Goal: Task Accomplishment & Management: Manage account settings

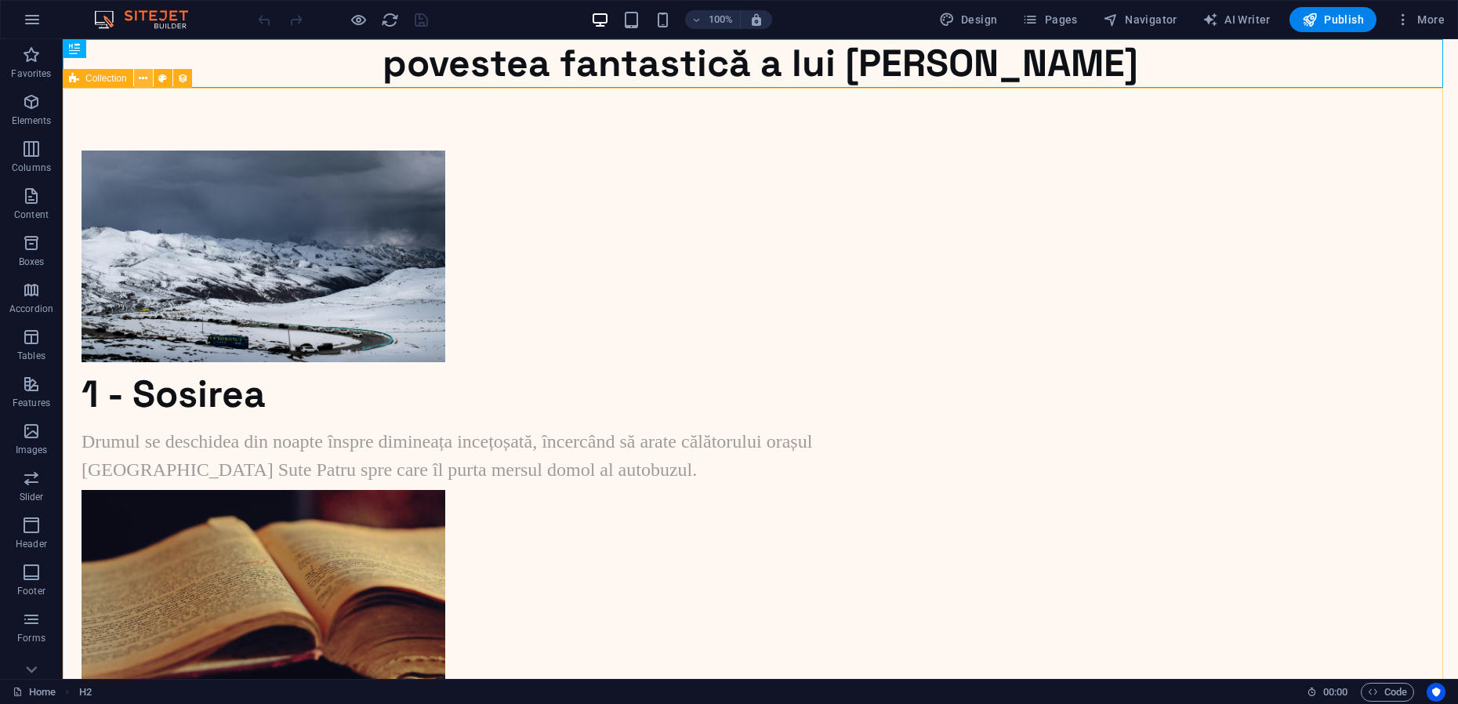
click at [142, 79] on icon at bounding box center [143, 79] width 9 height 16
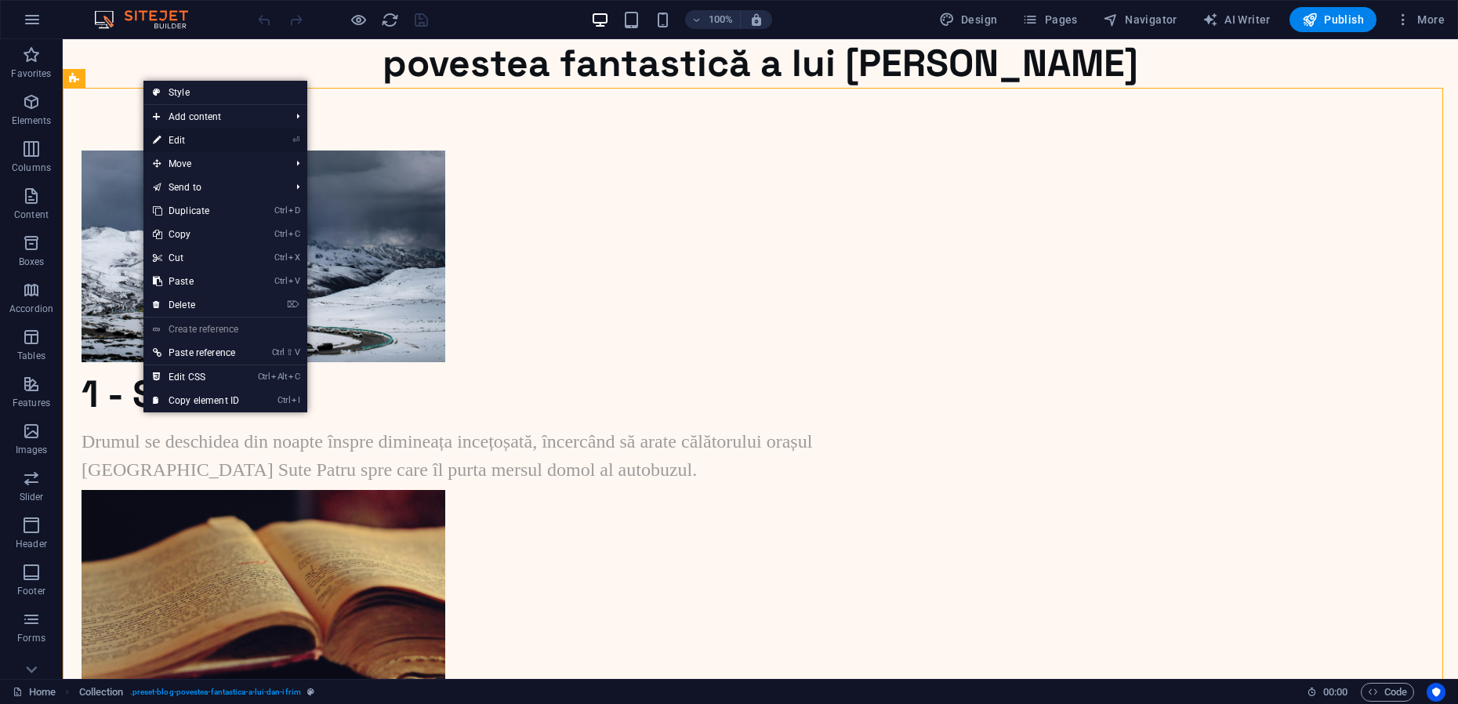
click at [173, 142] on link "⏎ Edit" at bounding box center [195, 141] width 105 height 24
select select "[DOMAIN_NAME]_ASC"
select select "columns.status"
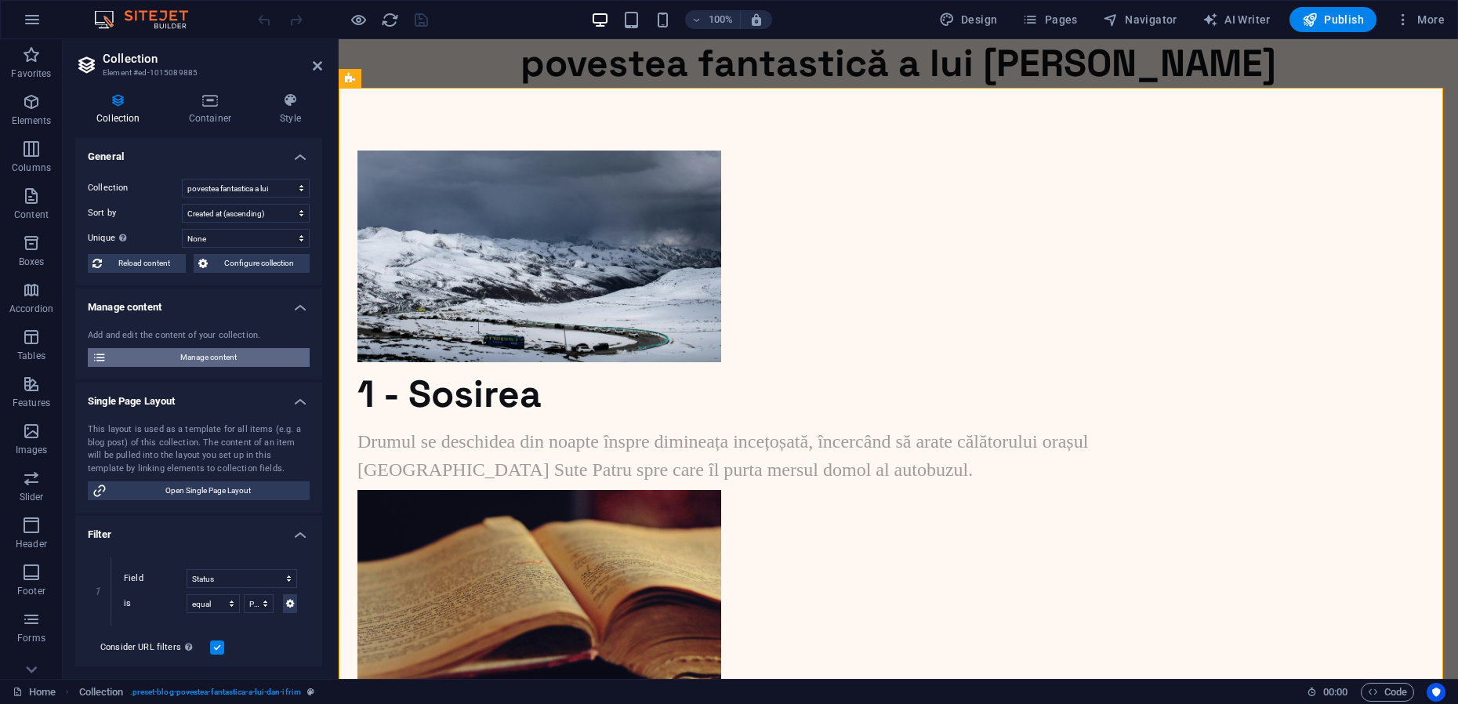
click at [208, 355] on span "Manage content" at bounding box center [208, 357] width 194 height 19
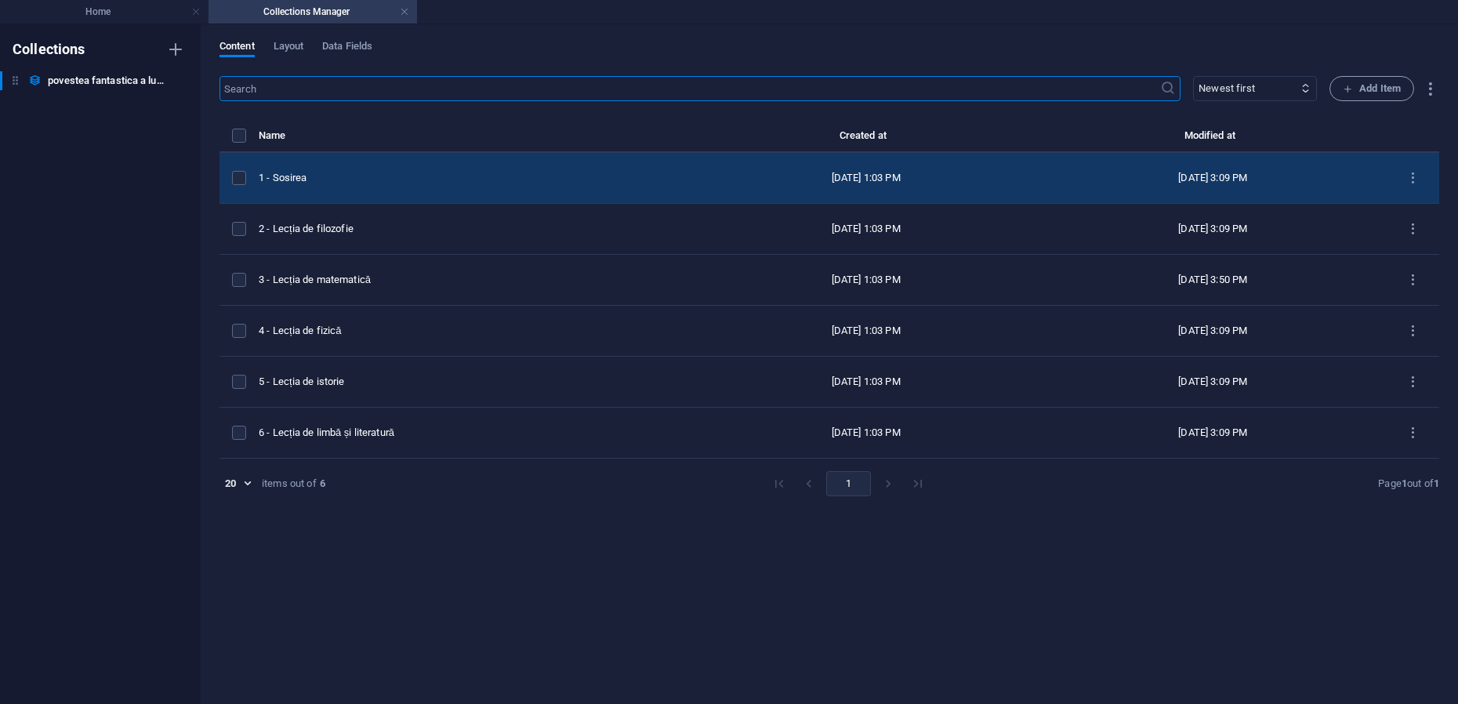
click at [339, 177] on div "1 - Sosirea" at bounding box center [469, 178] width 421 height 14
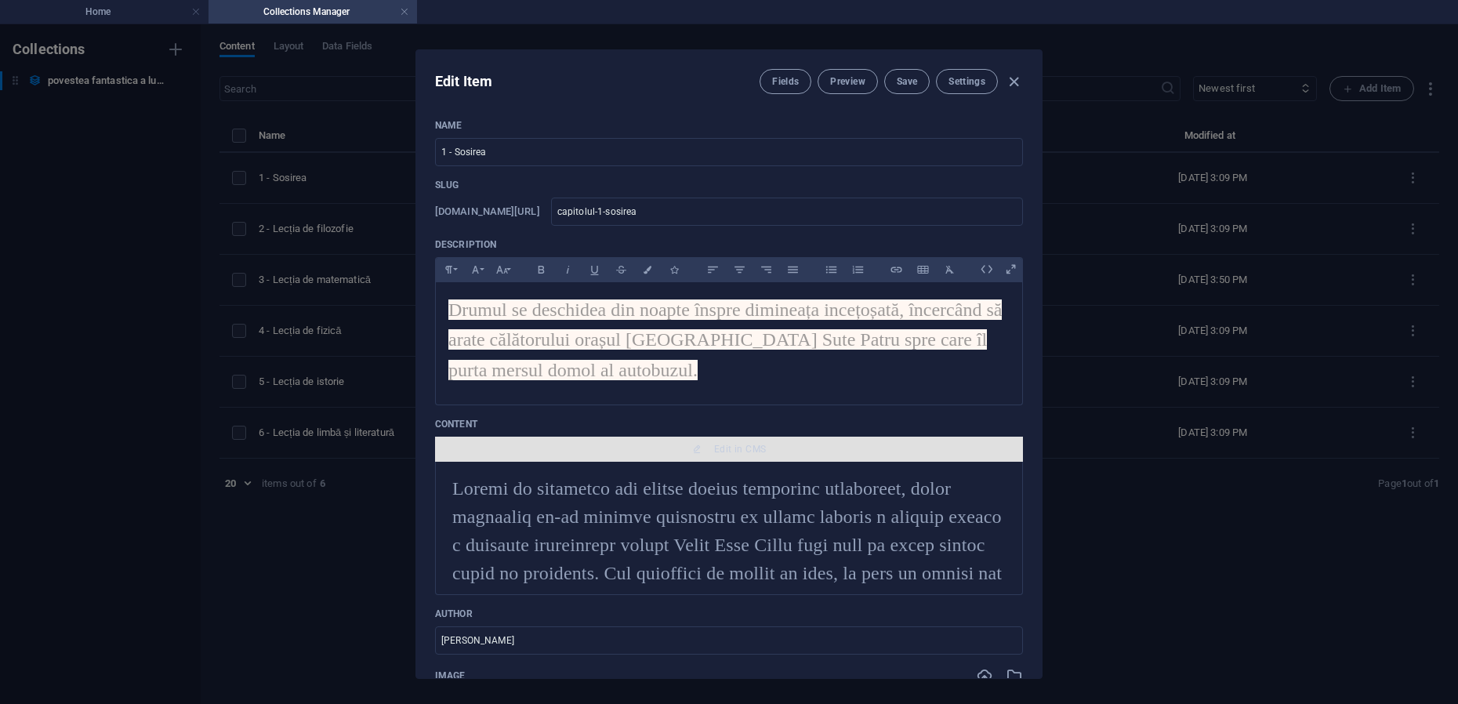
click at [720, 447] on span "Edit in CMS" at bounding box center [740, 449] width 52 height 13
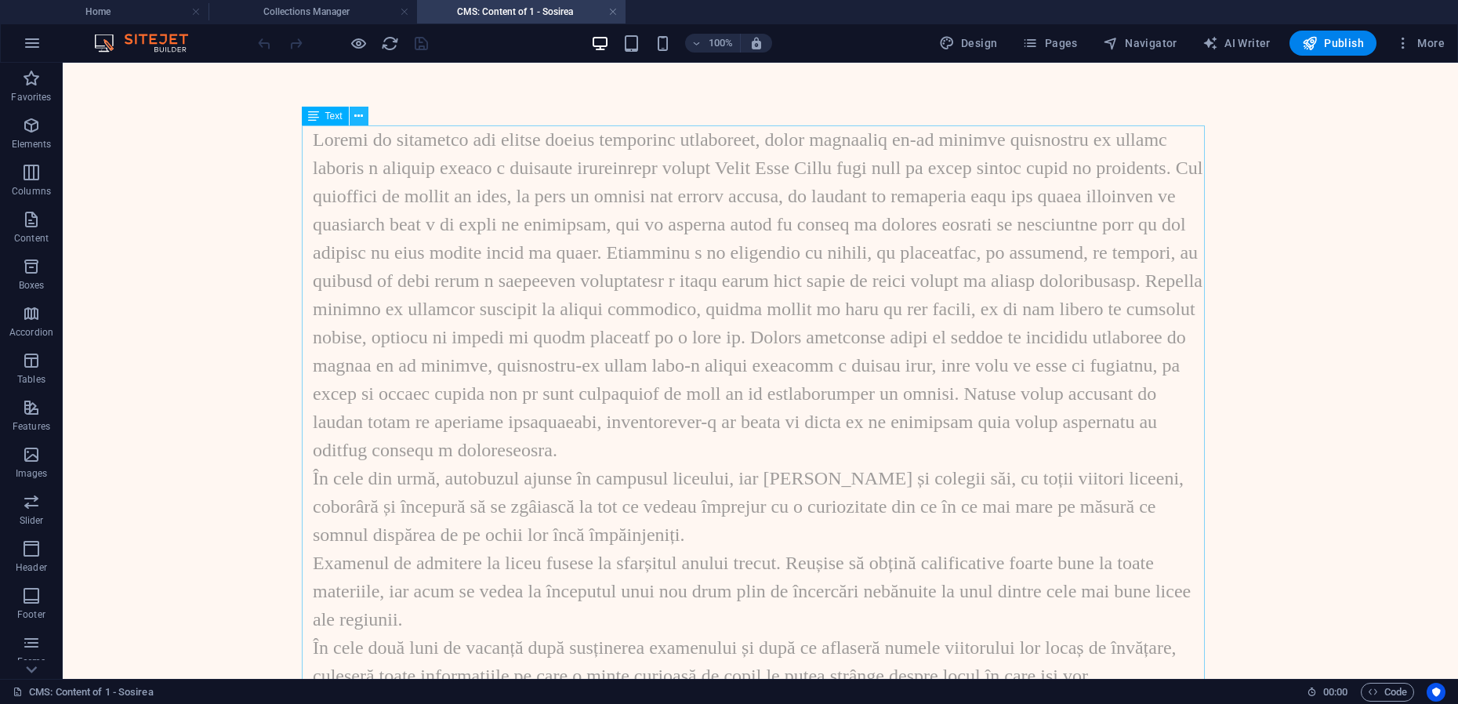
click at [355, 117] on icon at bounding box center [358, 116] width 9 height 16
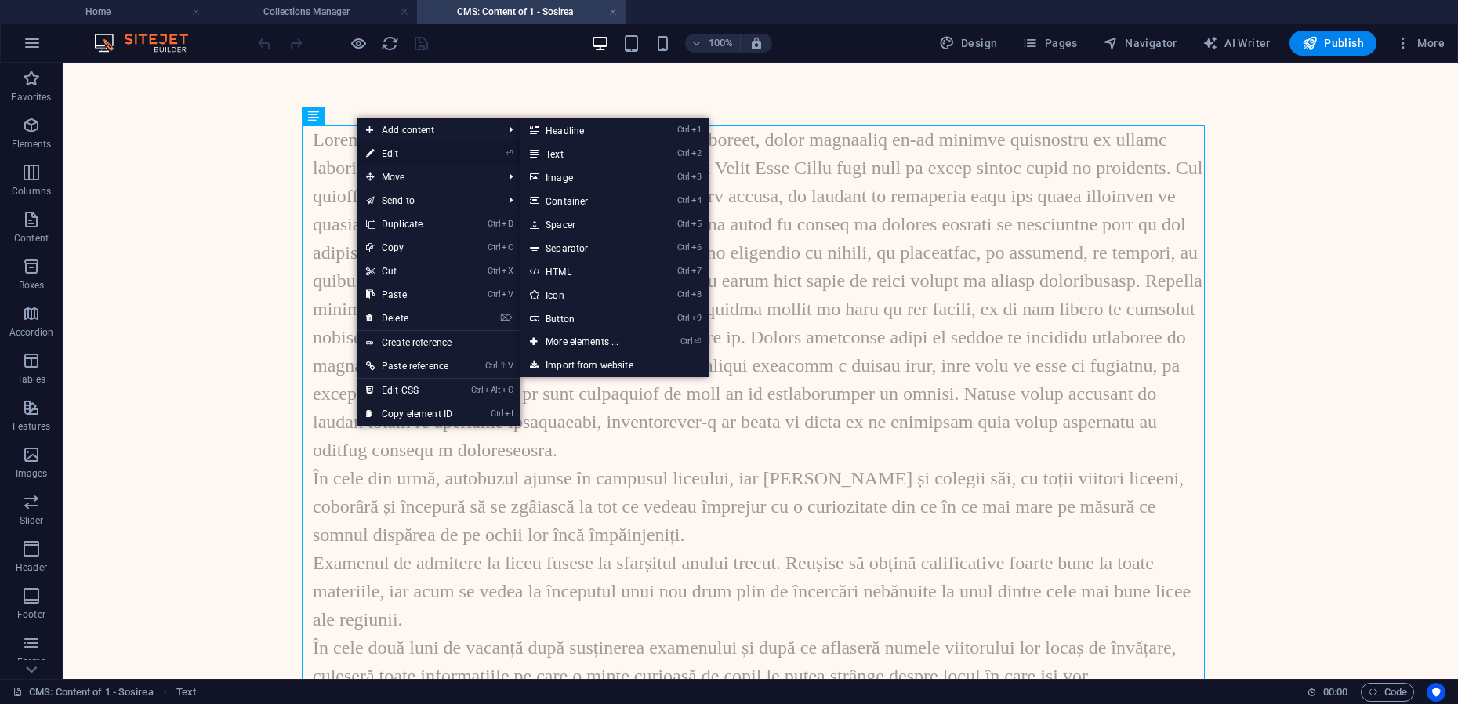
click at [392, 155] on link "⏎ Edit" at bounding box center [409, 154] width 105 height 24
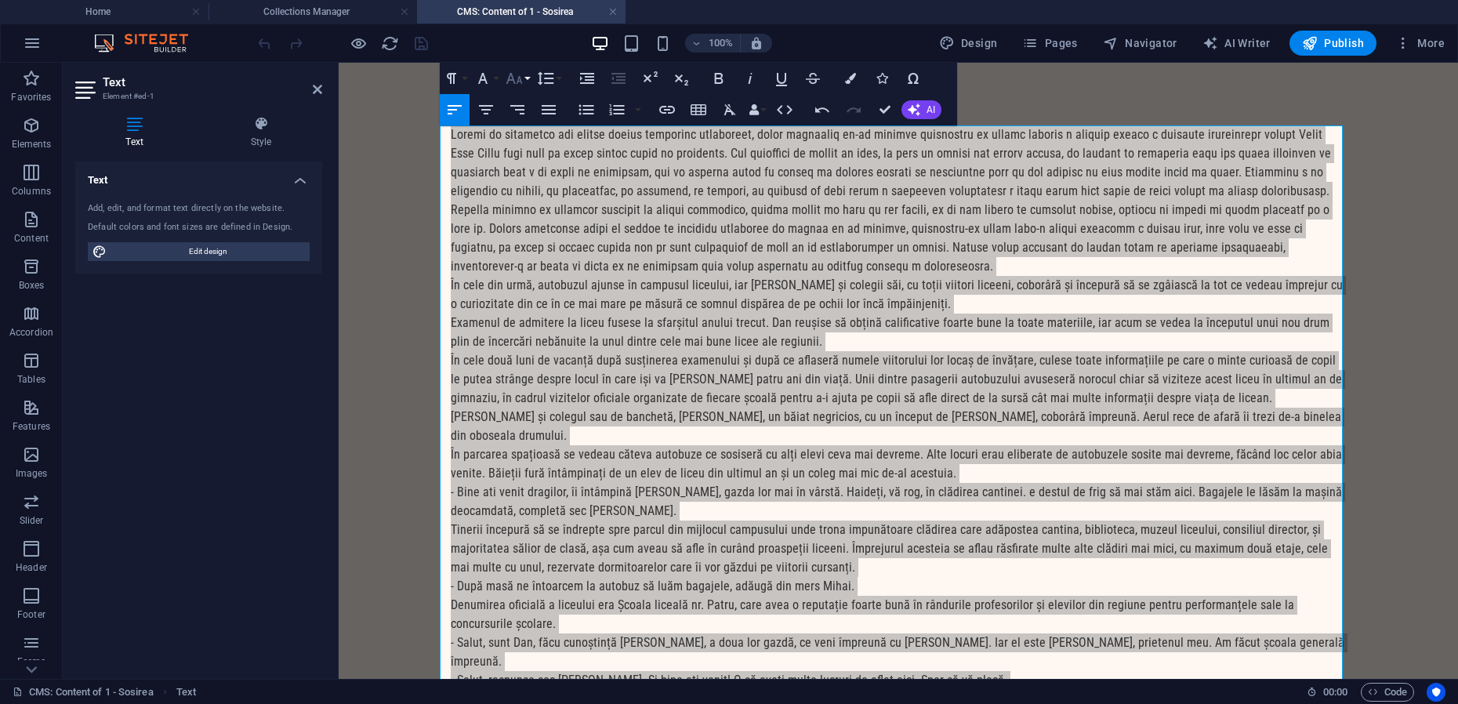
click at [528, 79] on button "Font Size" at bounding box center [518, 78] width 30 height 31
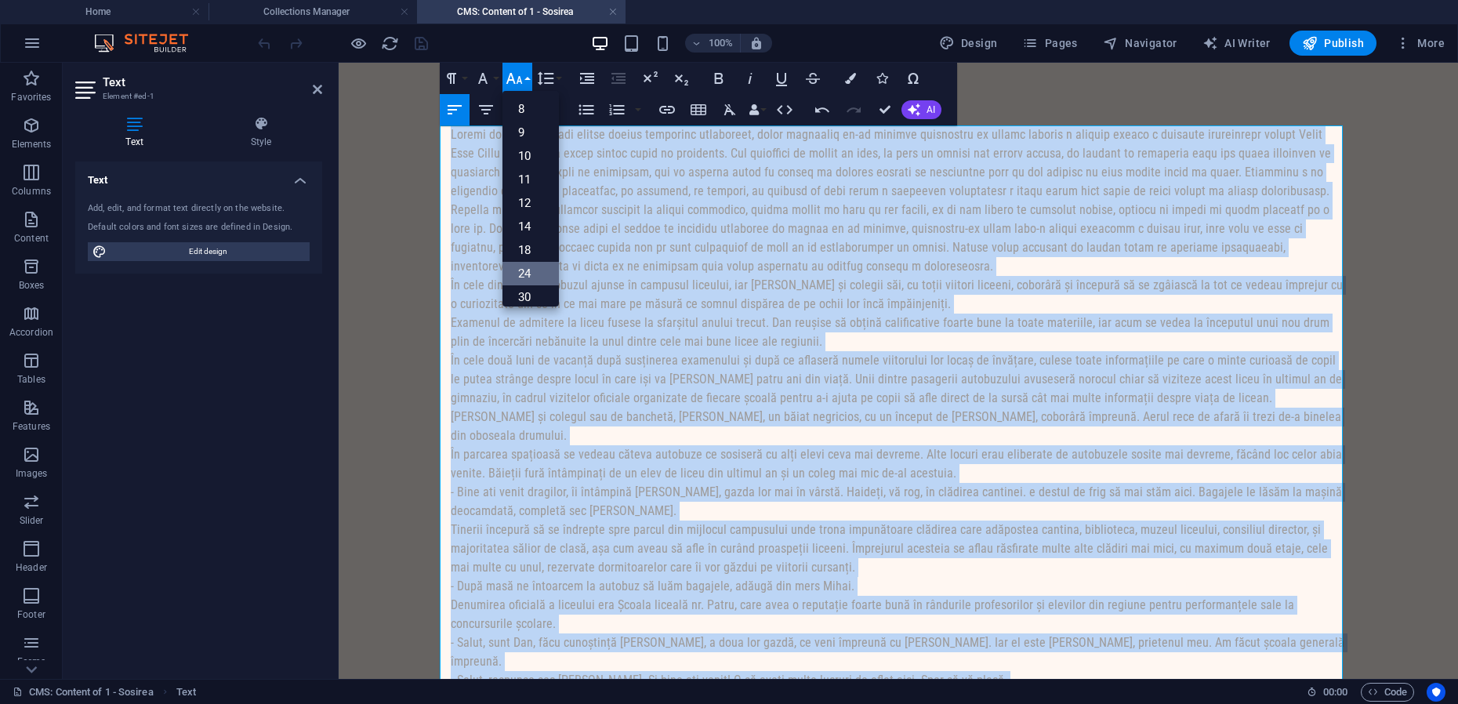
click at [530, 270] on link "24" at bounding box center [531, 274] width 56 height 24
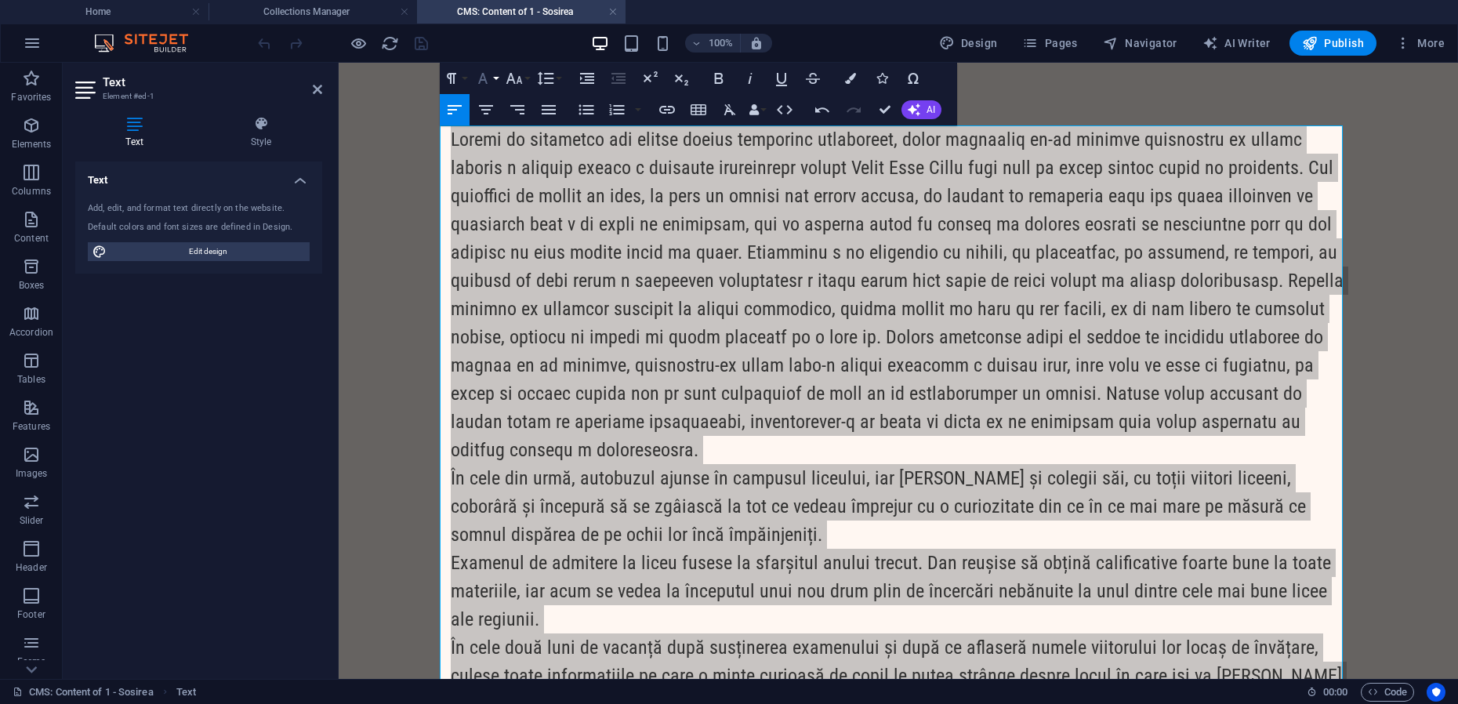
click at [494, 78] on button "Font Family" at bounding box center [486, 78] width 30 height 31
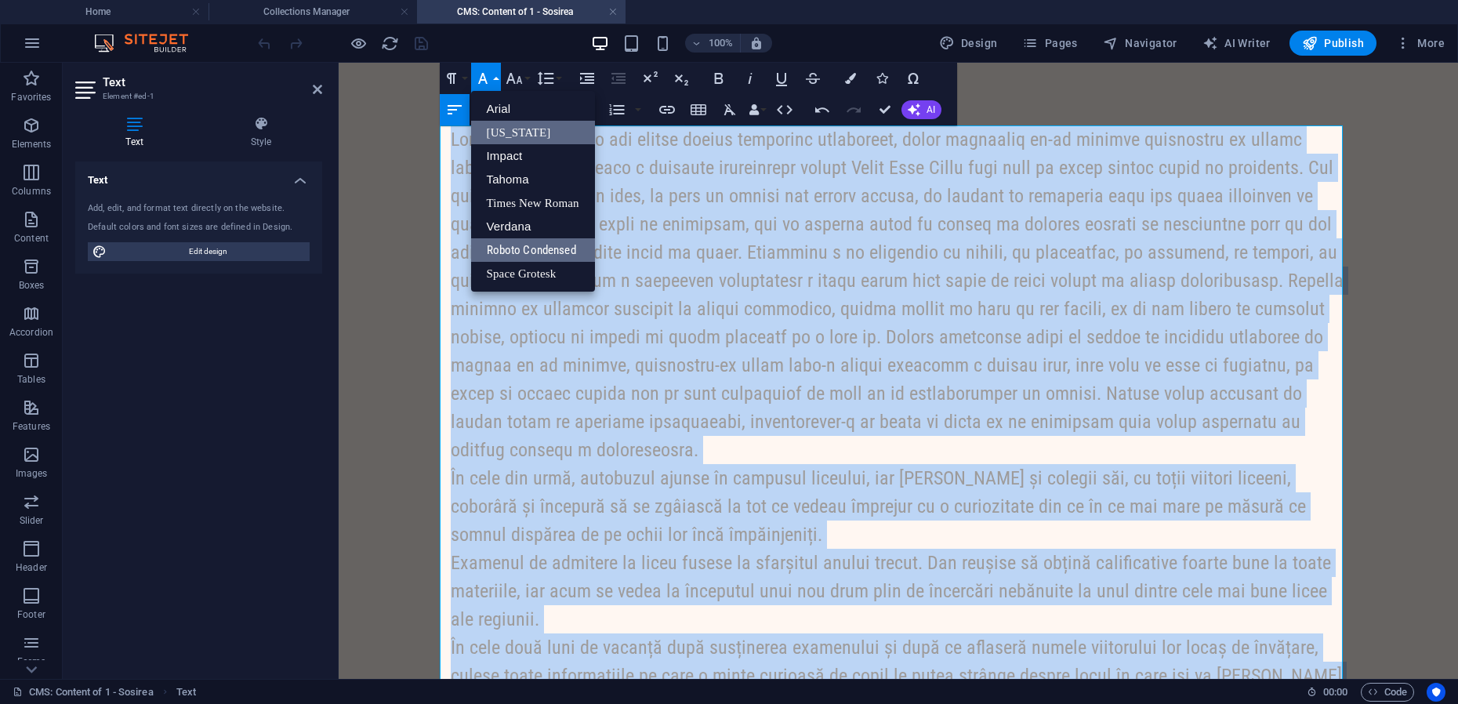
click at [510, 135] on link "[US_STATE]" at bounding box center [533, 133] width 124 height 24
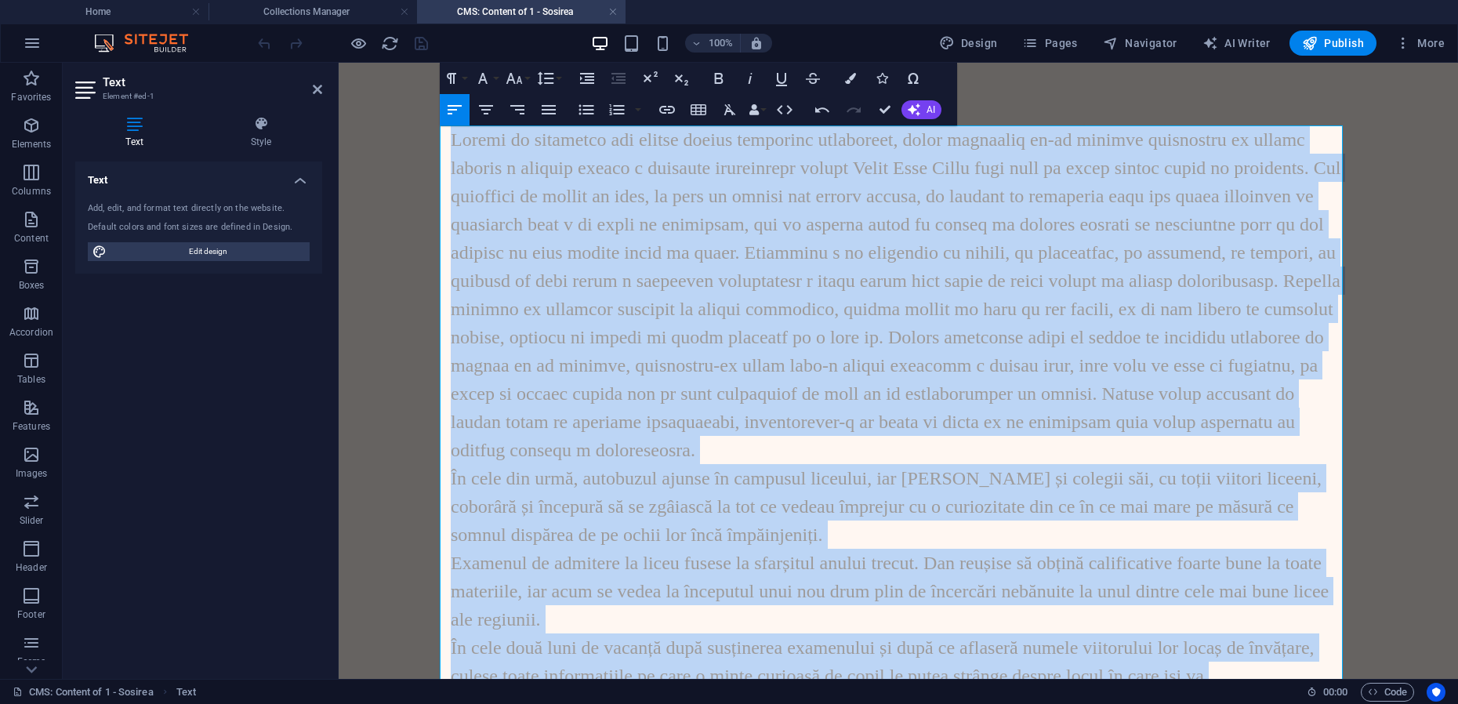
click at [531, 181] on p at bounding box center [898, 294] width 895 height 339
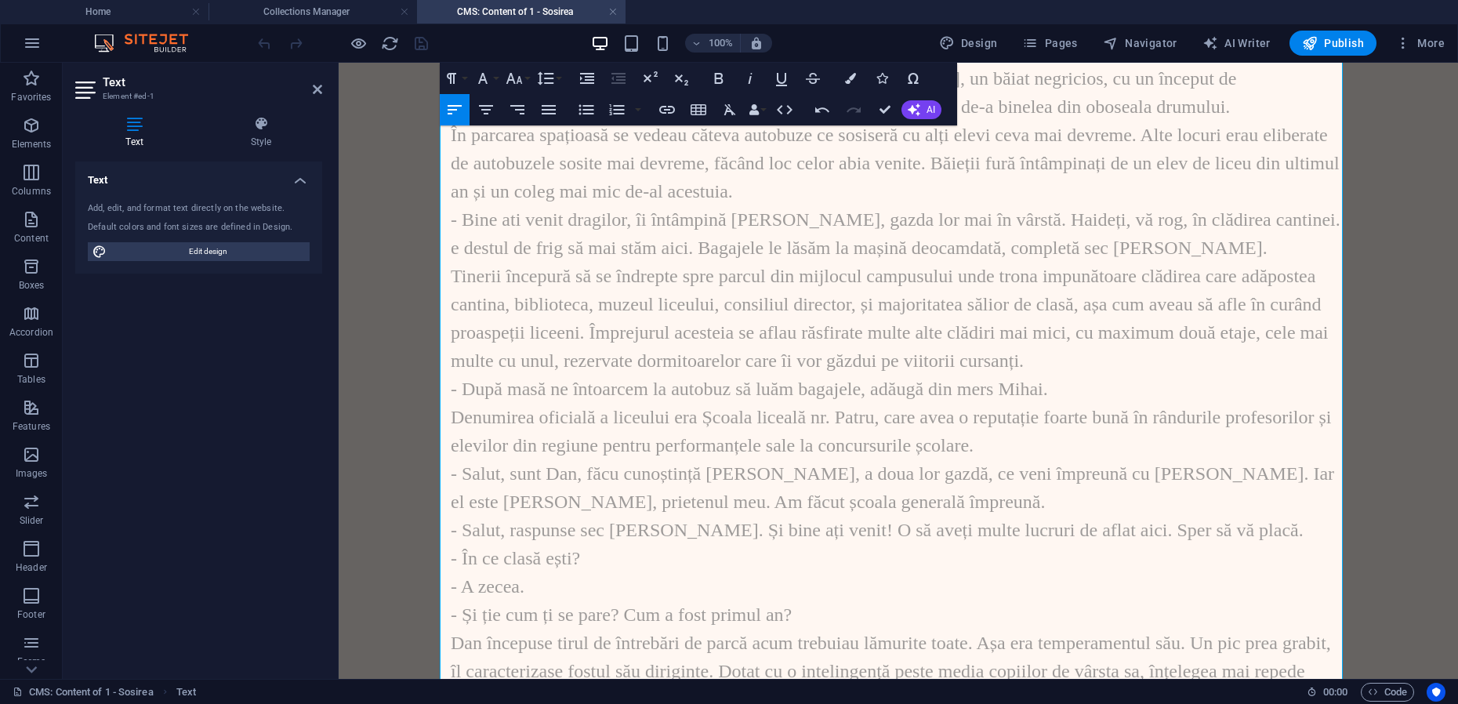
scroll to position [980, 0]
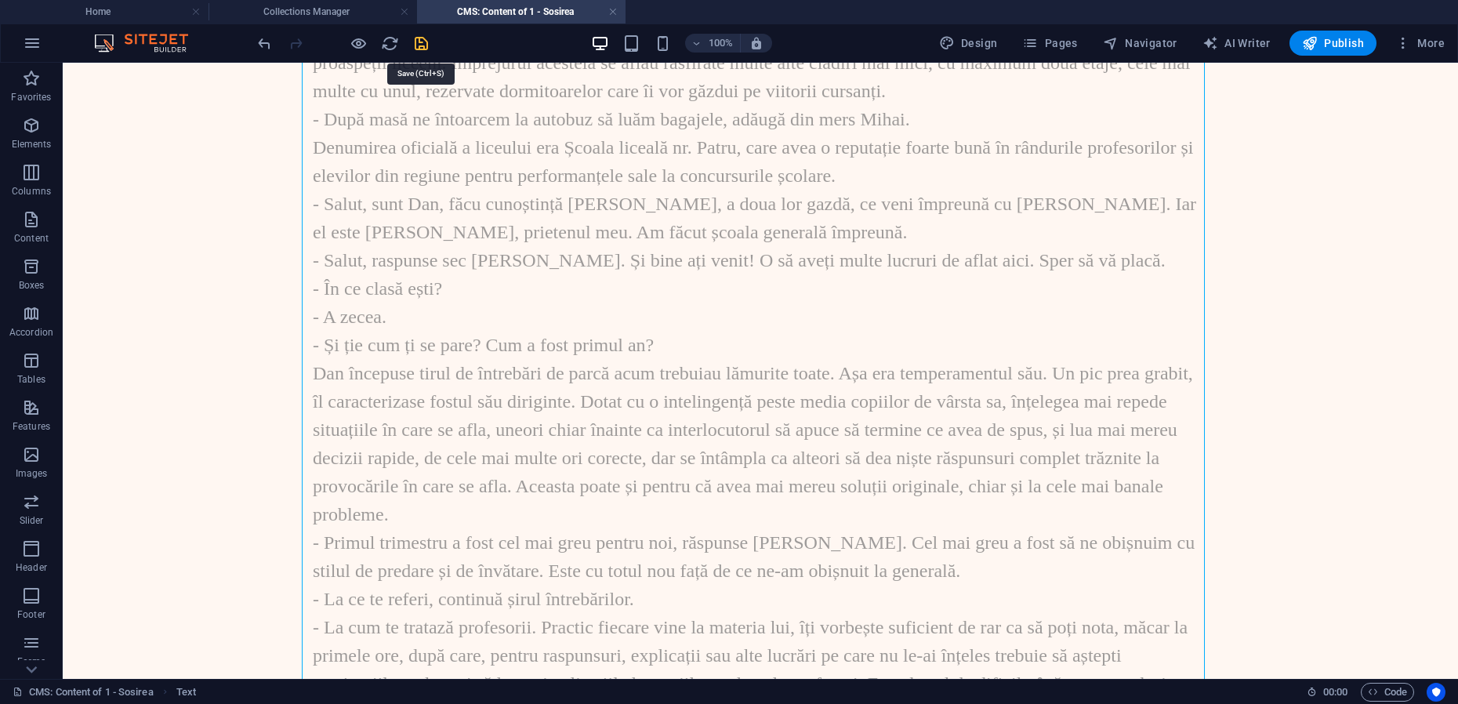
click at [418, 41] on icon "save" at bounding box center [421, 43] width 18 height 18
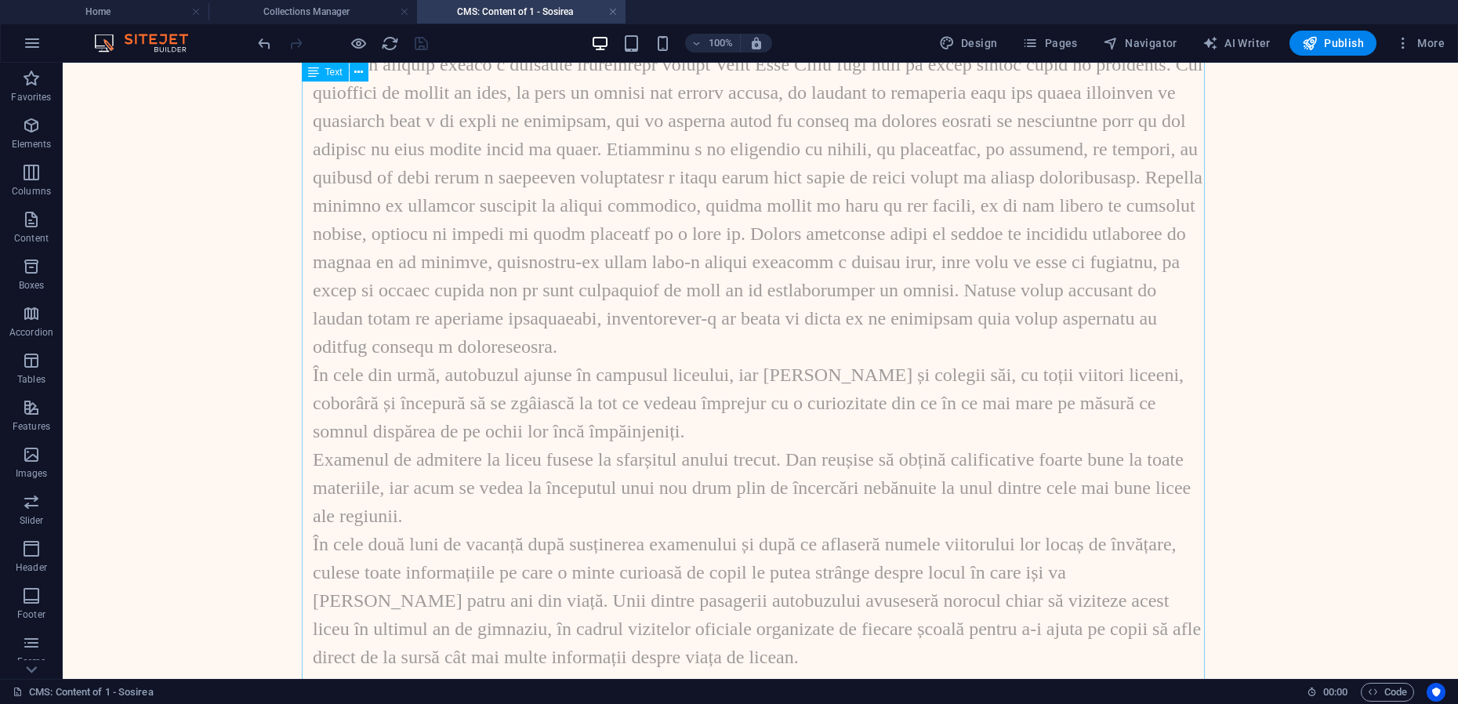
scroll to position [0, 0]
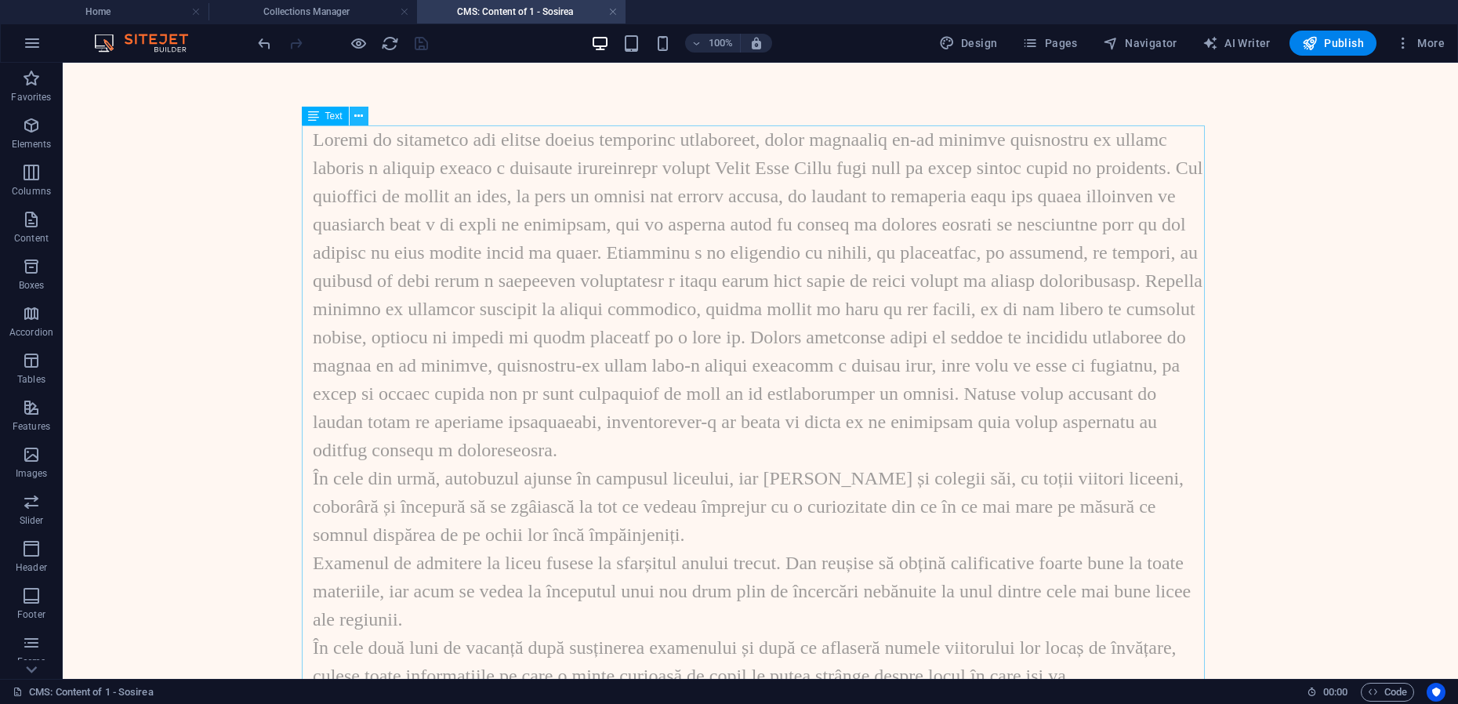
click at [360, 116] on icon at bounding box center [358, 116] width 9 height 16
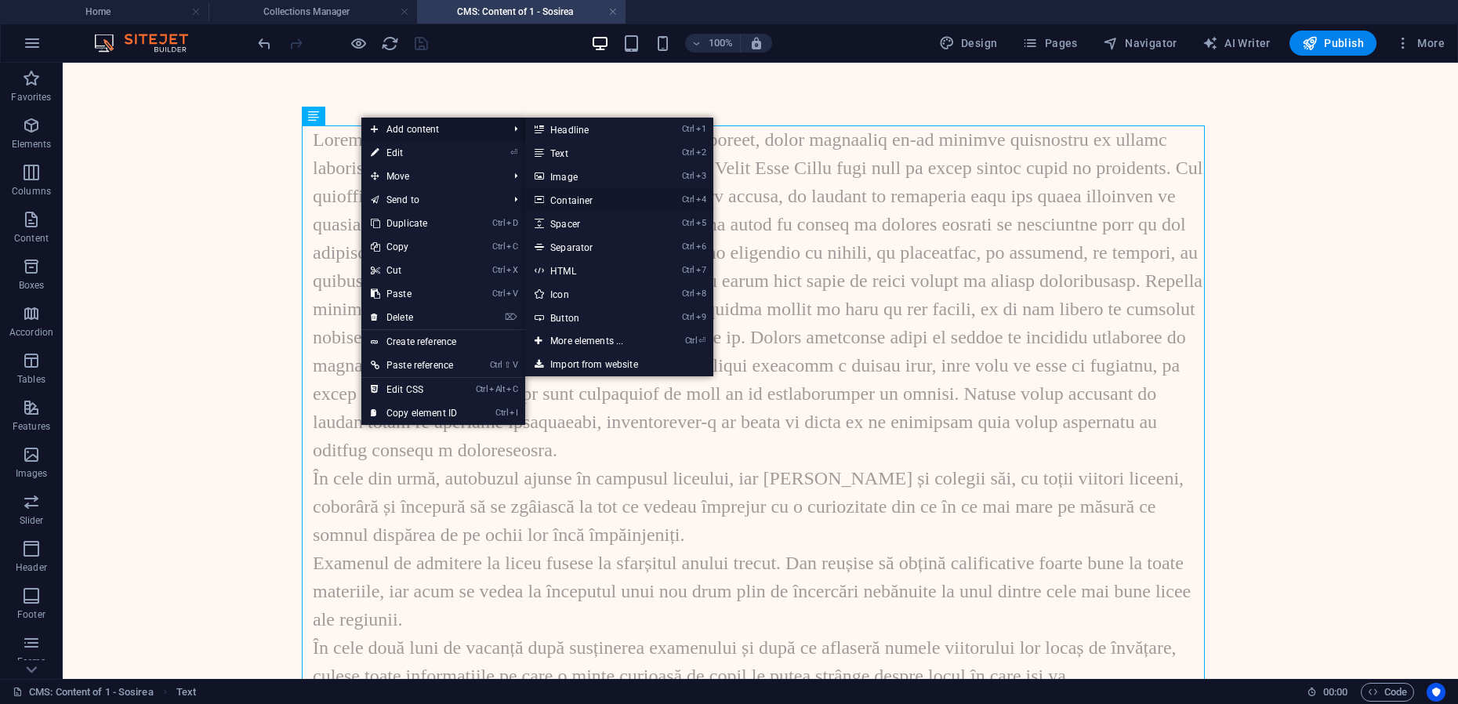
click at [596, 202] on link "Ctrl 4 Container" at bounding box center [589, 200] width 129 height 24
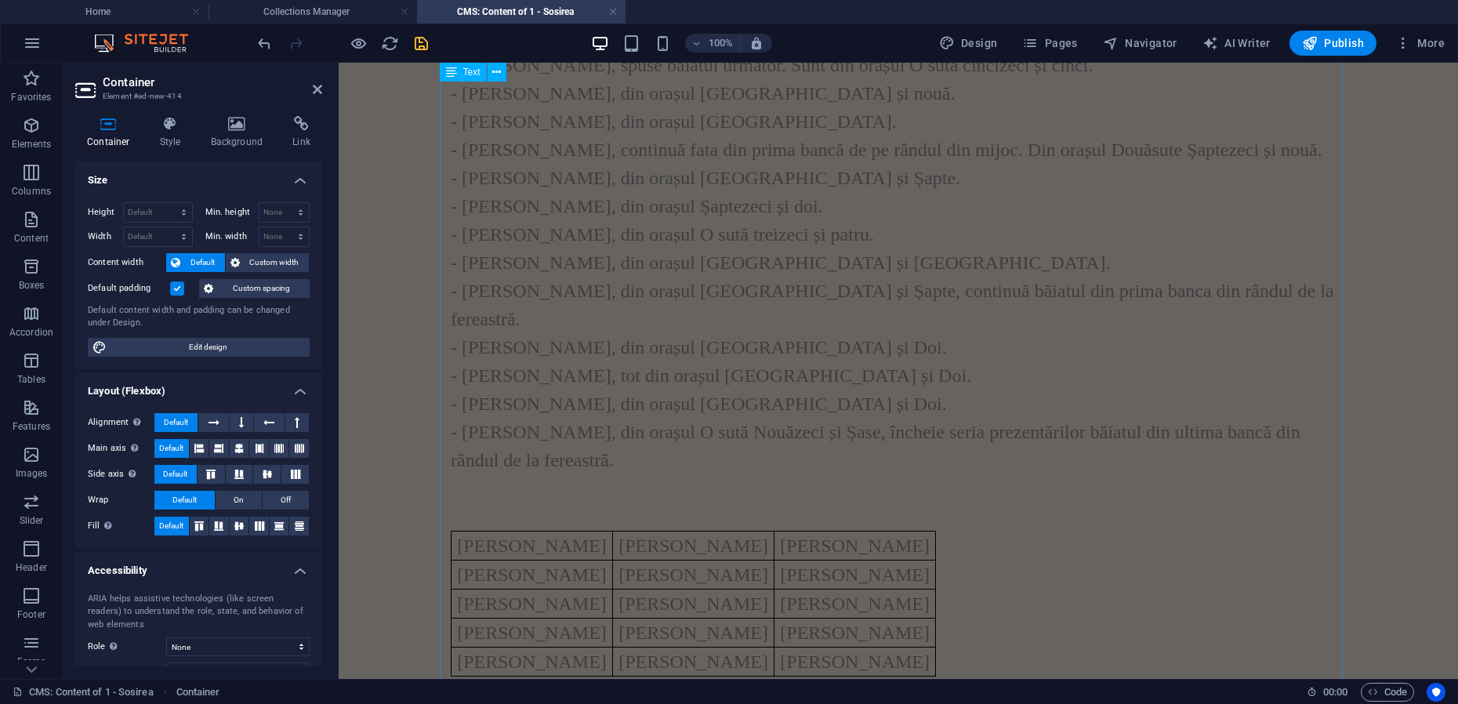
scroll to position [12539, 0]
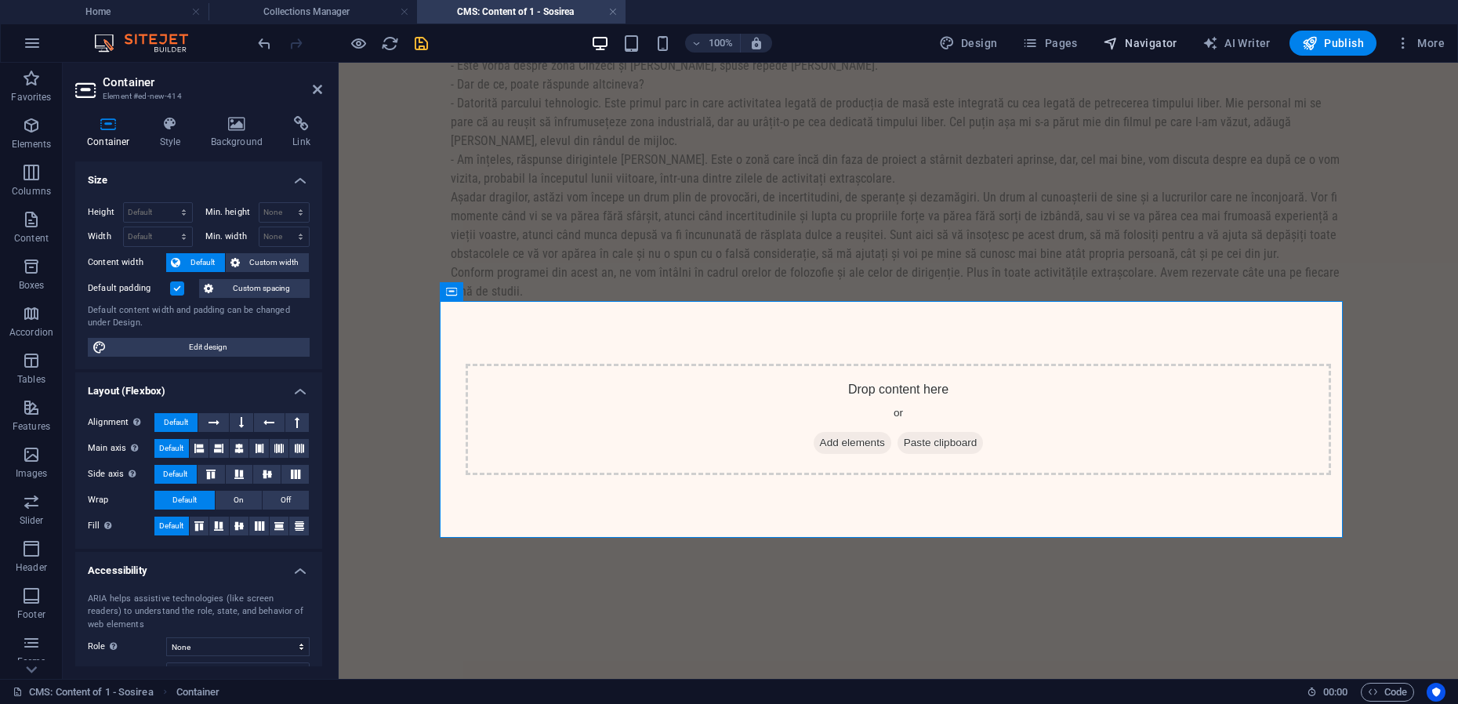
click at [1163, 42] on span "Navigator" at bounding box center [1140, 43] width 74 height 16
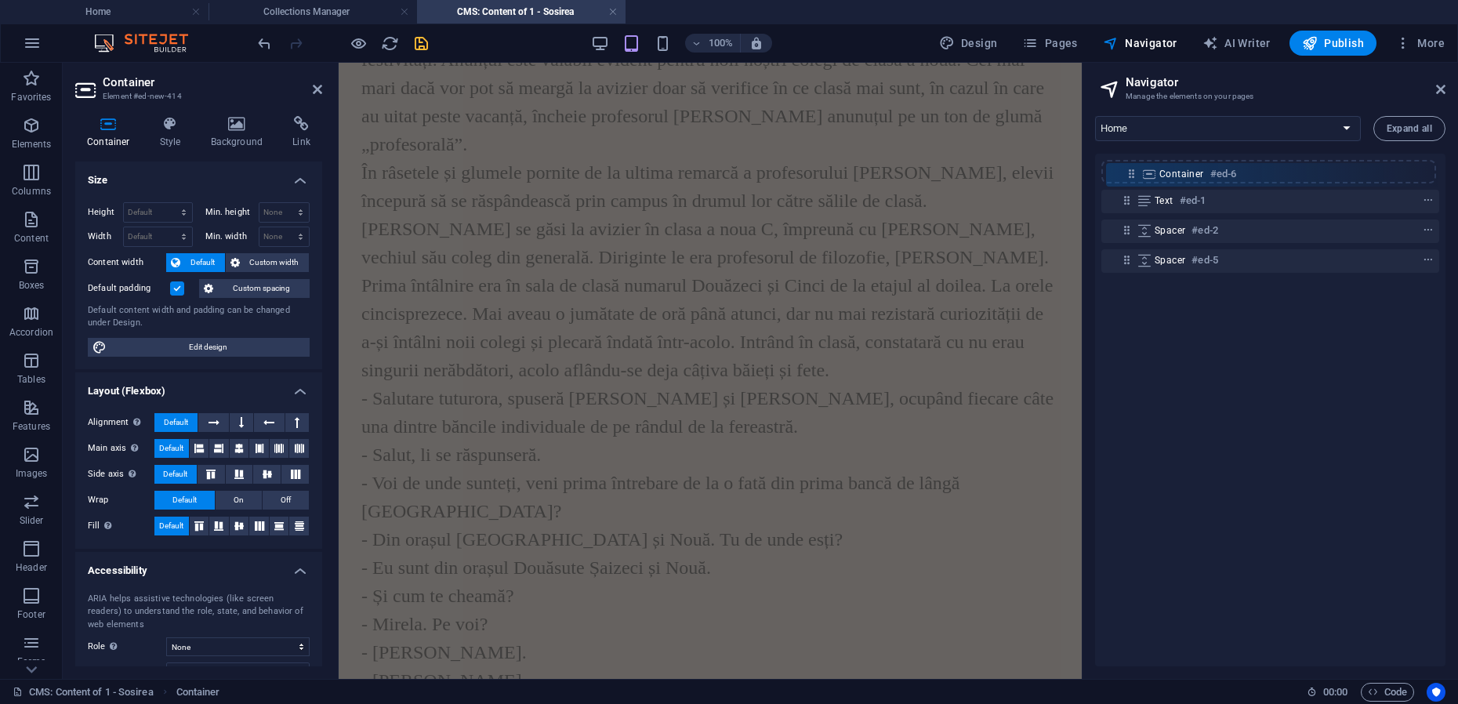
drag, startPoint x: 1130, startPoint y: 201, endPoint x: 1134, endPoint y: 170, distance: 30.9
click at [1134, 170] on div "Text #ed-1 Container #ed-6 Spacer #ed-2 Spacer #ed-5" at bounding box center [1270, 410] width 350 height 513
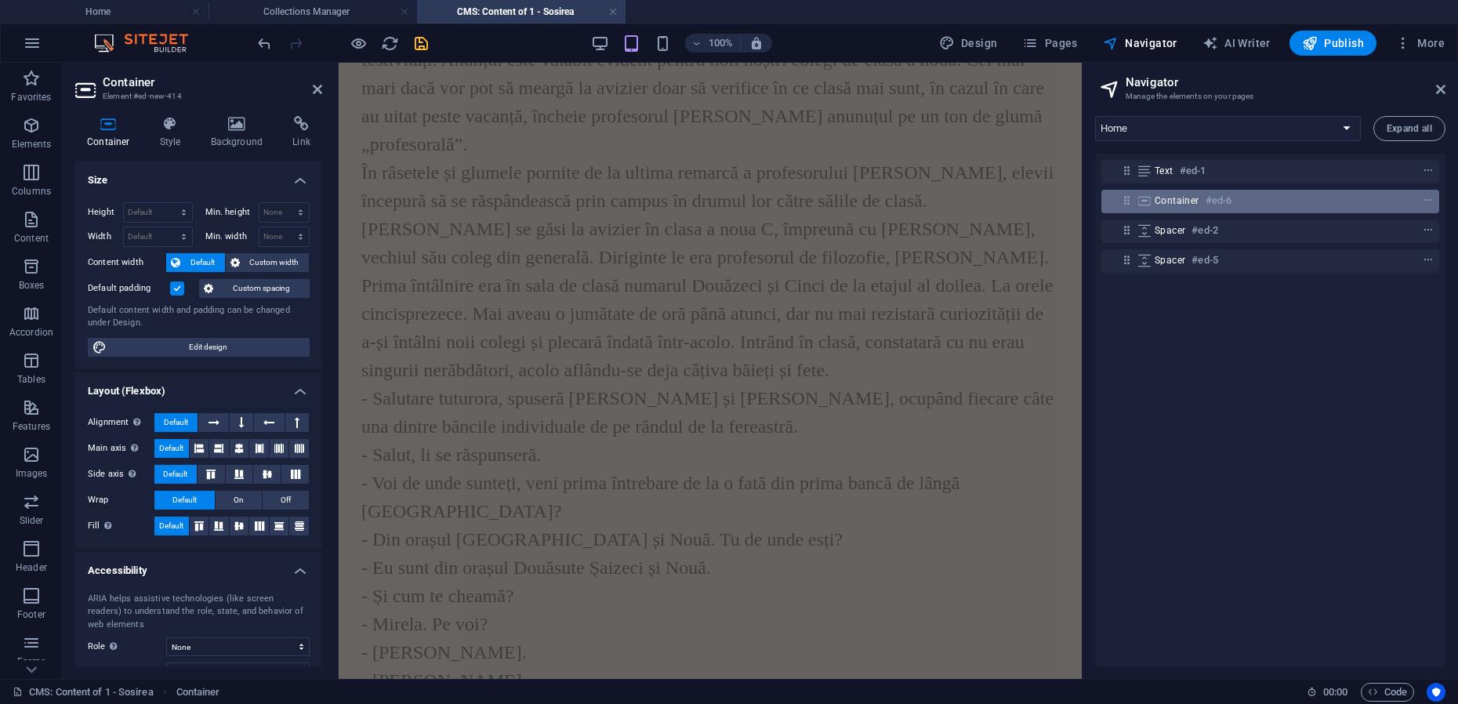
click at [1167, 198] on span "Container" at bounding box center [1177, 200] width 45 height 13
click at [1439, 91] on icon at bounding box center [1440, 89] width 9 height 13
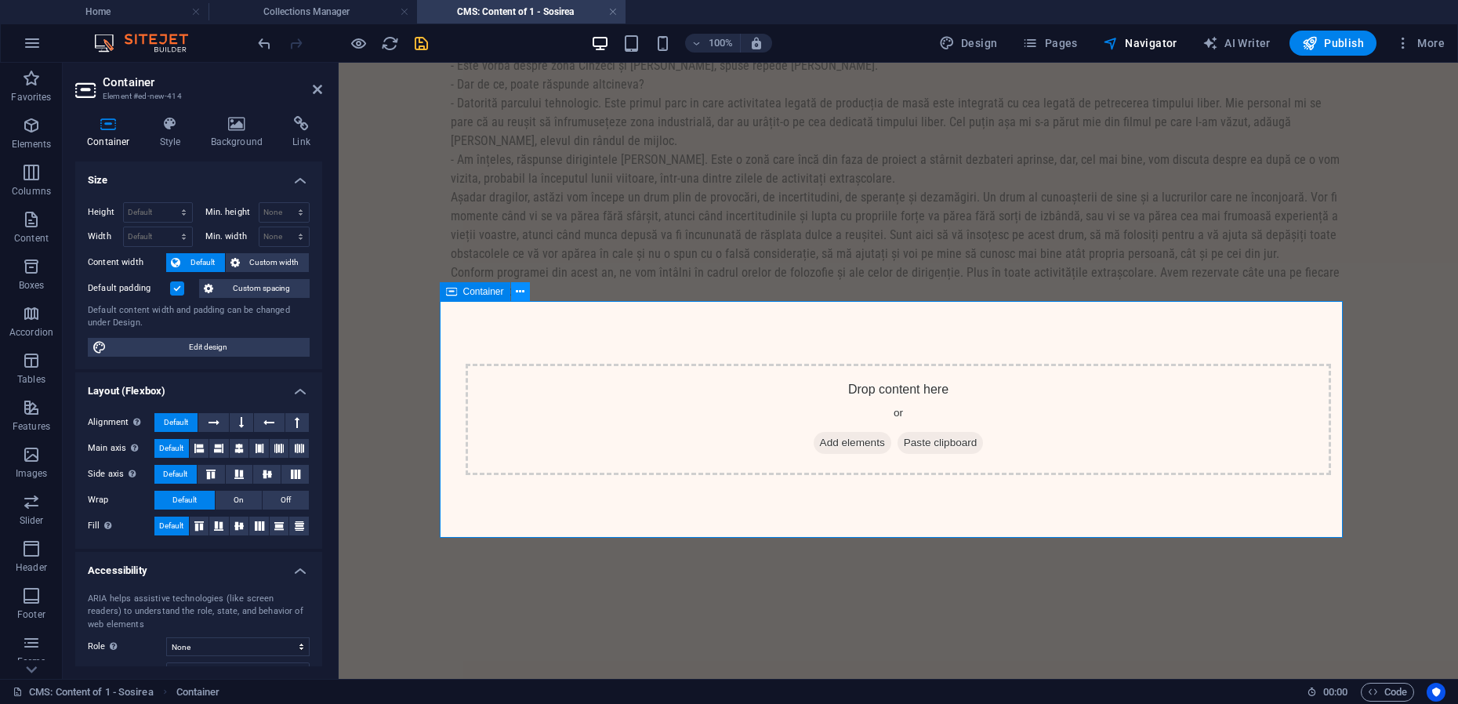
click at [522, 291] on icon at bounding box center [520, 292] width 9 height 16
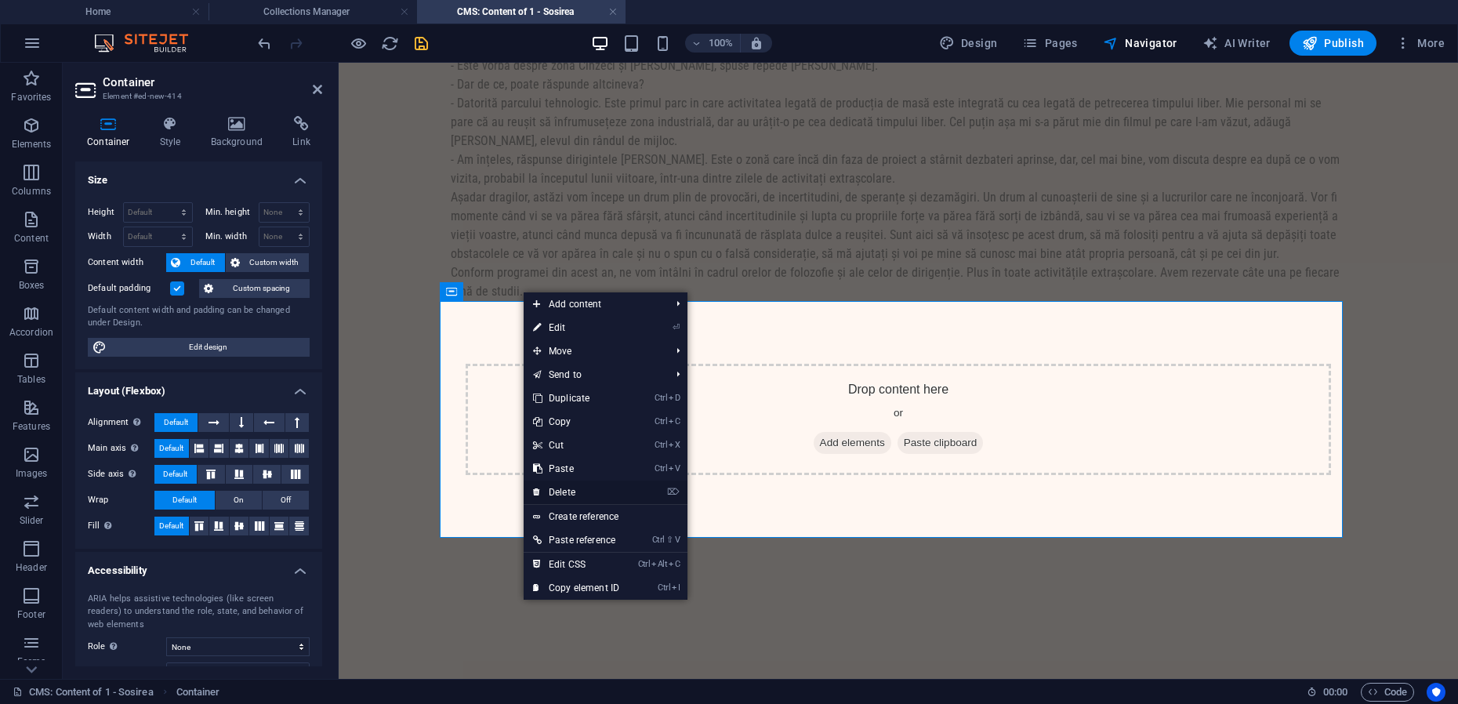
click at [569, 494] on link "⌦ Delete" at bounding box center [576, 493] width 105 height 24
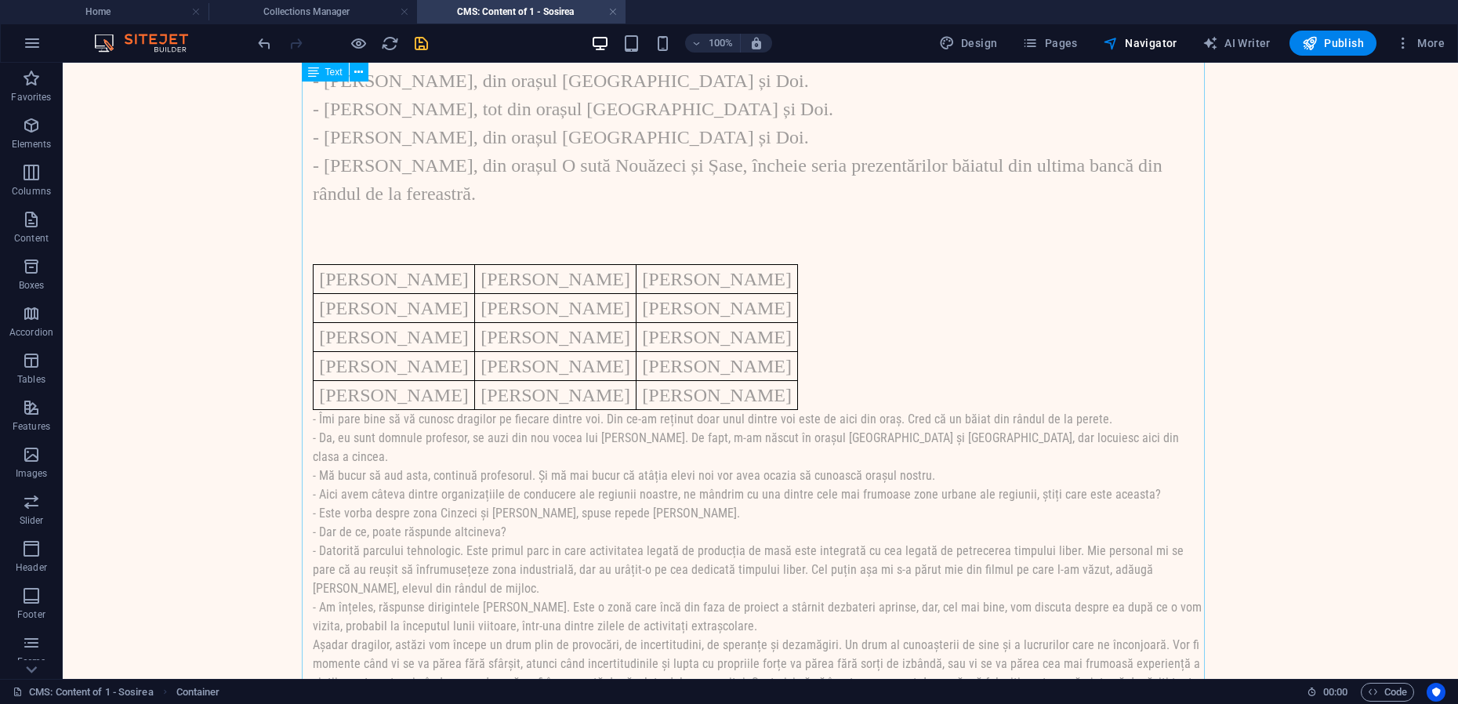
scroll to position [11322, 0]
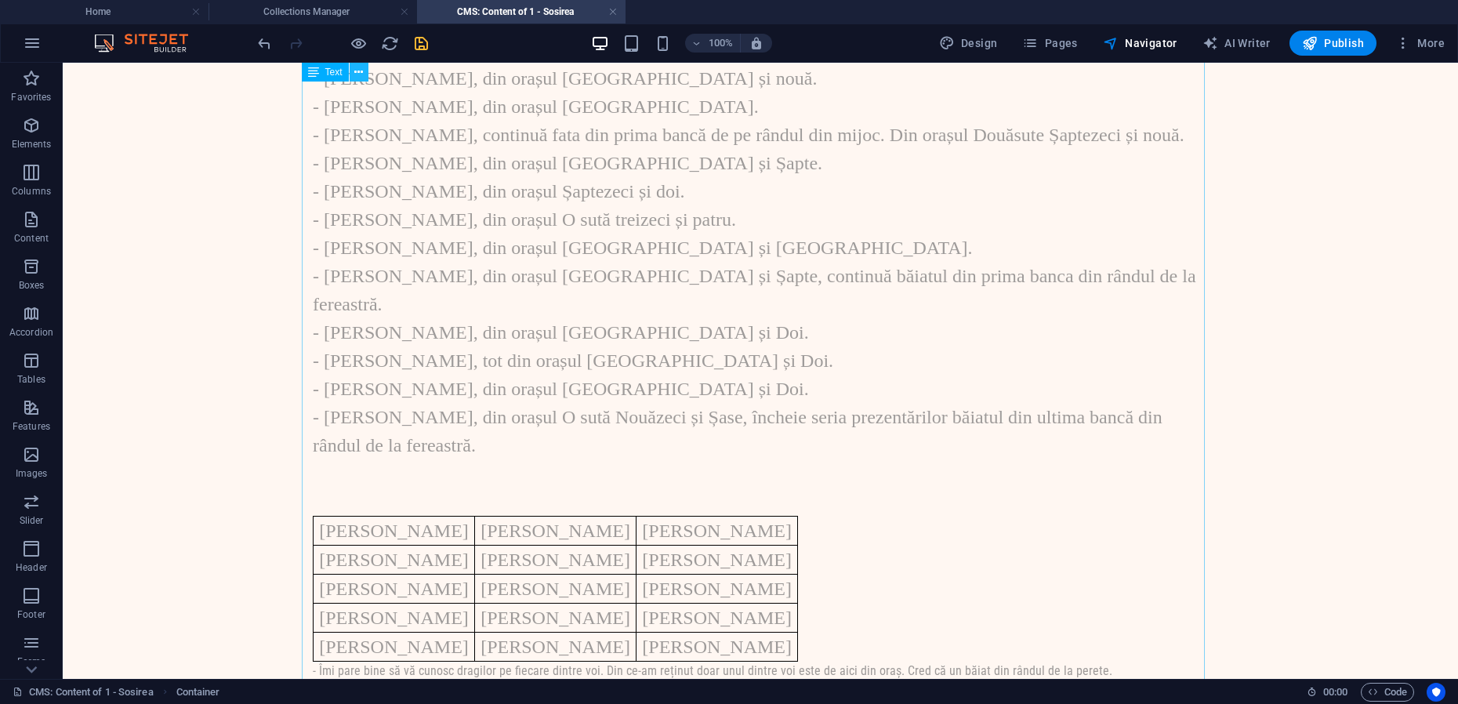
click at [354, 72] on icon at bounding box center [358, 72] width 9 height 16
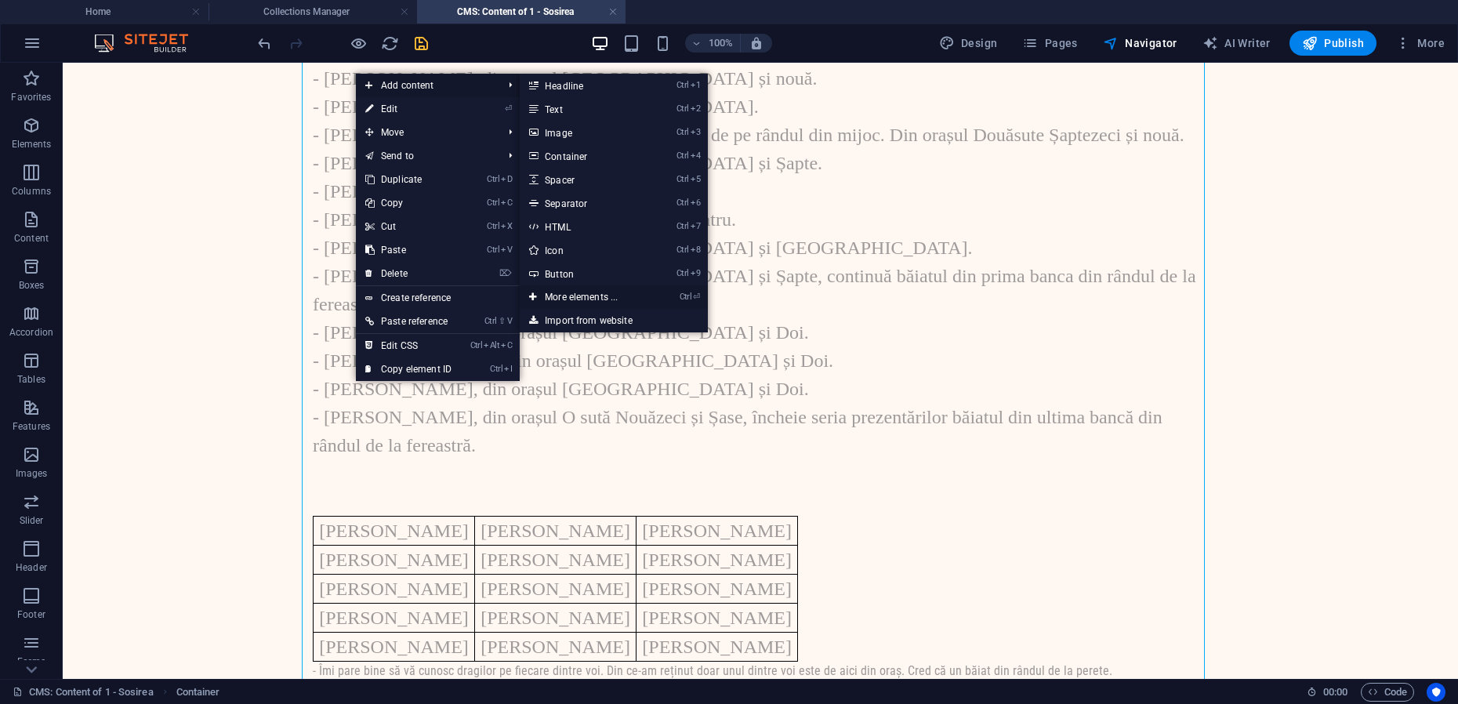
click at [572, 298] on link "Ctrl ⏎ More elements ..." at bounding box center [584, 297] width 129 height 24
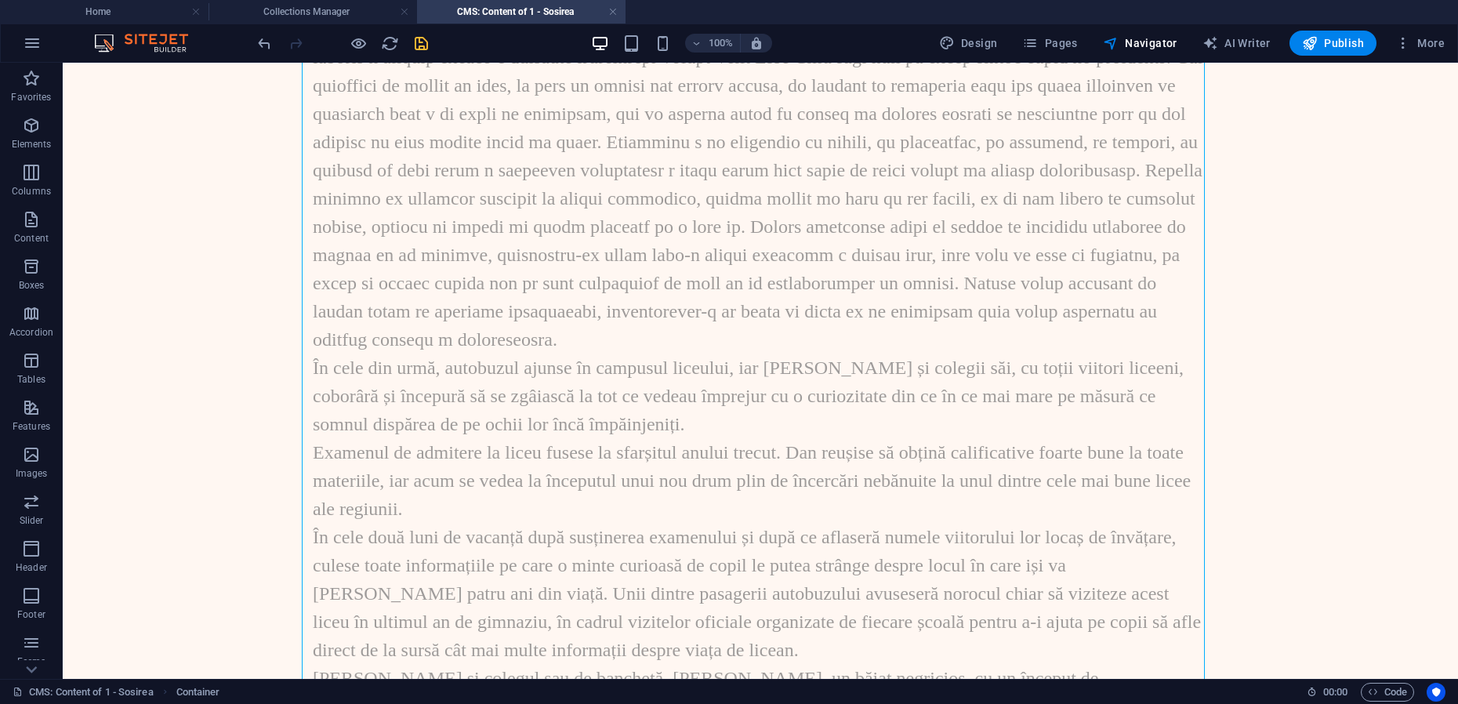
scroll to position [0, 0]
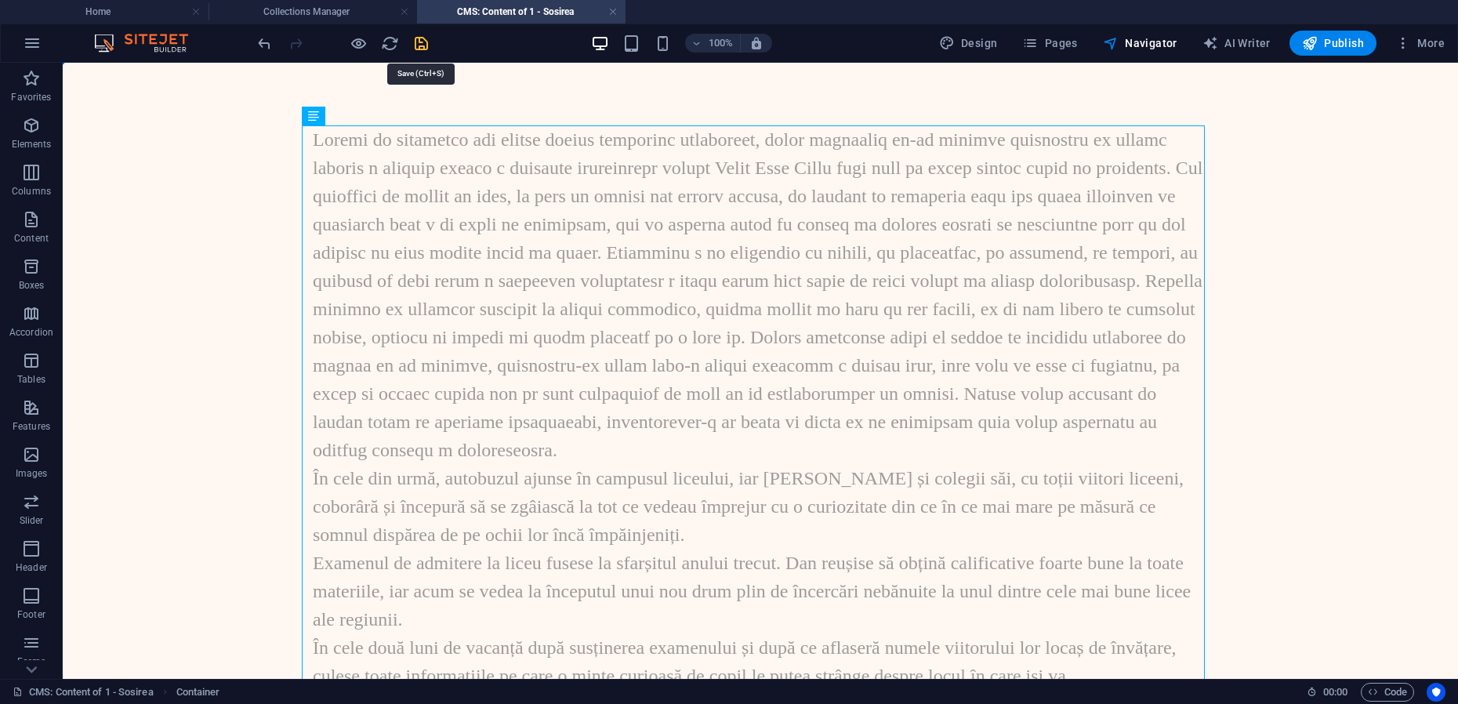
click at [417, 39] on icon "save" at bounding box center [421, 43] width 18 height 18
click at [422, 45] on icon "save" at bounding box center [421, 43] width 18 height 18
click at [356, 118] on icon at bounding box center [358, 116] width 9 height 16
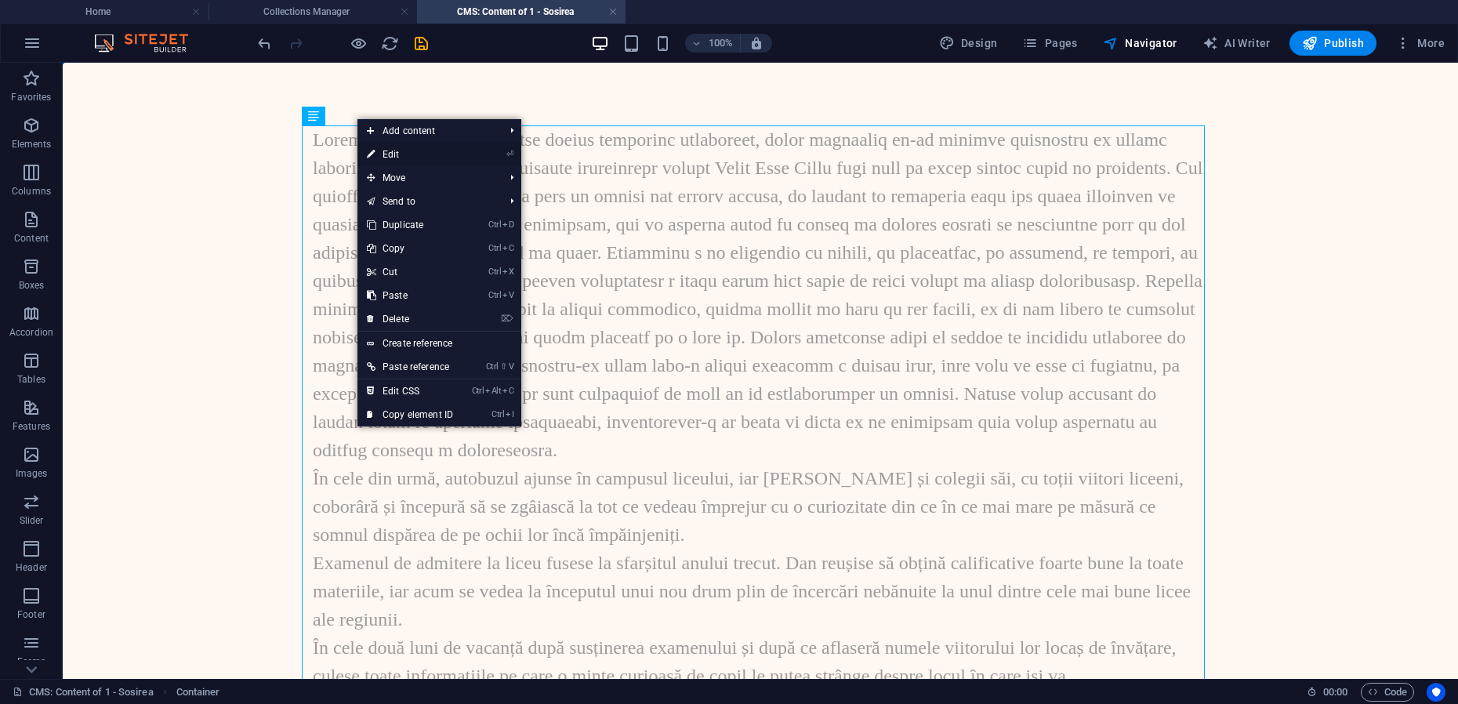
click at [403, 153] on link "⏎ Edit" at bounding box center [409, 155] width 105 height 24
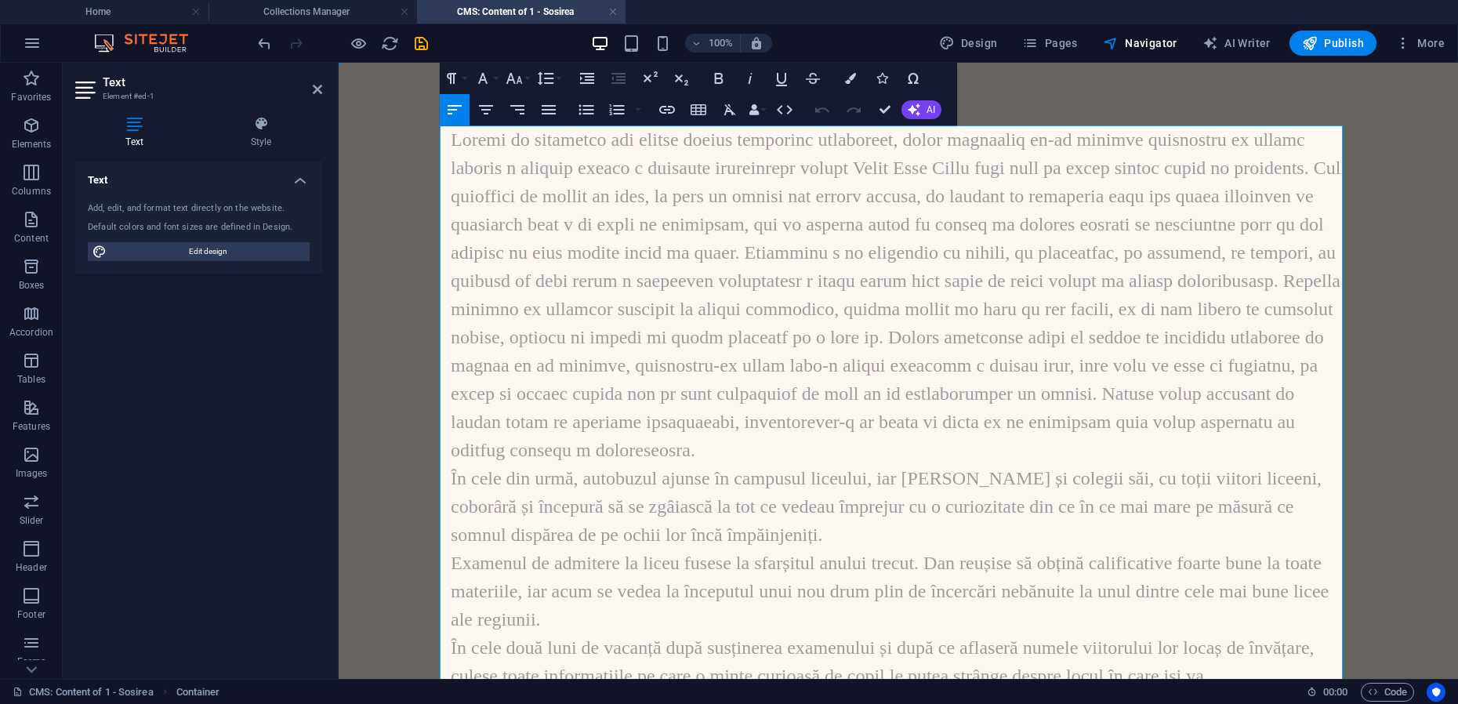
click at [525, 150] on p at bounding box center [898, 294] width 895 height 339
drag, startPoint x: 880, startPoint y: 111, endPoint x: 817, endPoint y: 49, distance: 88.7
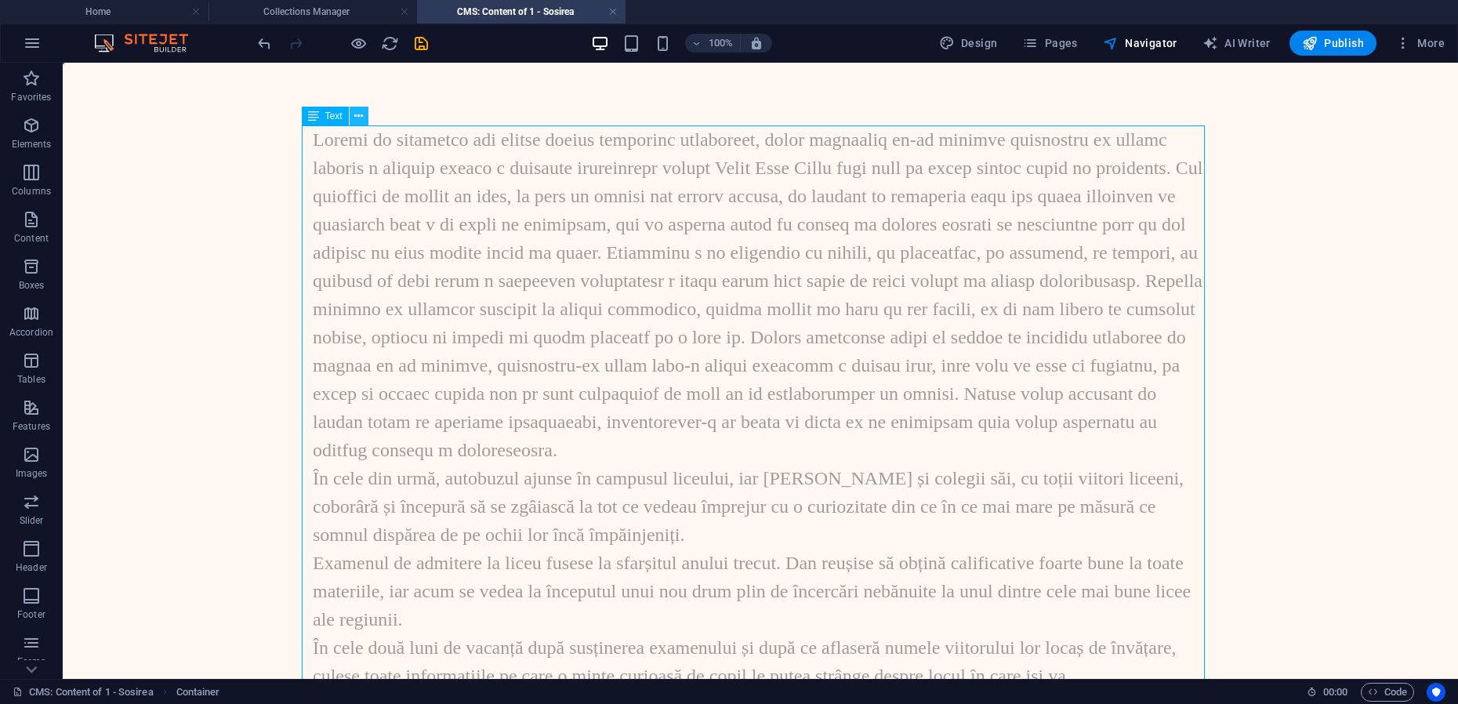
click at [366, 119] on button at bounding box center [359, 116] width 19 height 19
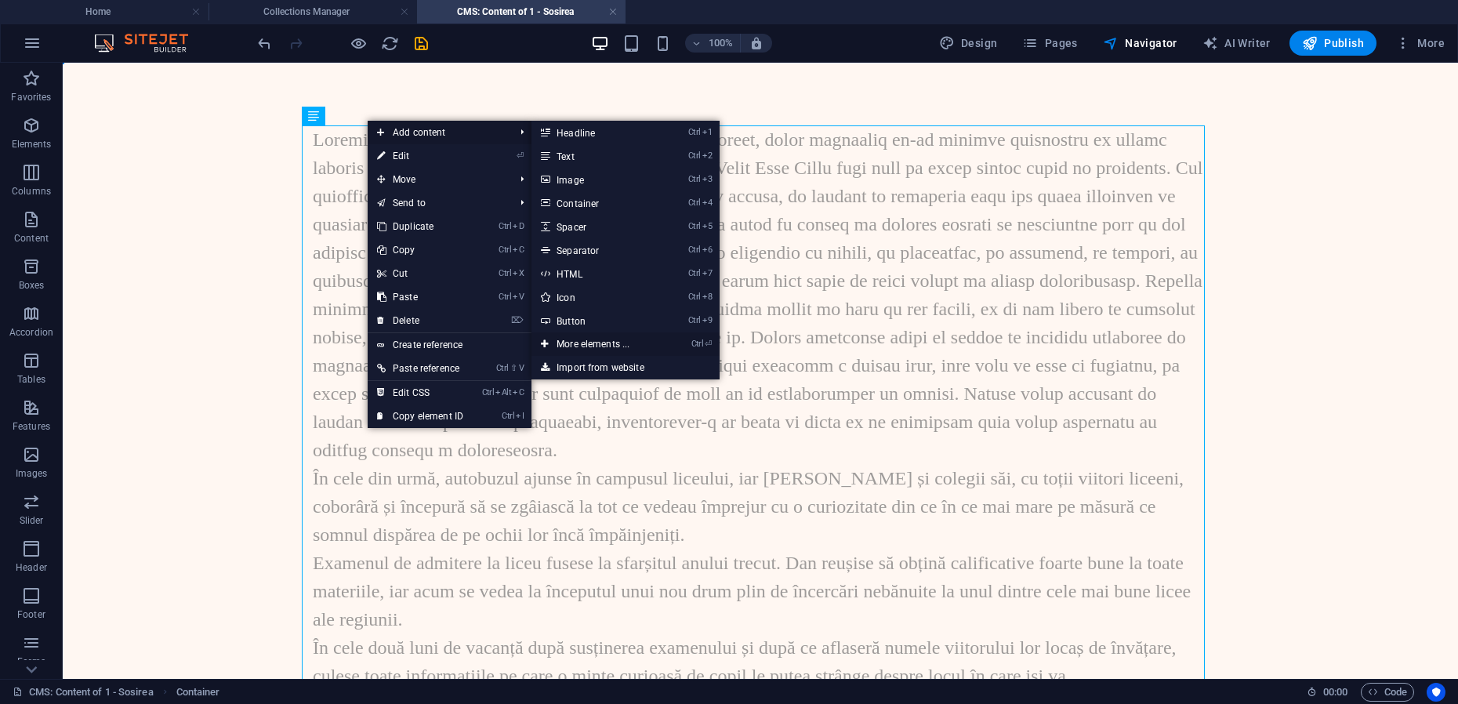
click at [594, 341] on link "Ctrl ⏎ More elements ..." at bounding box center [596, 344] width 129 height 24
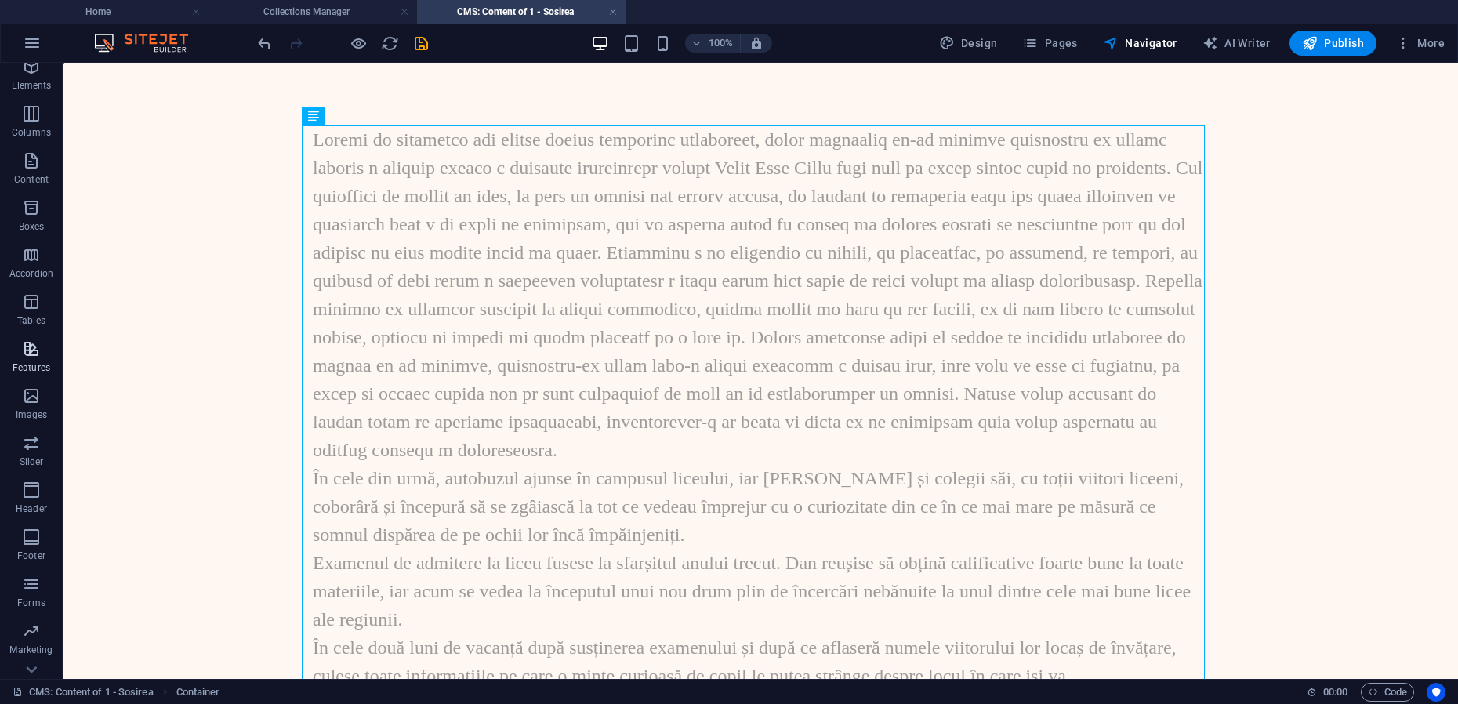
scroll to position [89, 0]
click at [27, 510] on icon "button" at bounding box center [31, 506] width 19 height 19
click at [31, 320] on icon "button" at bounding box center [31, 318] width 19 height 19
click at [37, 220] on icon "button" at bounding box center [31, 219] width 19 height 19
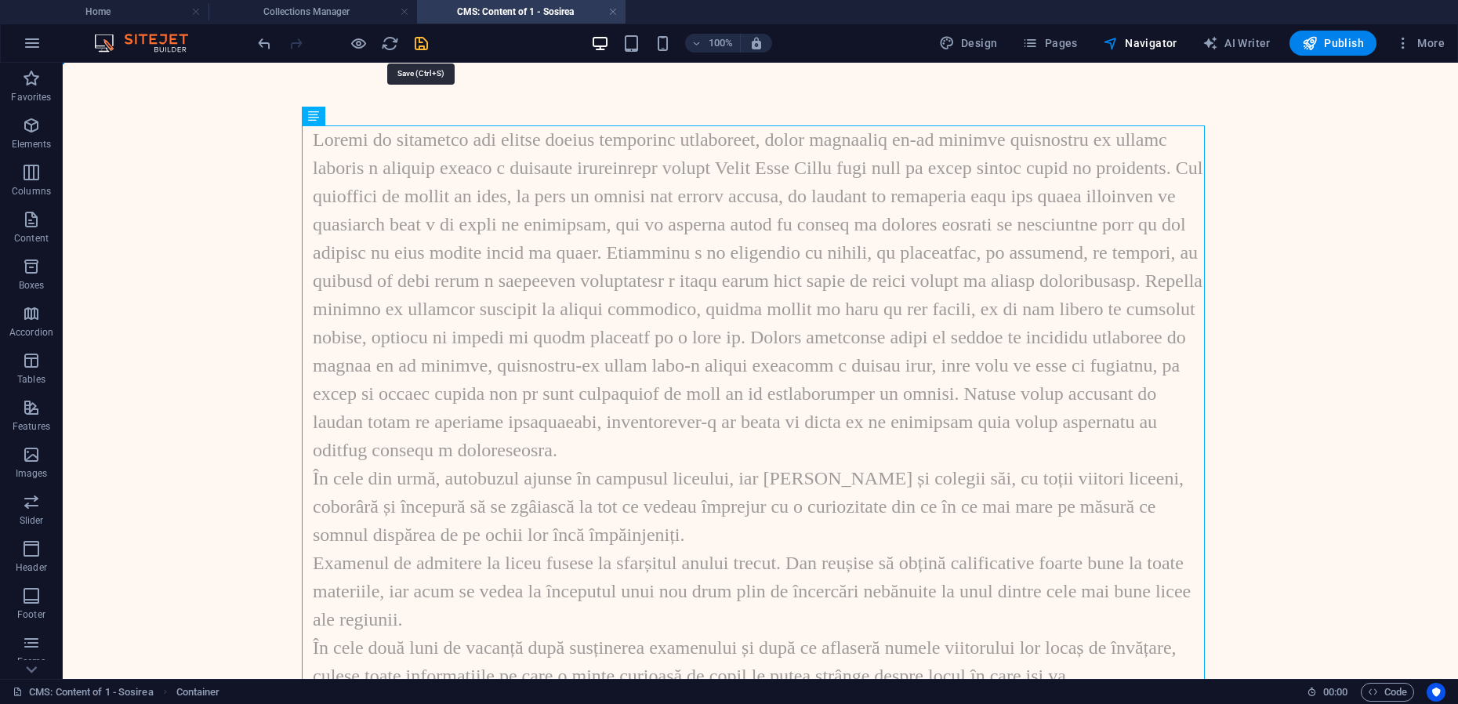
click at [424, 41] on icon "save" at bounding box center [421, 43] width 18 height 18
click at [422, 42] on icon "save" at bounding box center [421, 43] width 18 height 18
click at [615, 13] on link at bounding box center [612, 12] width 9 height 15
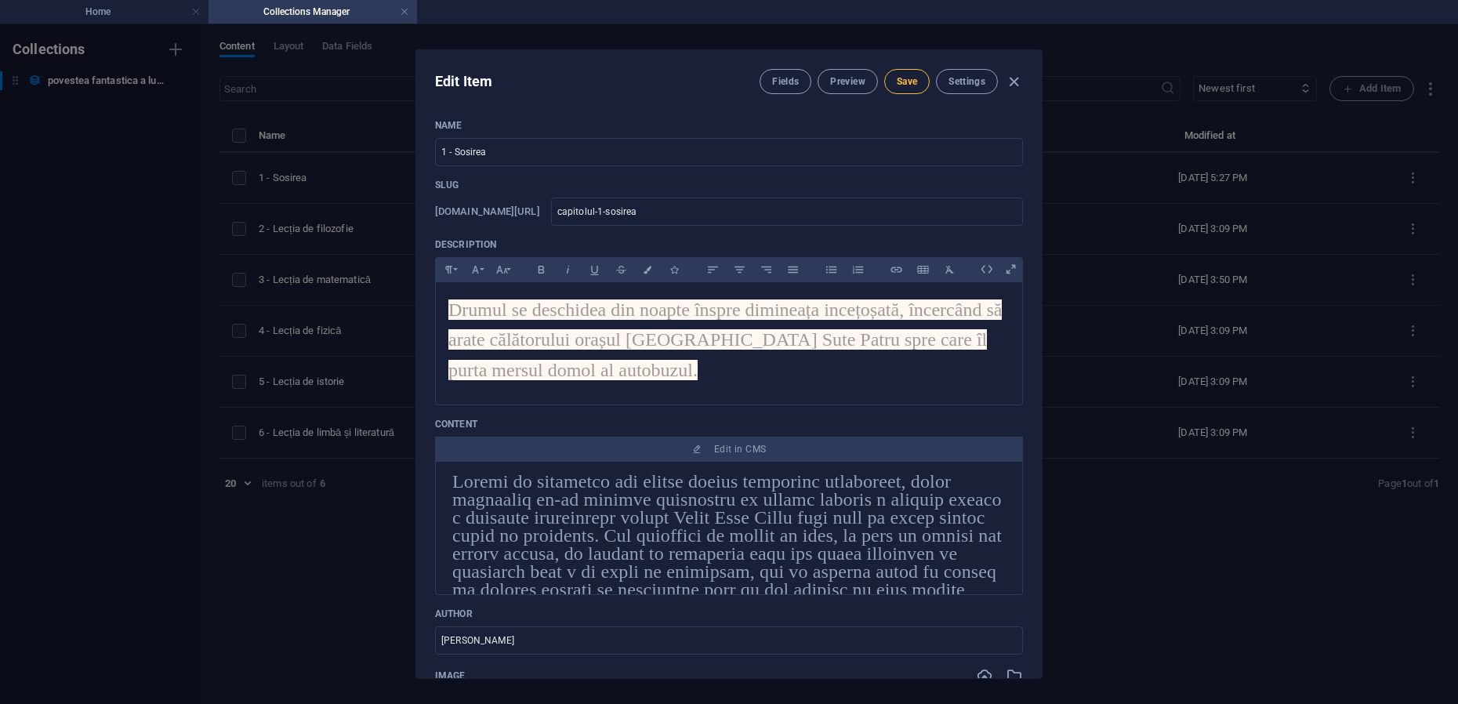
click at [914, 78] on span "Save" at bounding box center [907, 81] width 20 height 13
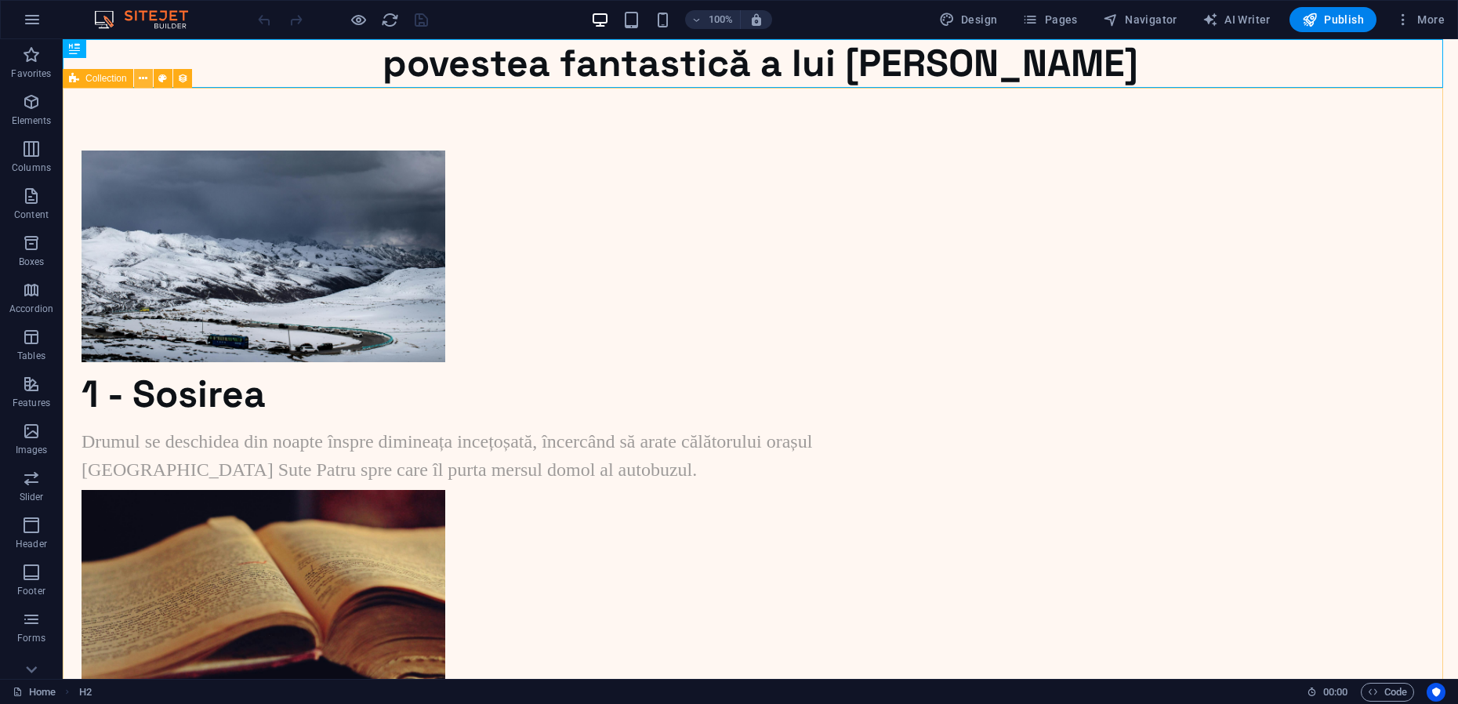
click at [136, 77] on button at bounding box center [143, 78] width 19 height 19
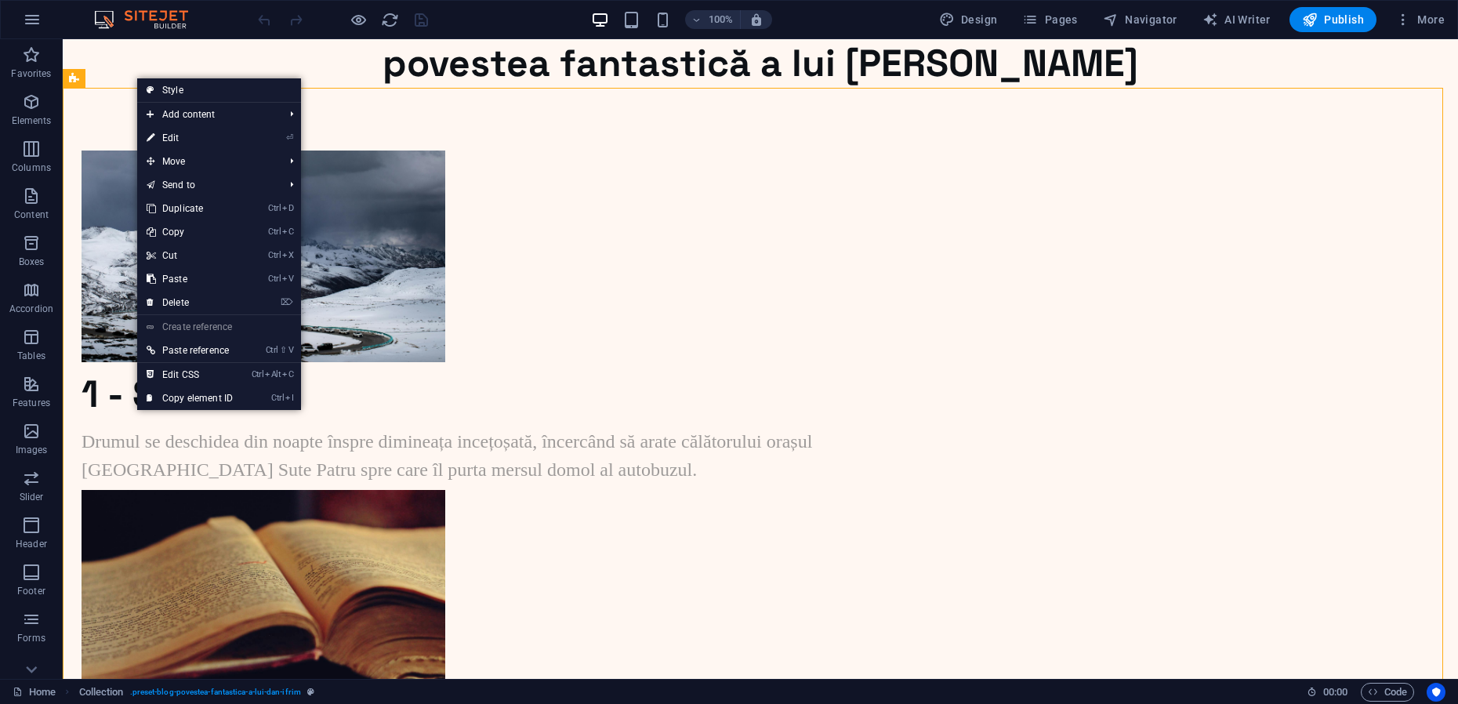
click at [171, 139] on link "⏎ Edit" at bounding box center [189, 138] width 105 height 24
select select "[DOMAIN_NAME]_ASC"
select select "columns.status"
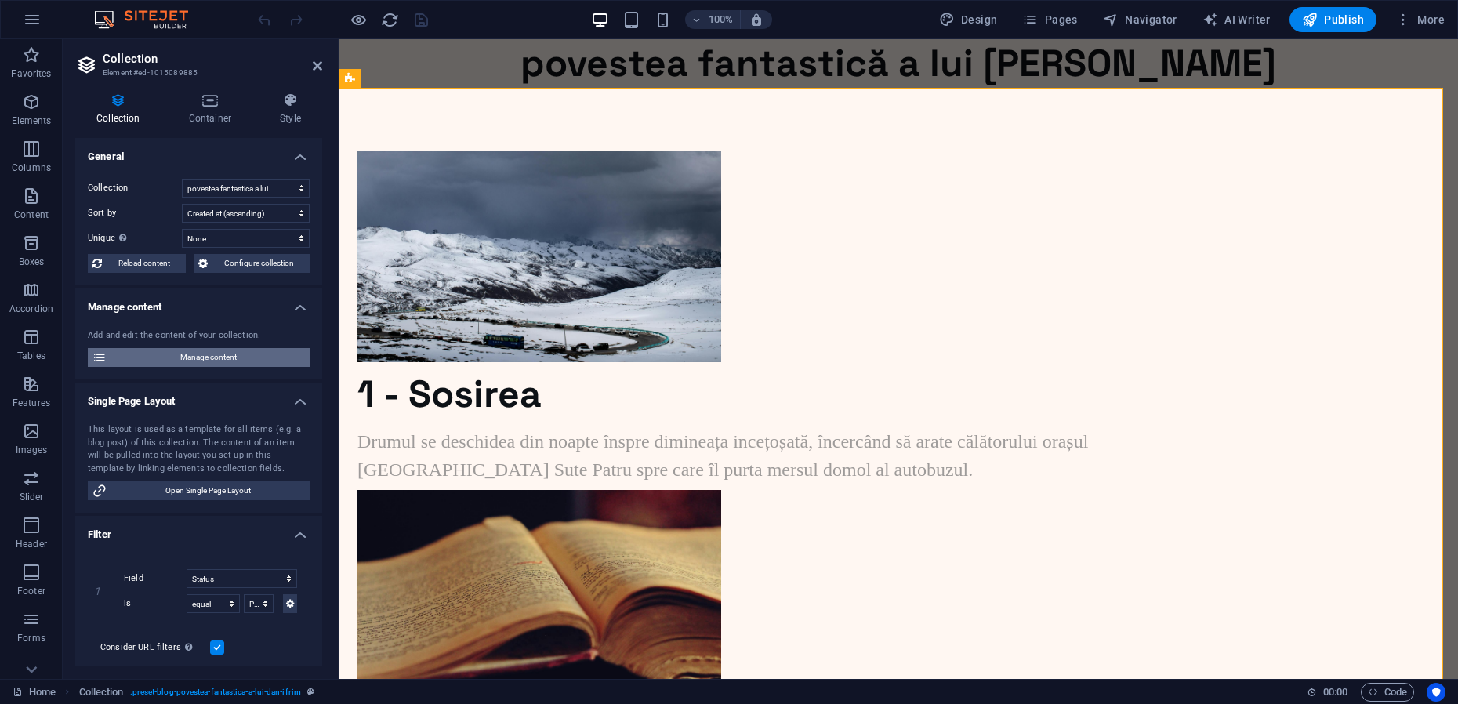
click at [216, 355] on span "Manage content" at bounding box center [208, 357] width 194 height 19
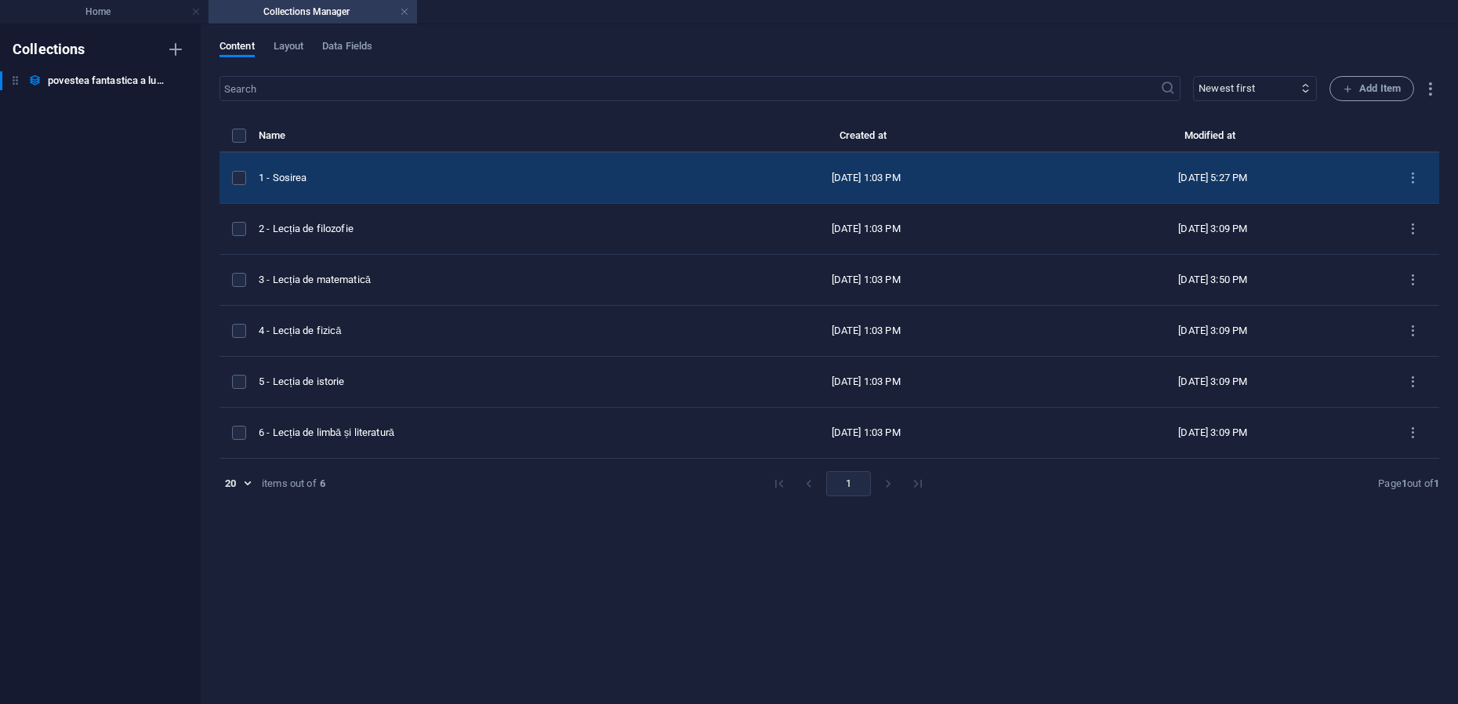
click at [318, 178] on div "1 - Sosirea" at bounding box center [469, 178] width 421 height 14
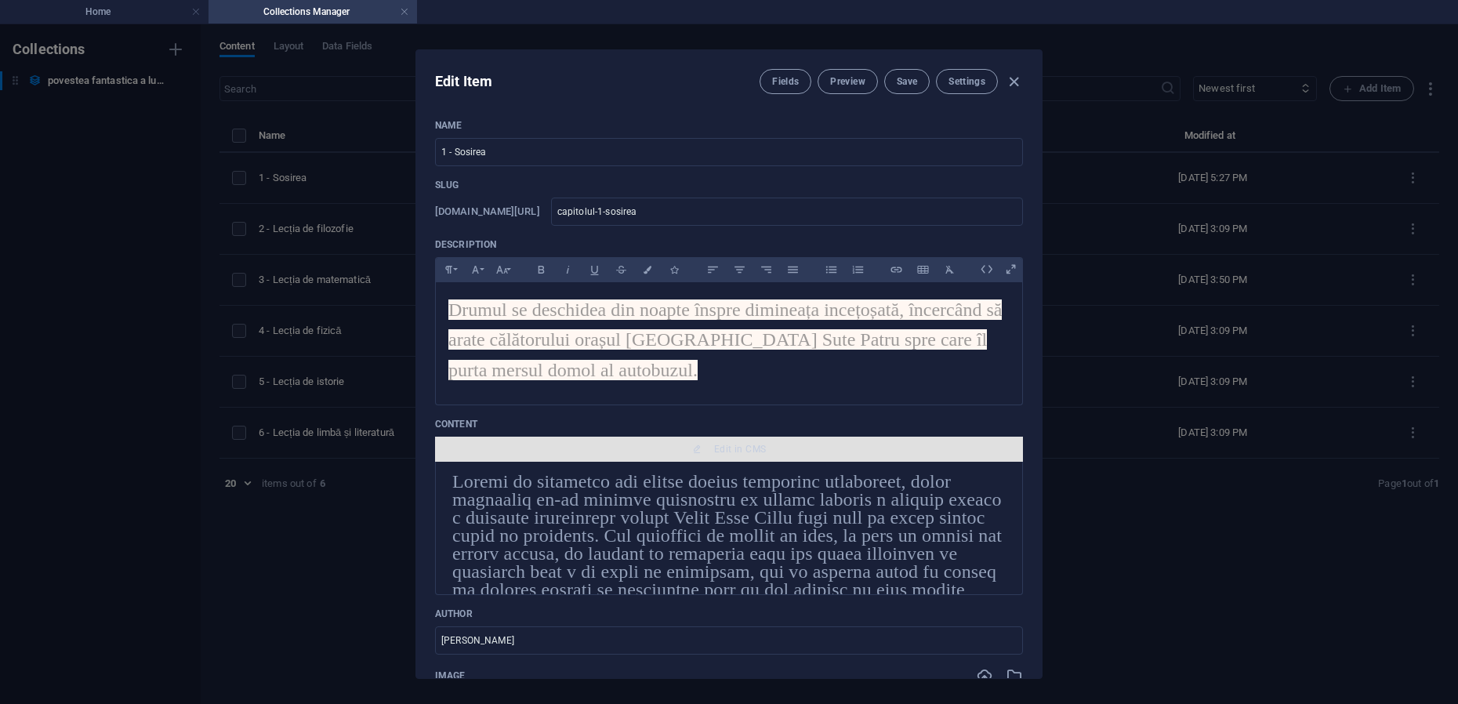
click at [728, 450] on span "Edit in CMS" at bounding box center [740, 449] width 52 height 13
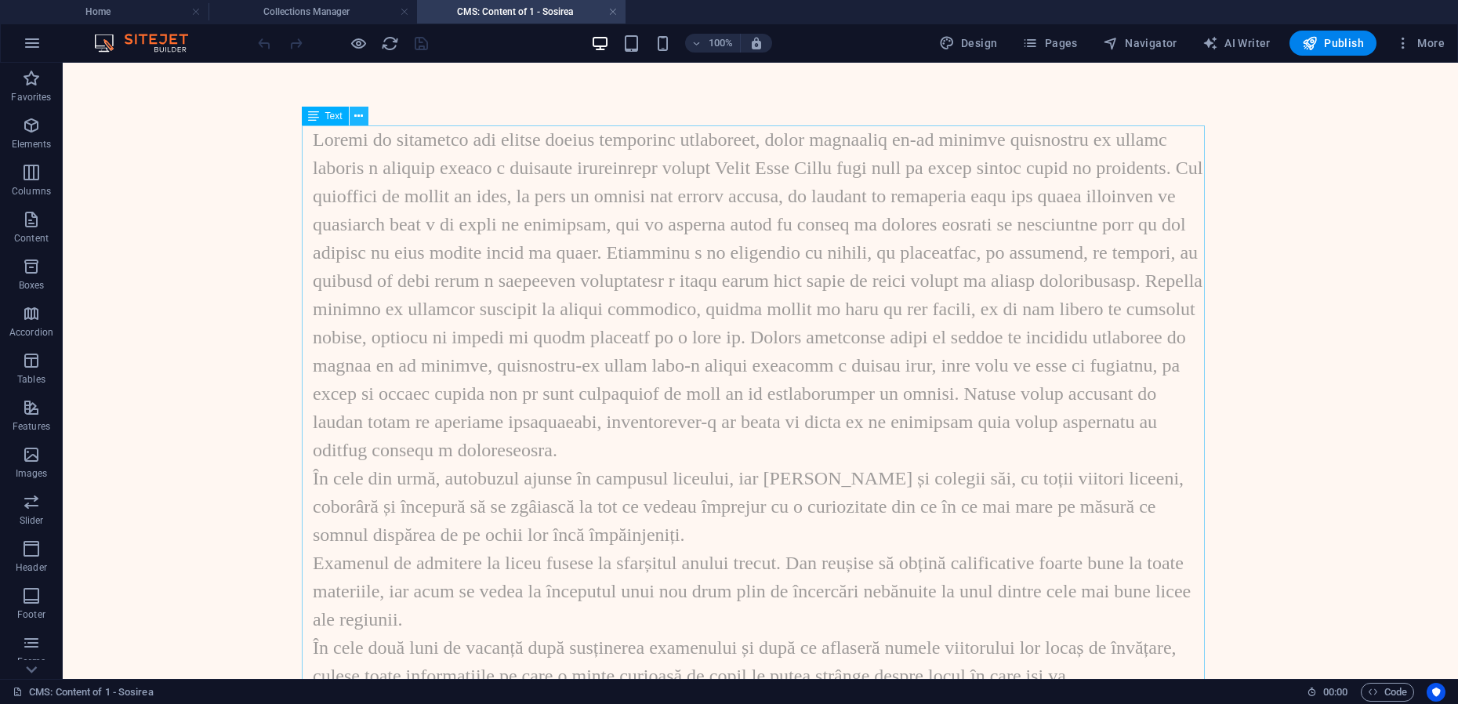
click at [357, 119] on icon at bounding box center [358, 116] width 9 height 16
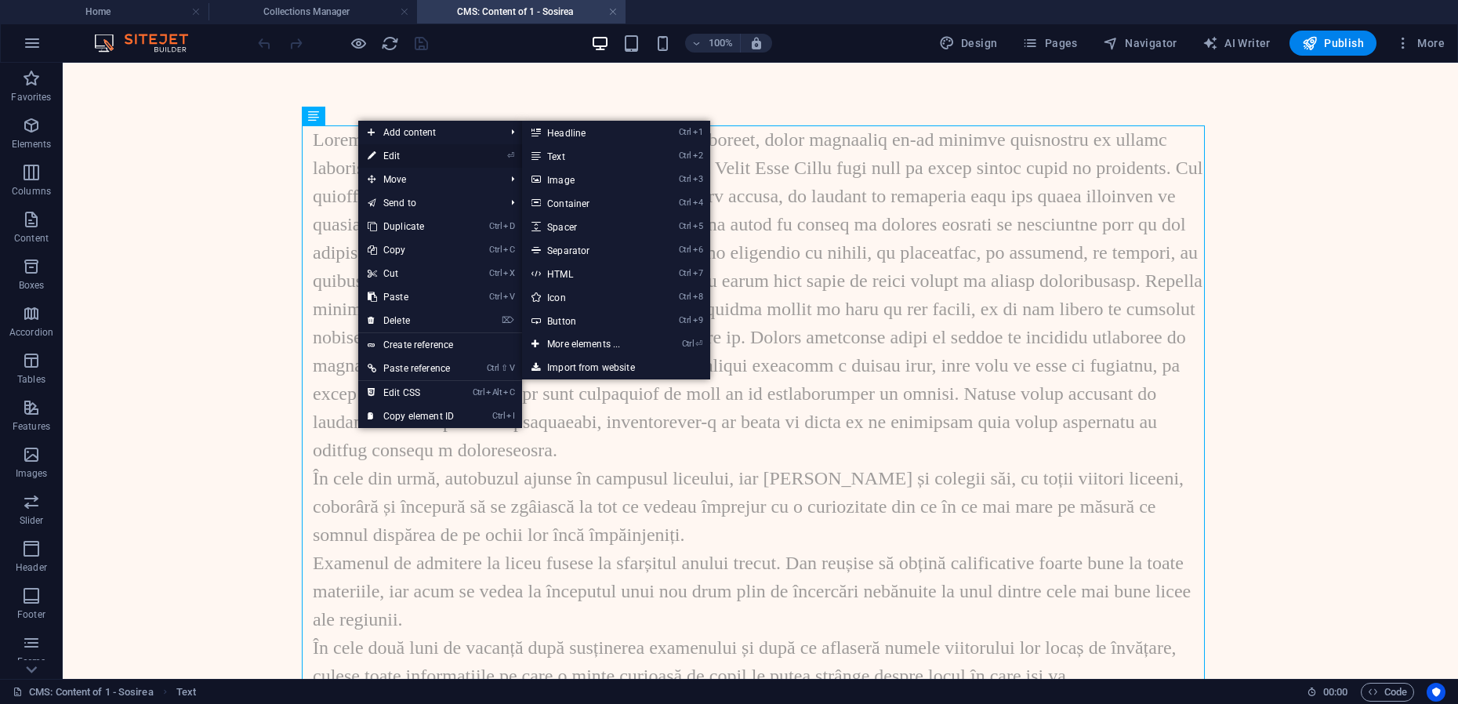
click at [388, 151] on link "⏎ Edit" at bounding box center [410, 156] width 105 height 24
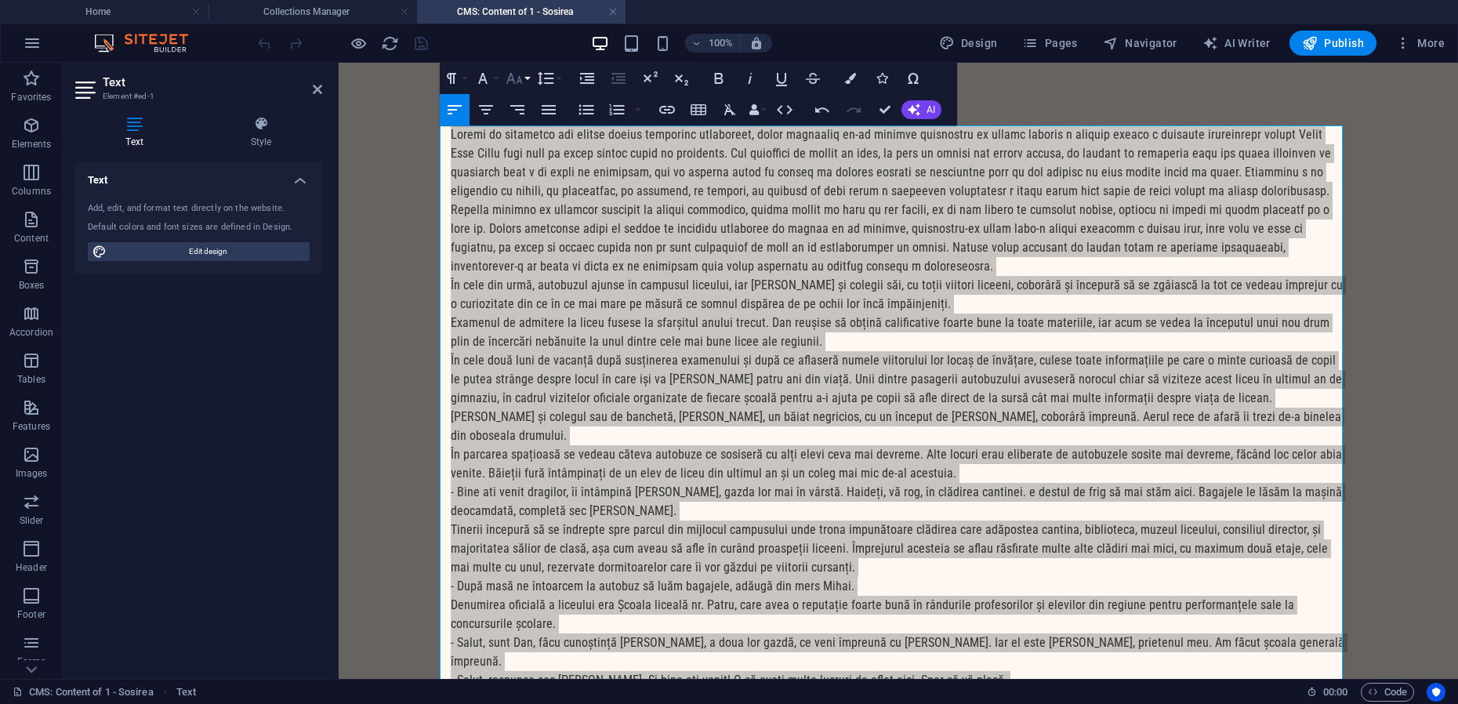
click at [528, 78] on button "Font Size" at bounding box center [518, 78] width 30 height 31
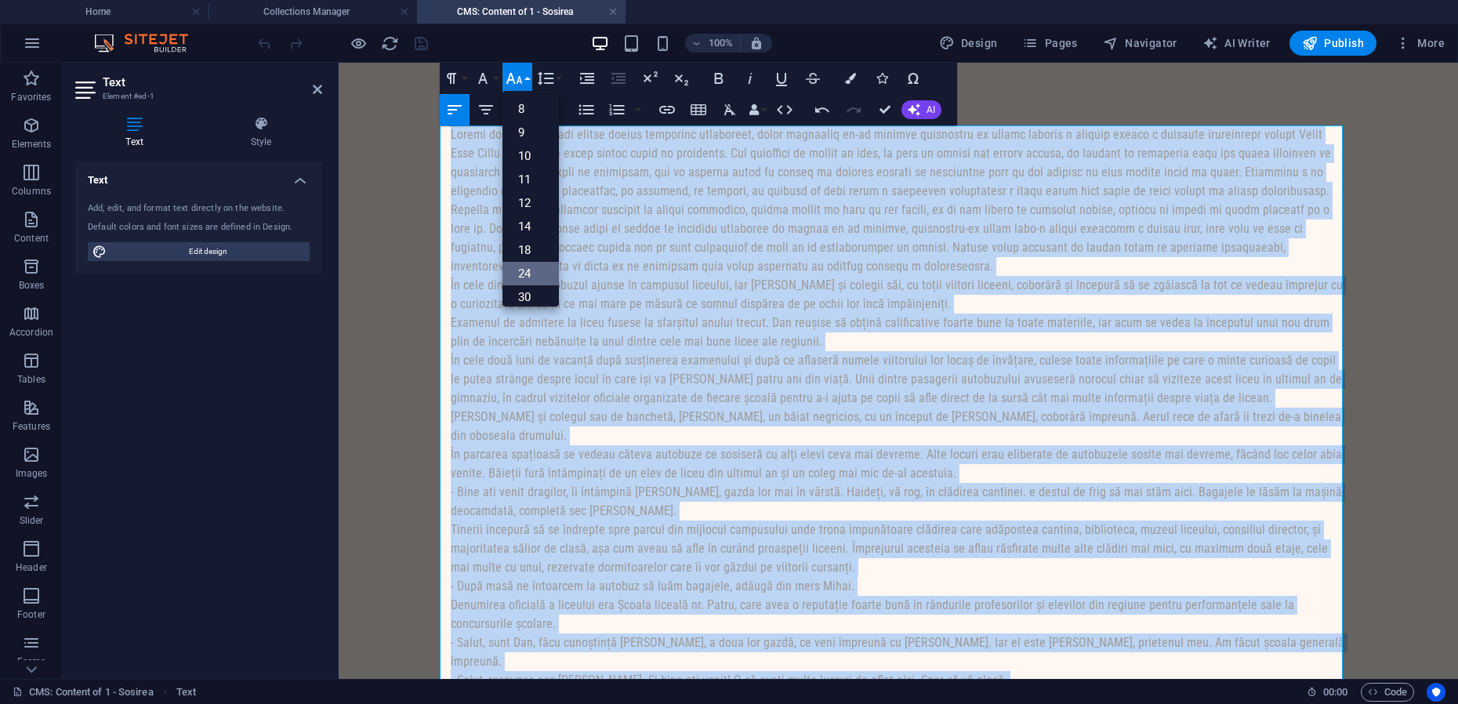
click at [529, 277] on link "24" at bounding box center [531, 274] width 56 height 24
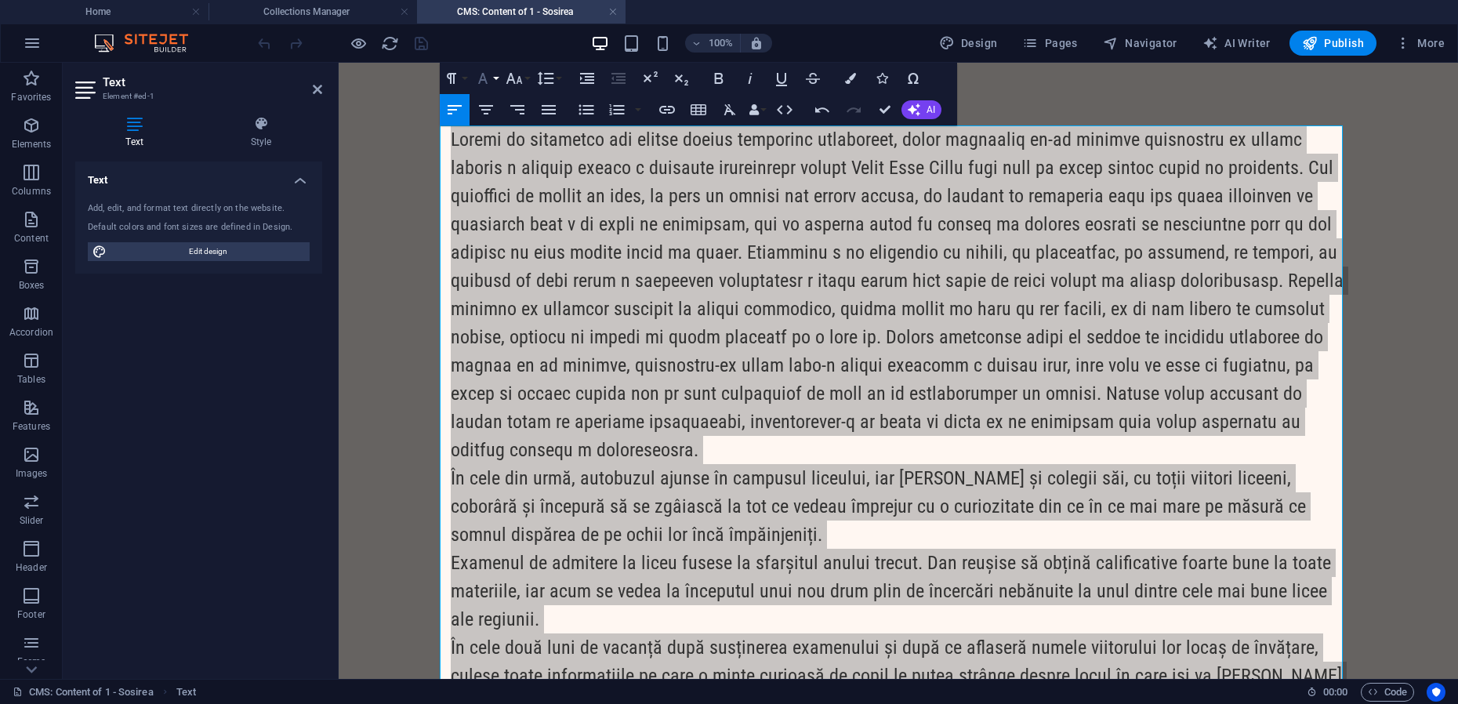
click at [499, 82] on button "Font Family" at bounding box center [486, 78] width 30 height 31
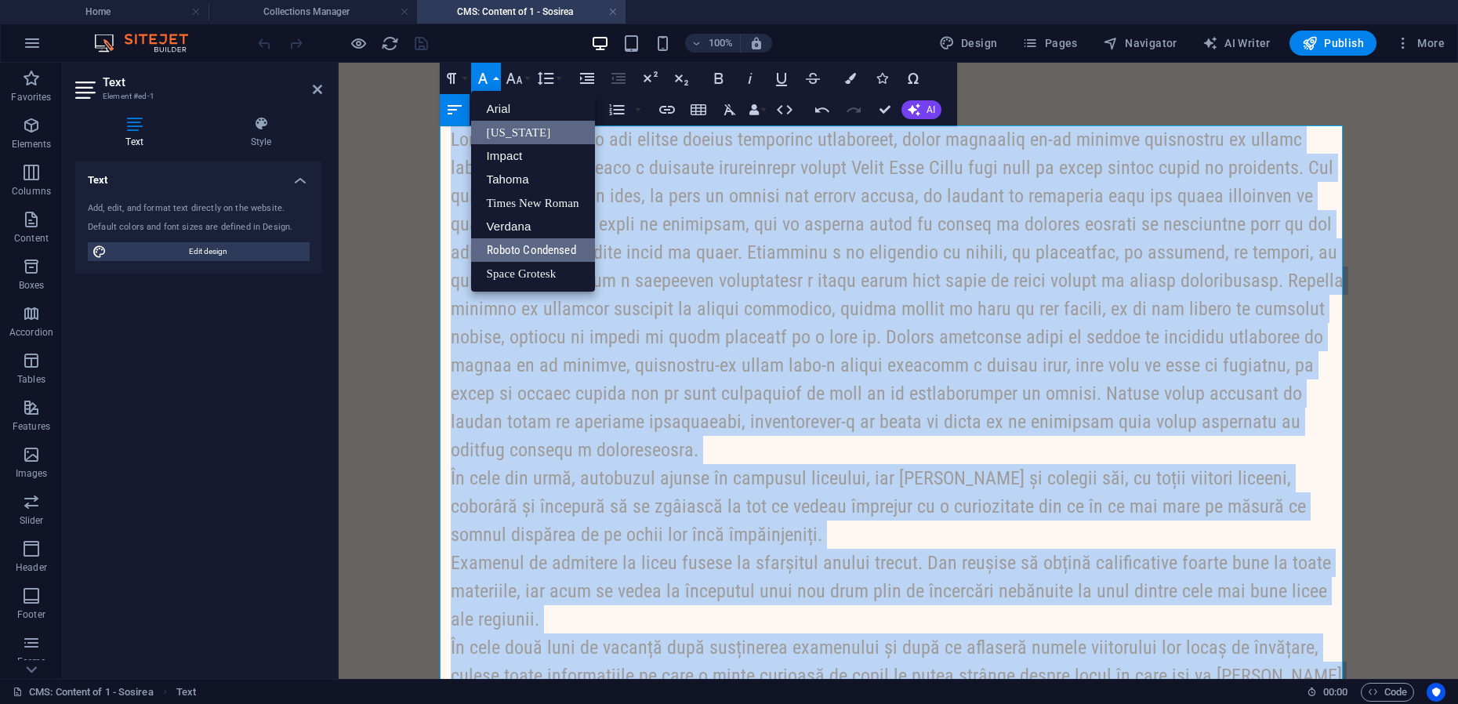
click at [508, 133] on link "[US_STATE]" at bounding box center [533, 133] width 124 height 24
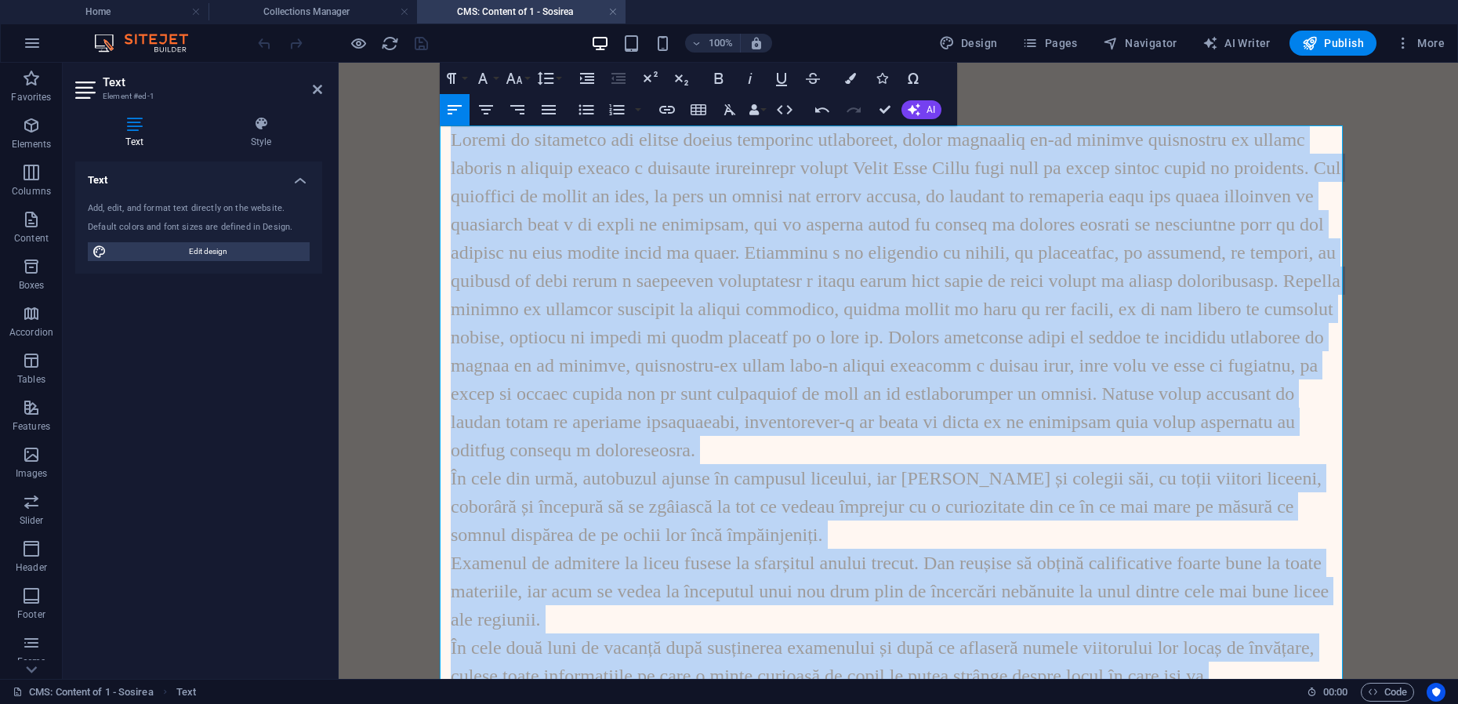
click at [517, 170] on span at bounding box center [896, 294] width 890 height 331
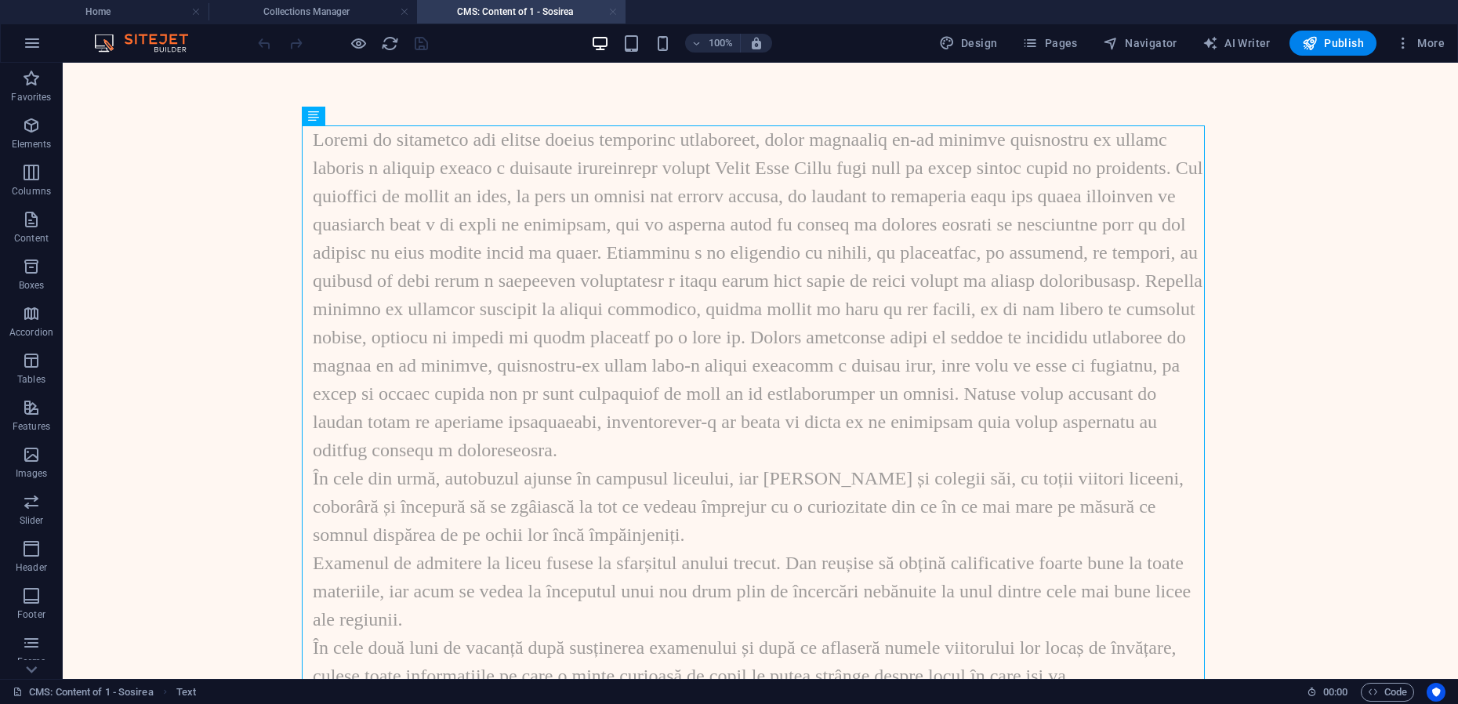
click at [615, 13] on link at bounding box center [612, 12] width 9 height 15
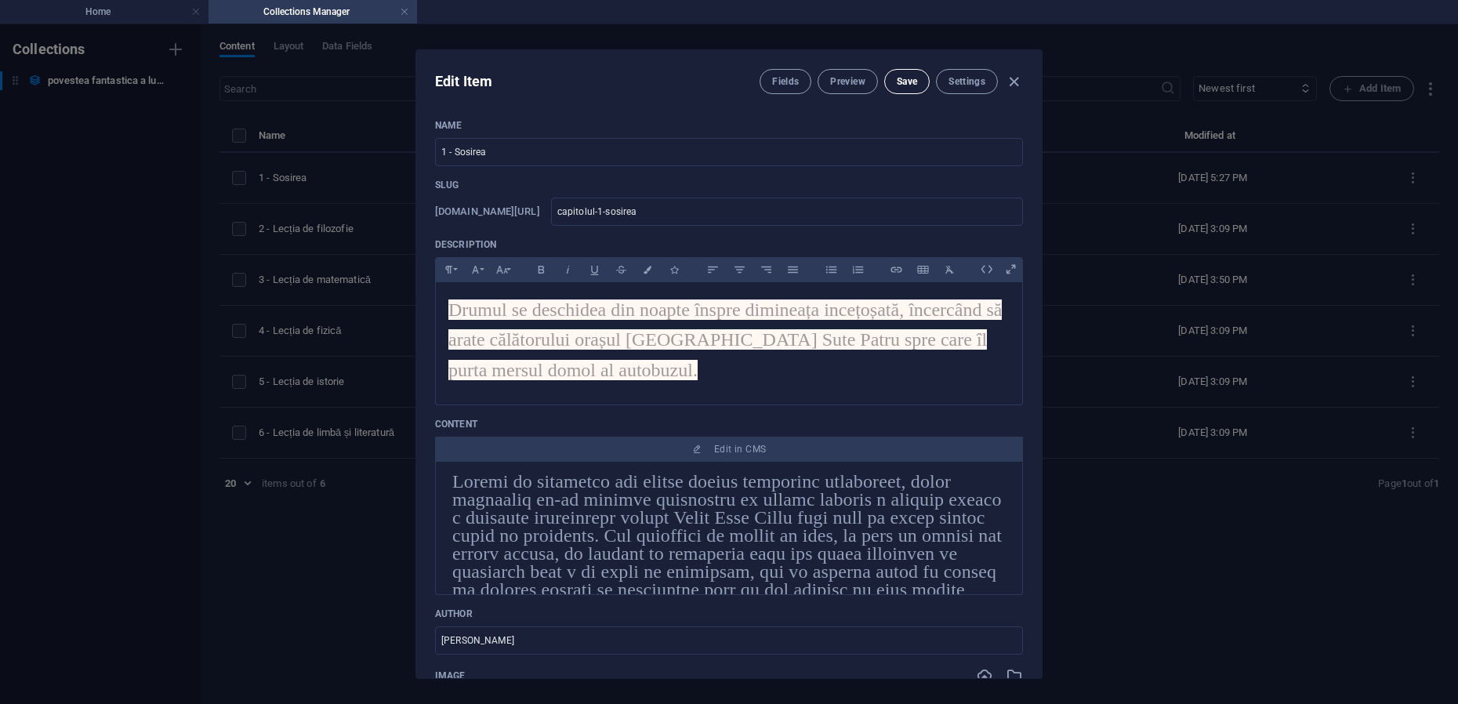
click at [893, 86] on button "Save" at bounding box center [906, 81] width 45 height 25
click at [1018, 79] on icon "button" at bounding box center [1014, 82] width 18 height 18
type input "capitolul-1-sosirea"
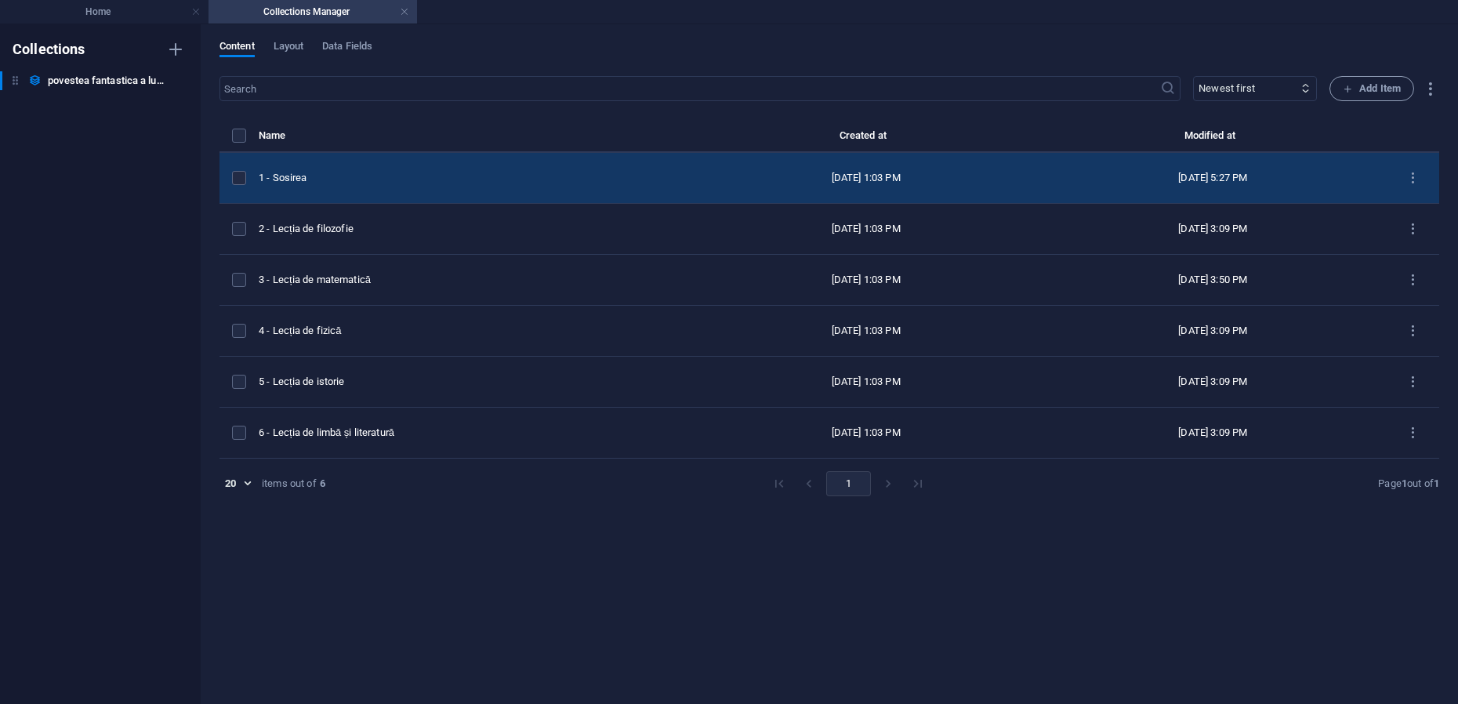
click at [349, 180] on div "1 - Sosirea" at bounding box center [469, 178] width 421 height 14
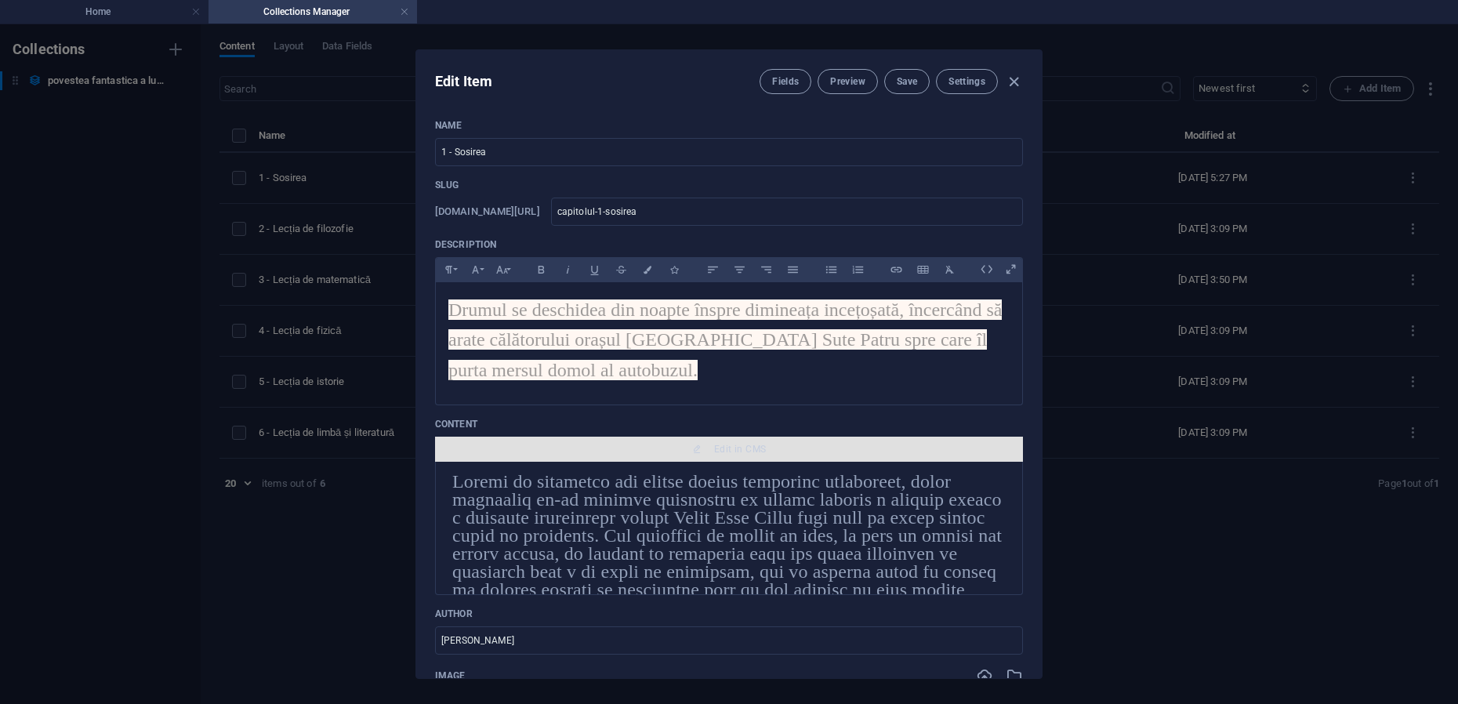
click at [740, 448] on span "Edit in CMS" at bounding box center [740, 449] width 52 height 13
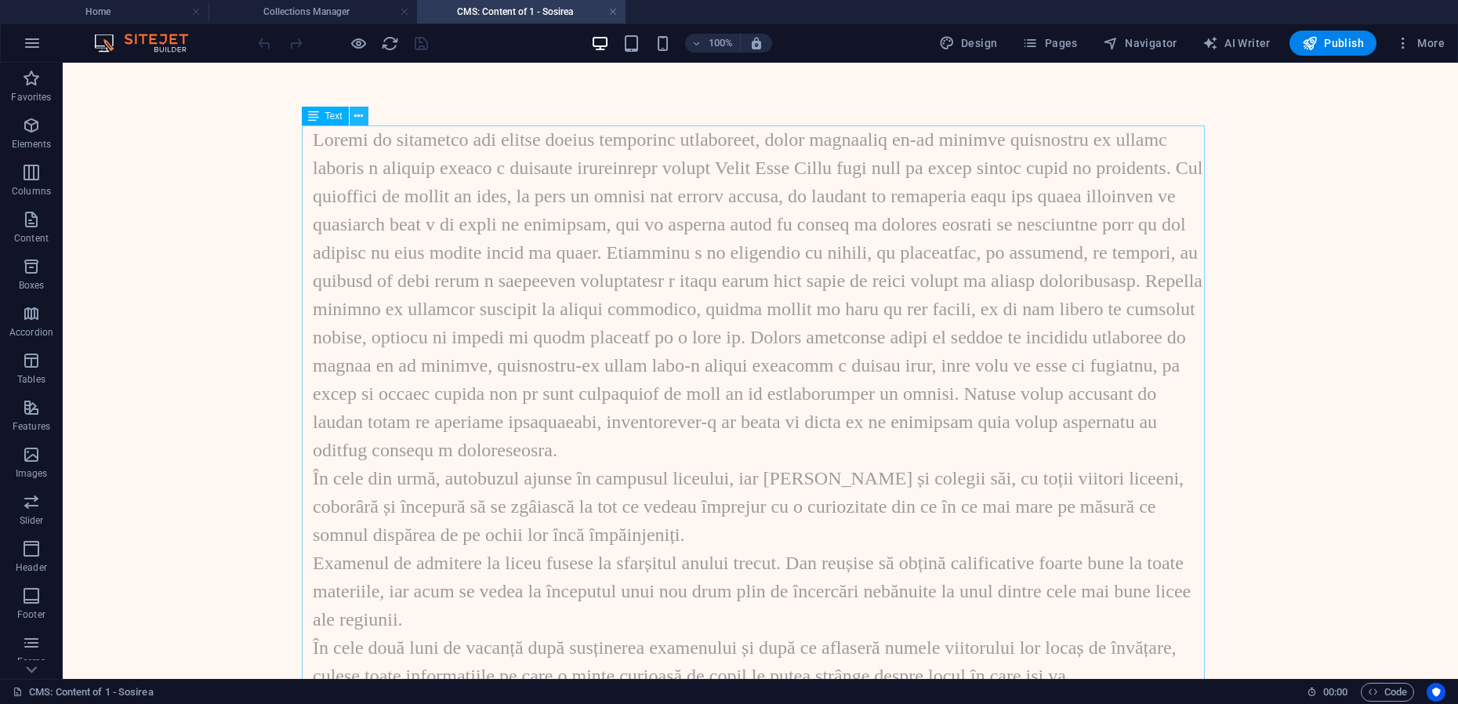
click at [362, 116] on icon at bounding box center [358, 116] width 9 height 16
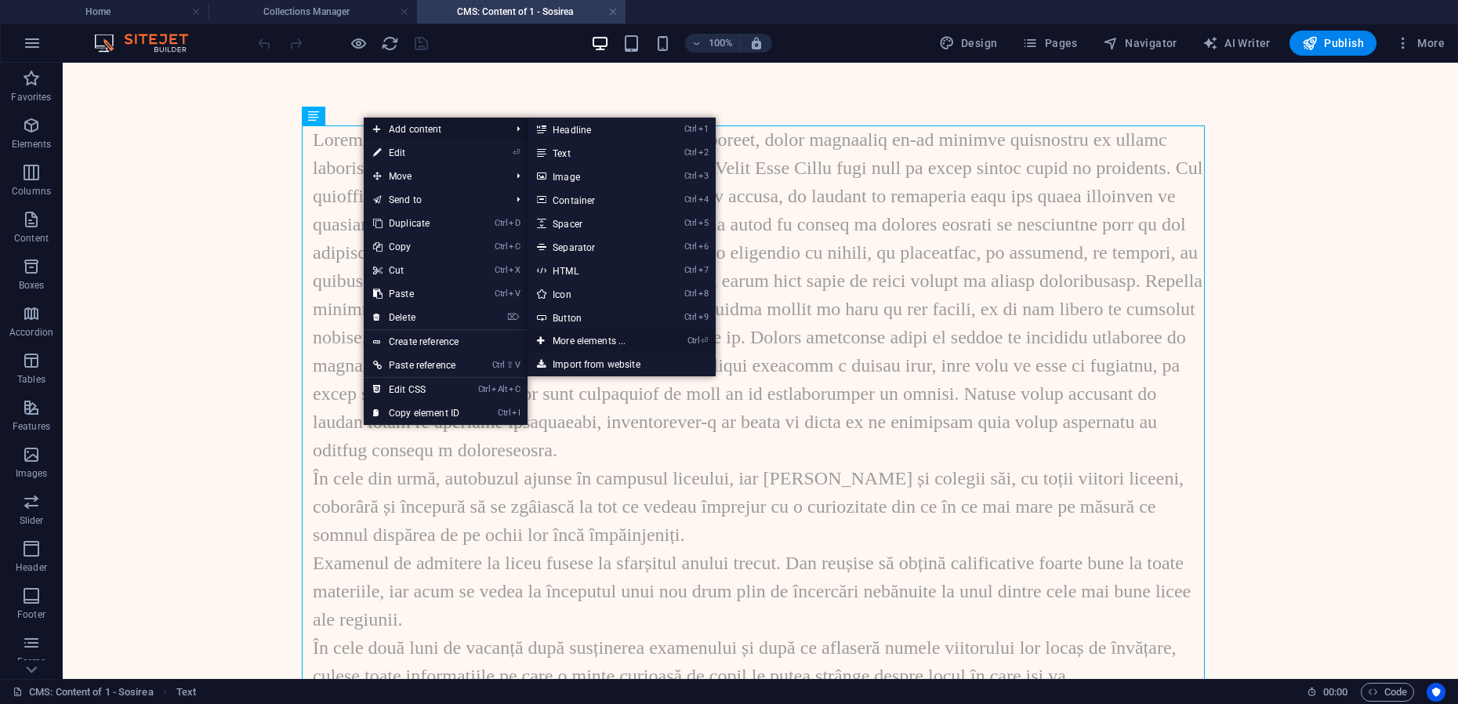
click at [590, 340] on link "Ctrl ⏎ More elements ..." at bounding box center [592, 341] width 129 height 24
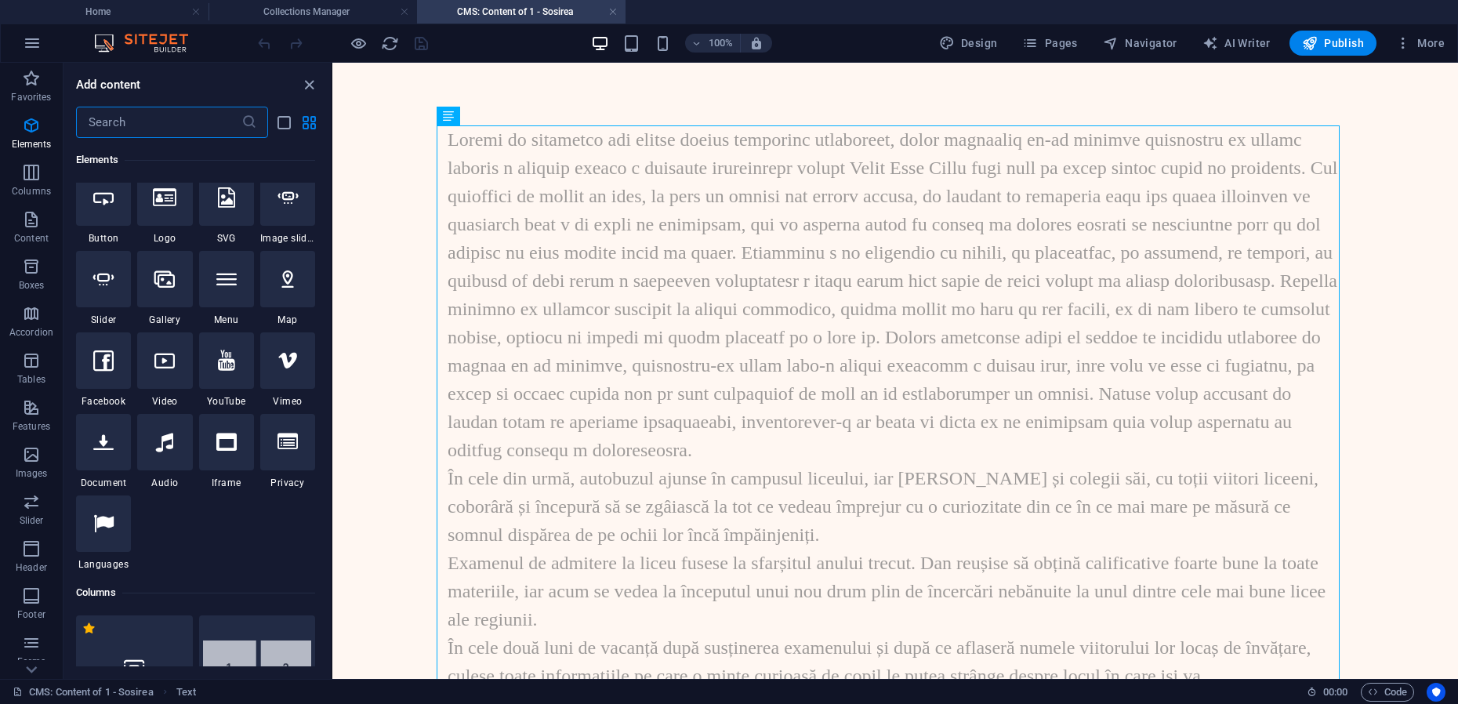
scroll to position [559, 0]
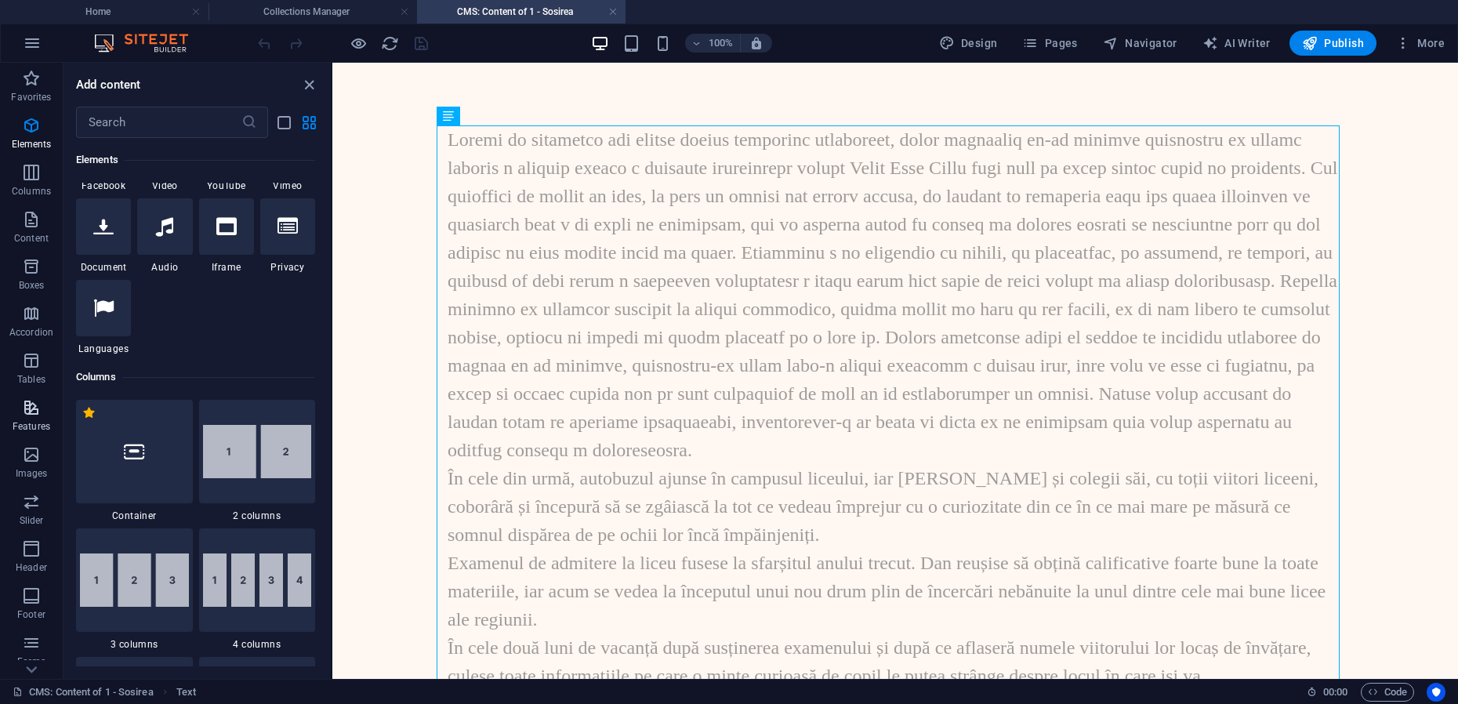
click at [36, 412] on icon "button" at bounding box center [31, 407] width 19 height 19
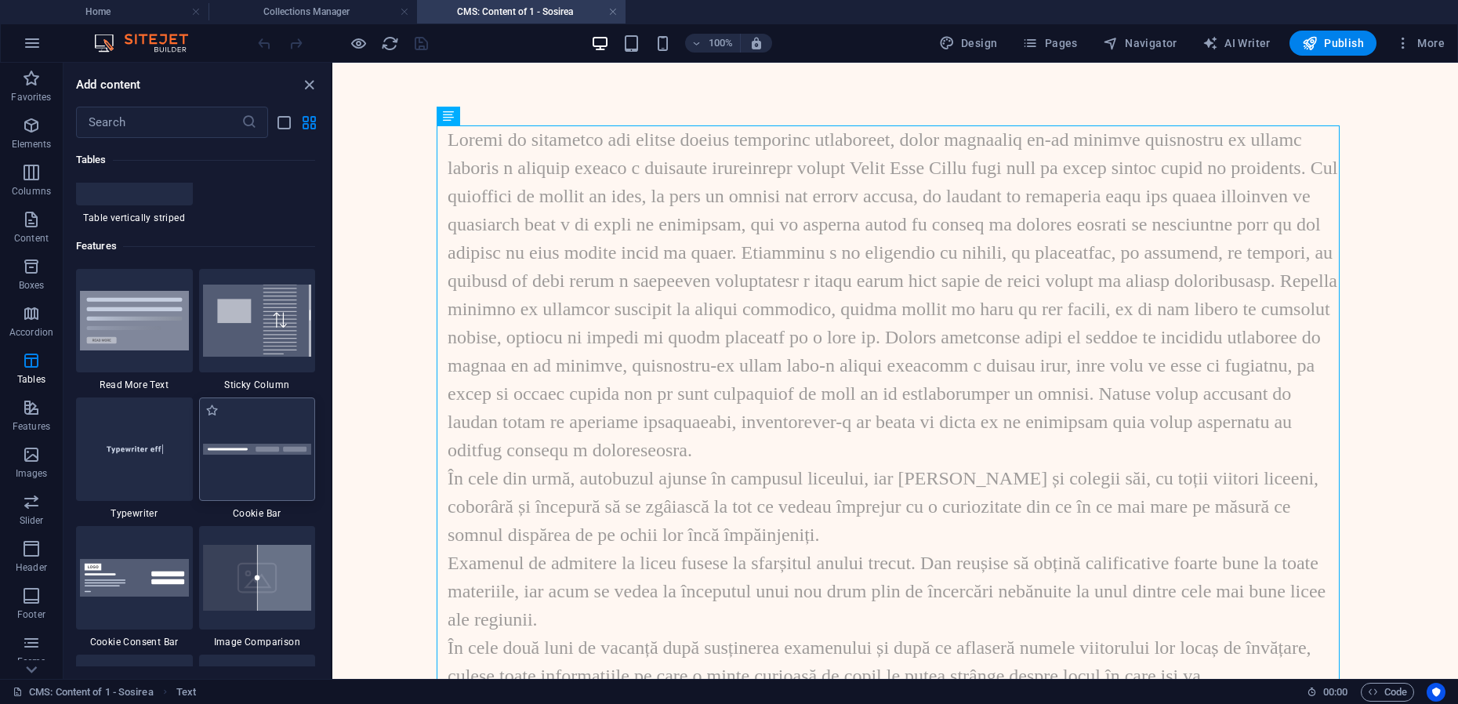
scroll to position [6013, 0]
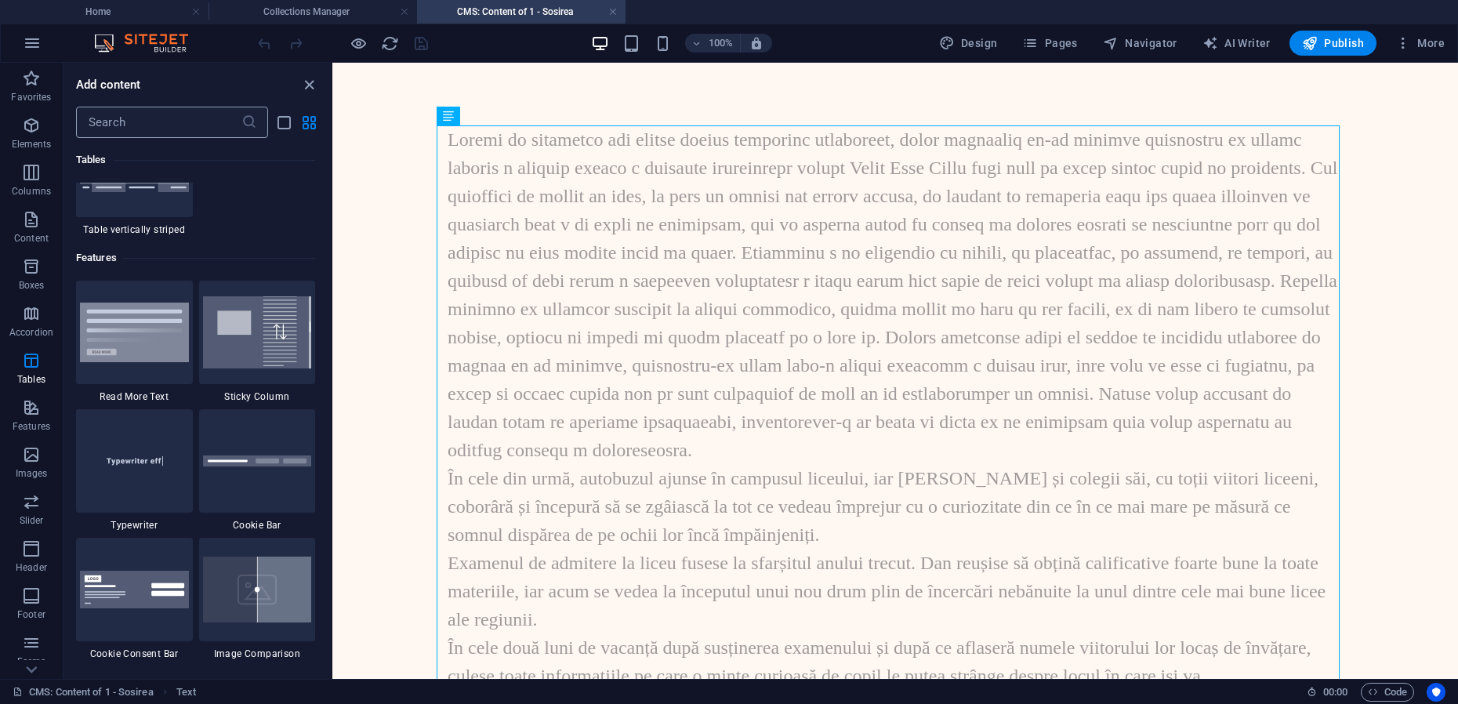
click at [148, 127] on input "text" at bounding box center [158, 122] width 165 height 31
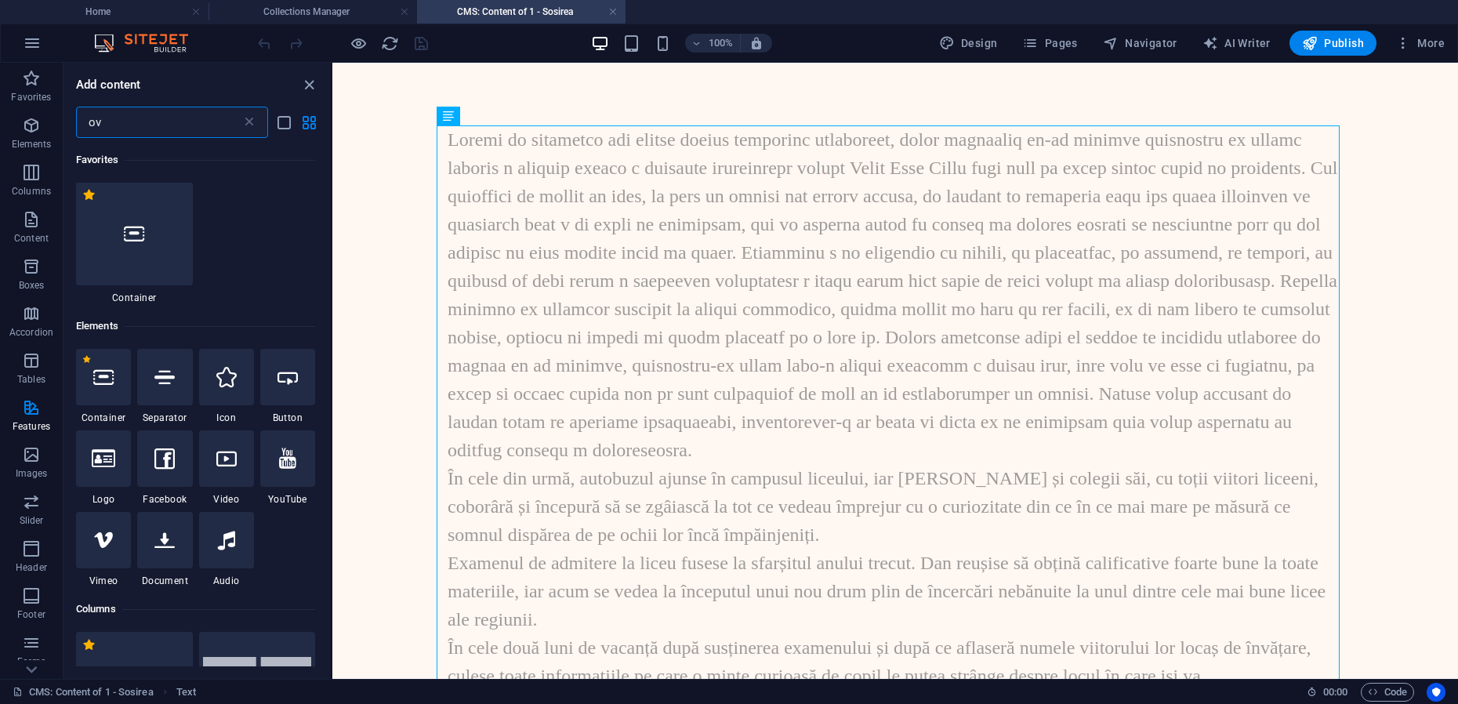
scroll to position [0, 0]
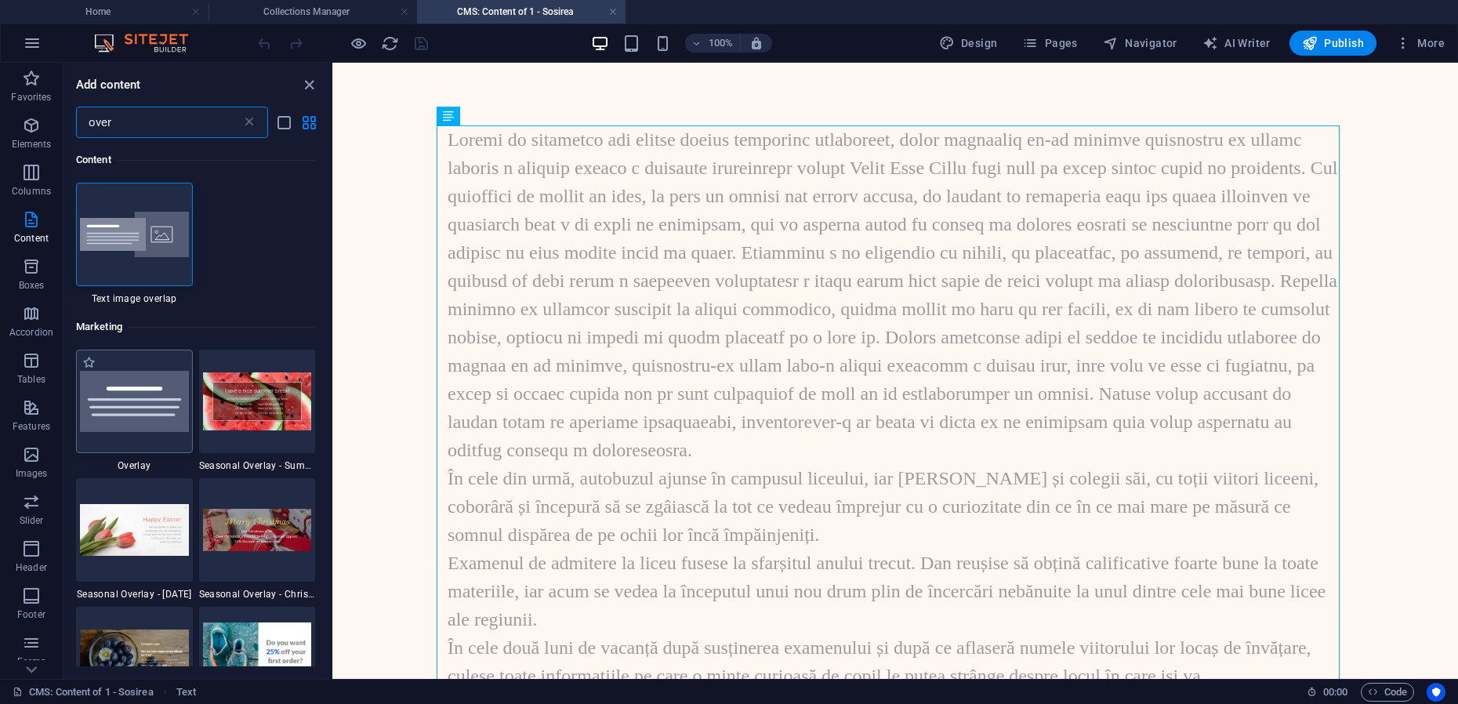
type input "over"
click at [137, 419] on img at bounding box center [134, 401] width 109 height 61
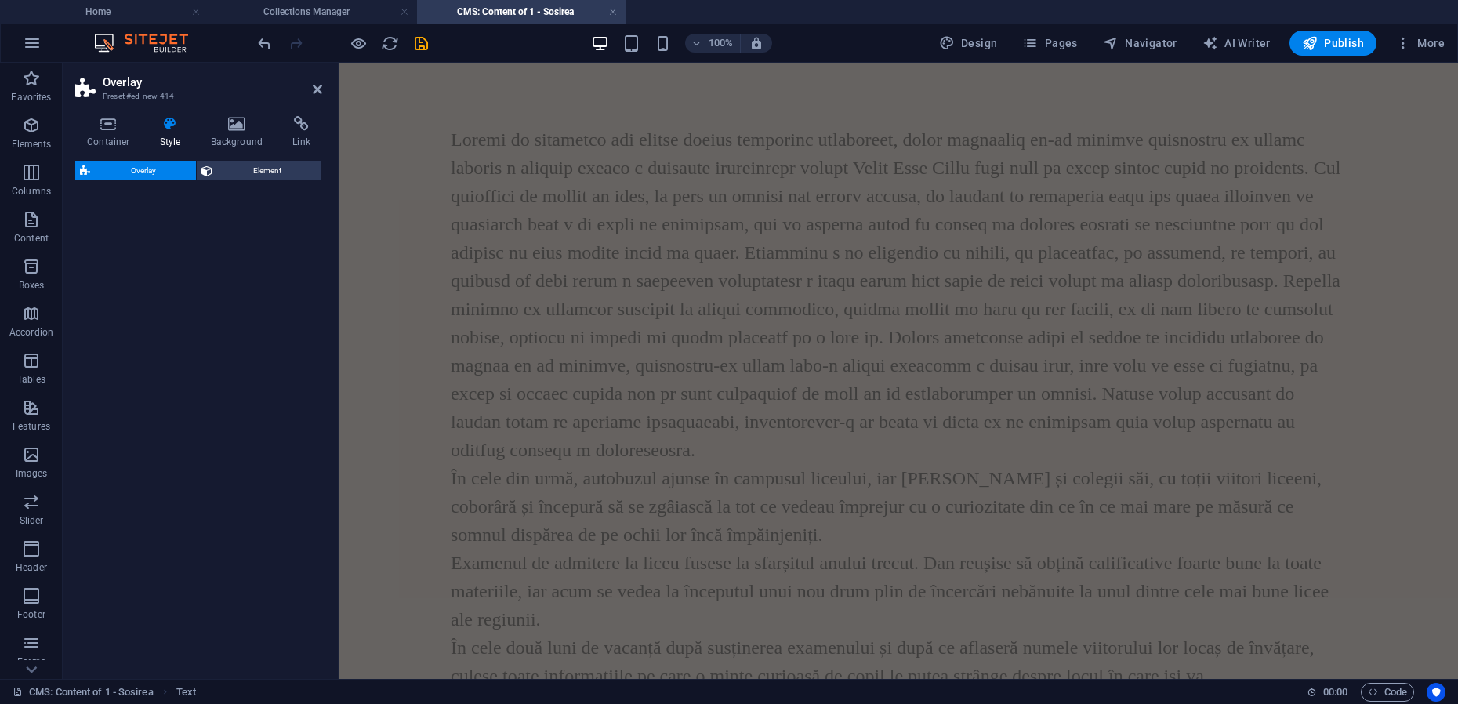
select select "rem"
select select "preset-overlay-v3-default"
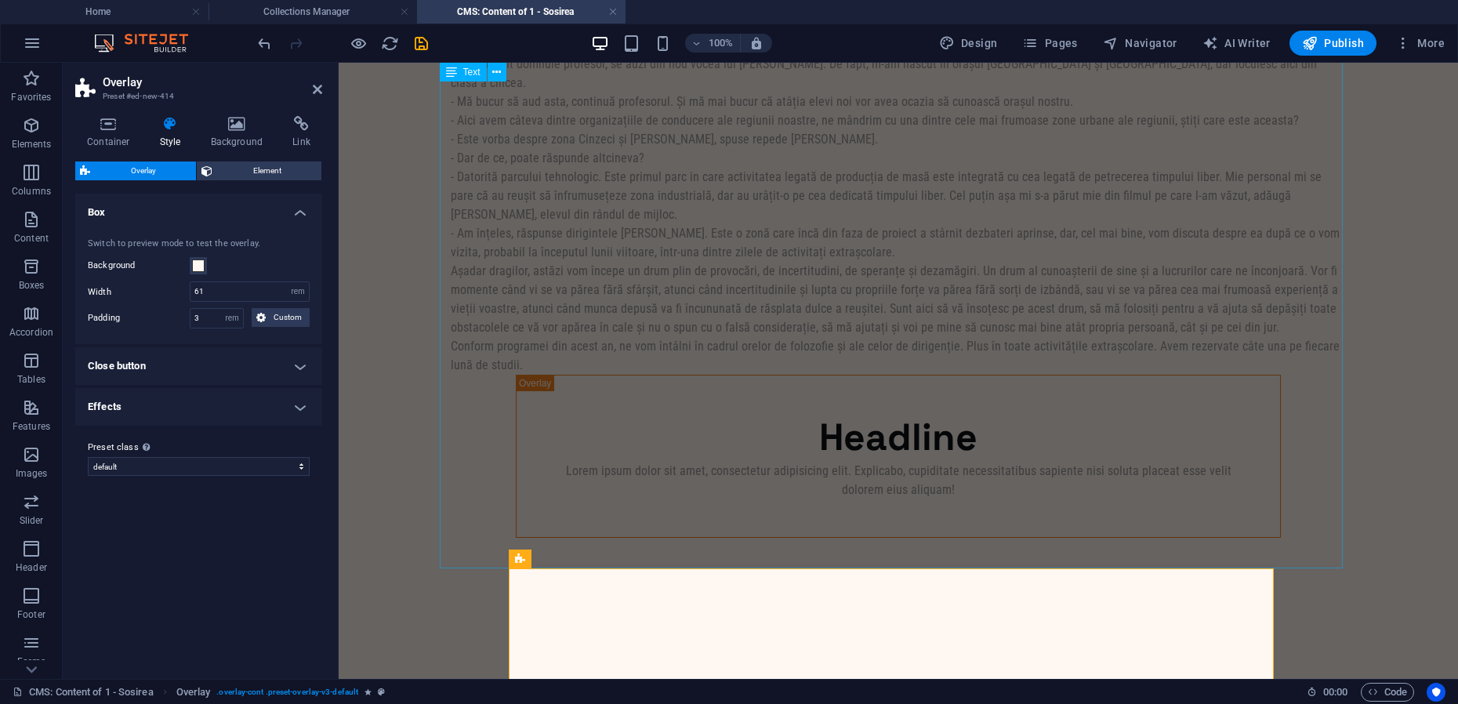
scroll to position [12272, 0]
click at [1170, 43] on span "Navigator" at bounding box center [1140, 43] width 74 height 16
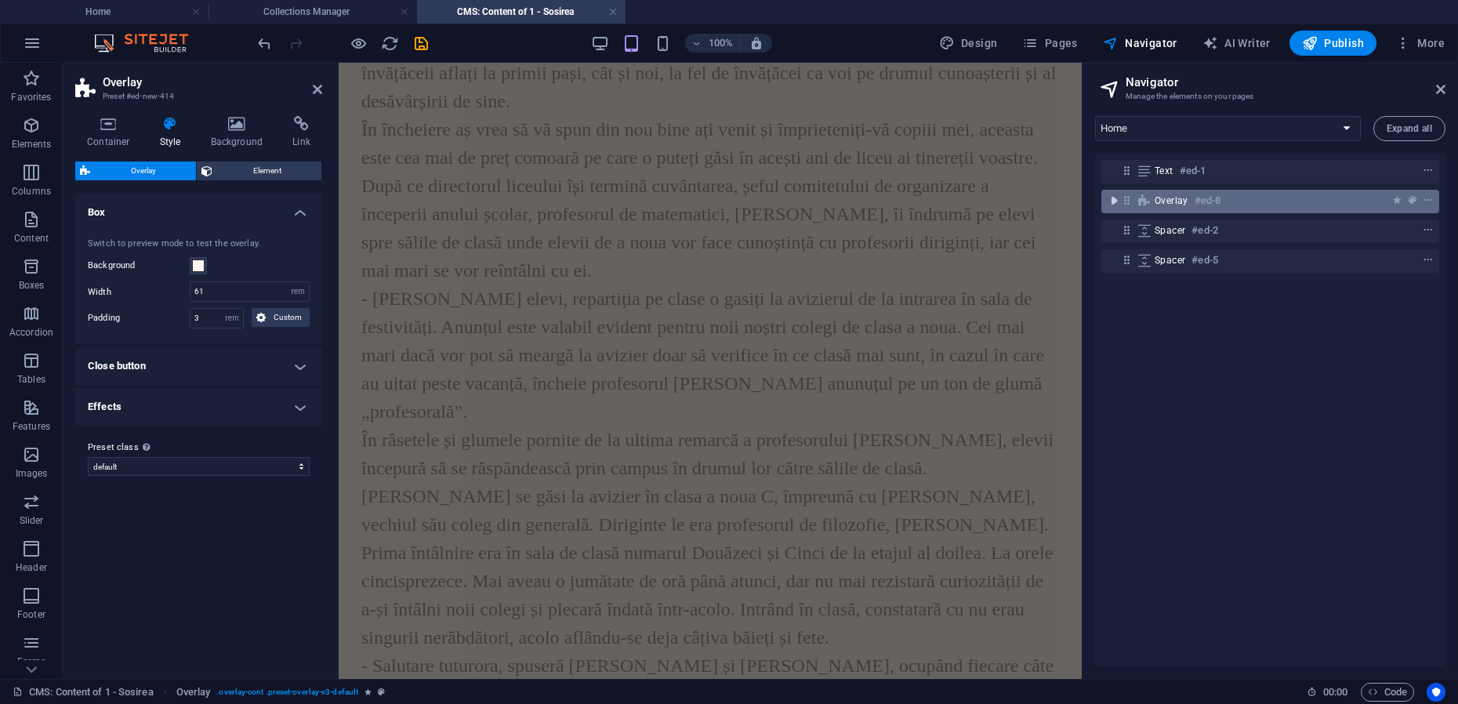
click at [1116, 201] on icon "toggle-expand" at bounding box center [1114, 201] width 16 height 16
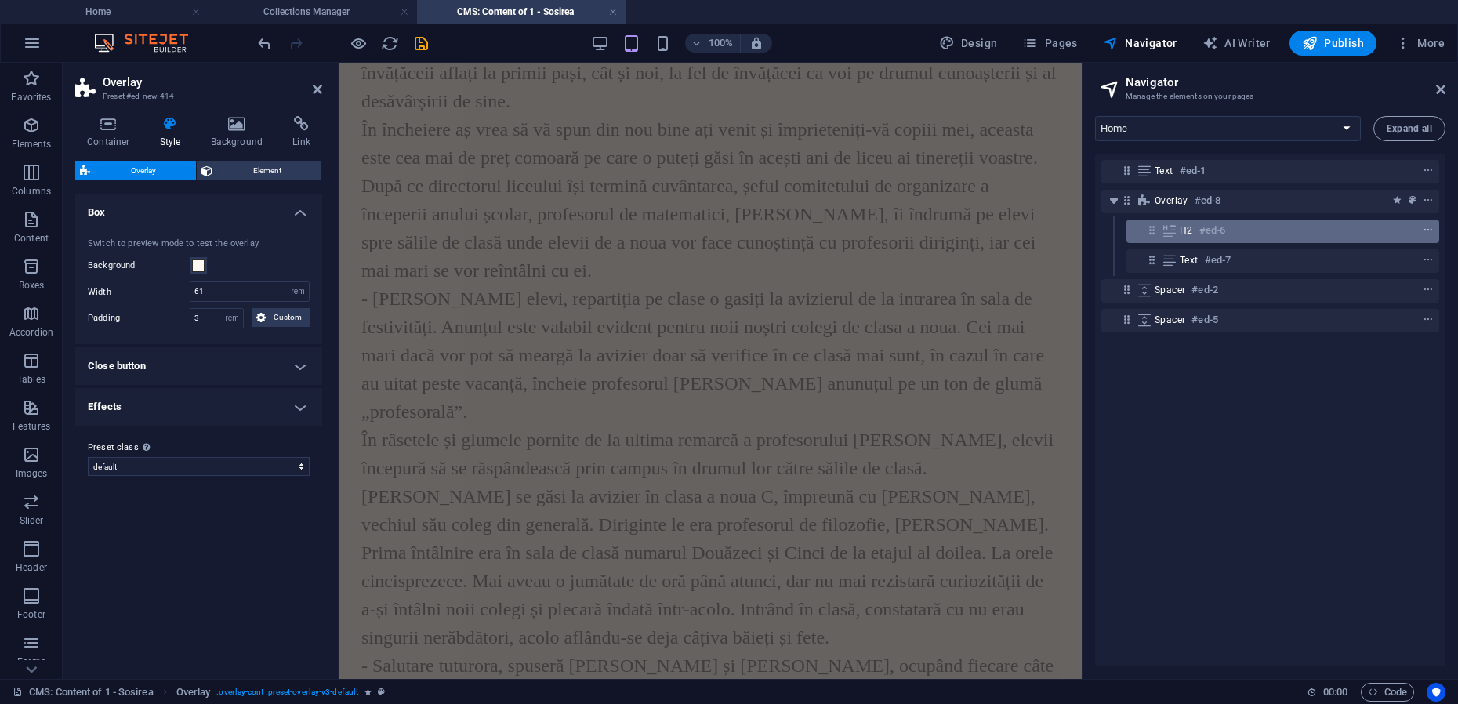
click at [1425, 231] on icon "context-menu" at bounding box center [1428, 230] width 11 height 11
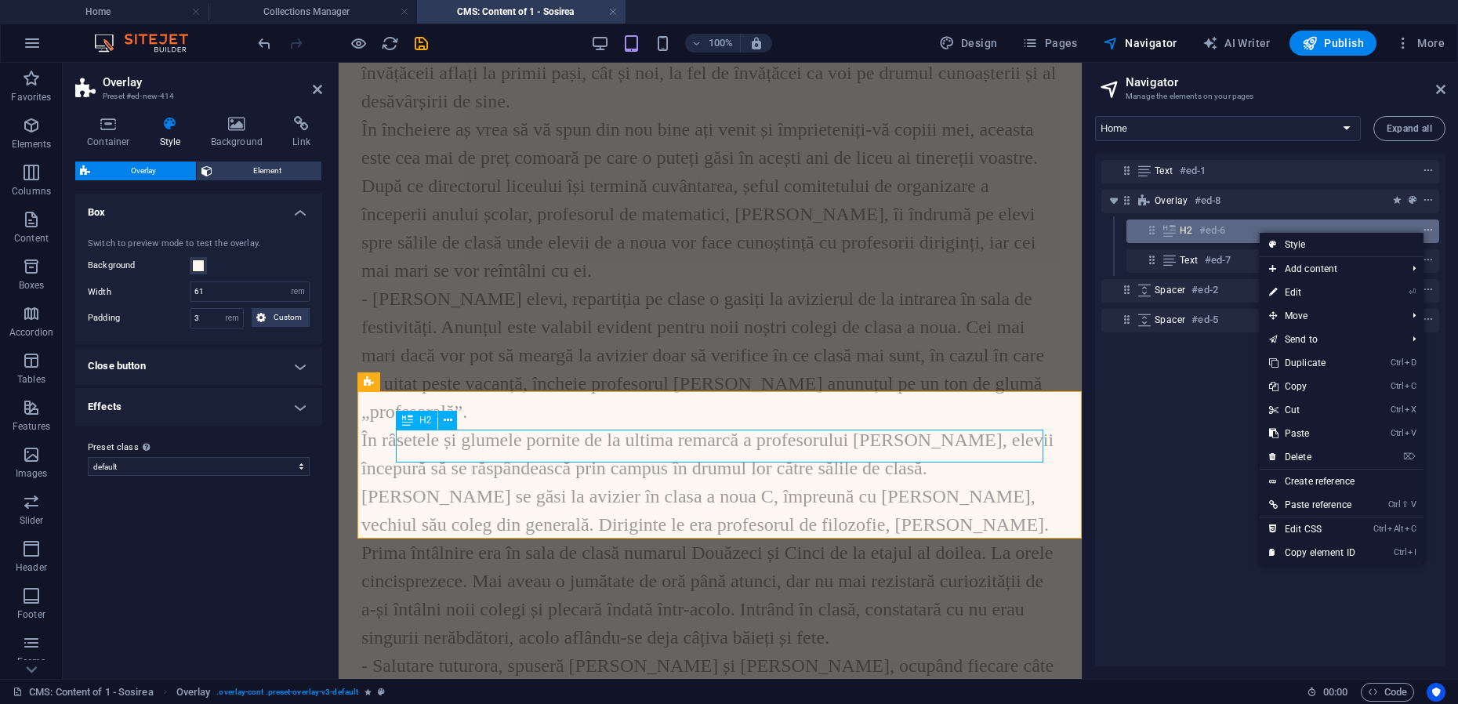
scroll to position [15801, 0]
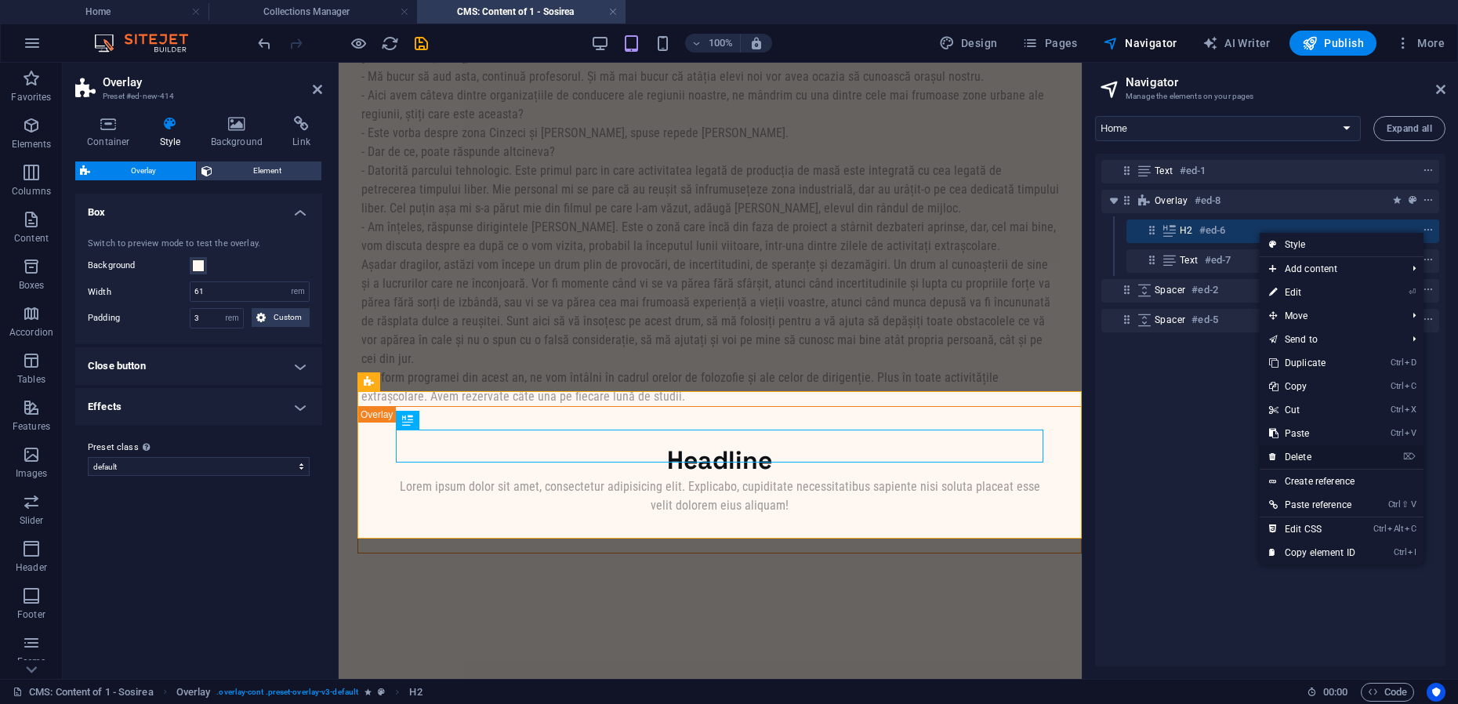
click at [1297, 459] on link "⌦ Delete" at bounding box center [1312, 457] width 105 height 24
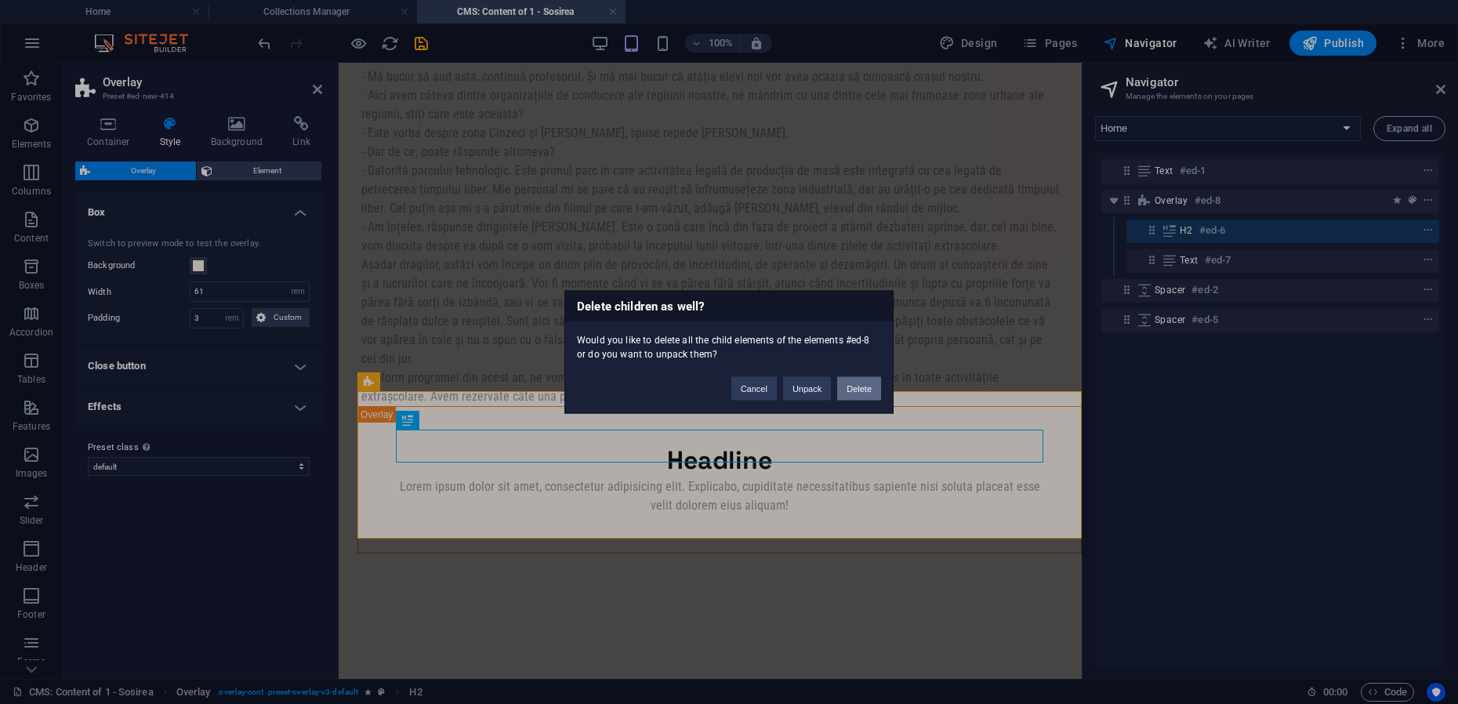
click at [858, 387] on button "Delete" at bounding box center [859, 389] width 44 height 24
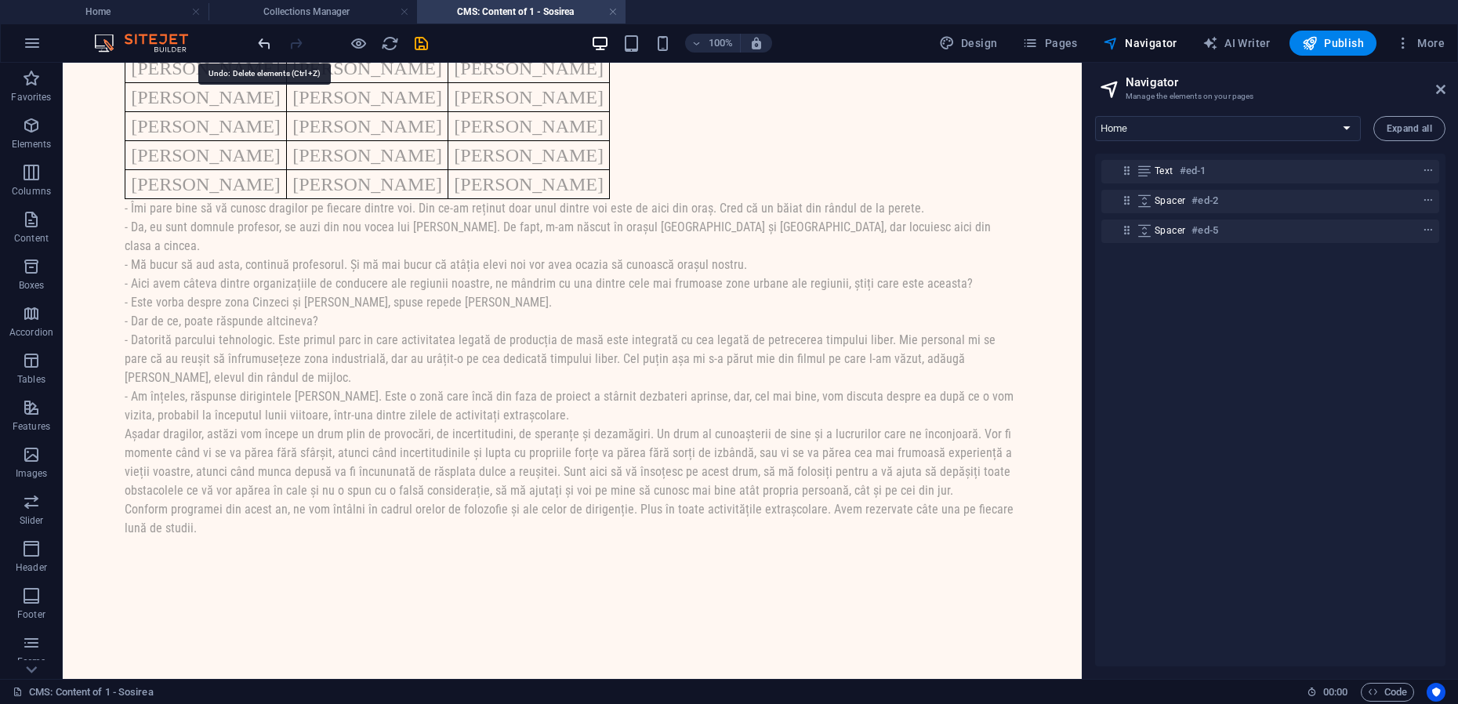
click at [266, 47] on icon "undo" at bounding box center [265, 43] width 18 height 18
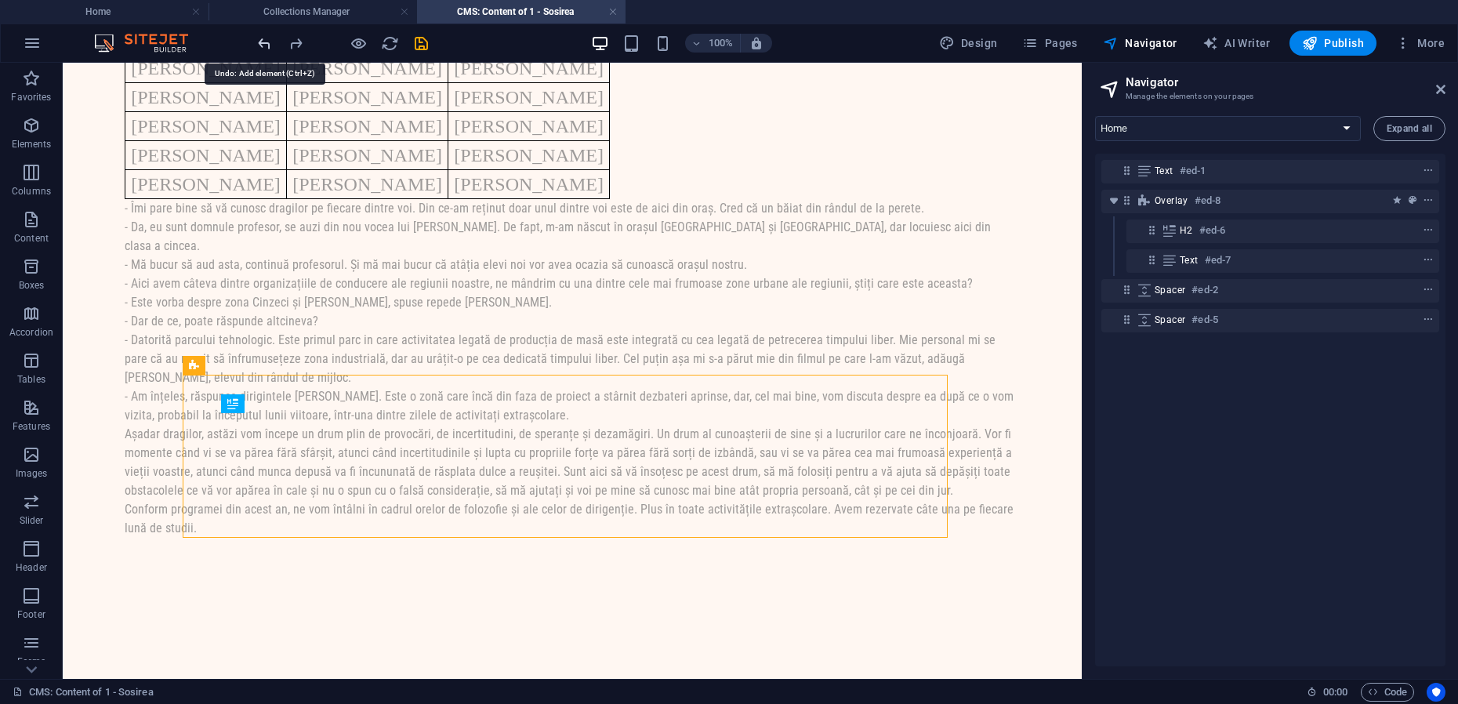
scroll to position [12465, 0]
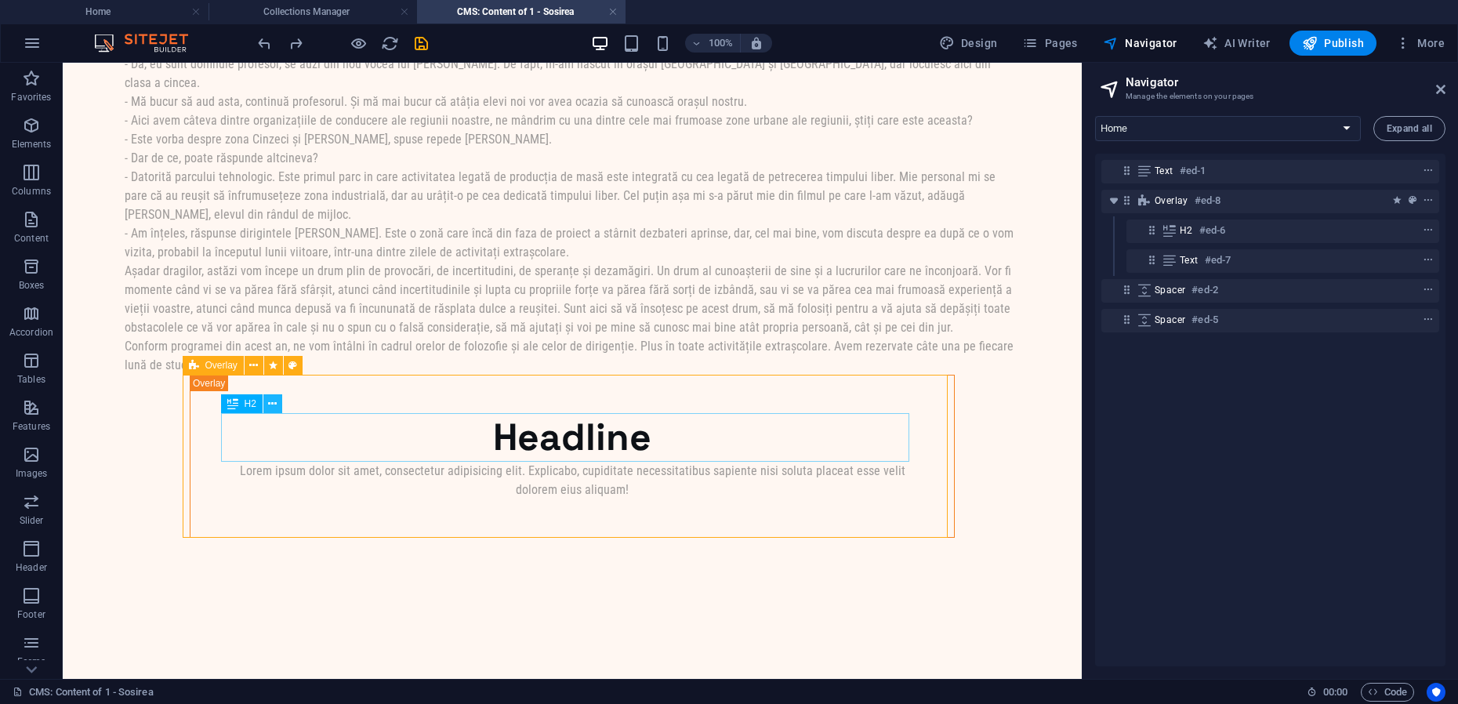
click at [274, 405] on icon at bounding box center [272, 404] width 9 height 16
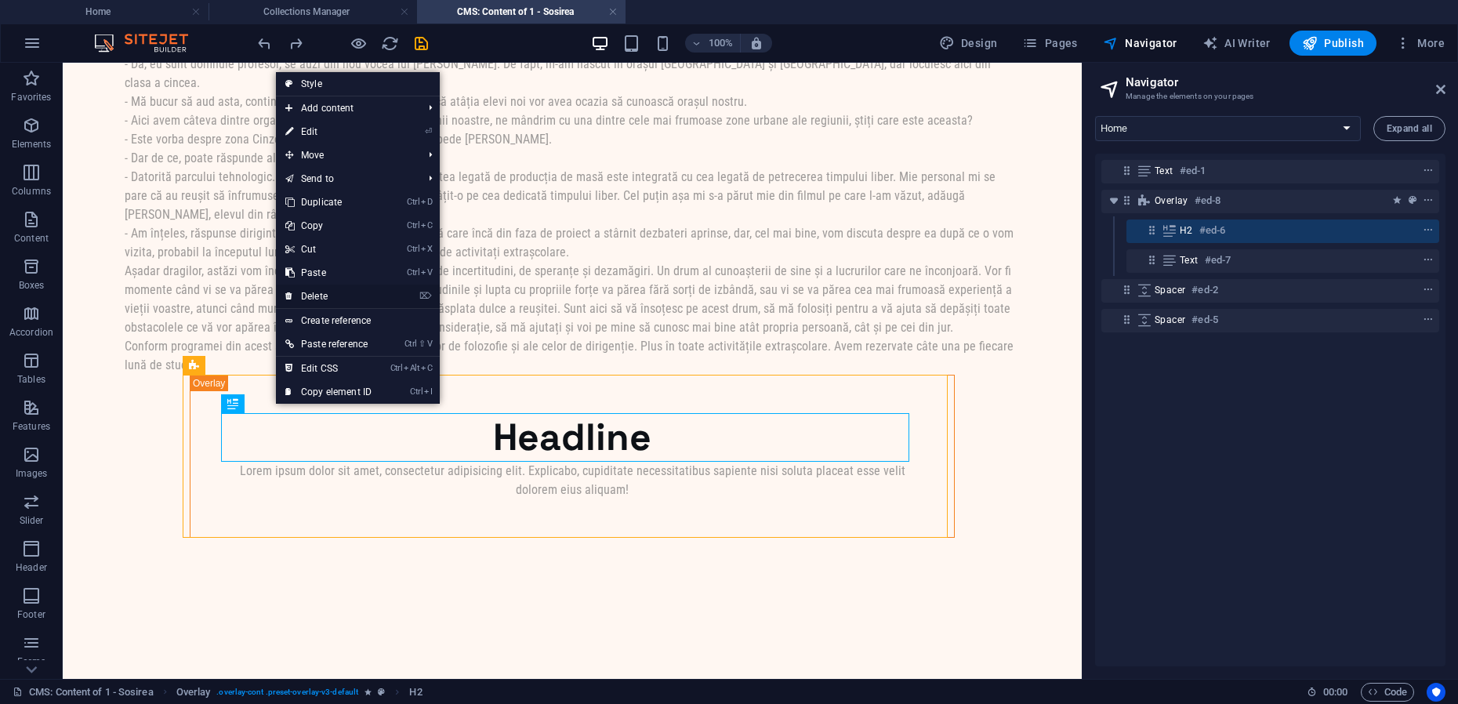
click at [314, 296] on link "⌦ Delete" at bounding box center [328, 297] width 105 height 24
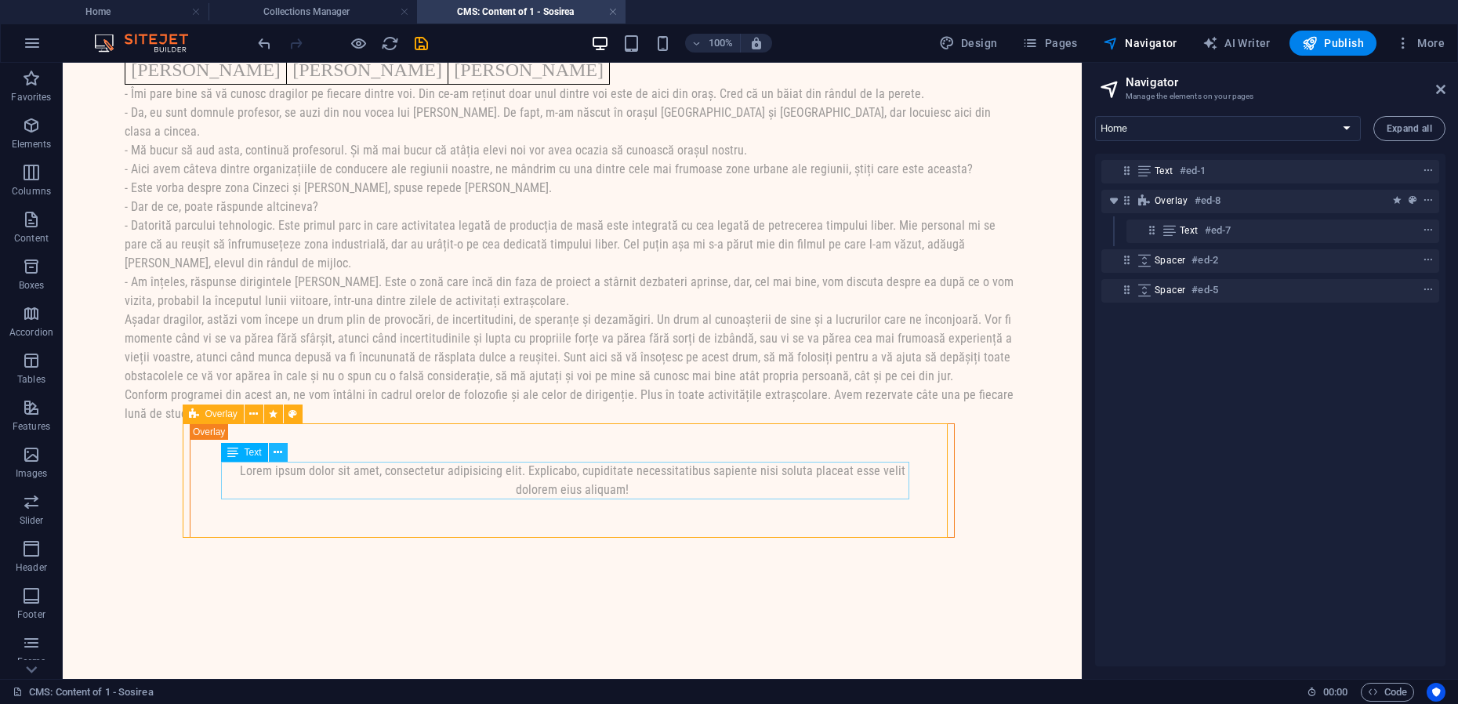
click at [281, 452] on icon at bounding box center [278, 453] width 9 height 16
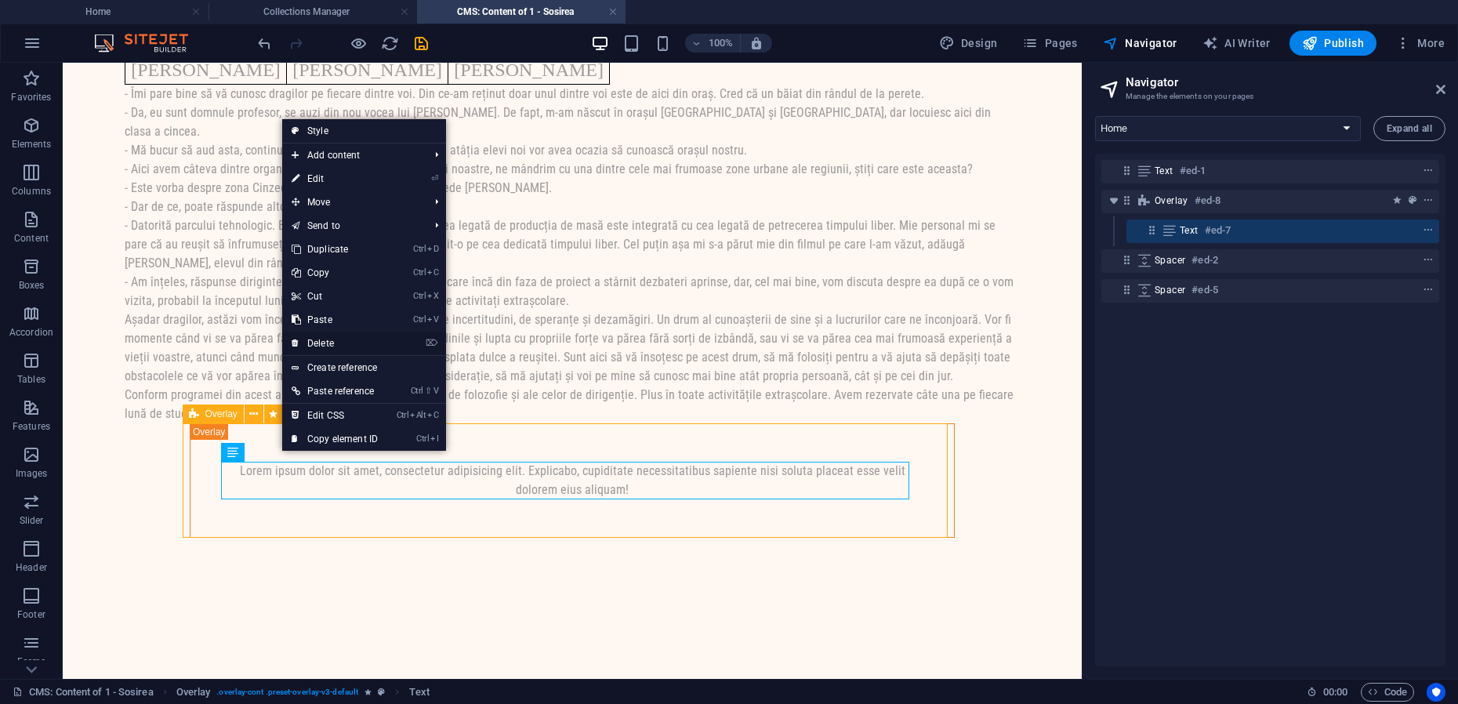
click at [327, 339] on link "⌦ Delete" at bounding box center [334, 344] width 105 height 24
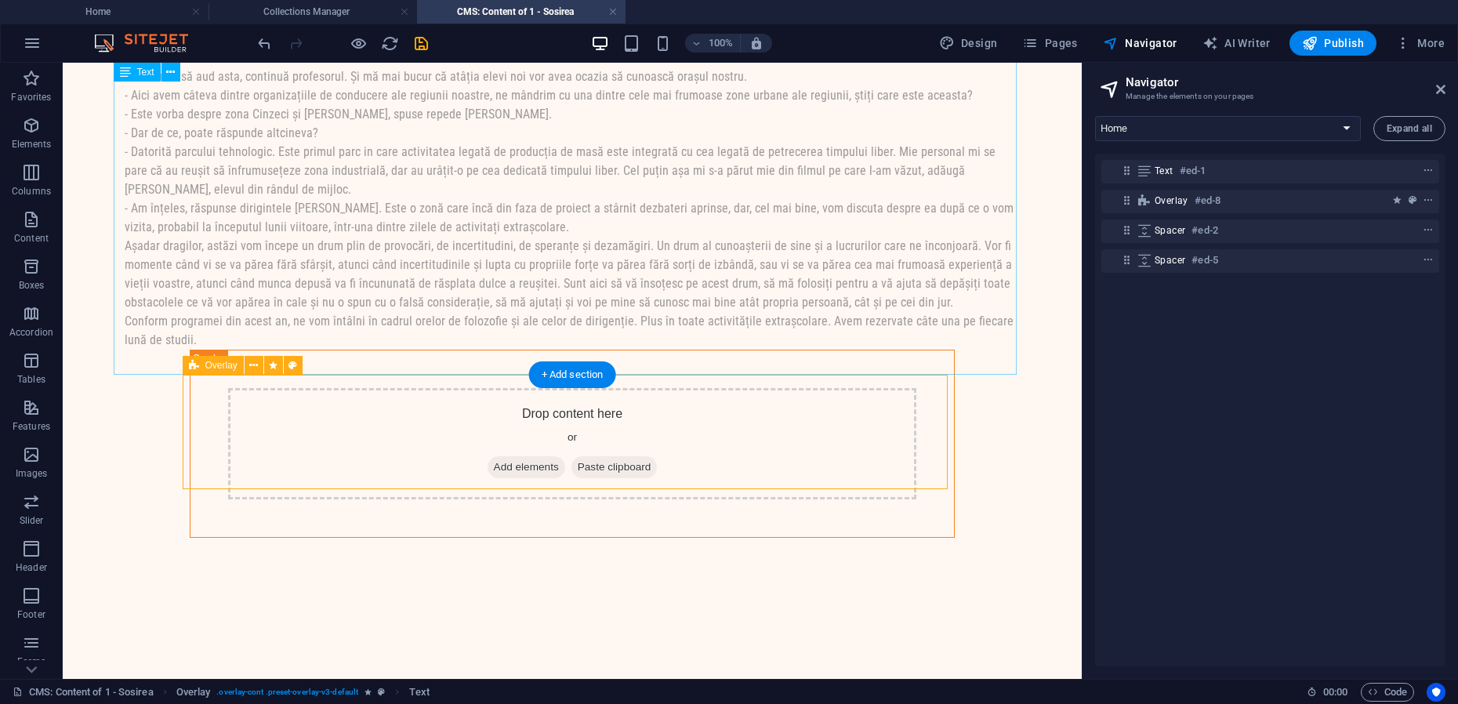
scroll to position [12465, 0]
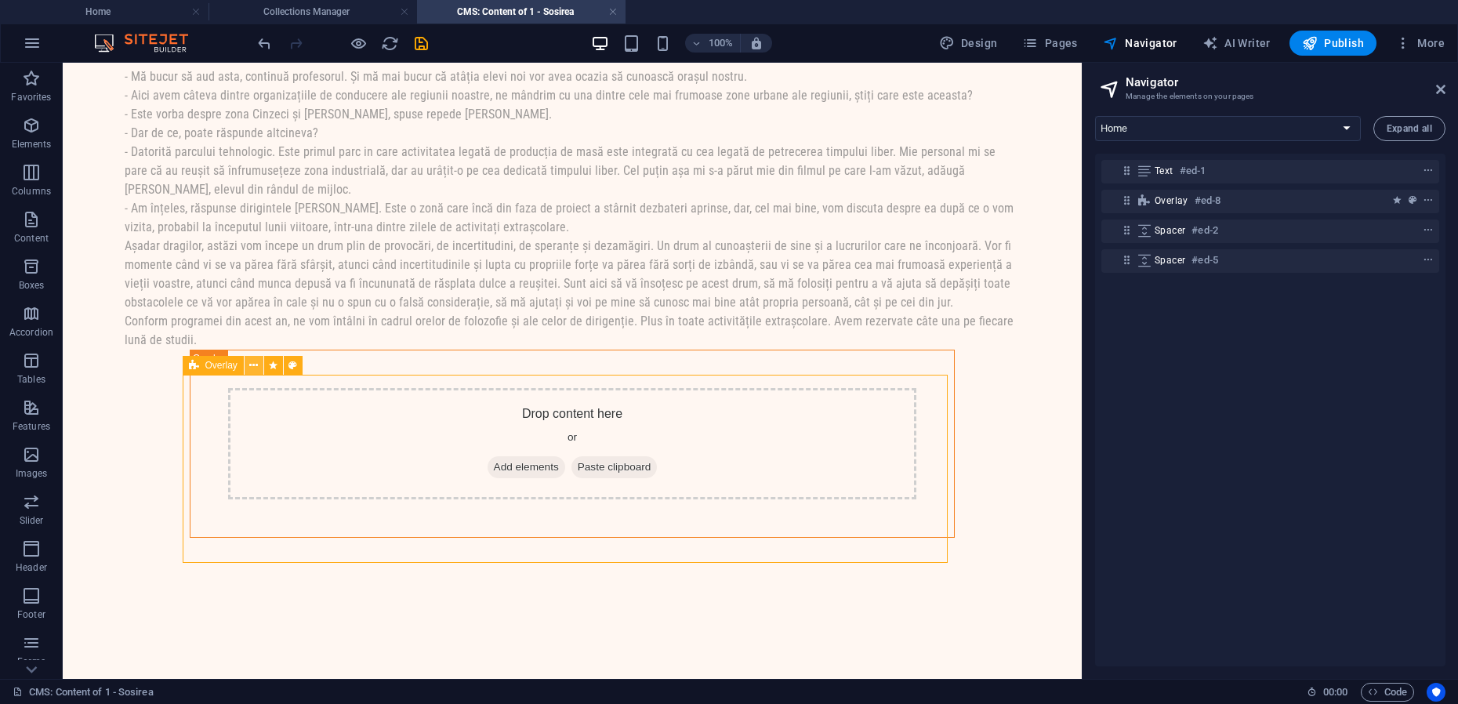
click at [256, 363] on icon at bounding box center [253, 365] width 9 height 16
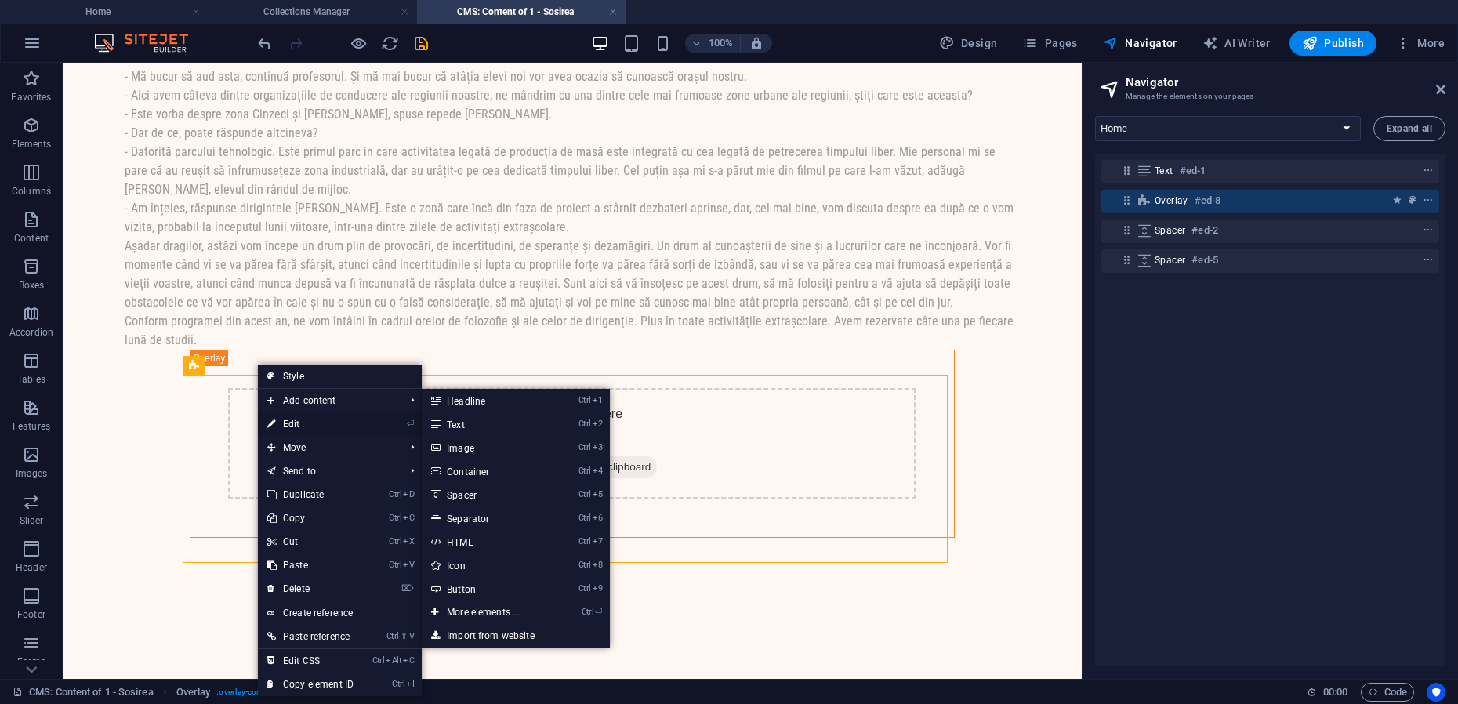
click at [306, 426] on link "⏎ Edit" at bounding box center [310, 424] width 105 height 24
select select "rem"
select select "preset-overlay-v3-default"
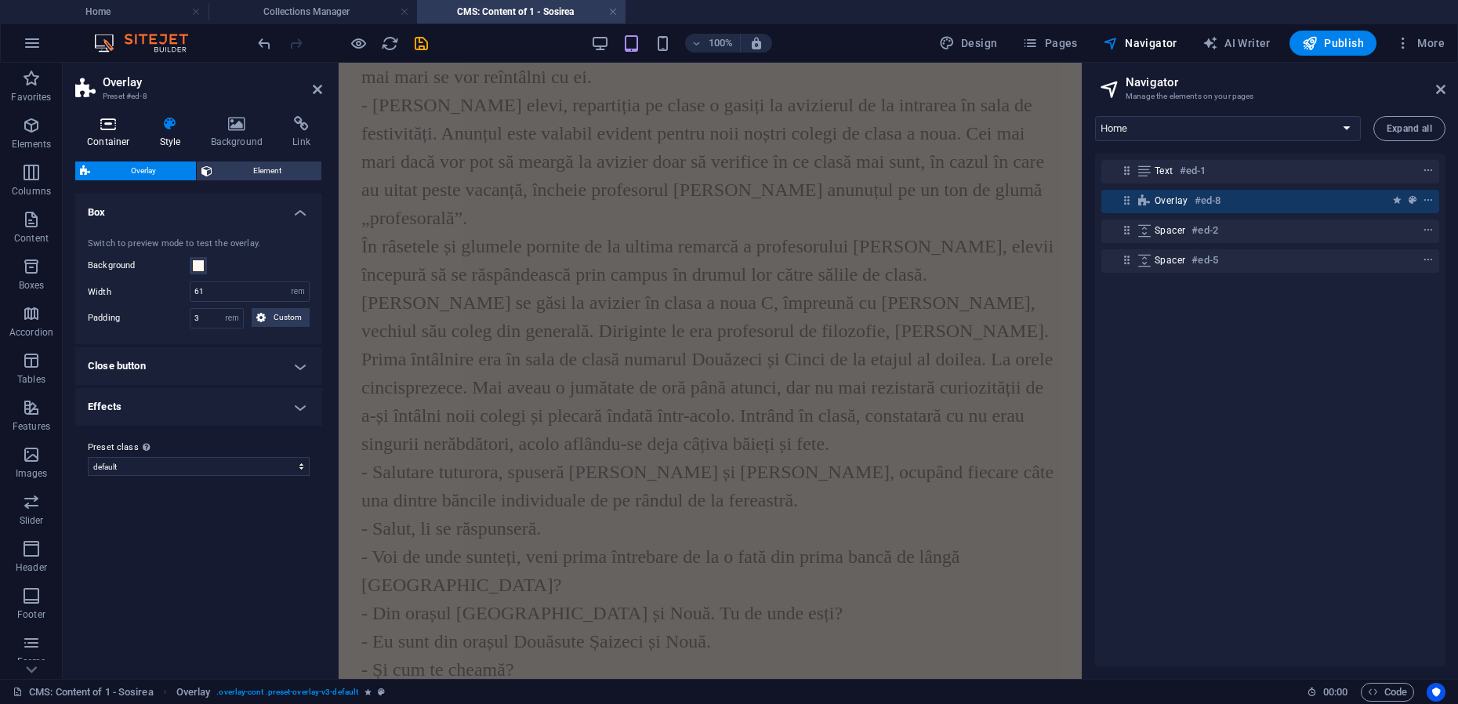
click at [114, 129] on icon at bounding box center [108, 124] width 67 height 16
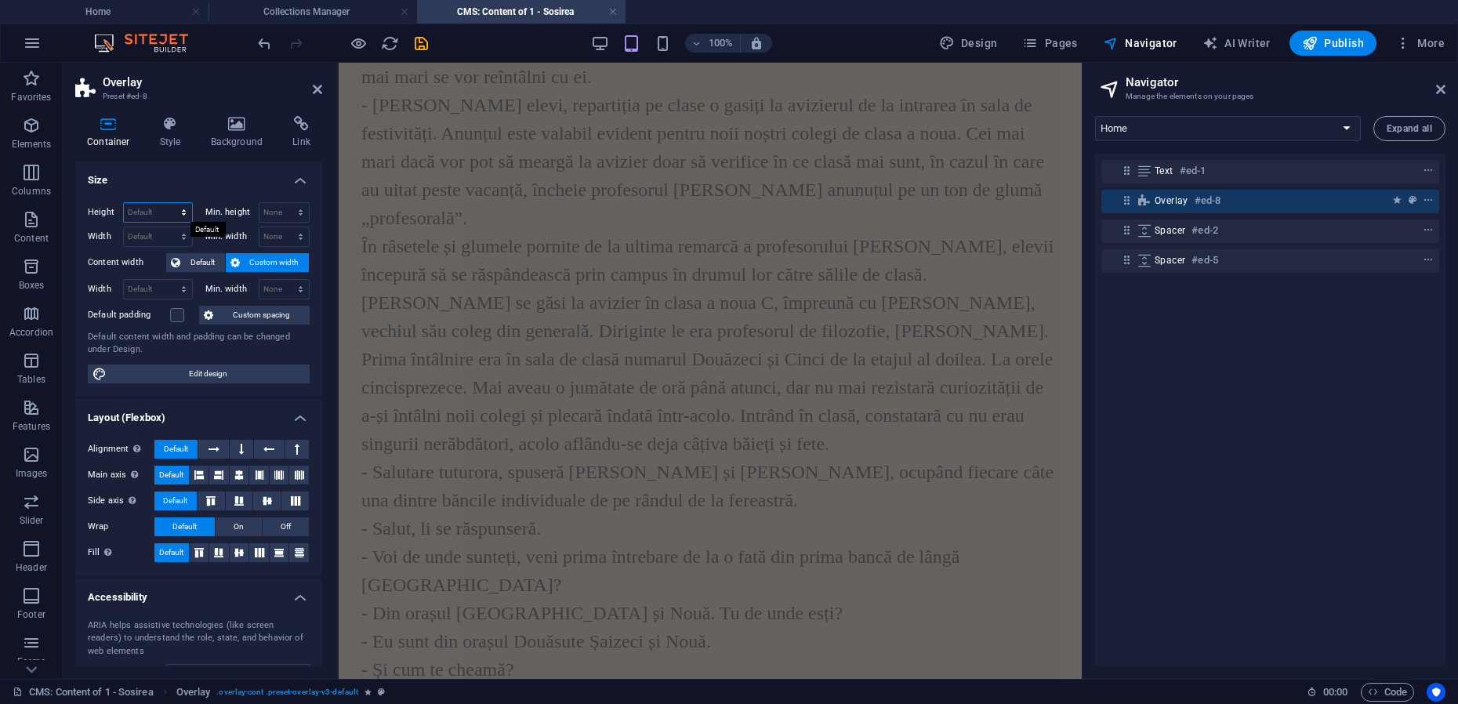
click at [183, 214] on select "Default px rem % vh vw" at bounding box center [158, 212] width 68 height 19
select select "rem"
click at [168, 203] on select "Default px rem % vh vw" at bounding box center [158, 212] width 68 height 19
type input "14.875"
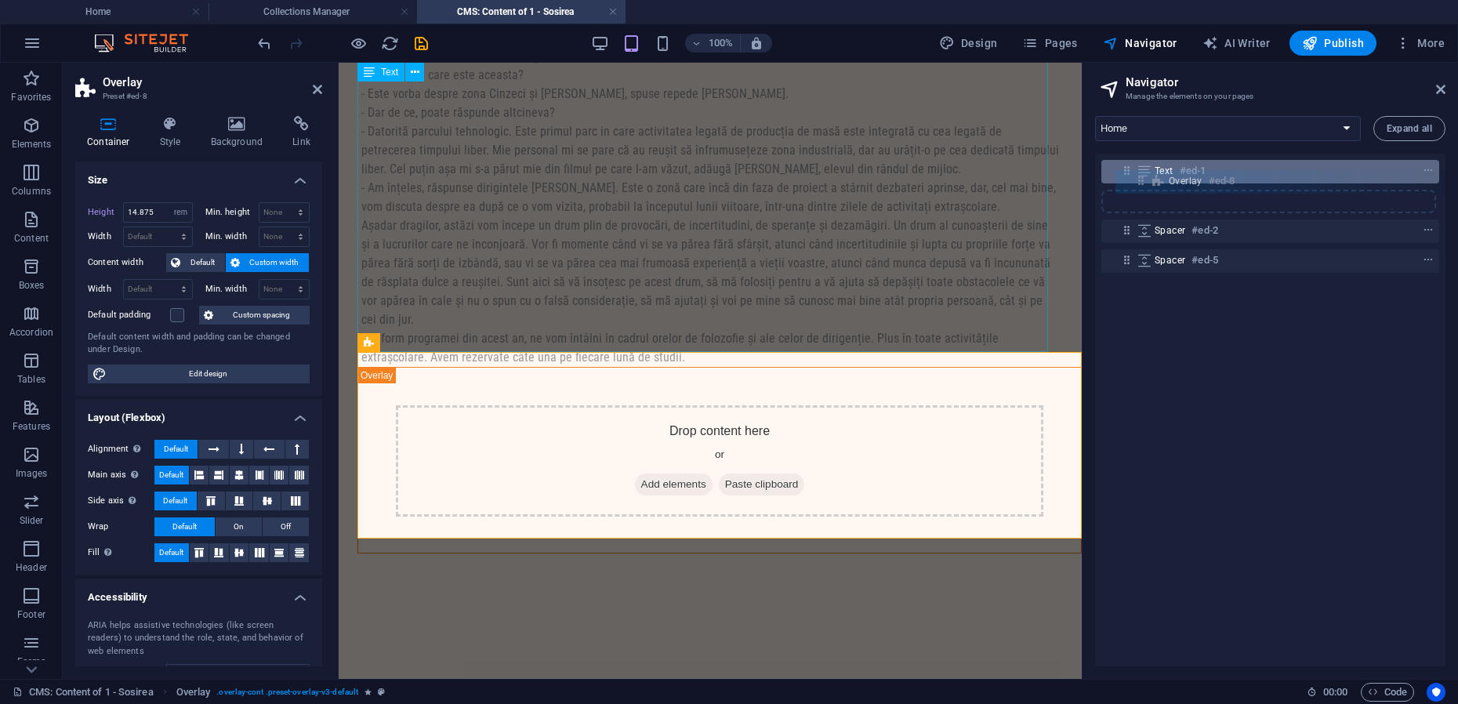
drag, startPoint x: 1127, startPoint y: 202, endPoint x: 1145, endPoint y: 179, distance: 30.1
click at [1145, 179] on div "Text #ed-1 Overlay #ed-8 Spacer #ed-2 Spacer #ed-5" at bounding box center [1270, 410] width 350 height 513
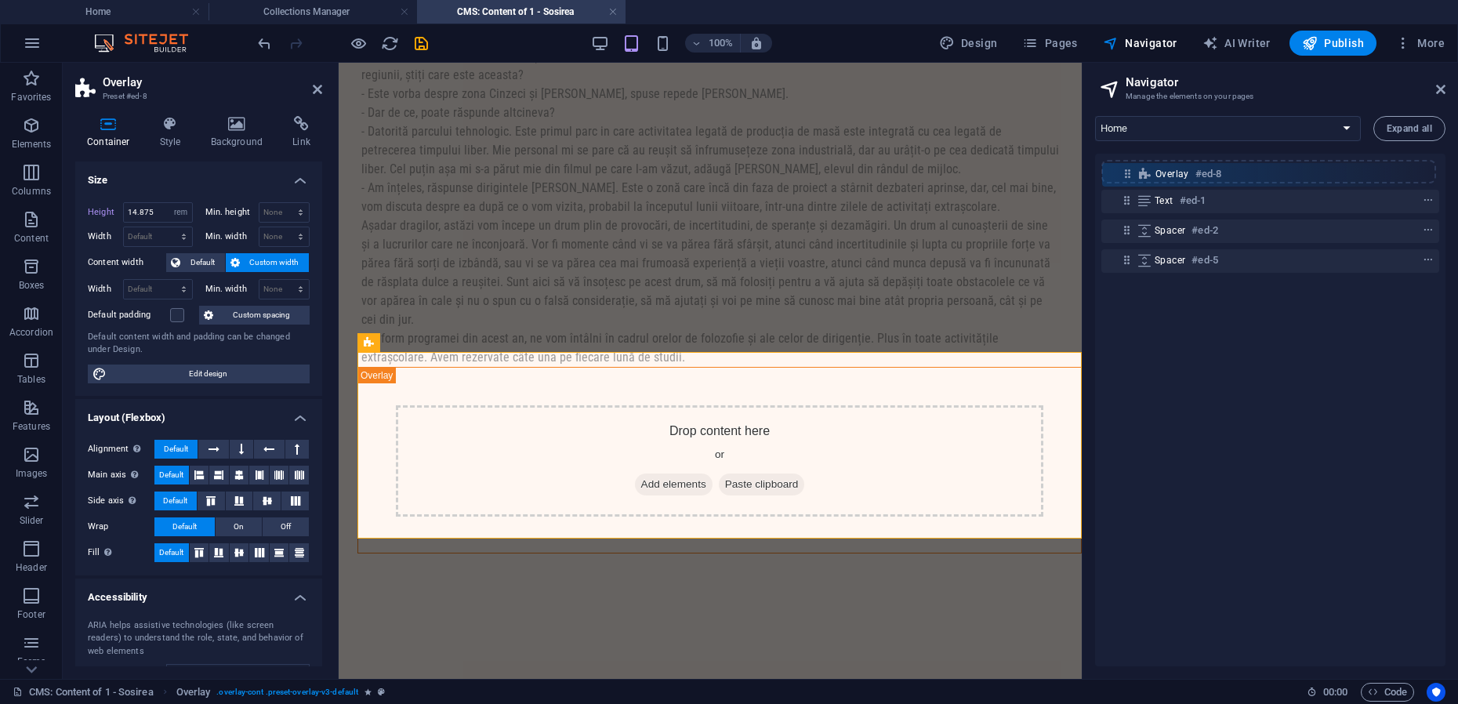
drag, startPoint x: 1130, startPoint y: 201, endPoint x: 1134, endPoint y: 169, distance: 31.5
click at [1134, 169] on div "Text #ed-1 Overlay #ed-8 Spacer #ed-2 Spacer #ed-5" at bounding box center [1270, 410] width 350 height 513
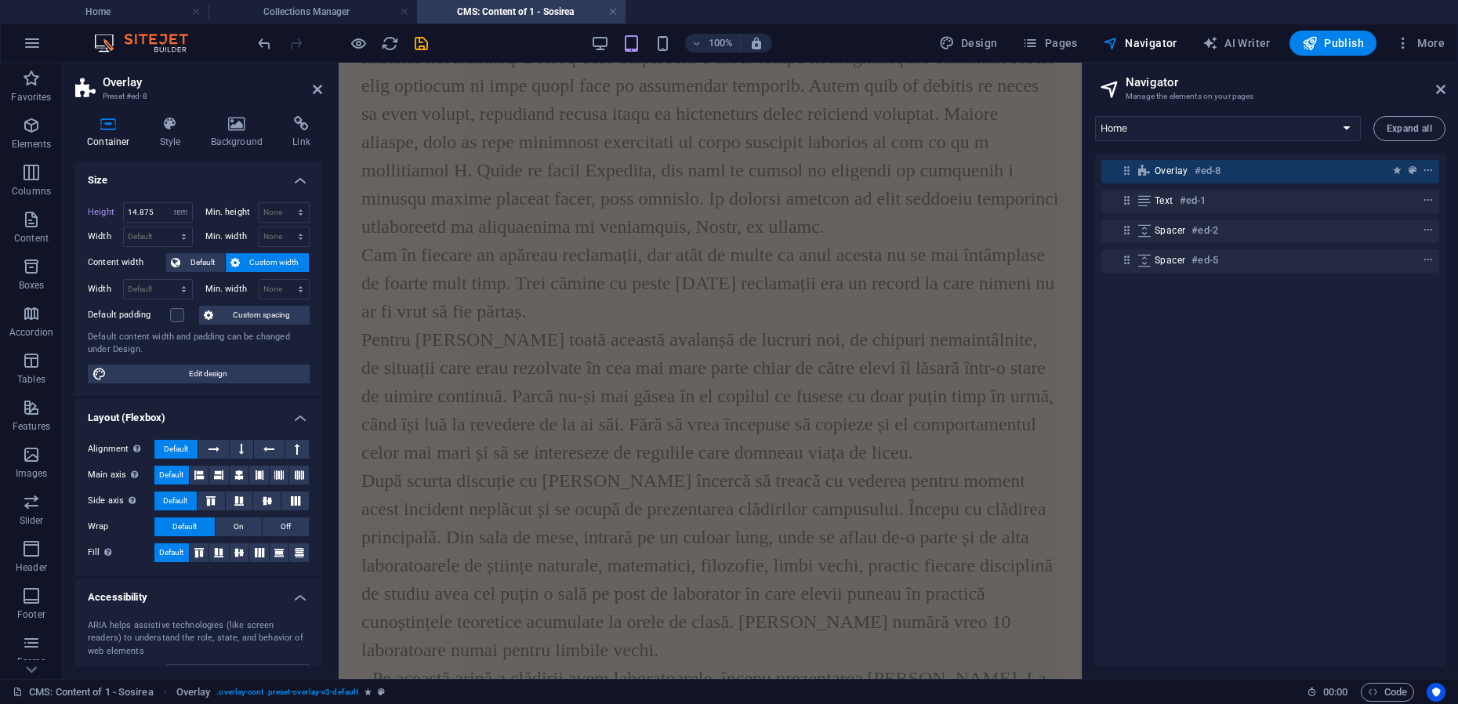
scroll to position [0, 0]
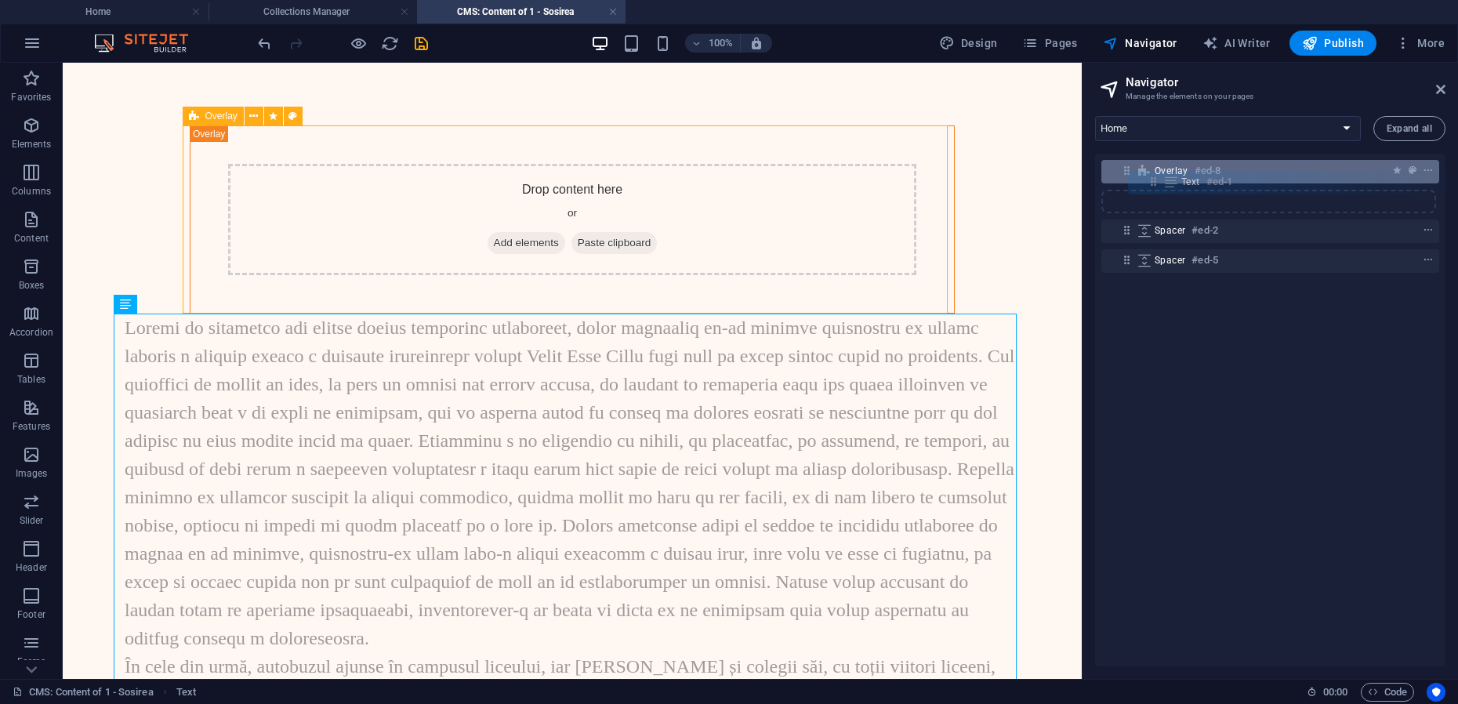
drag, startPoint x: 1128, startPoint y: 200, endPoint x: 1159, endPoint y: 182, distance: 35.5
click at [1159, 182] on div "Overlay #ed-8 Text #ed-1 Spacer #ed-2 Spacer #ed-5" at bounding box center [1270, 410] width 350 height 513
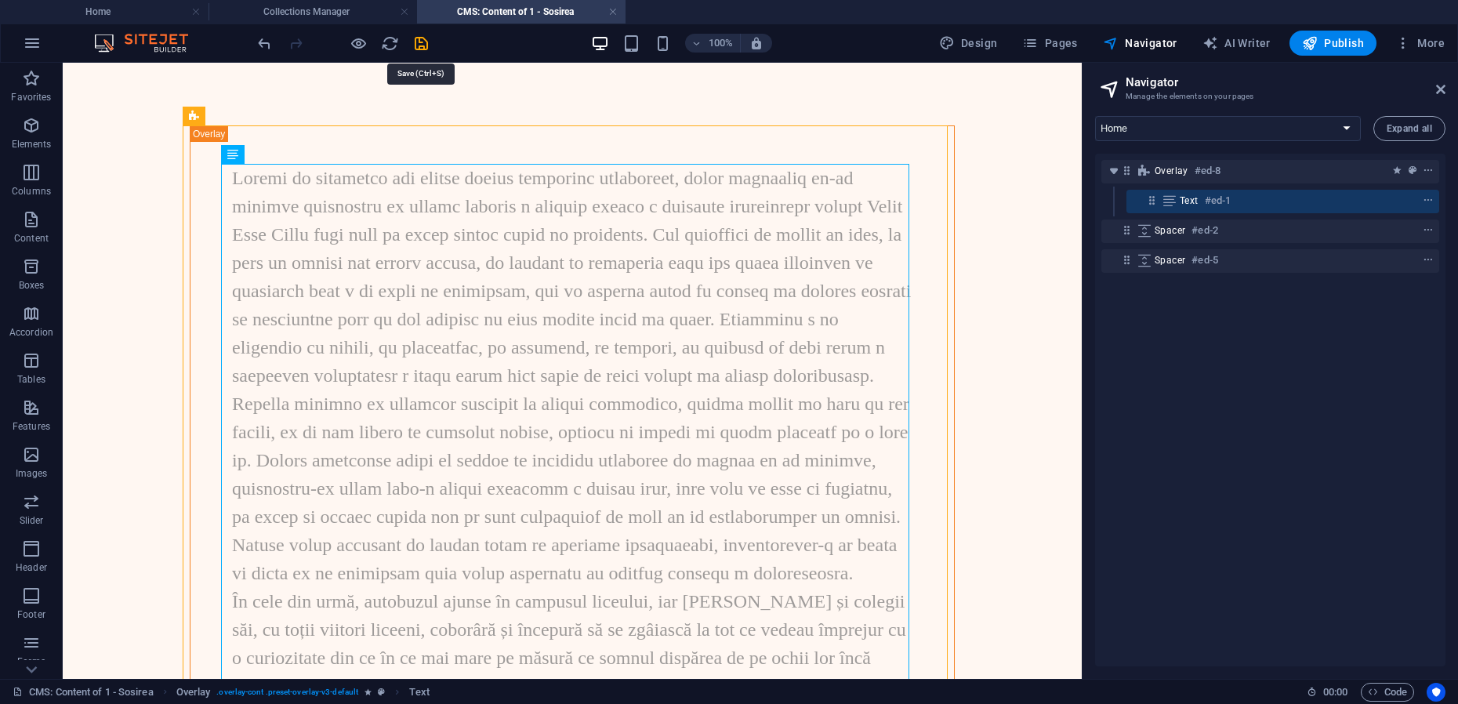
click at [416, 45] on icon "save" at bounding box center [421, 43] width 18 height 18
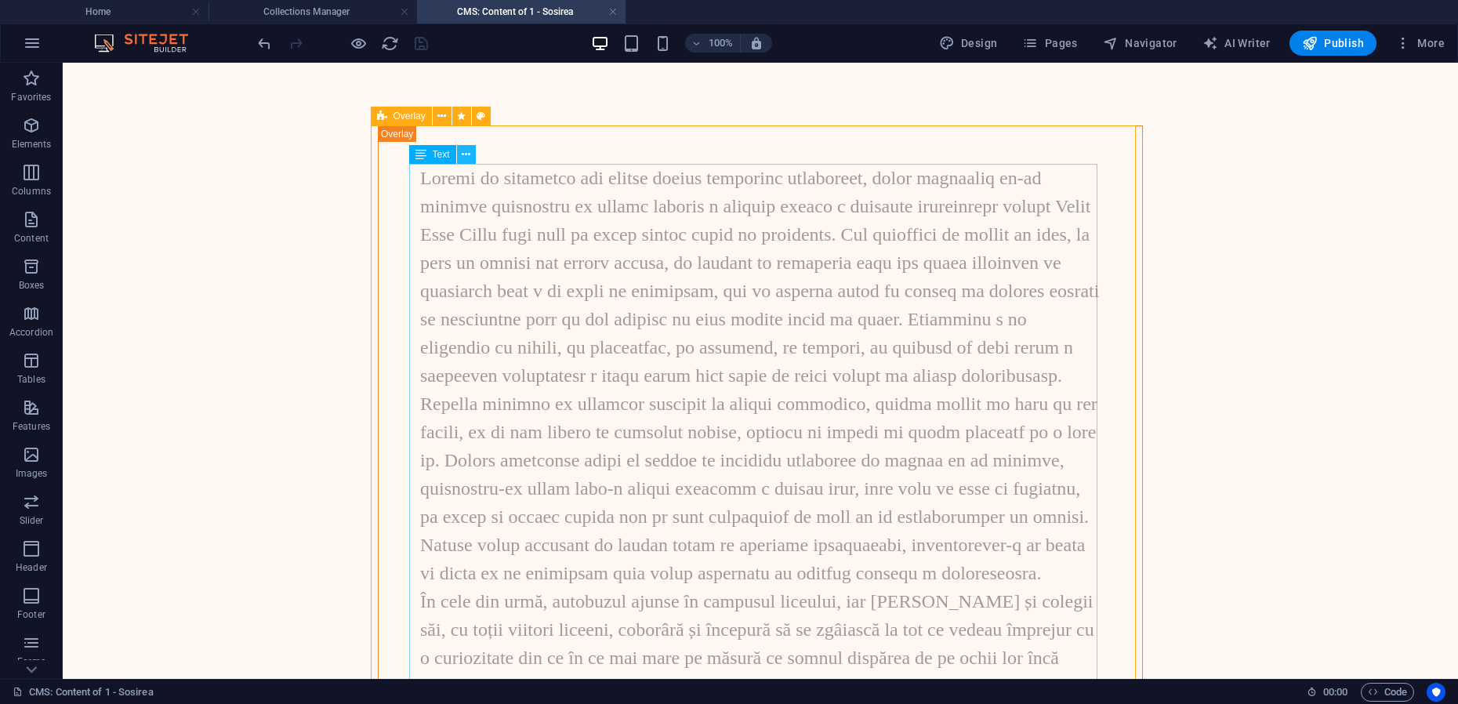
click at [465, 156] on icon at bounding box center [466, 155] width 9 height 16
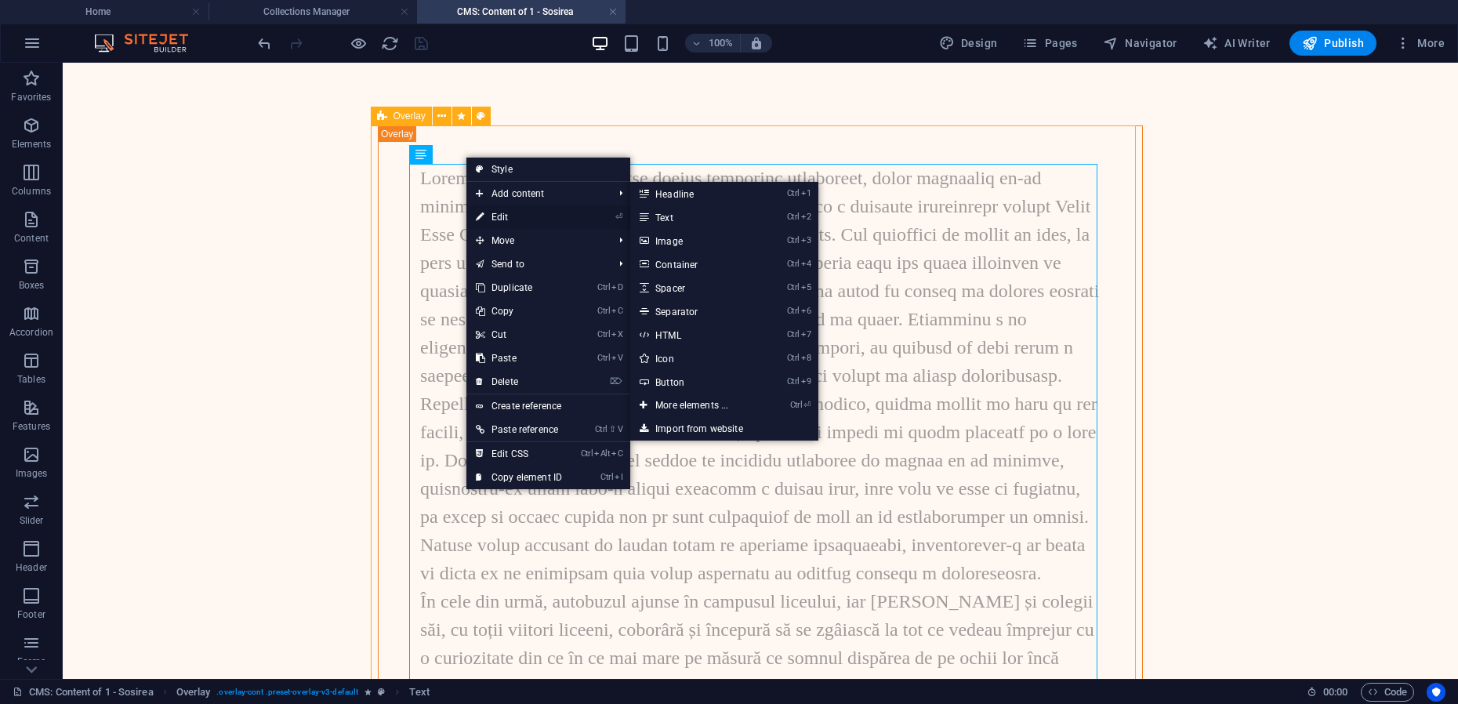
click at [511, 216] on link "⏎ Edit" at bounding box center [518, 217] width 105 height 24
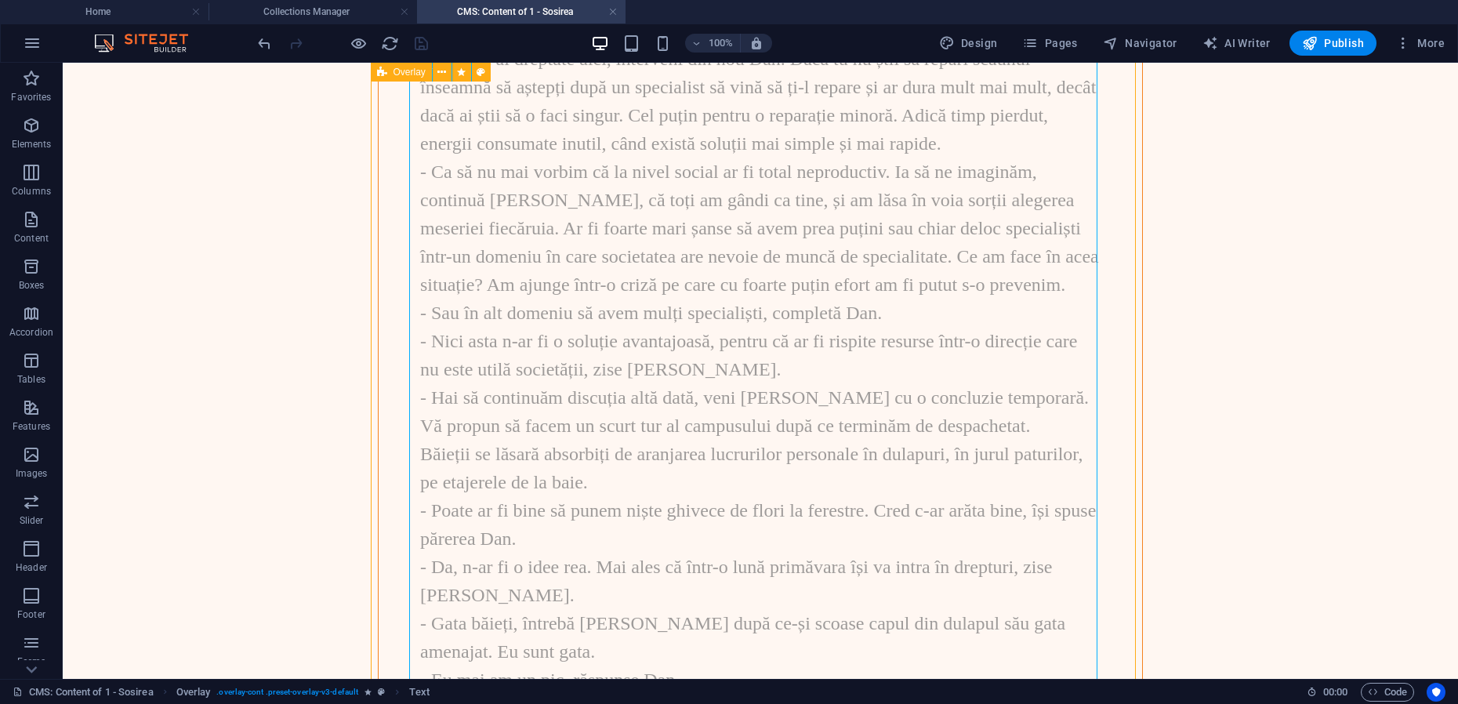
scroll to position [6272, 0]
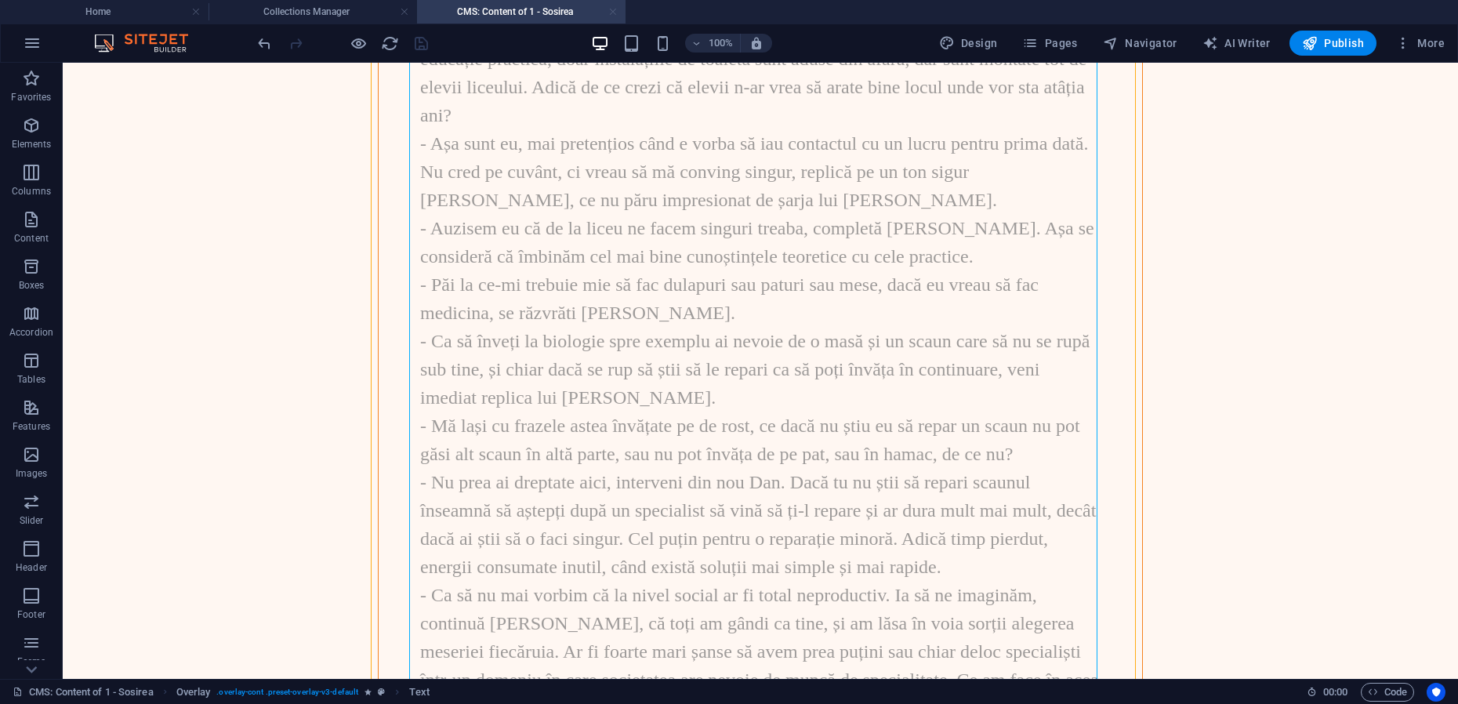
click at [614, 12] on link at bounding box center [612, 12] width 9 height 15
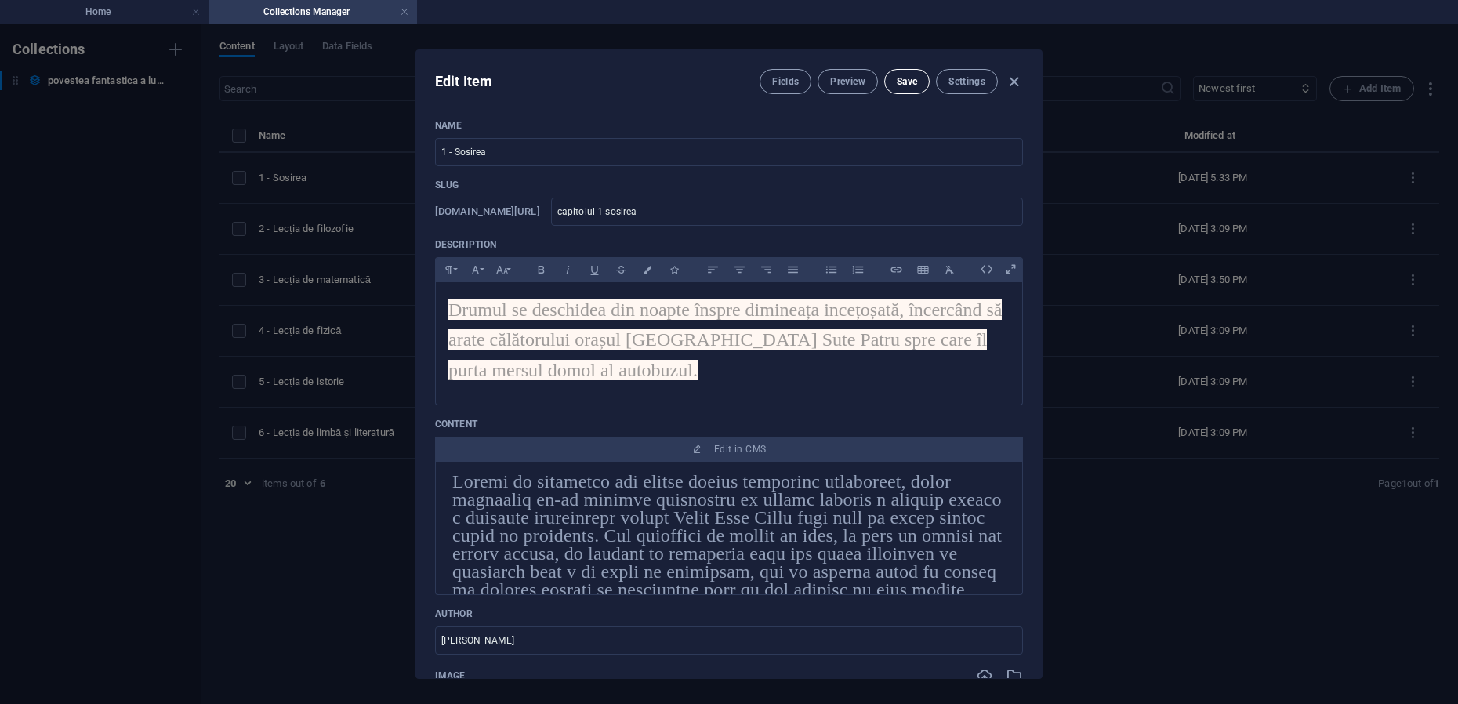
click at [903, 80] on span "Save" at bounding box center [907, 81] width 20 height 13
click at [1014, 83] on icon "button" at bounding box center [1014, 82] width 18 height 18
type input "capitolul-1-sosirea"
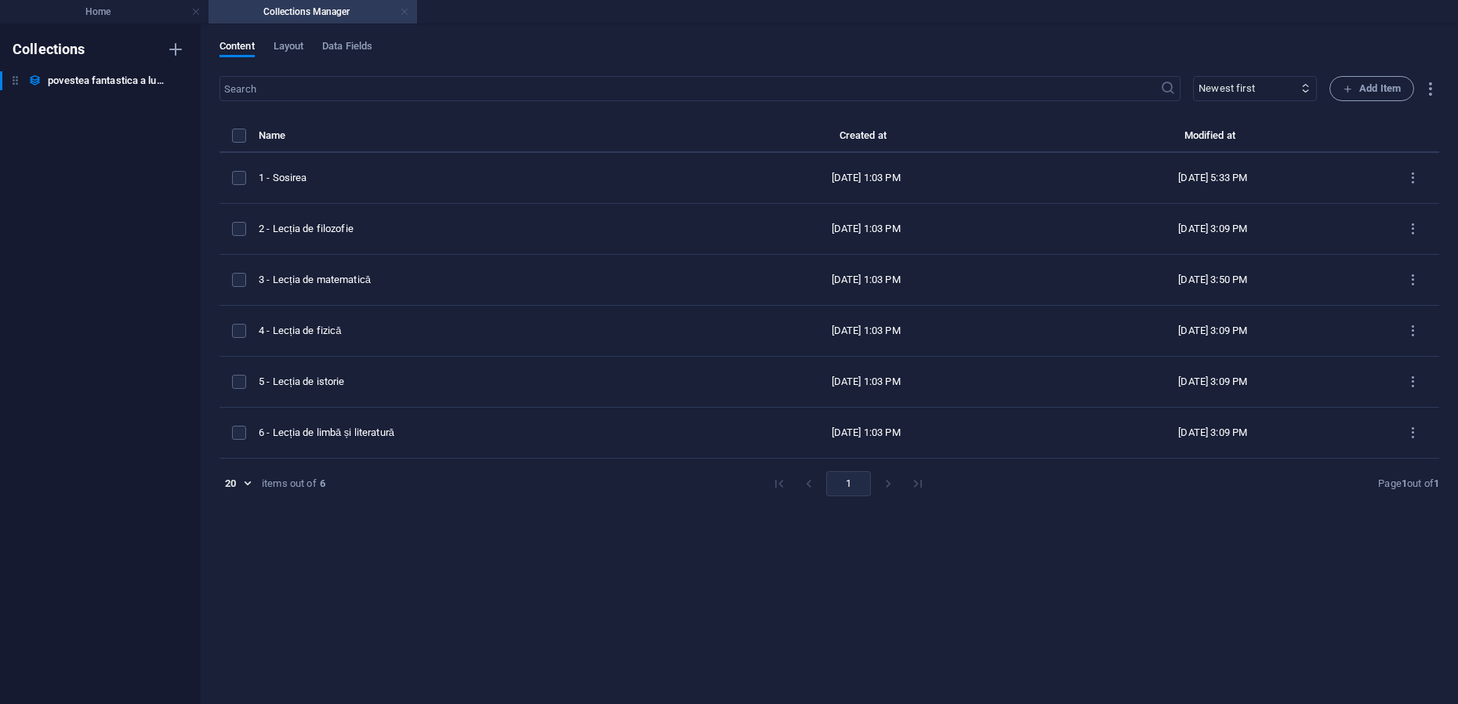
click at [405, 11] on link at bounding box center [404, 12] width 9 height 15
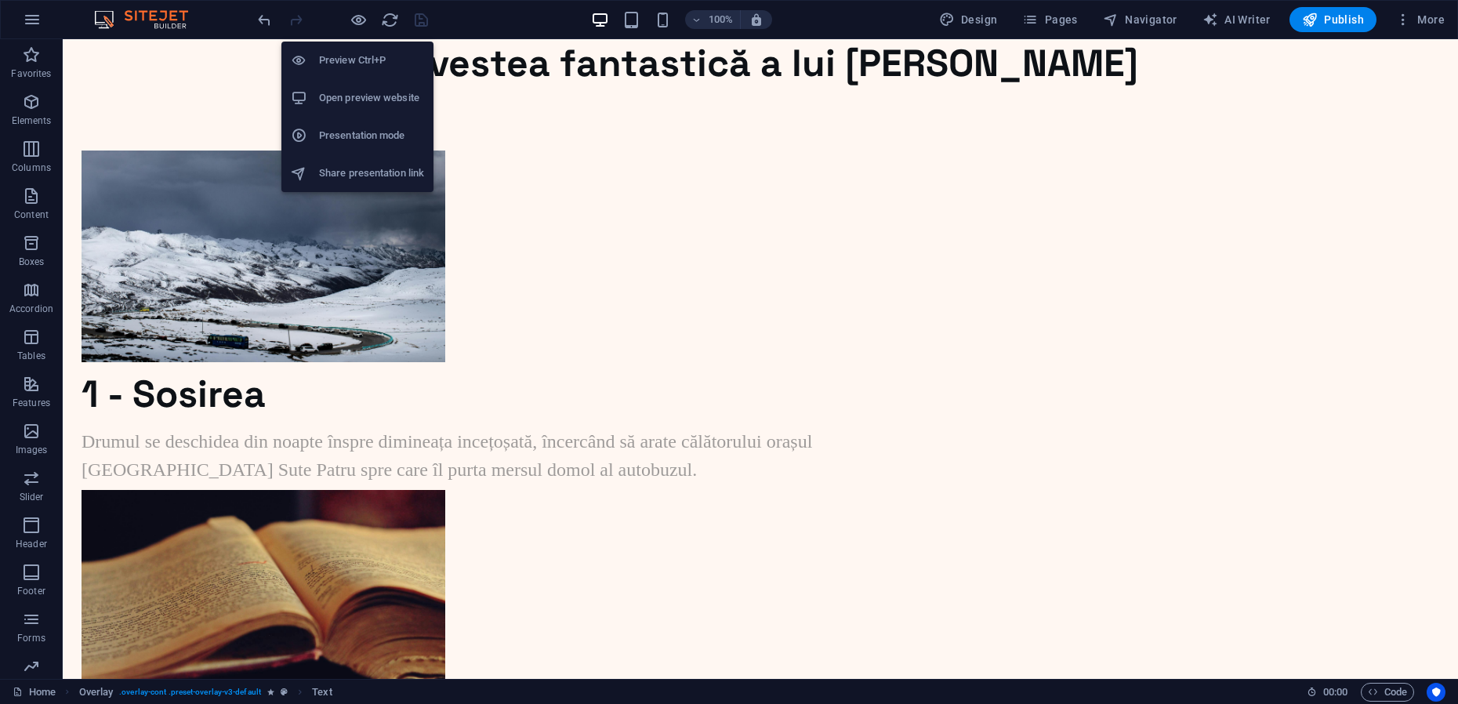
click at [358, 126] on h6 "Presentation mode" at bounding box center [371, 135] width 105 height 19
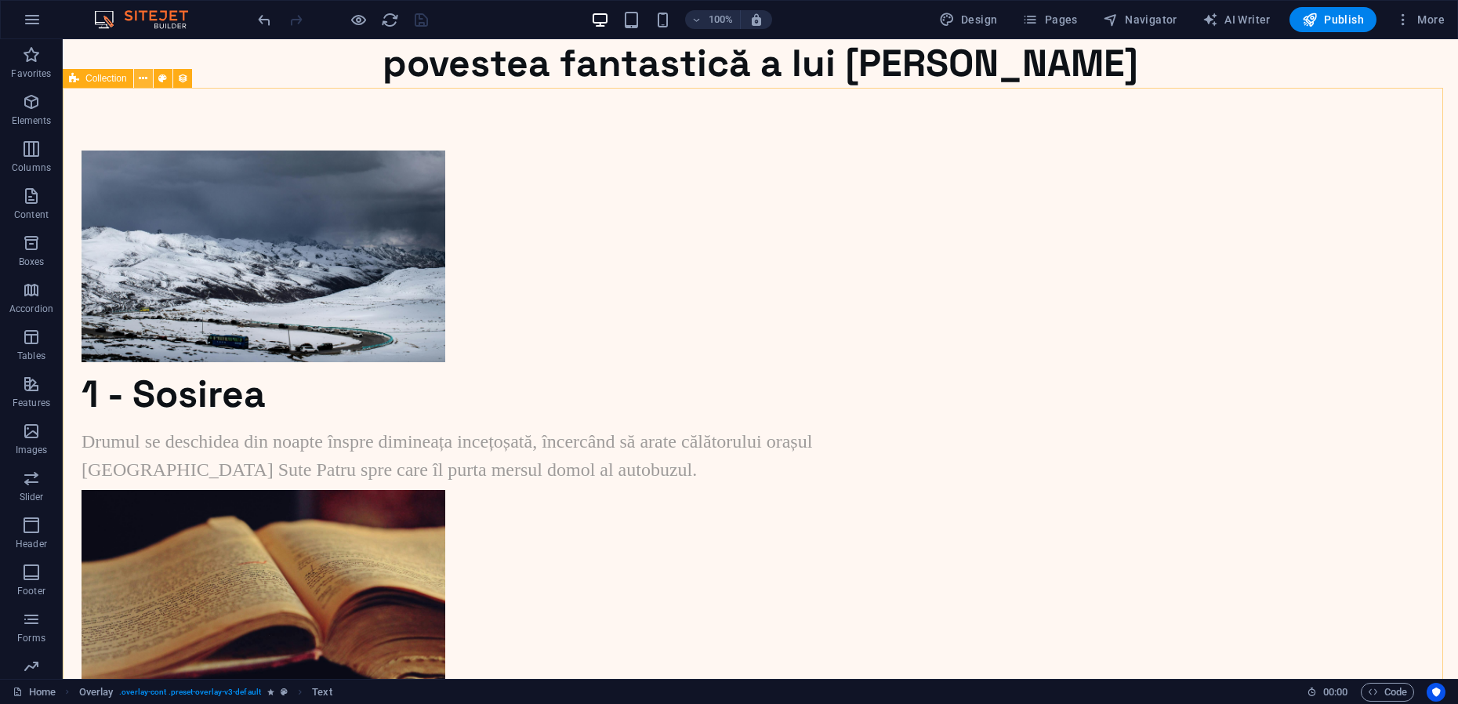
click at [138, 79] on button at bounding box center [143, 78] width 19 height 19
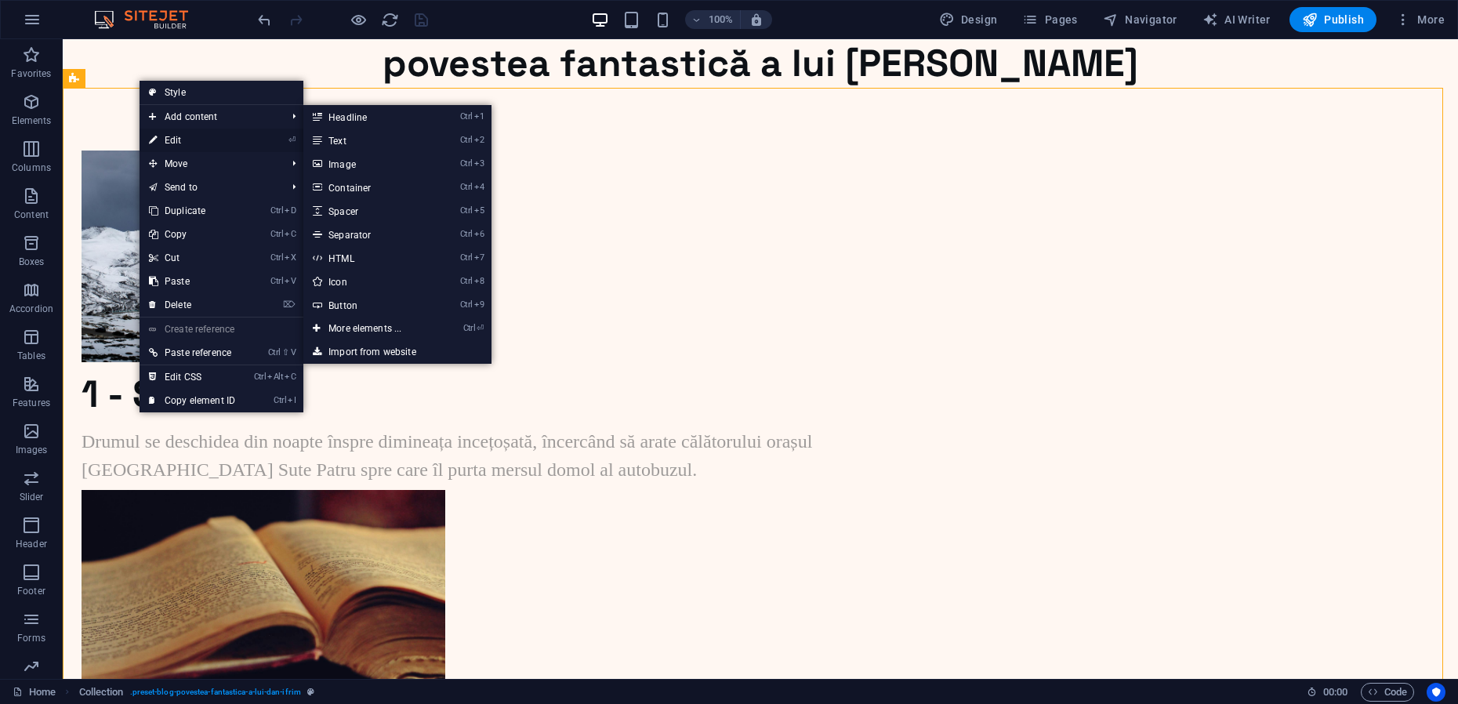
click at [169, 139] on link "⏎ Edit" at bounding box center [192, 141] width 105 height 24
select select "[DOMAIN_NAME]_ASC"
select select "columns.status"
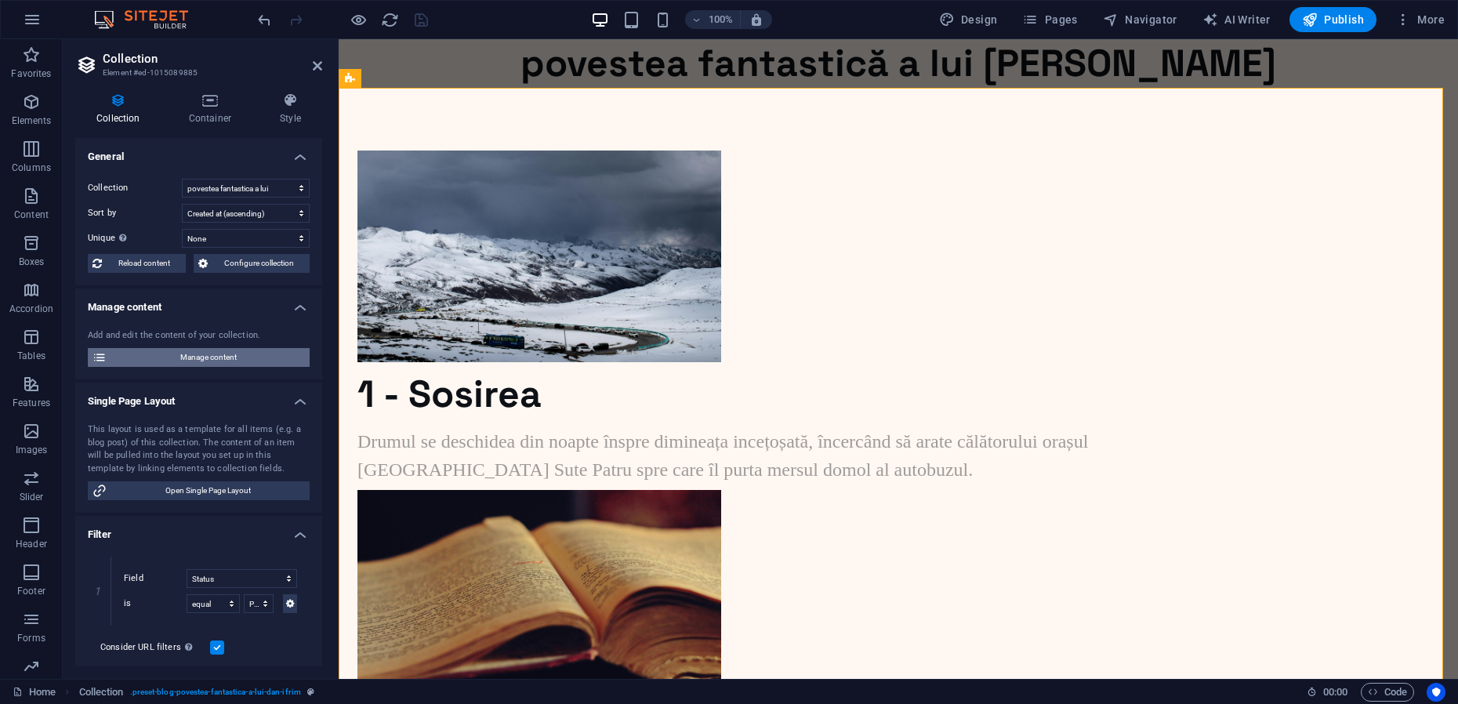
click at [194, 358] on span "Manage content" at bounding box center [208, 357] width 194 height 19
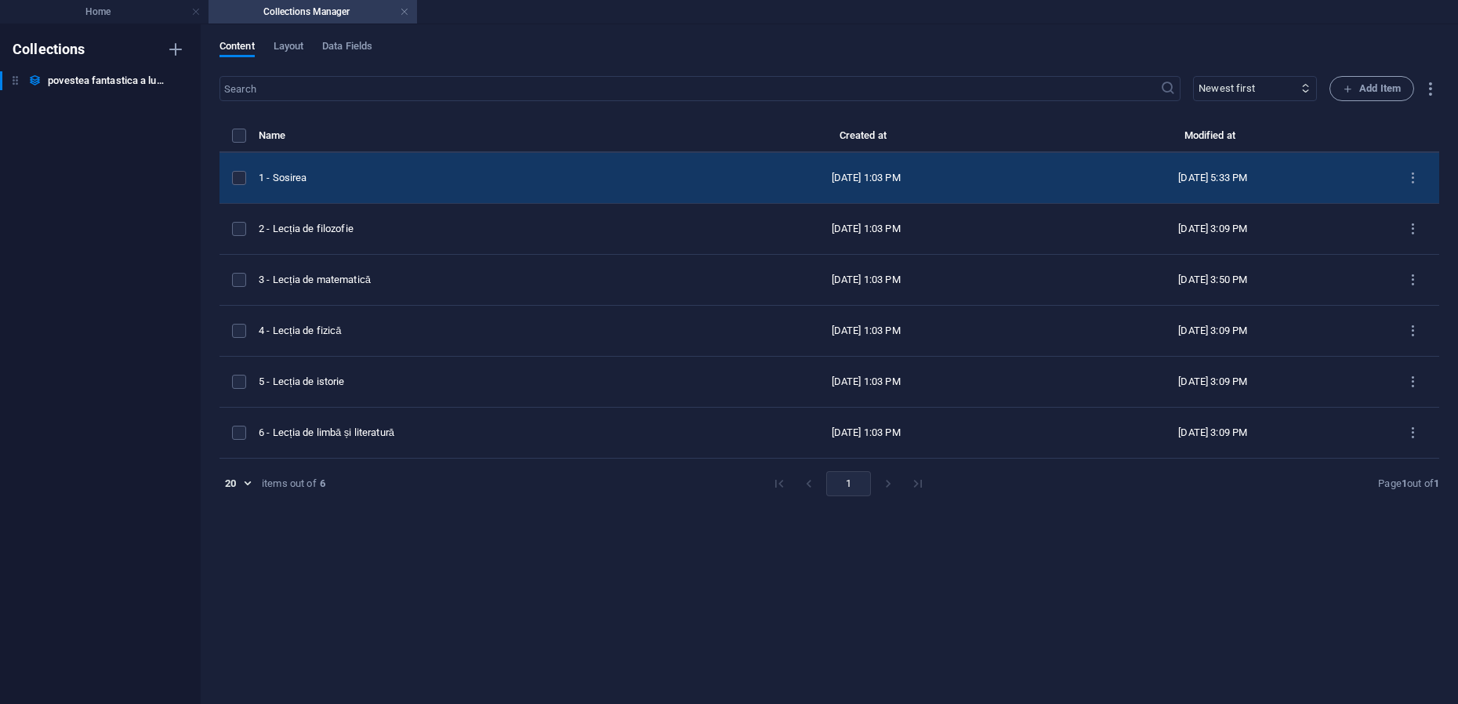
click at [341, 181] on div "1 - Sosirea" at bounding box center [469, 178] width 421 height 14
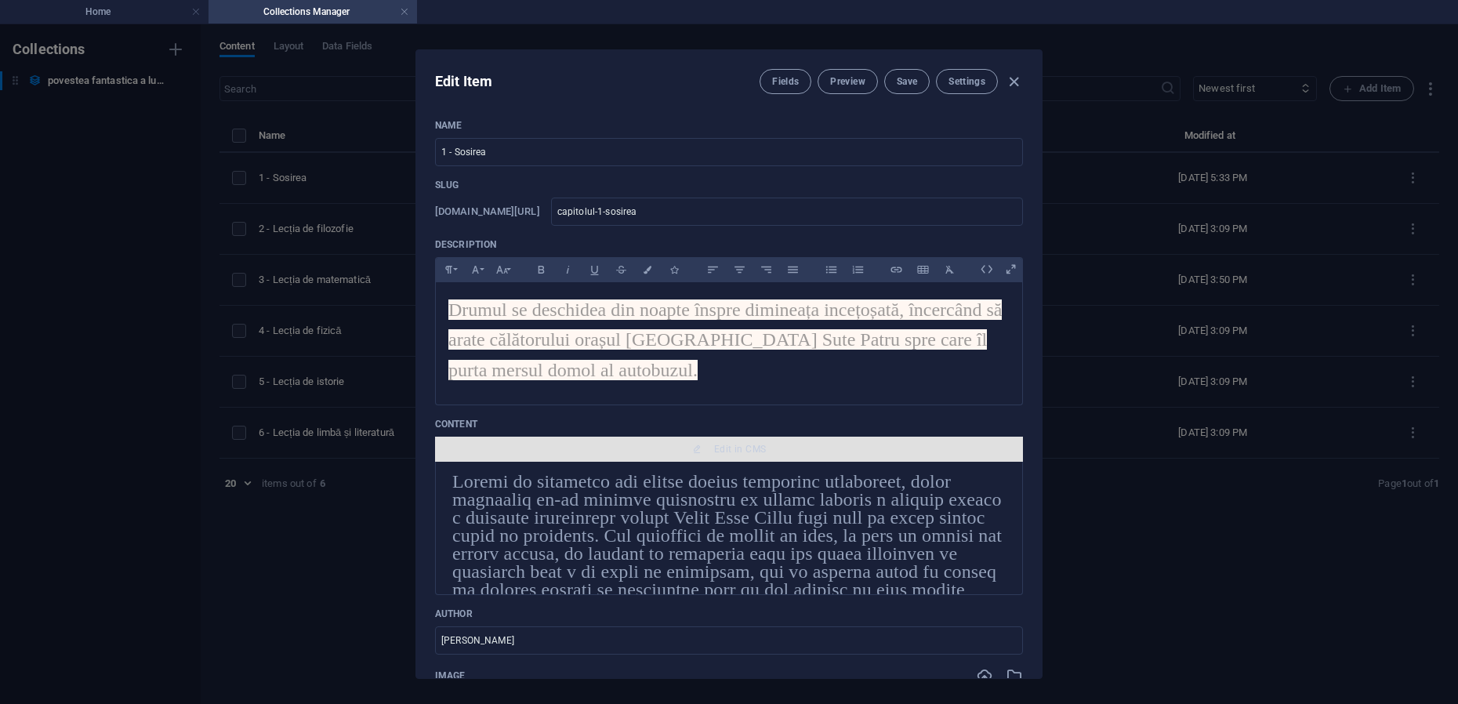
click at [736, 450] on span "Edit in CMS" at bounding box center [740, 449] width 52 height 13
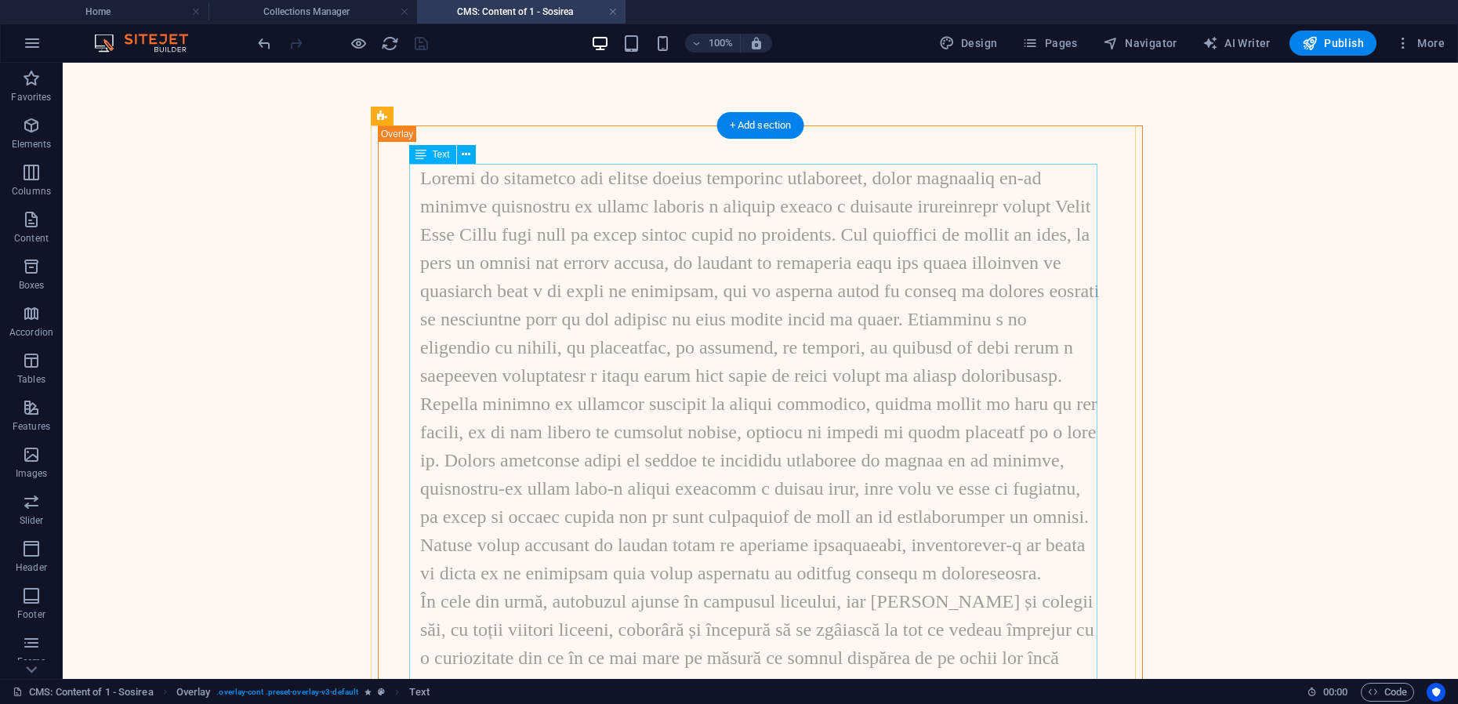
scroll to position [0, 0]
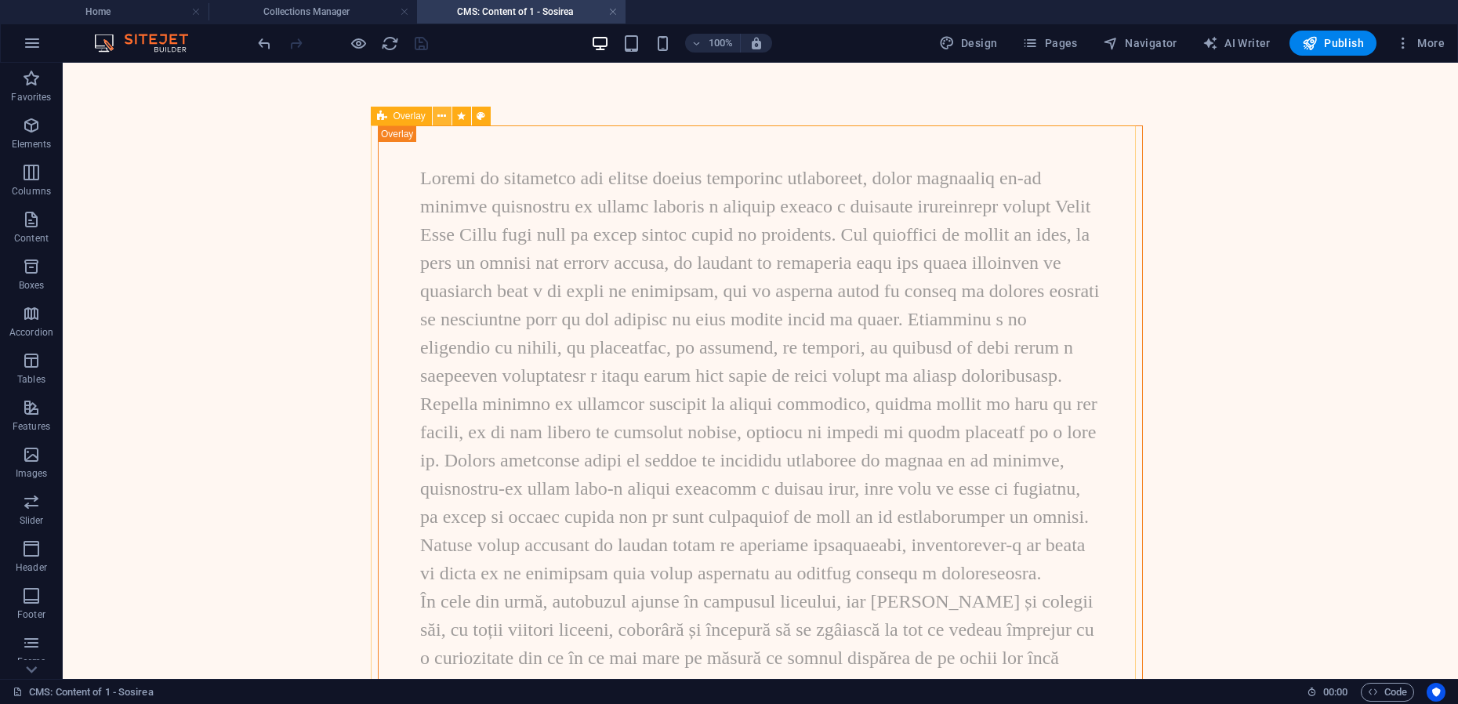
click at [441, 118] on icon at bounding box center [441, 116] width 9 height 16
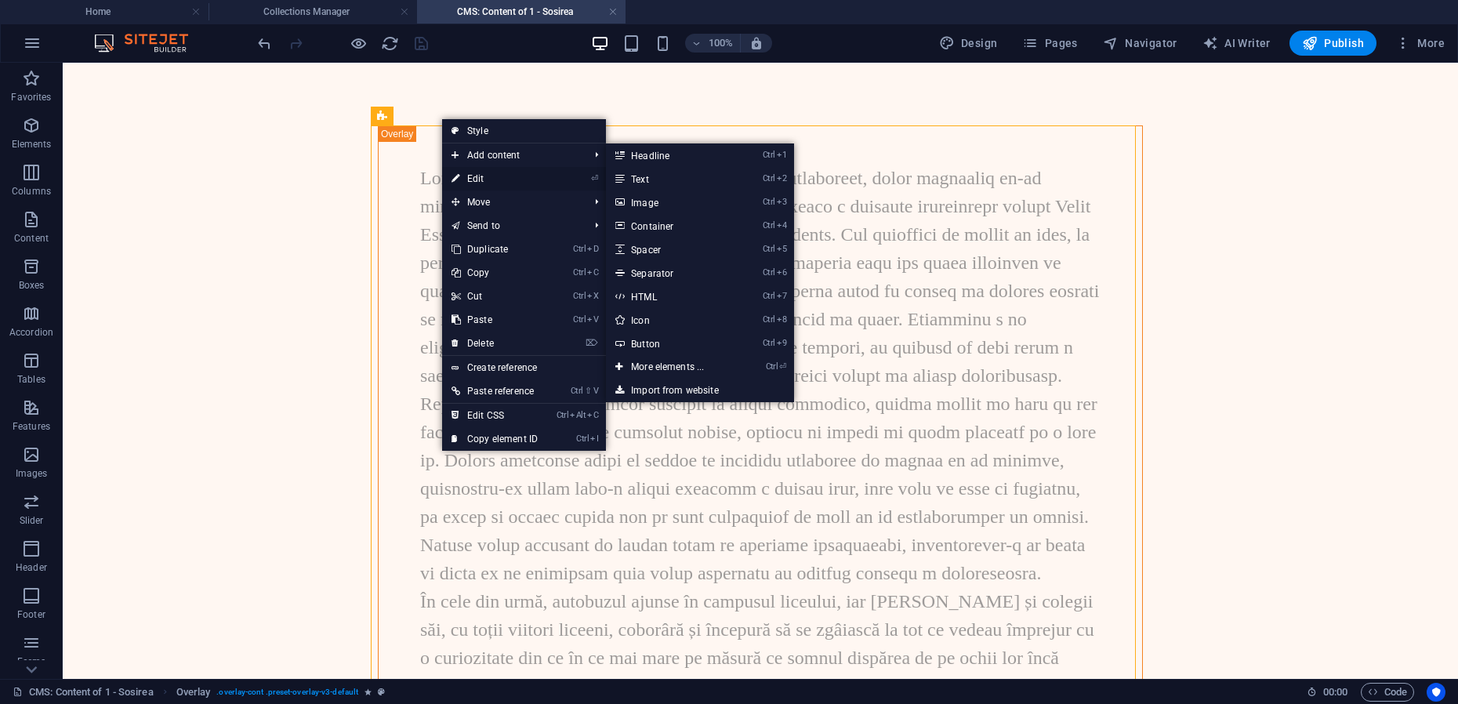
click at [469, 177] on link "⏎ Edit" at bounding box center [494, 179] width 105 height 24
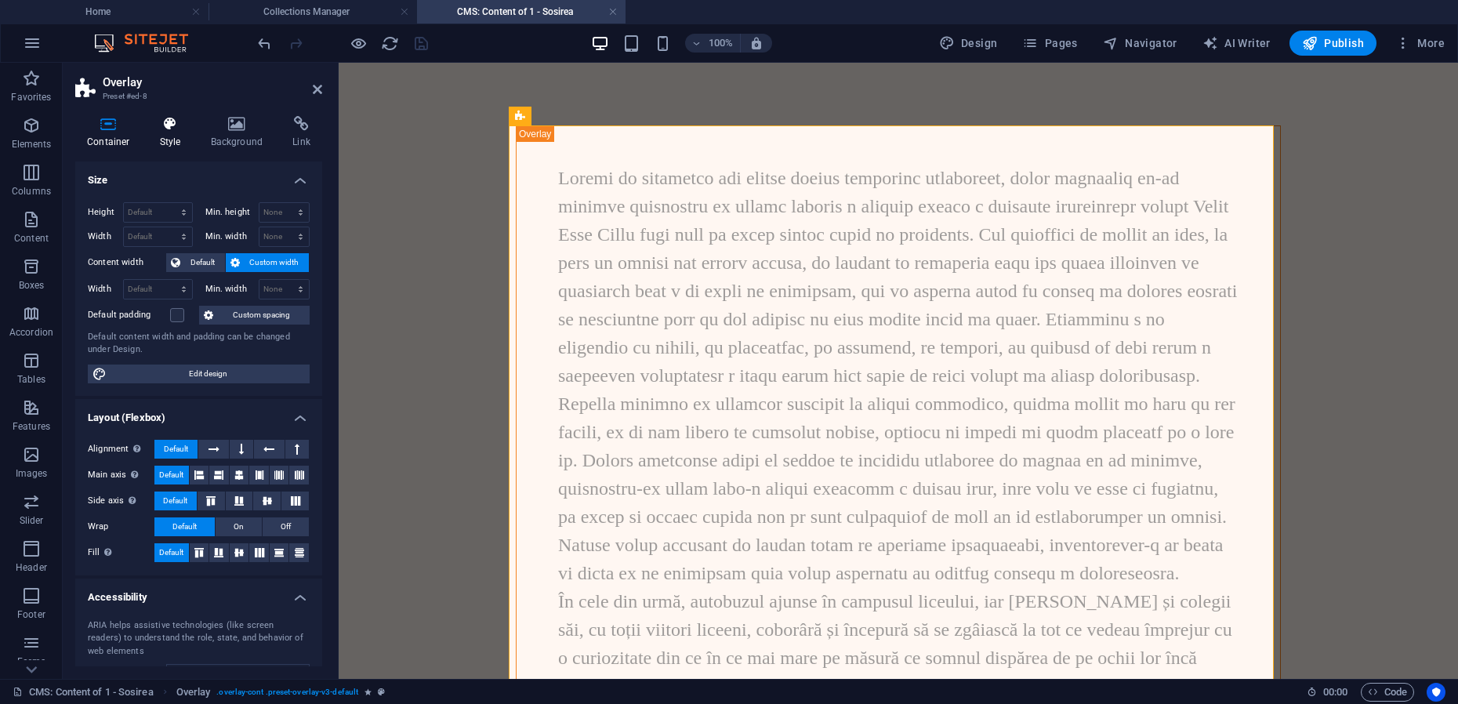
click at [166, 119] on icon at bounding box center [170, 124] width 45 height 16
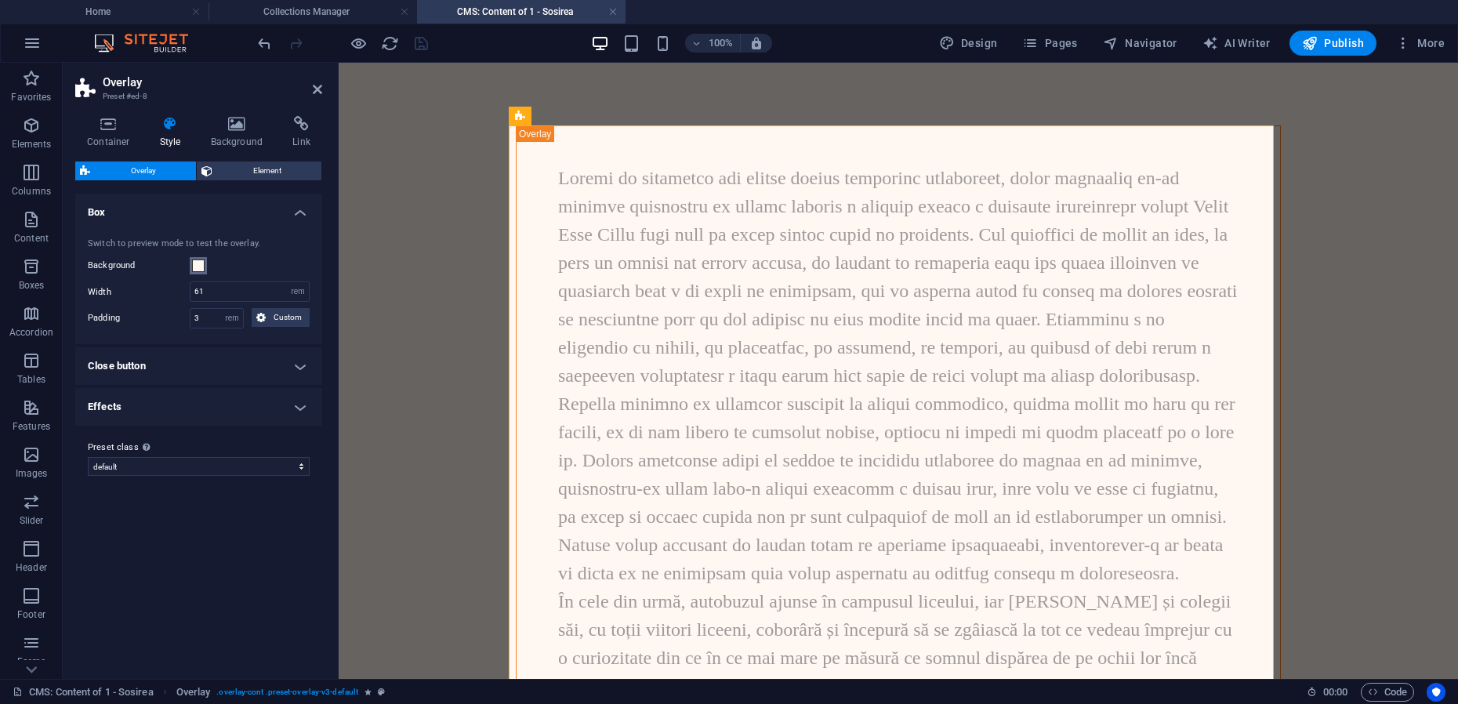
click at [198, 268] on span at bounding box center [198, 265] width 13 height 13
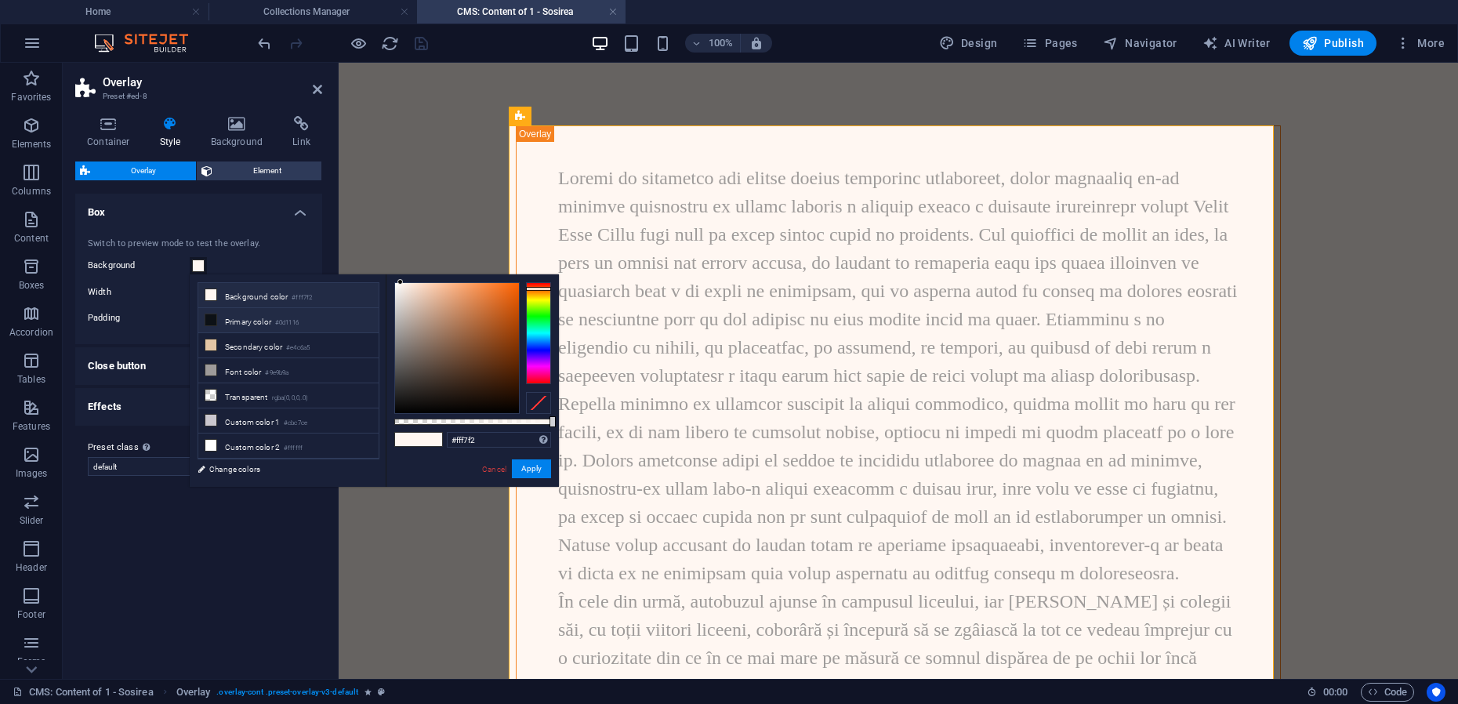
click at [214, 322] on icon at bounding box center [210, 319] width 11 height 11
type input "#0d1116"
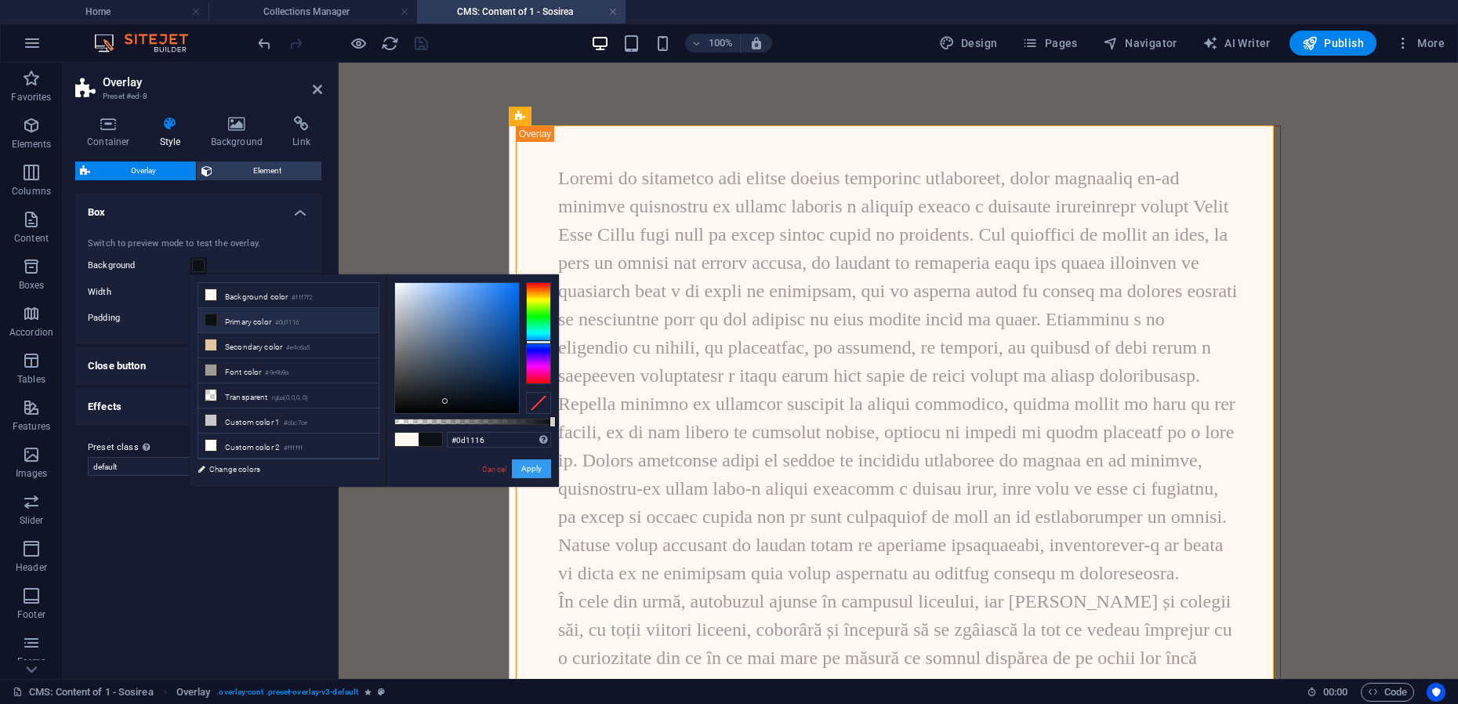
click at [543, 471] on button "Apply" at bounding box center [531, 468] width 39 height 19
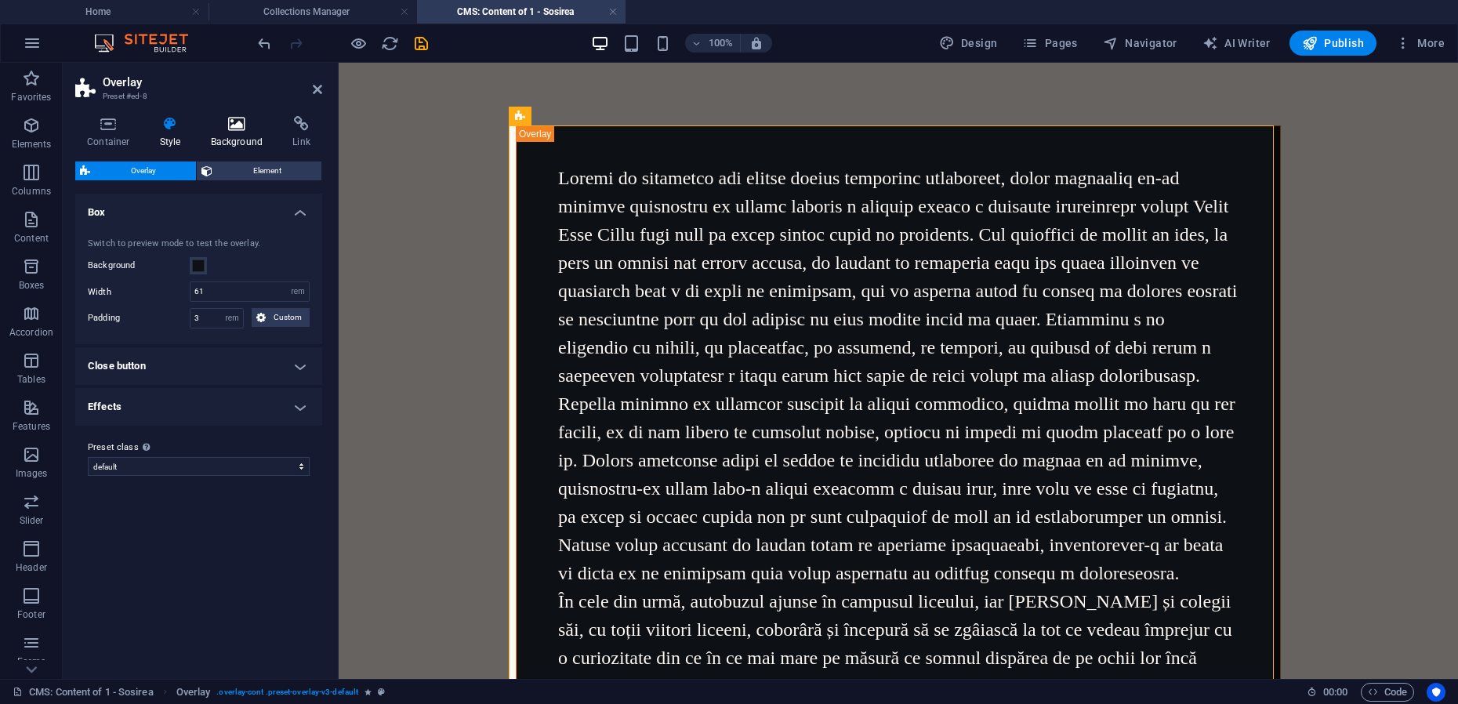
click at [239, 136] on h4 "Background" at bounding box center [240, 132] width 82 height 33
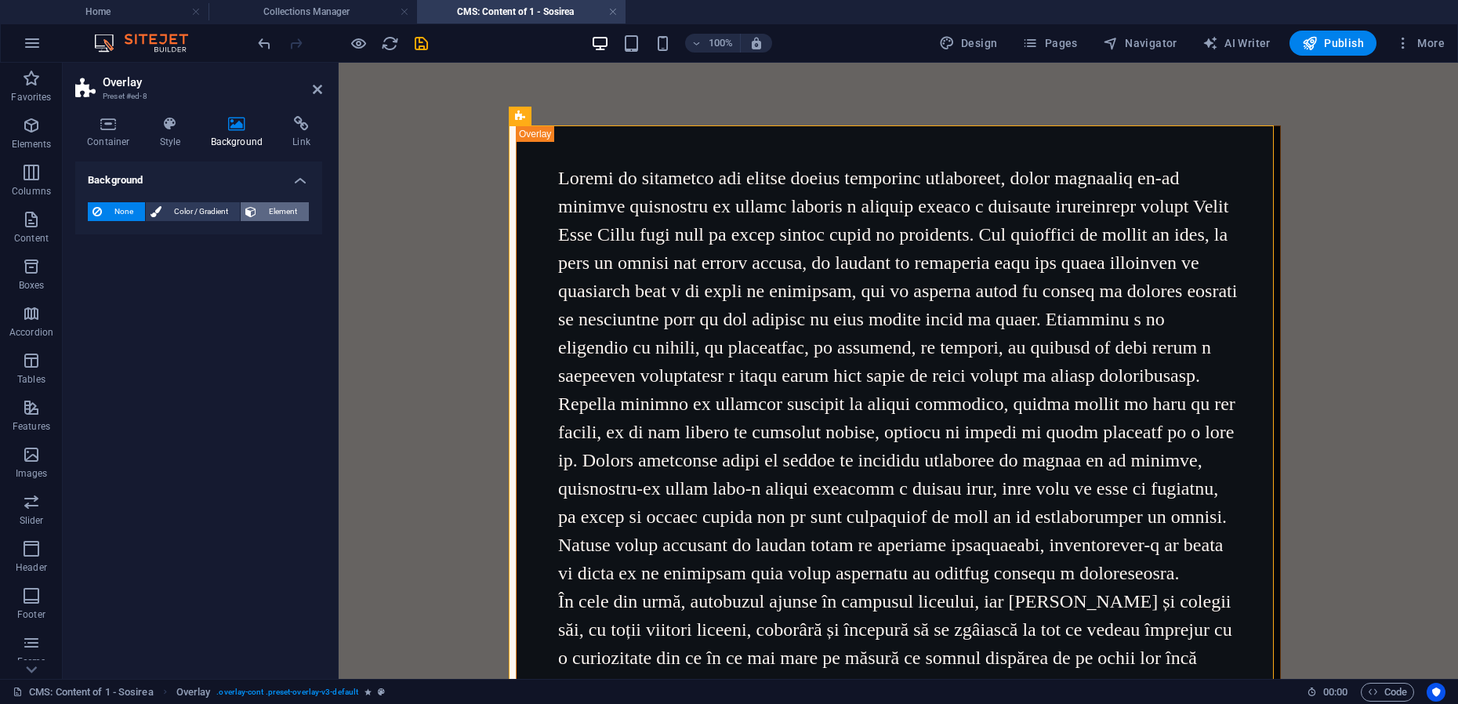
click at [289, 209] on span "Element" at bounding box center [282, 211] width 43 height 19
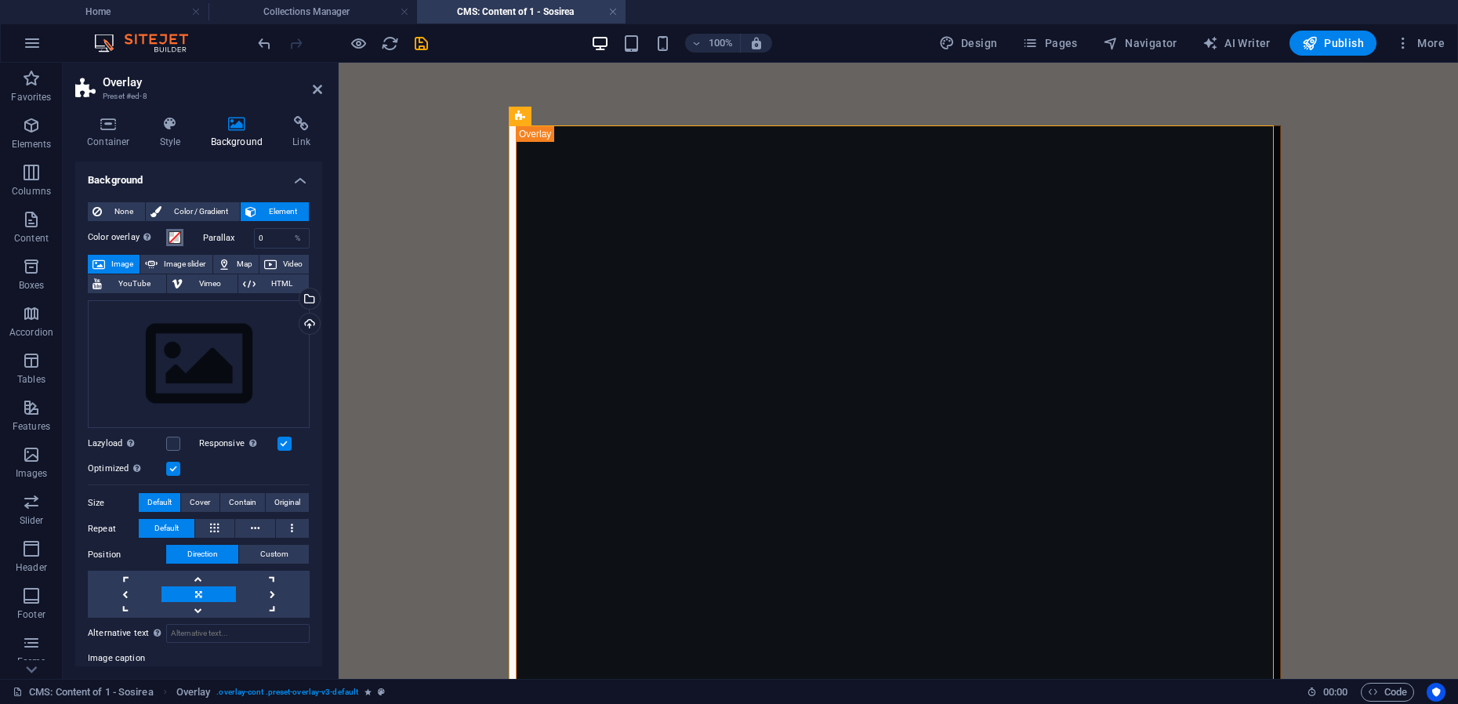
click at [178, 237] on span at bounding box center [175, 237] width 13 height 13
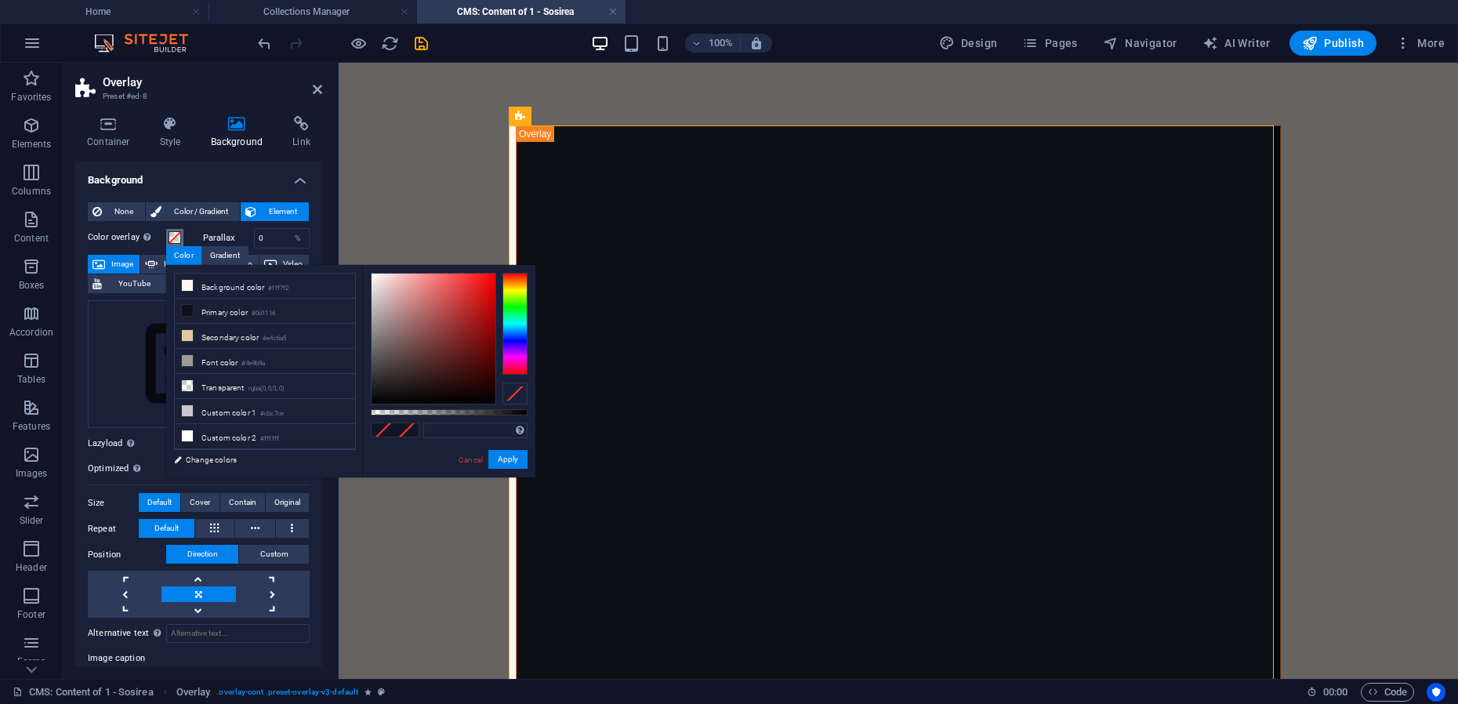
click at [178, 238] on span at bounding box center [175, 237] width 13 height 13
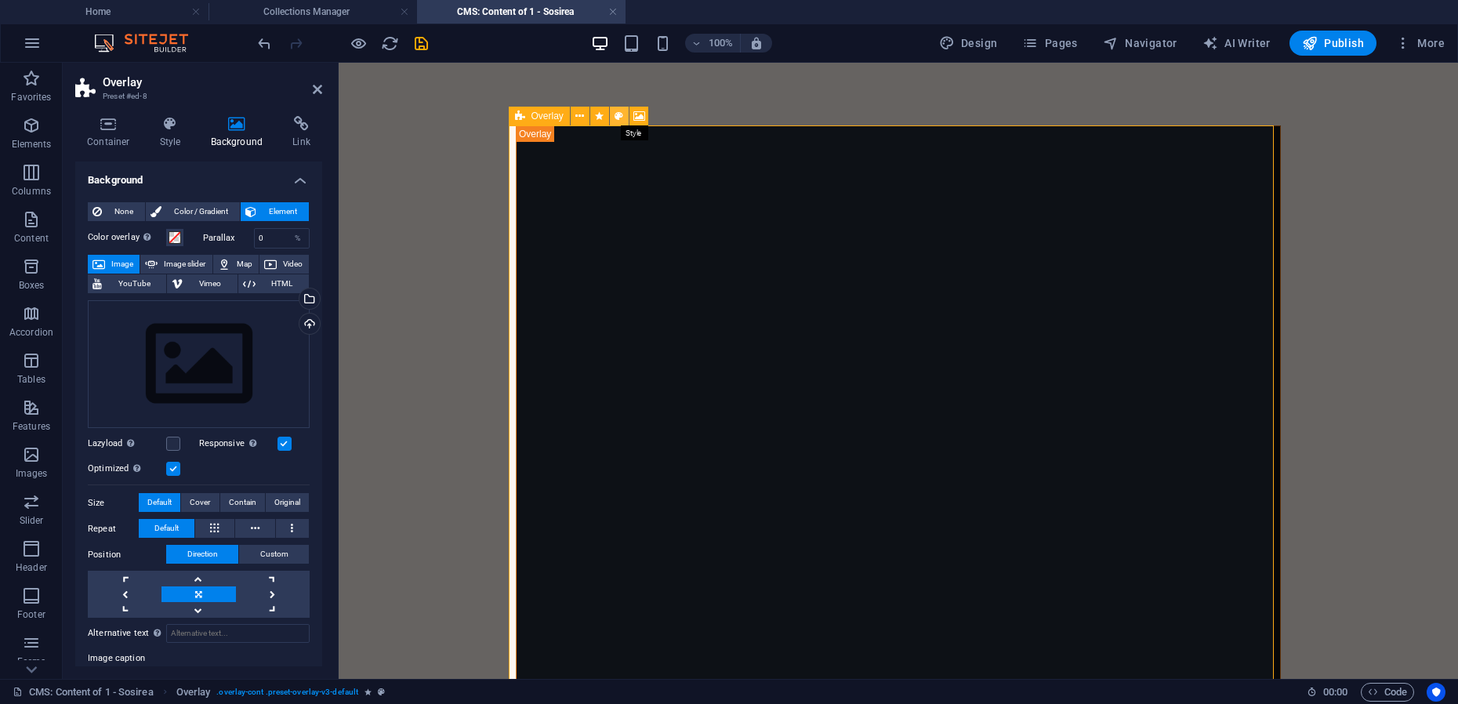
click at [617, 118] on icon at bounding box center [619, 116] width 9 height 16
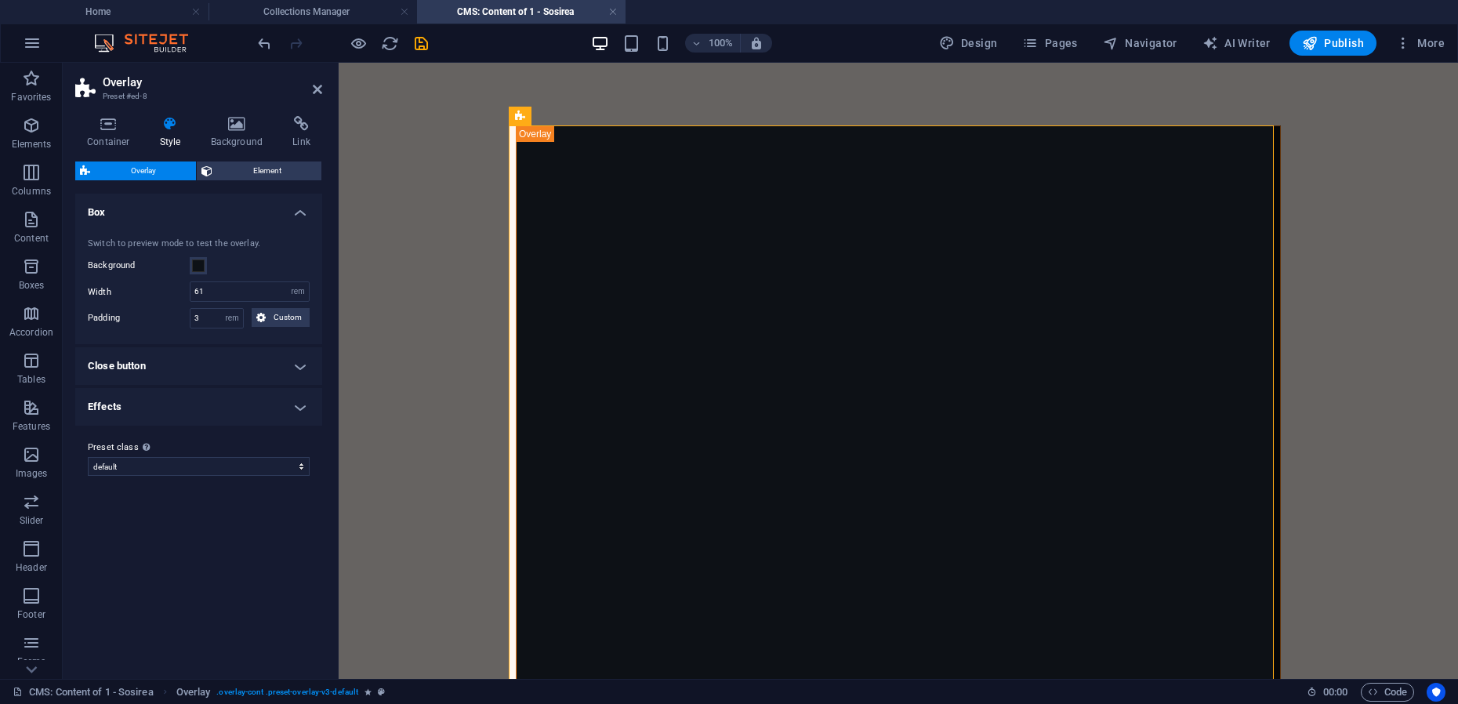
click at [192, 369] on h4 "Close button" at bounding box center [198, 366] width 247 height 38
click at [191, 505] on h4 "Effects" at bounding box center [198, 505] width 247 height 38
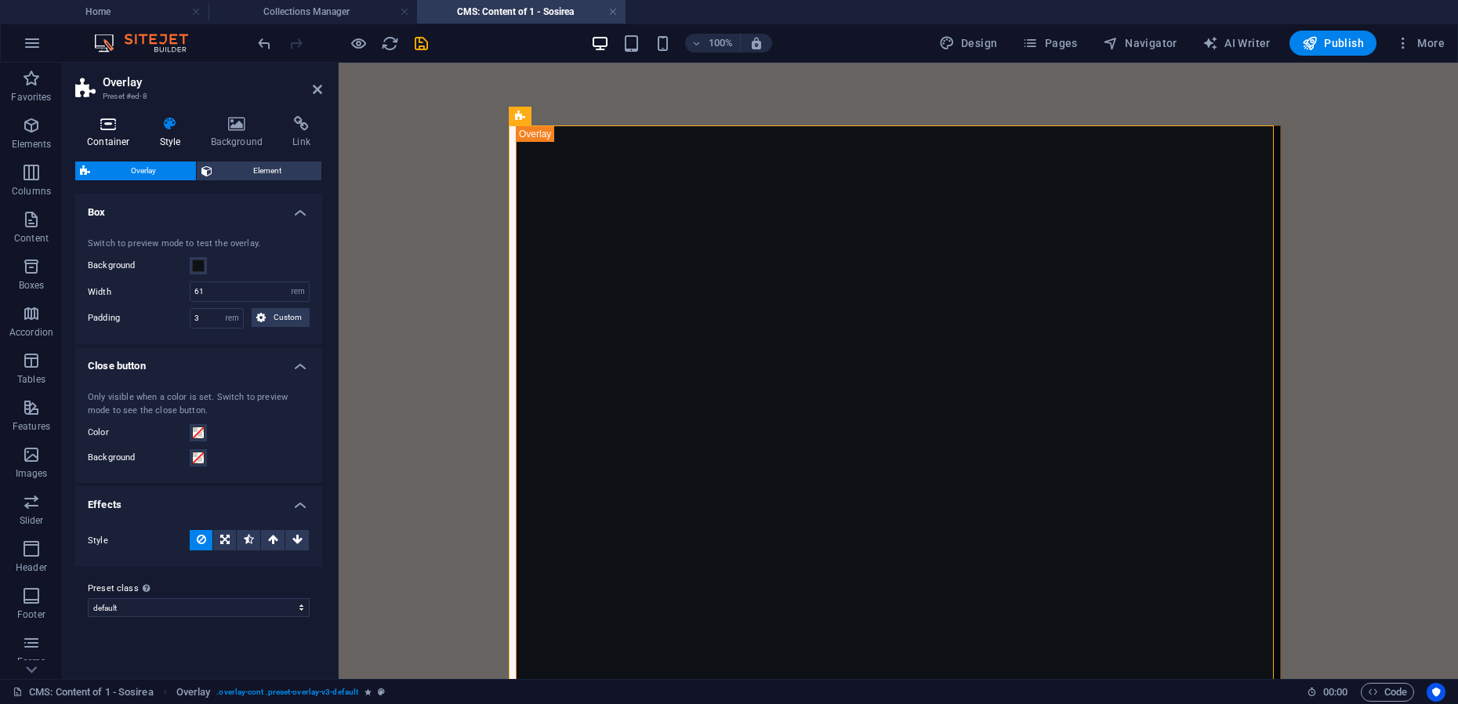
click at [109, 126] on icon at bounding box center [108, 124] width 67 height 16
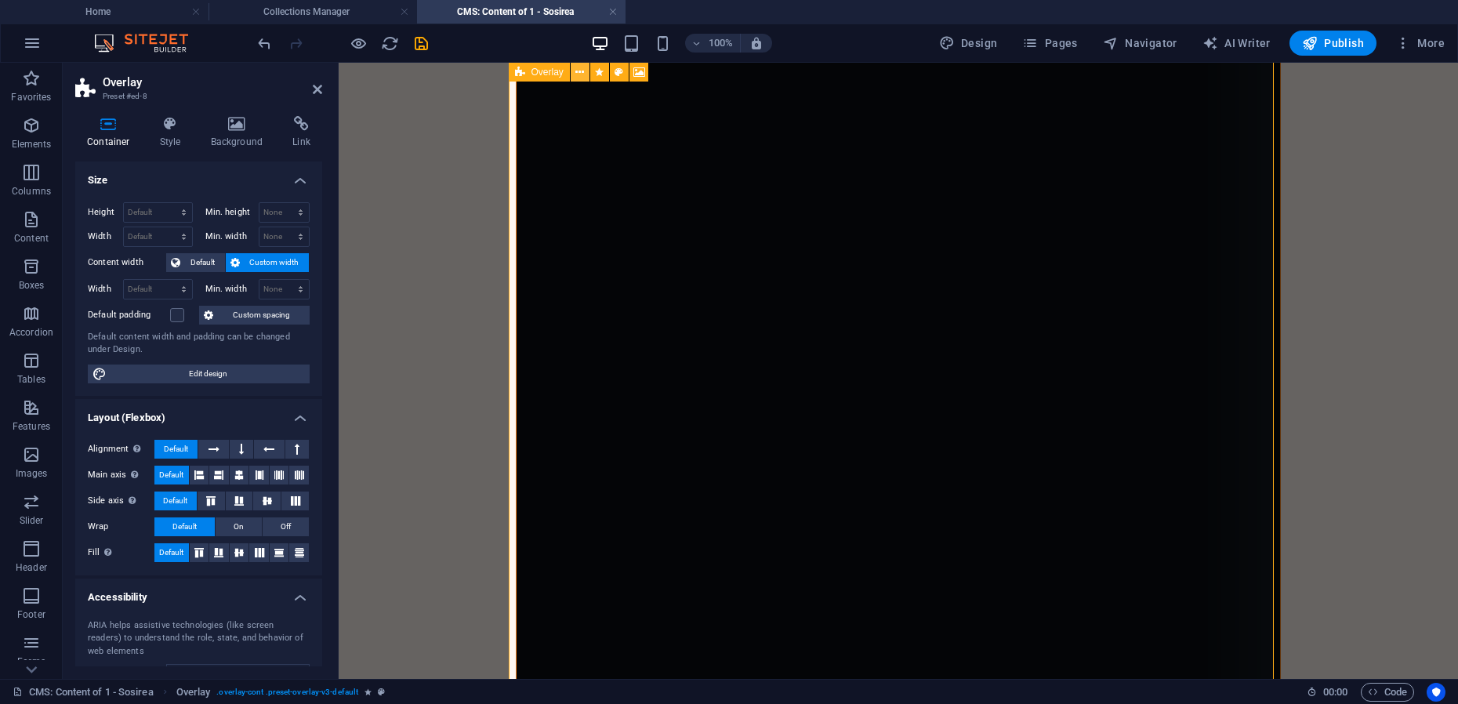
click at [580, 71] on icon at bounding box center [579, 72] width 9 height 16
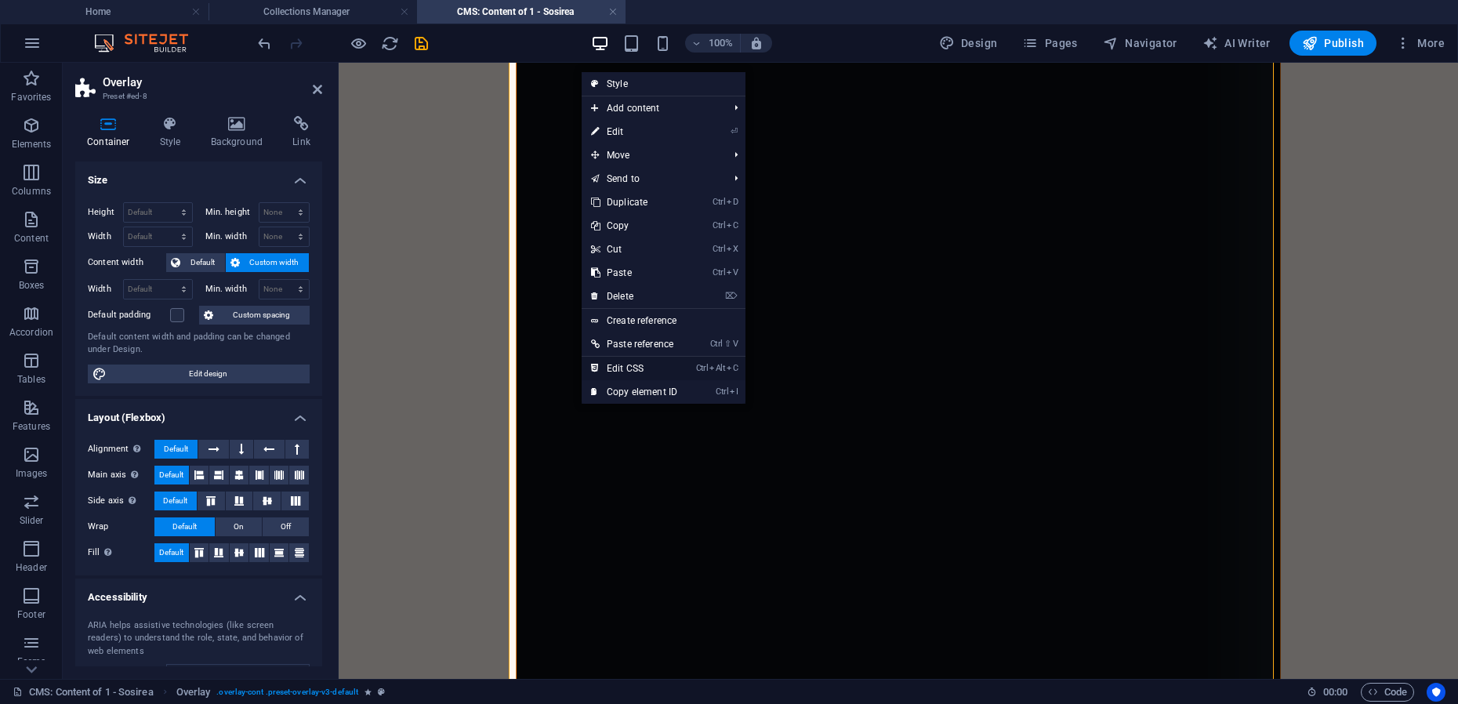
click at [642, 368] on link "Ctrl Alt C Edit CSS" at bounding box center [634, 369] width 105 height 24
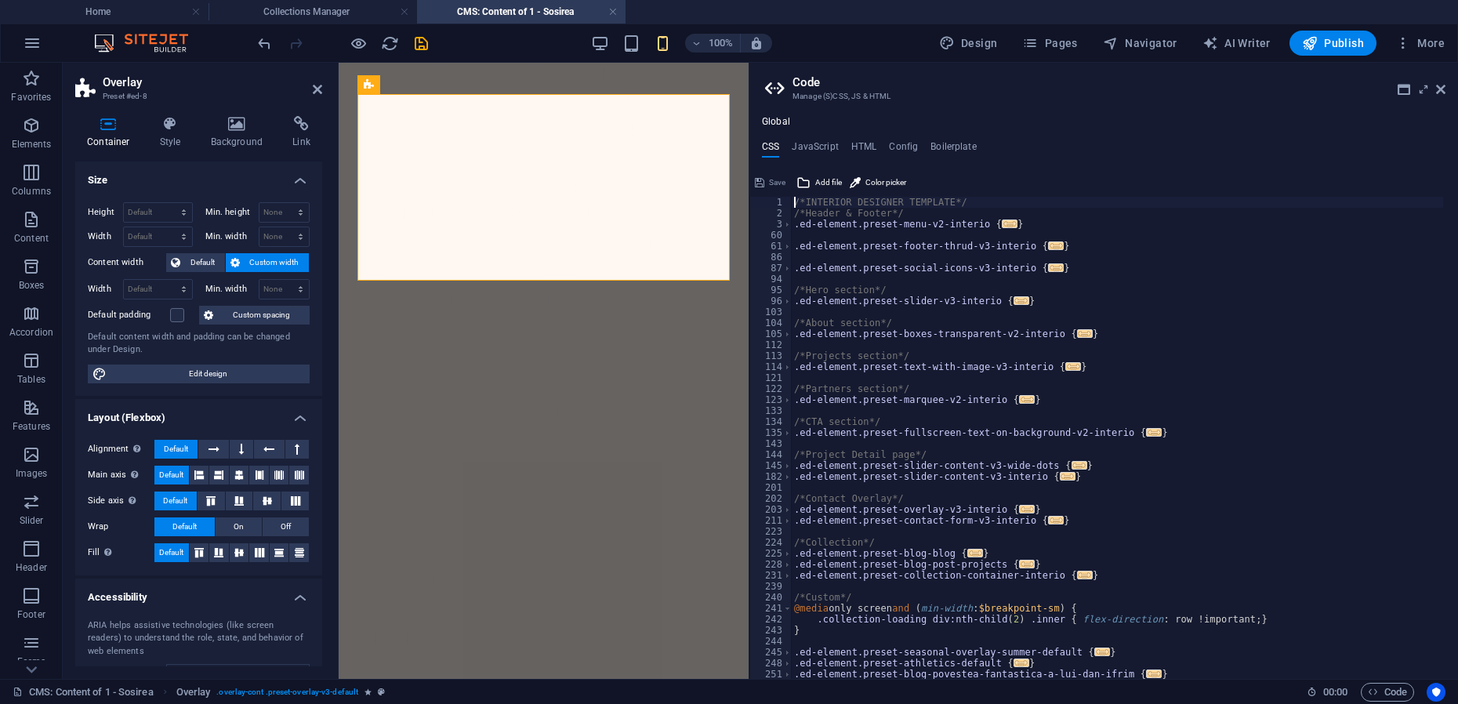
type textarea "@include overlay-v3($background: $color-primary);"
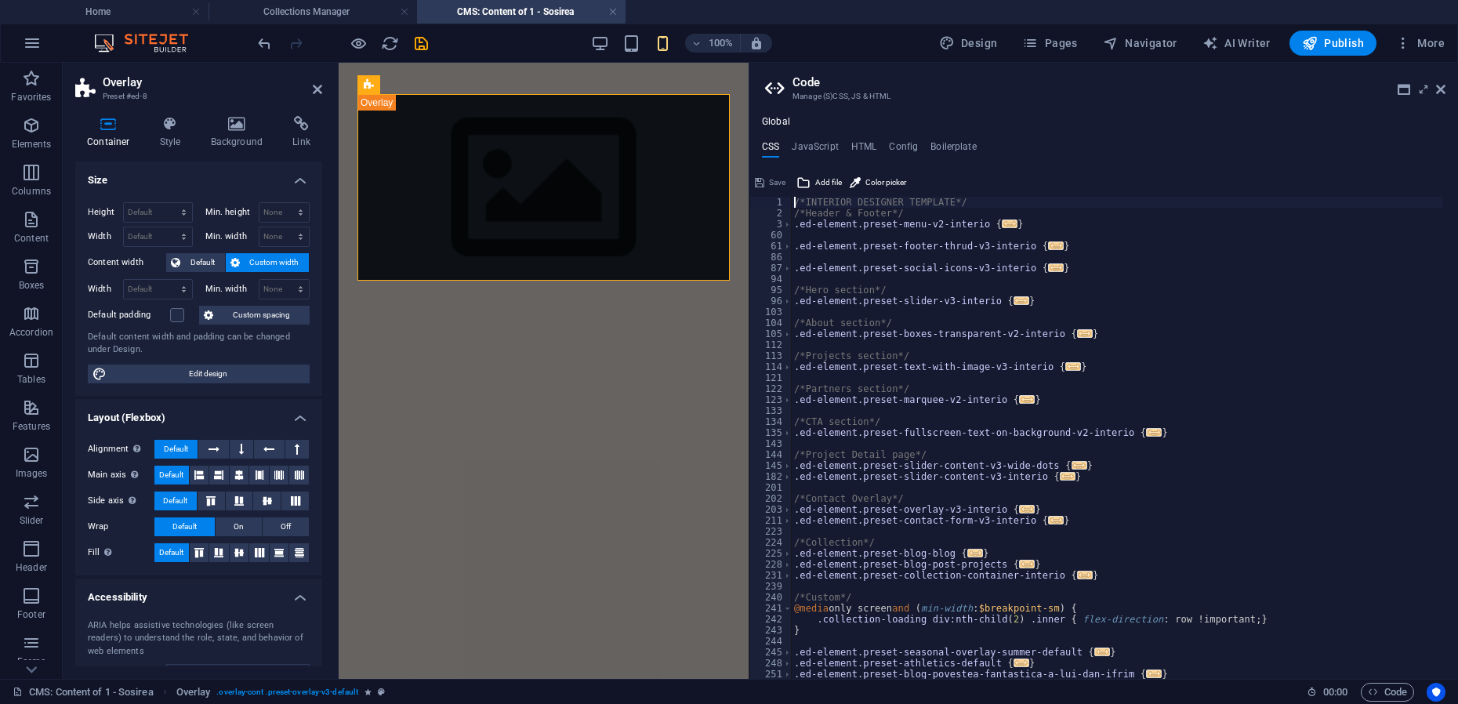
type input "14.875"
select select "rem"
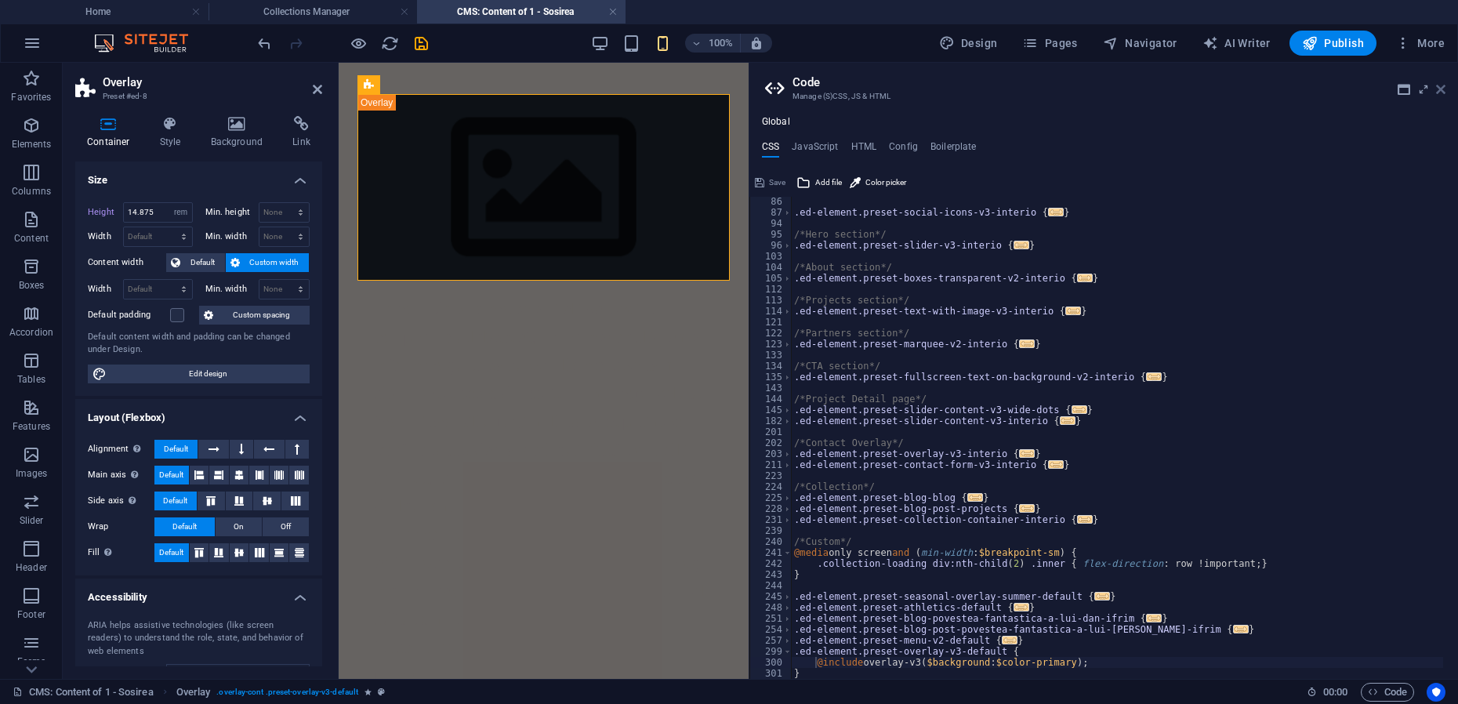
drag, startPoint x: 1441, startPoint y: 88, endPoint x: 1076, endPoint y: 27, distance: 369.6
click at [1441, 88] on icon at bounding box center [1440, 89] width 9 height 13
select select "DISABLED_OPTION_VALUE"
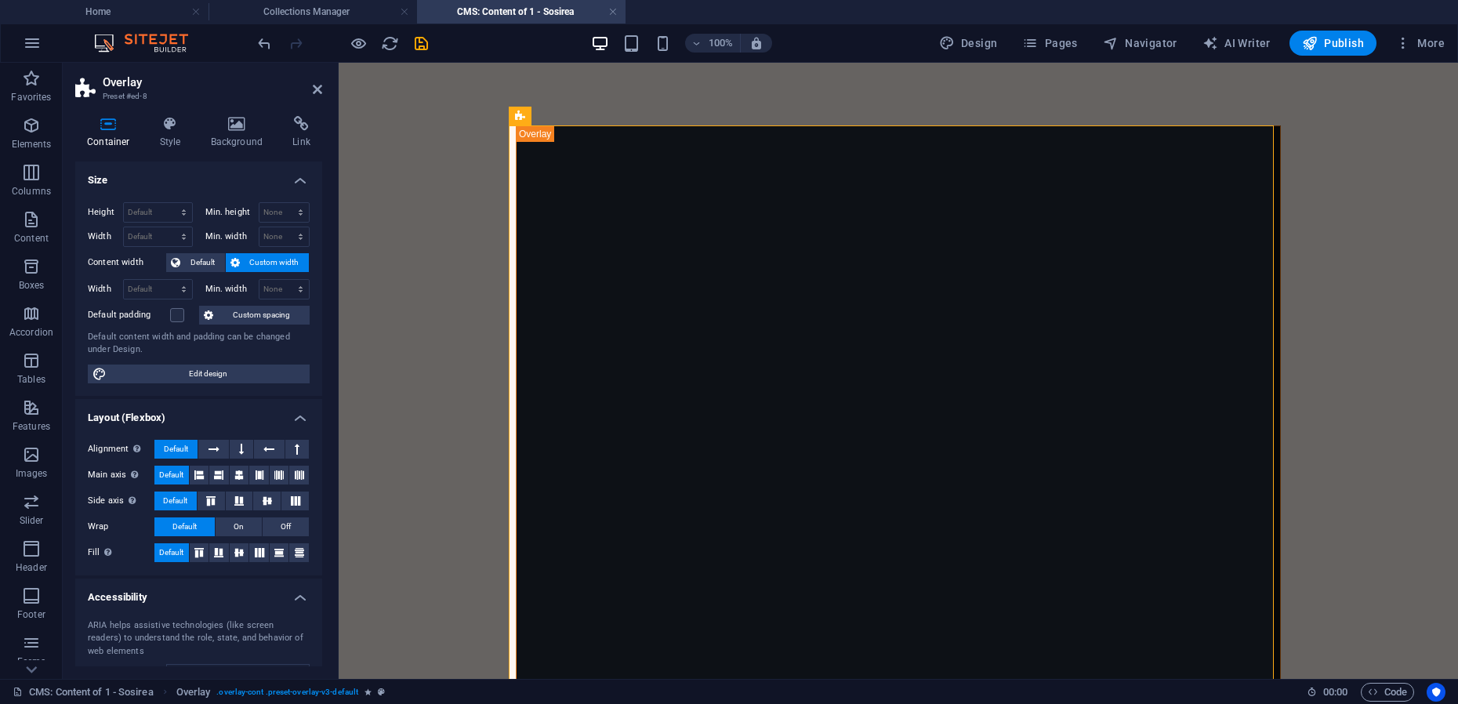
click at [579, 117] on icon at bounding box center [579, 116] width 9 height 16
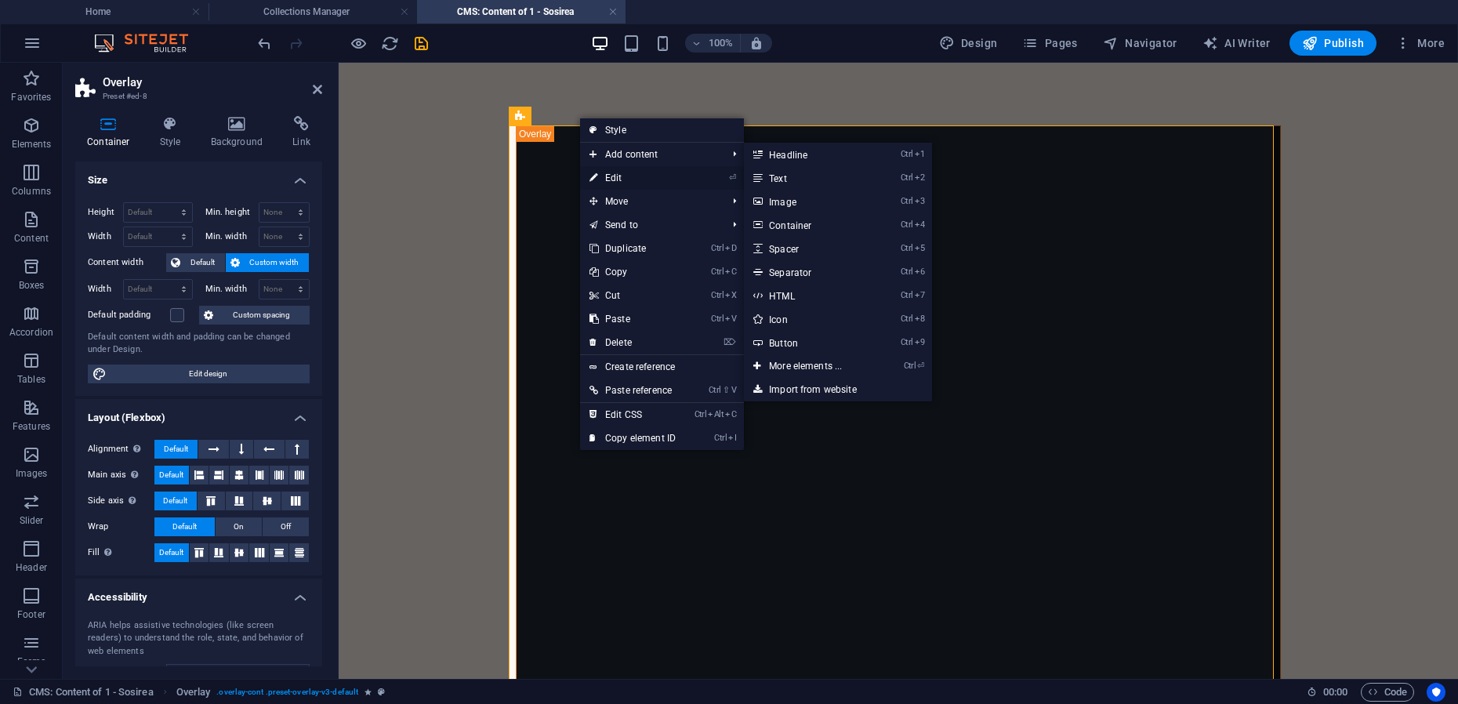
click at [620, 172] on link "⏎ Edit" at bounding box center [632, 178] width 105 height 24
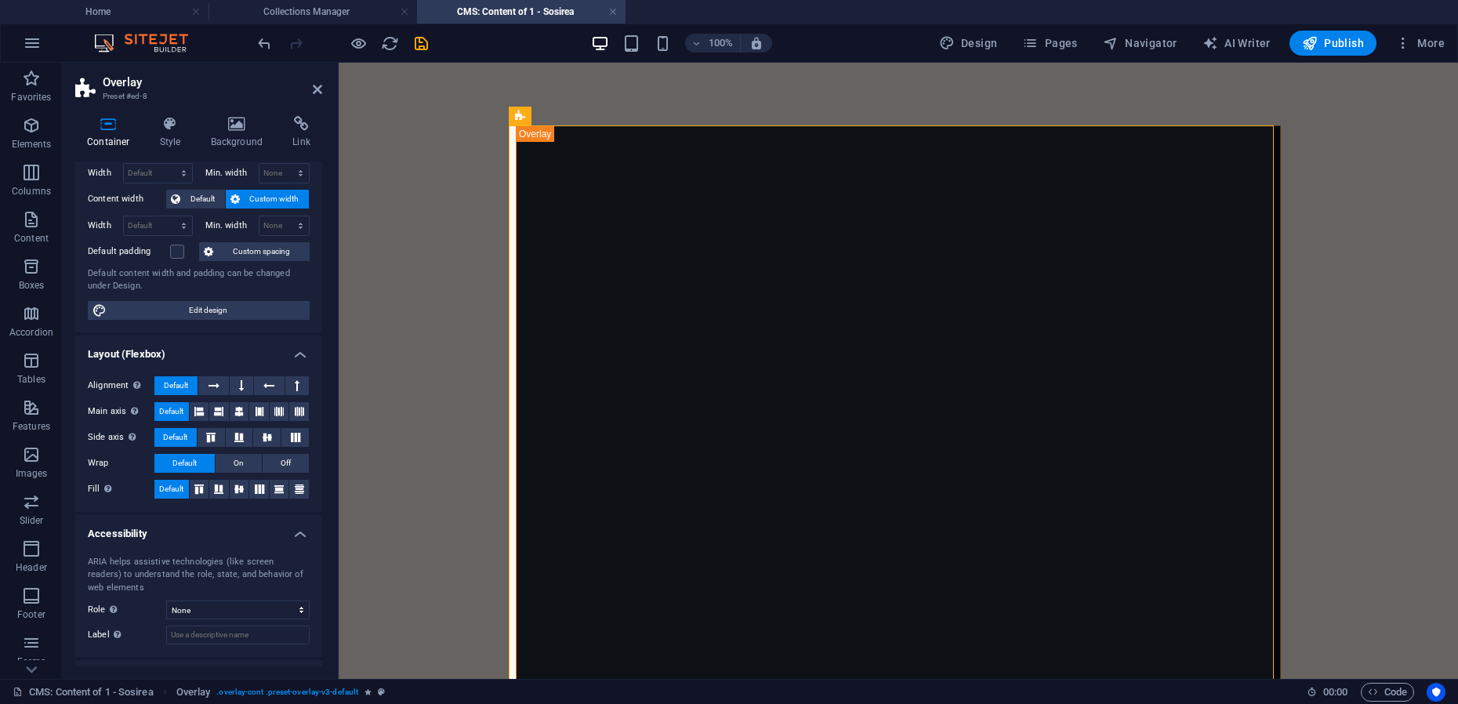
scroll to position [0, 0]
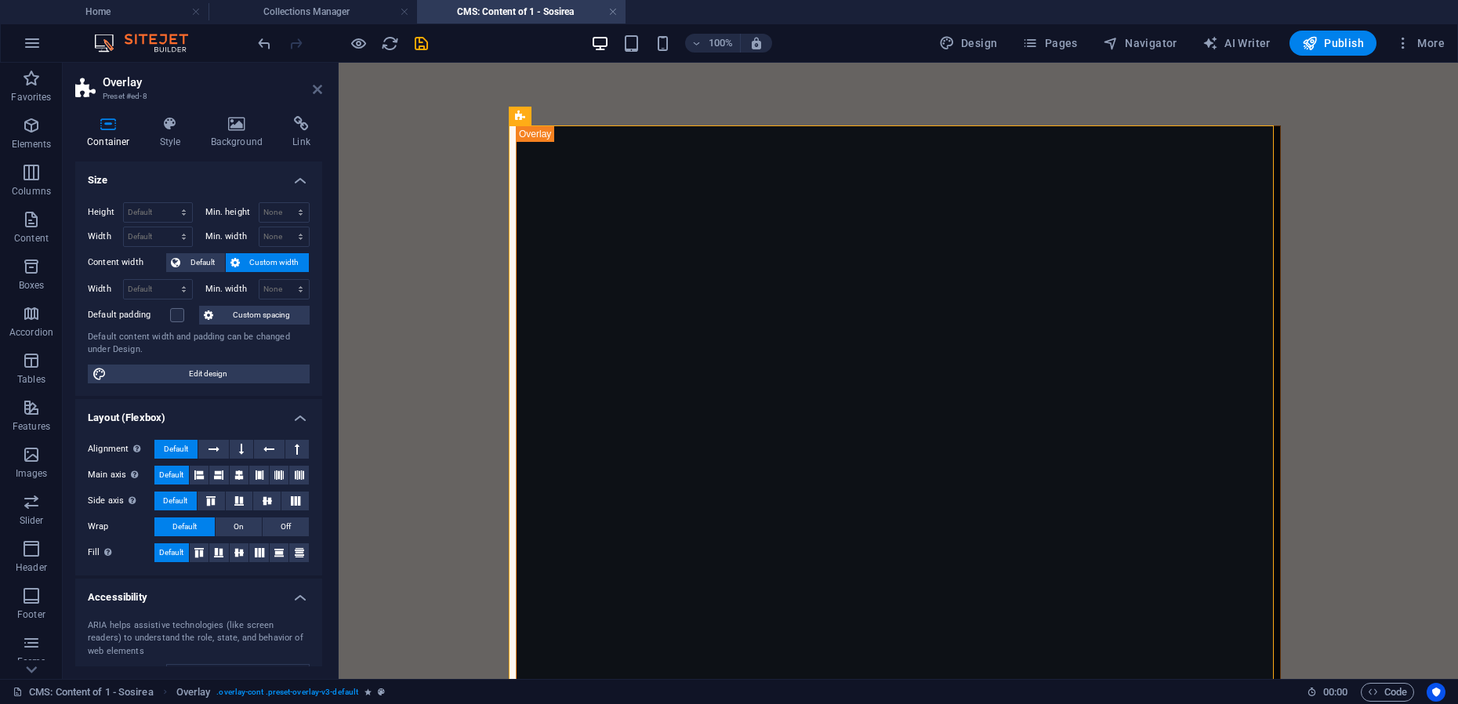
click at [313, 90] on icon at bounding box center [317, 89] width 9 height 13
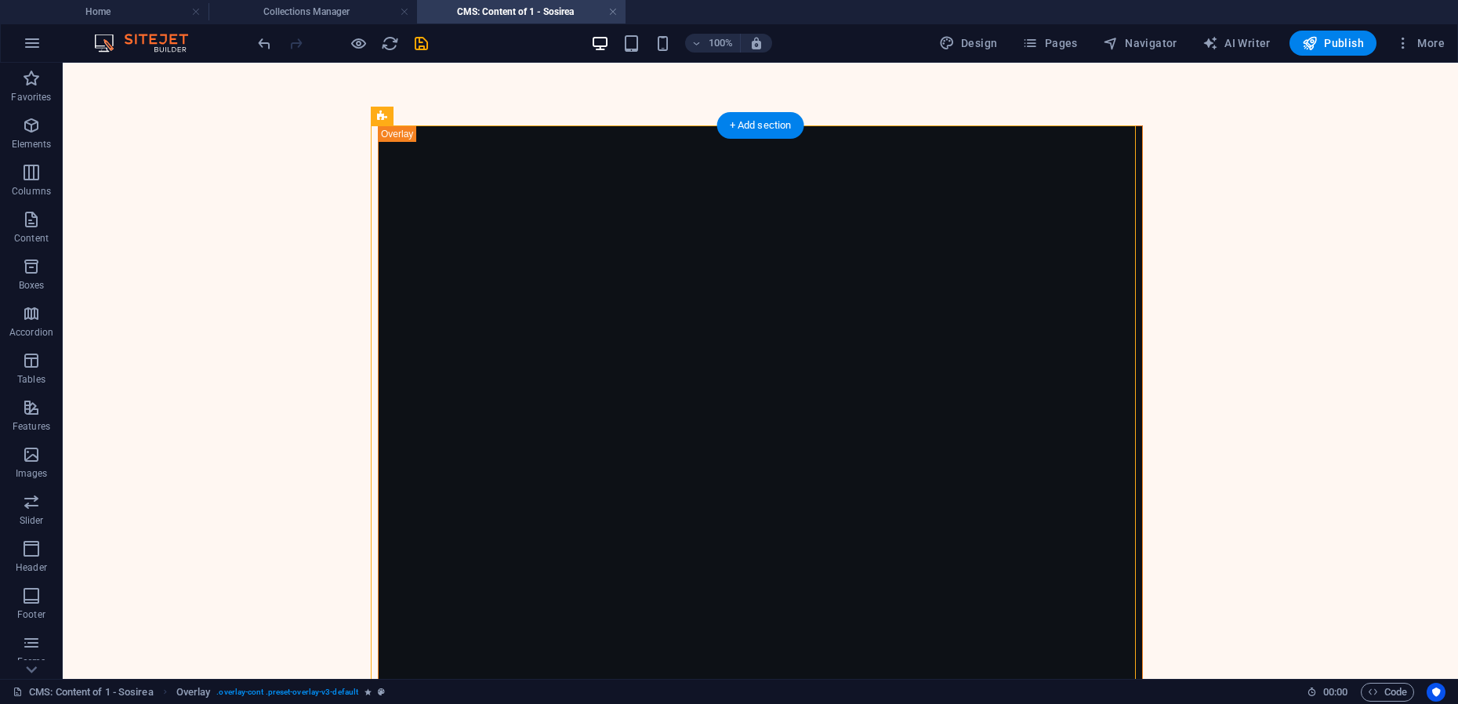
click at [439, 114] on icon at bounding box center [441, 116] width 9 height 16
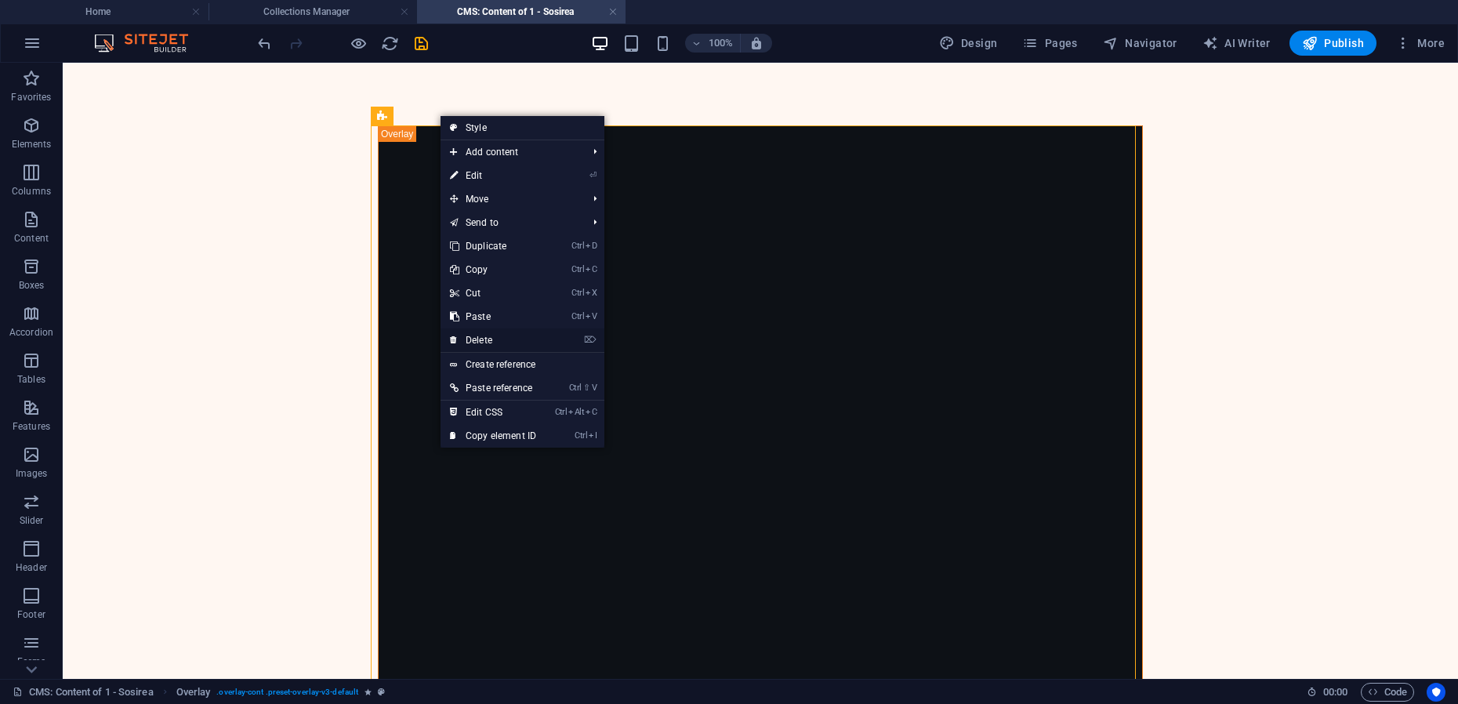
click at [485, 343] on link "⌦ Delete" at bounding box center [493, 340] width 105 height 24
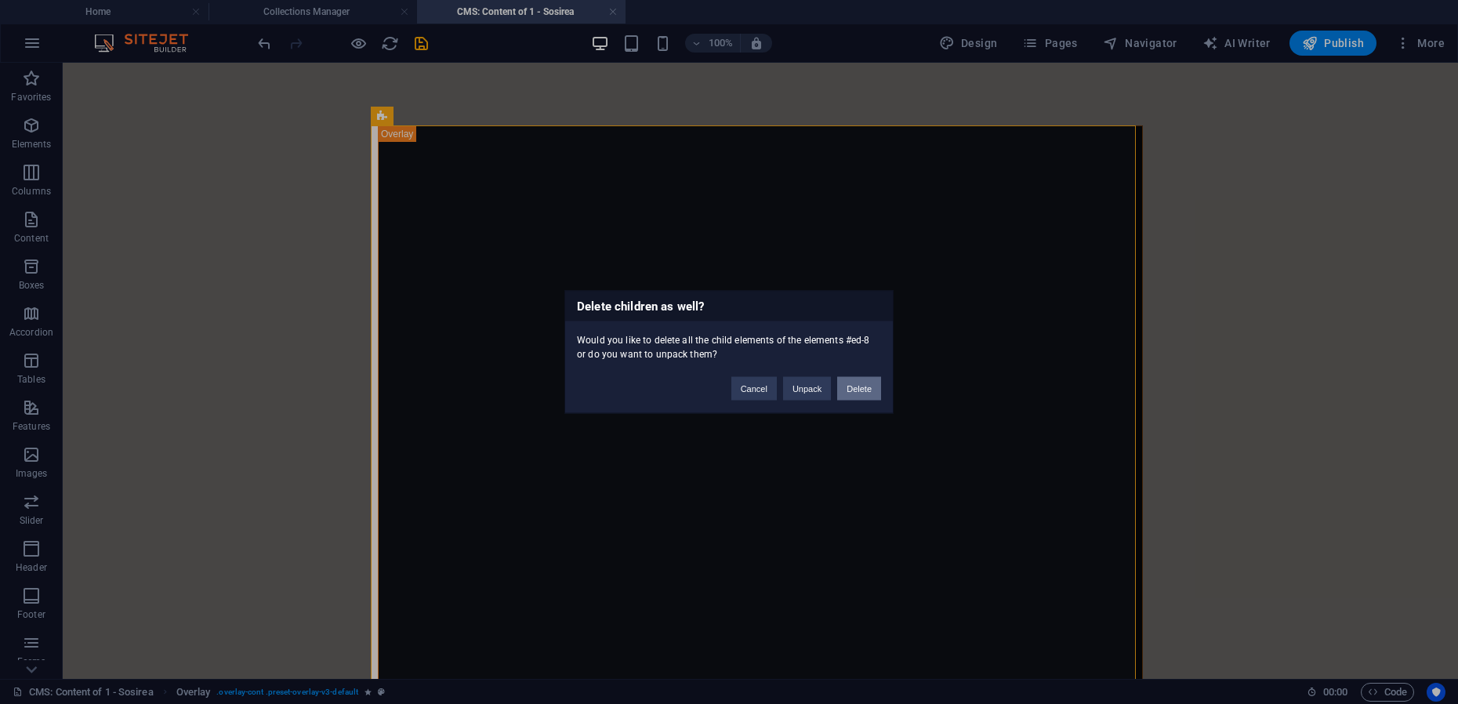
click at [853, 390] on button "Delete" at bounding box center [859, 389] width 44 height 24
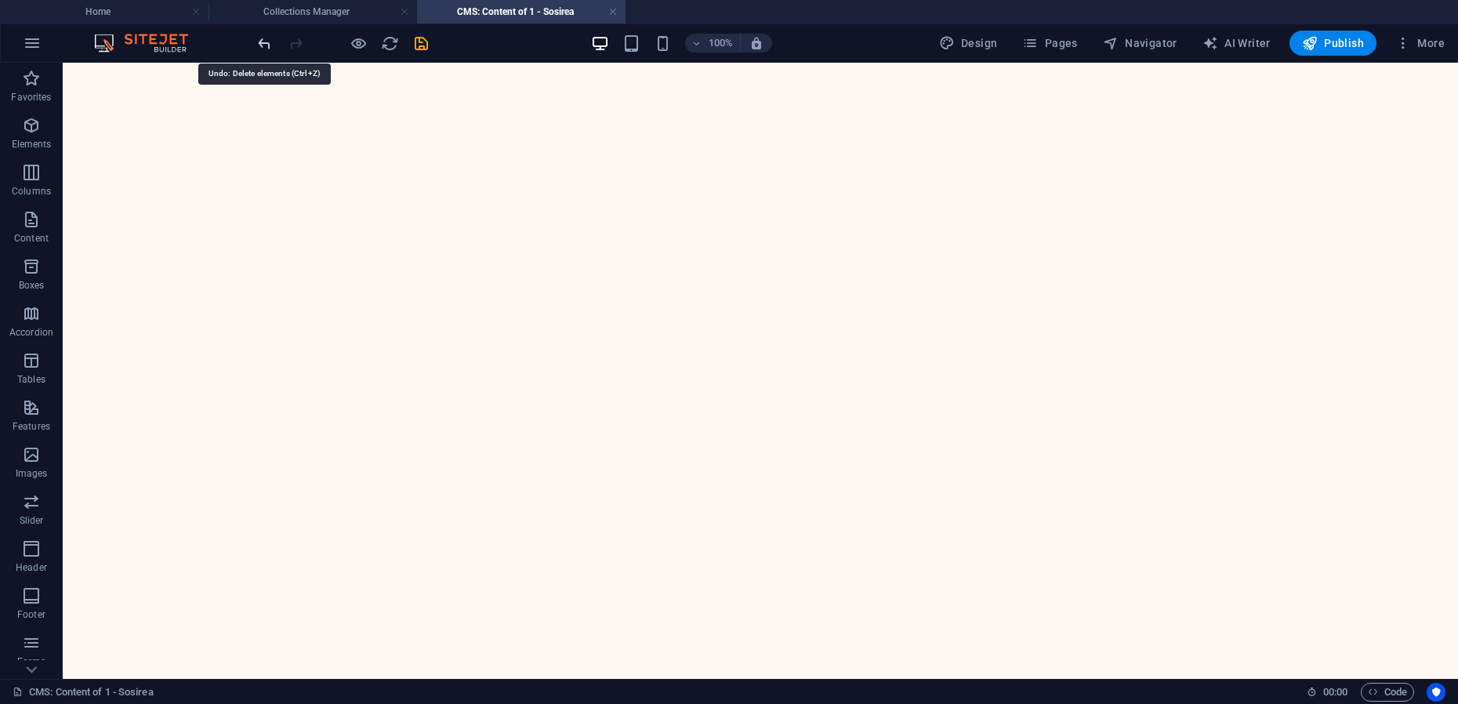
click at [268, 40] on icon "undo" at bounding box center [265, 43] width 18 height 18
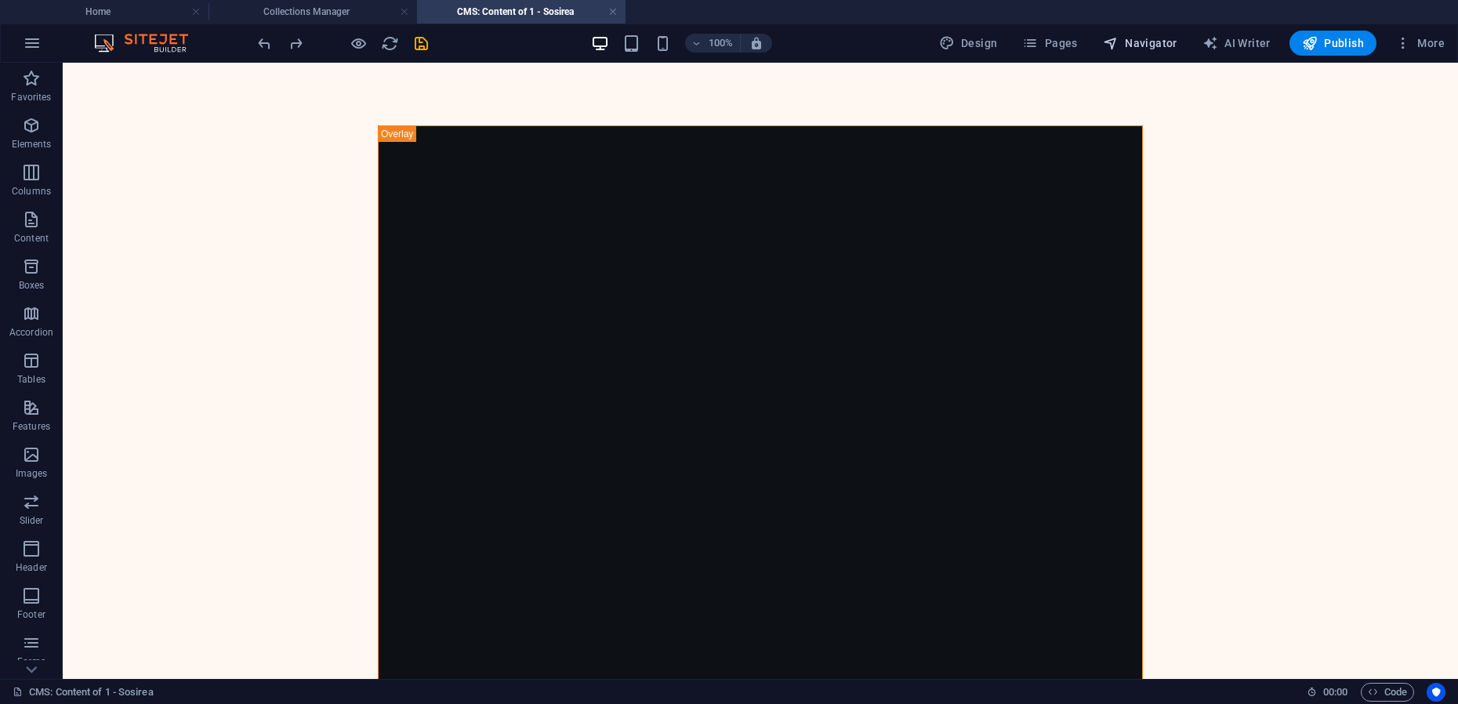
click at [1165, 39] on span "Navigator" at bounding box center [1140, 43] width 74 height 16
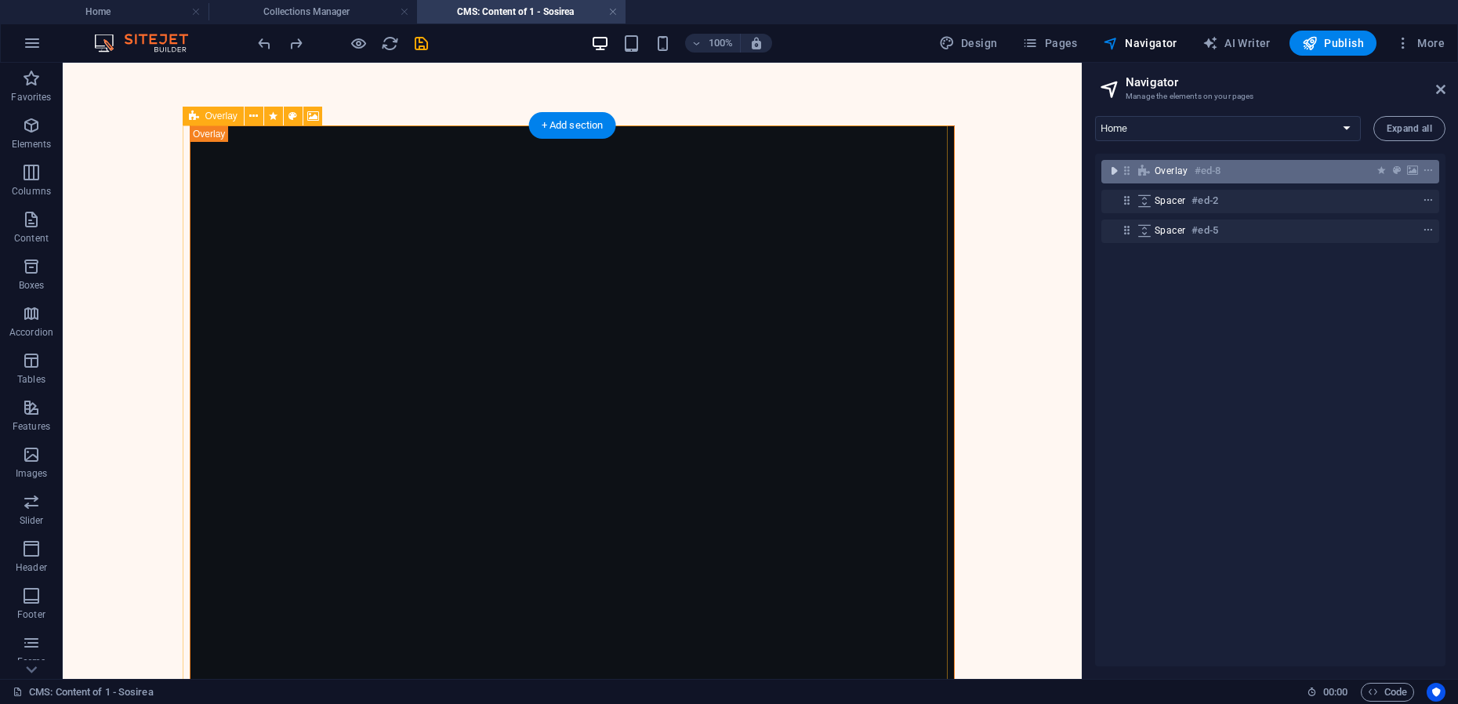
click at [1120, 169] on icon "toggle-expand" at bounding box center [1114, 171] width 16 height 16
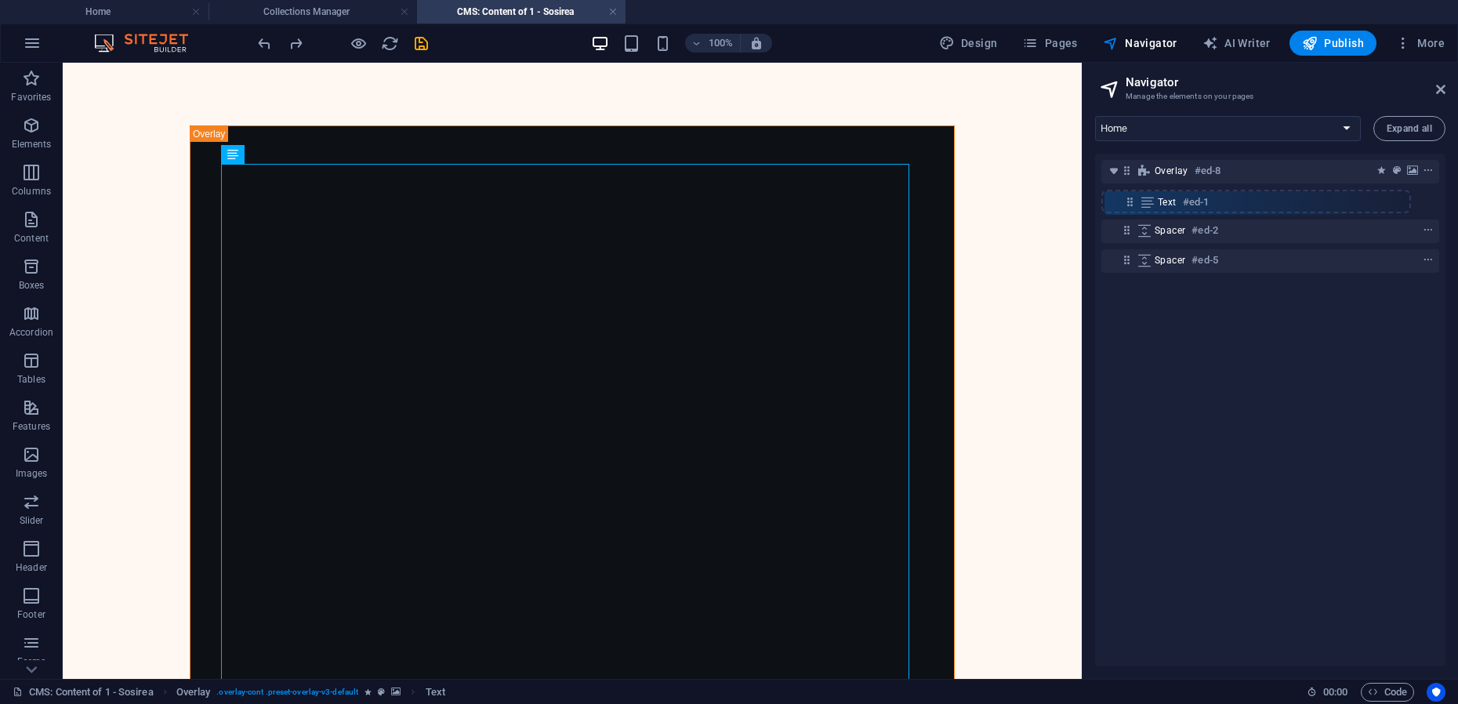
drag, startPoint x: 1156, startPoint y: 205, endPoint x: 1128, endPoint y: 207, distance: 27.5
click at [1128, 207] on div "Overlay #ed-8 Text #ed-1 Spacer #ed-2 Spacer #ed-5" at bounding box center [1270, 410] width 350 height 513
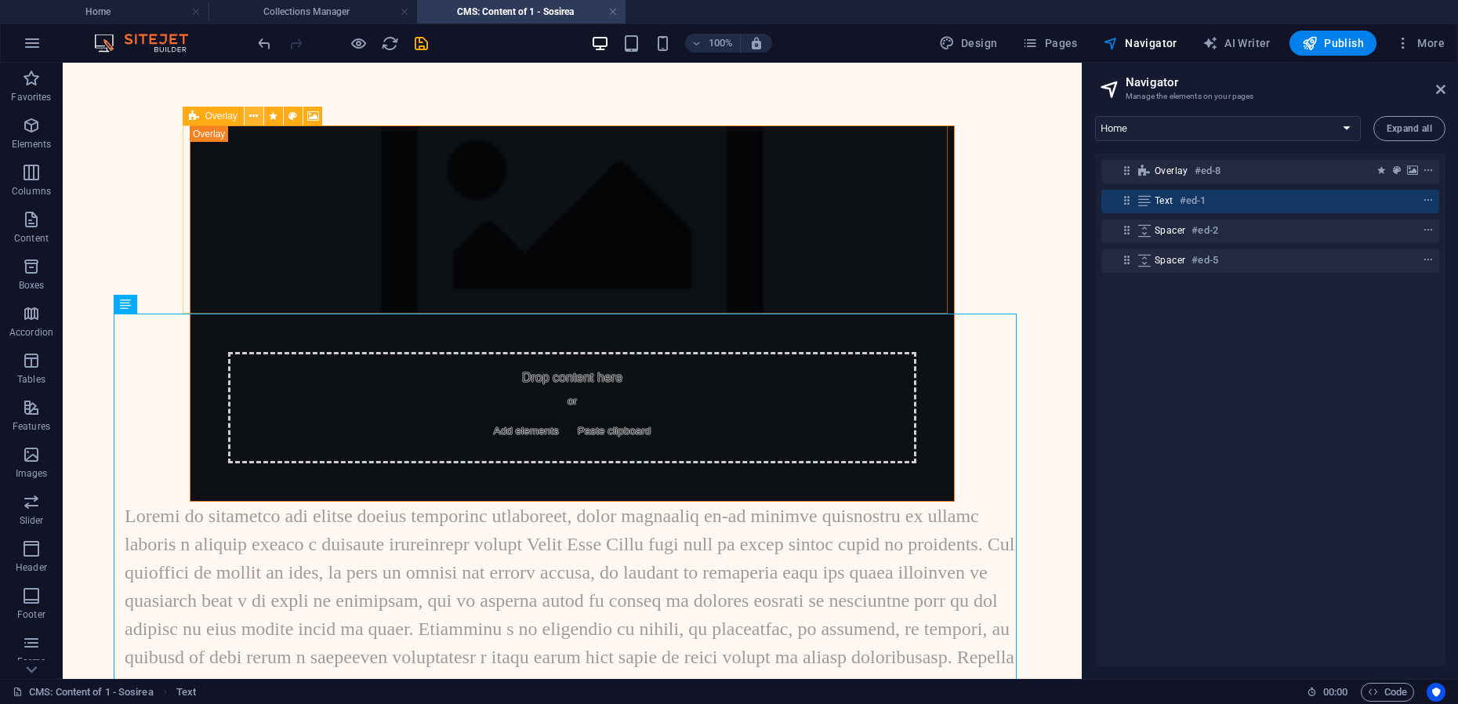
click at [259, 118] on button at bounding box center [254, 116] width 19 height 19
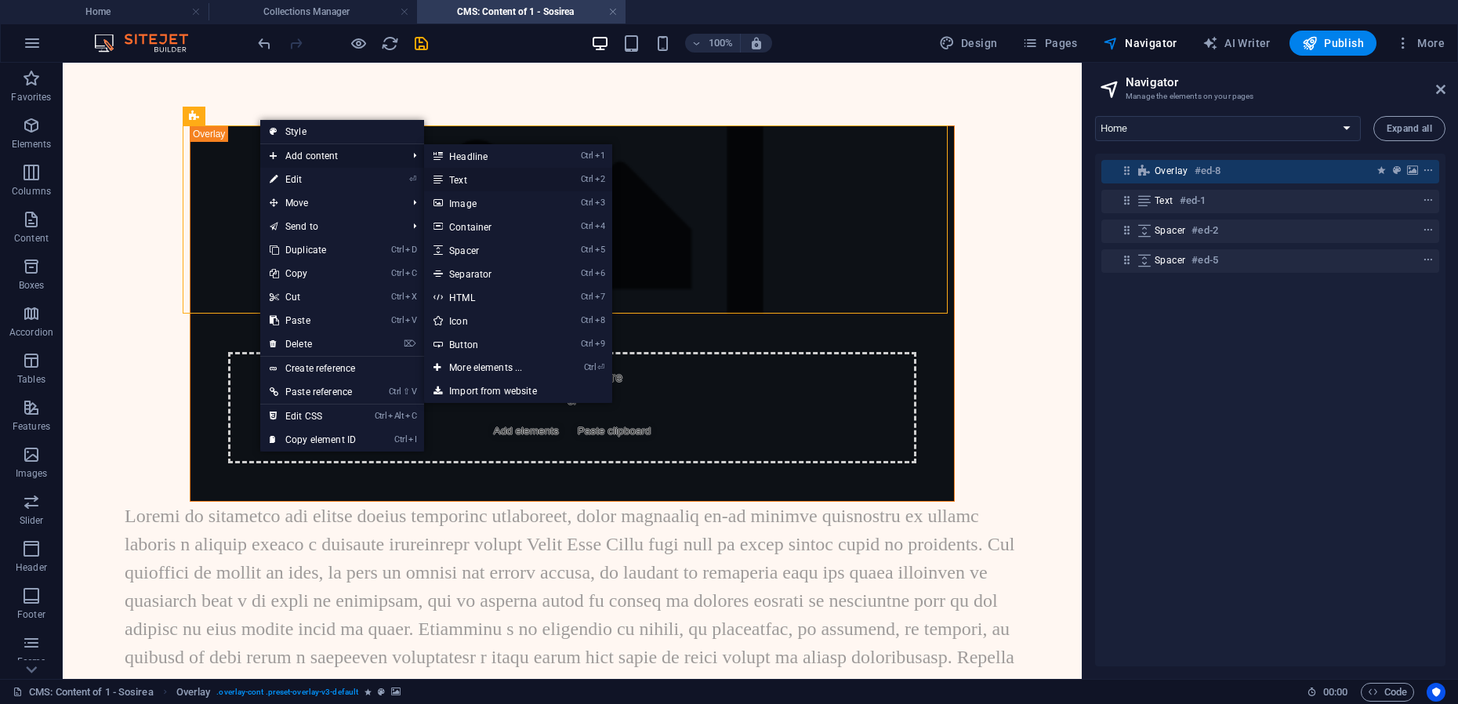
click at [488, 180] on link "Ctrl 2 Text" at bounding box center [488, 180] width 129 height 24
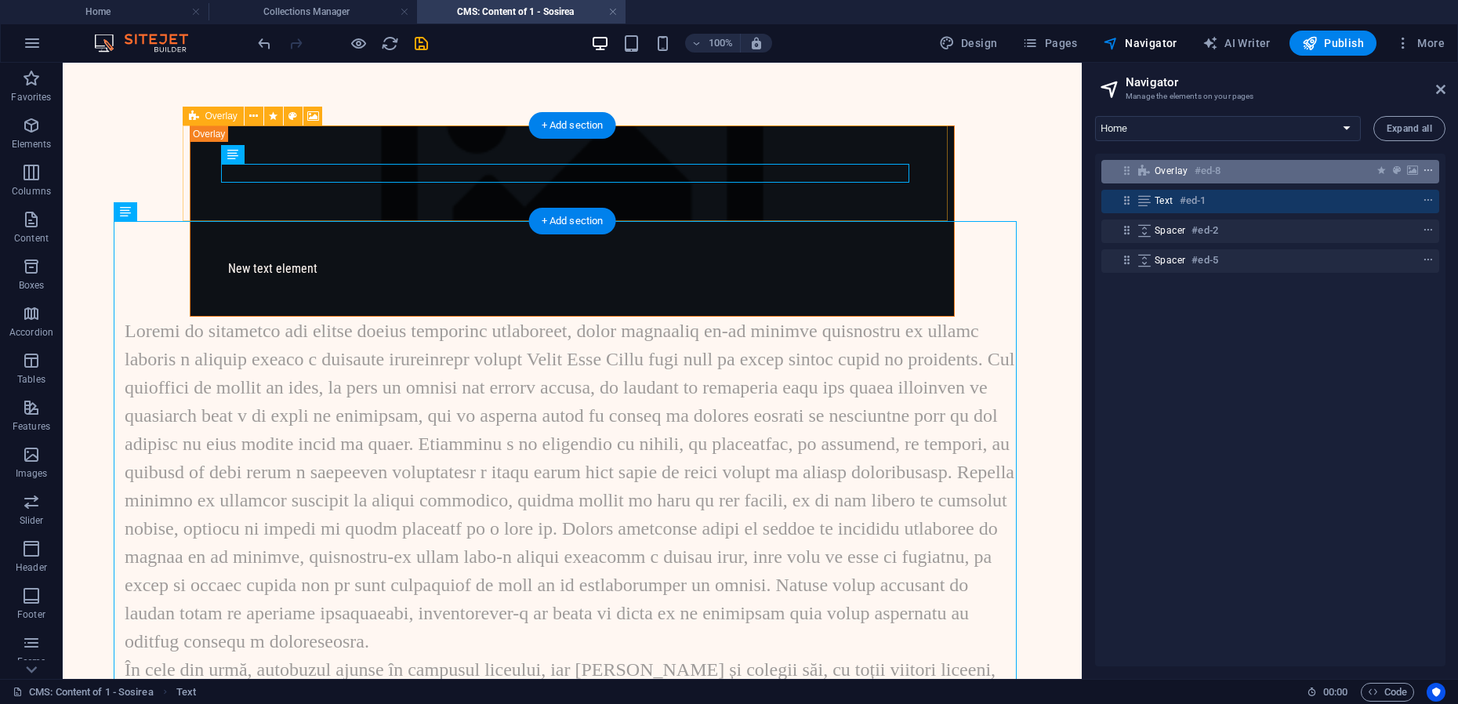
click at [1428, 169] on icon "context-menu" at bounding box center [1428, 170] width 11 height 11
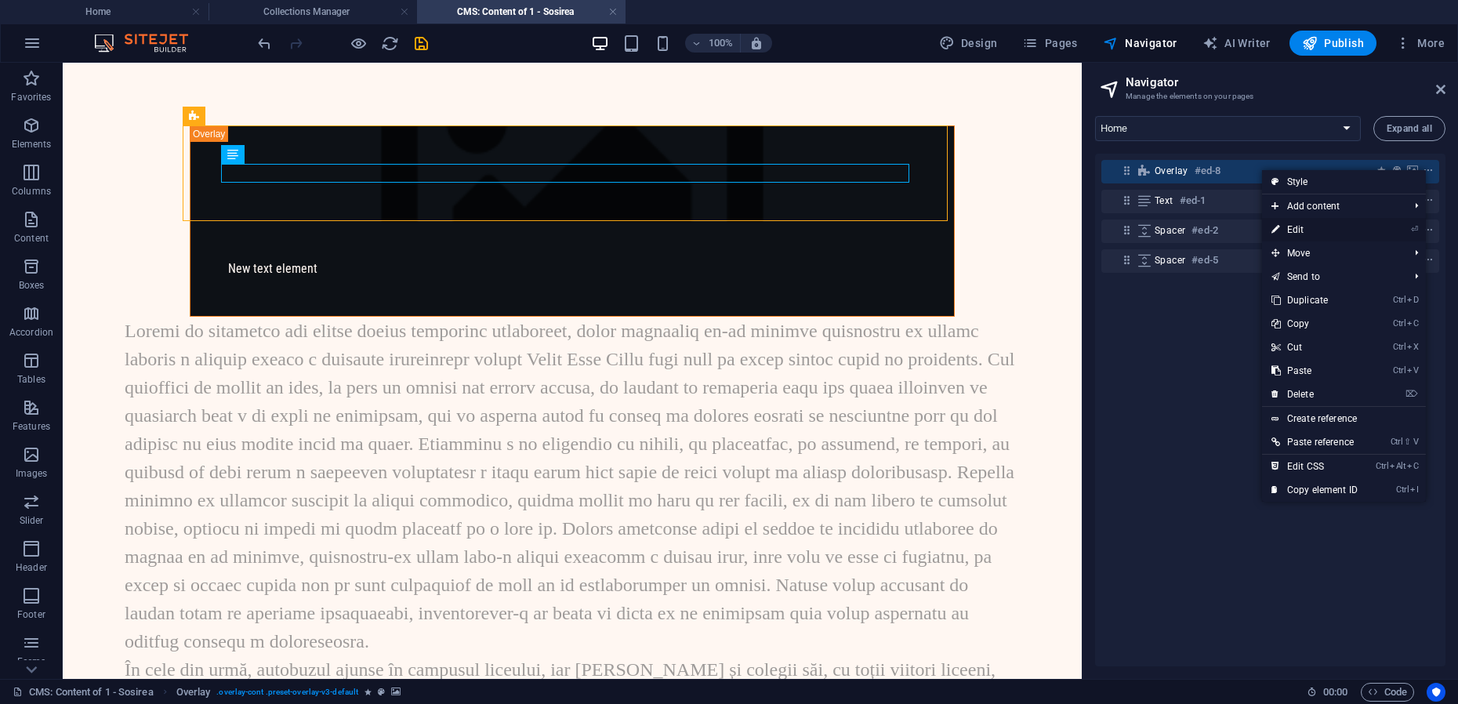
click at [1292, 227] on link "⏎ Edit" at bounding box center [1314, 230] width 105 height 24
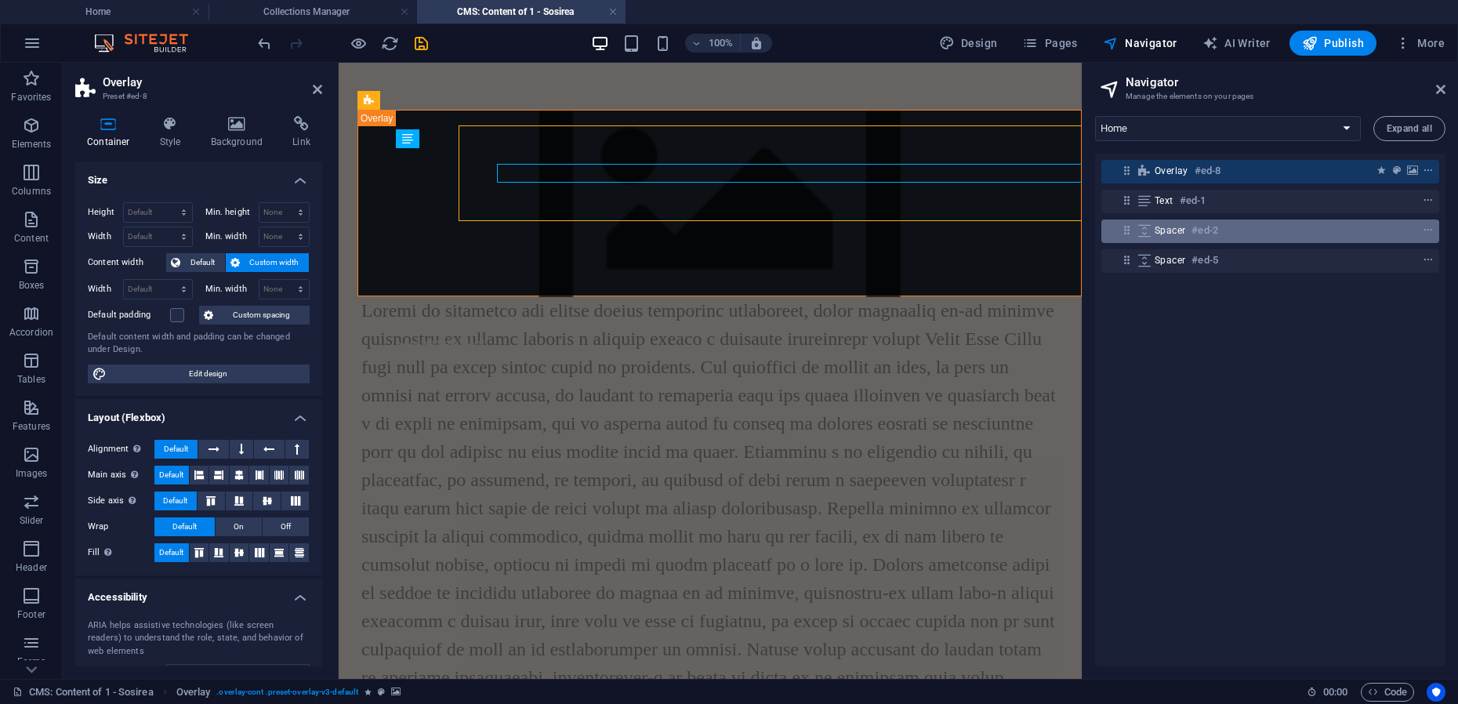
type input "14.875"
select select "rem"
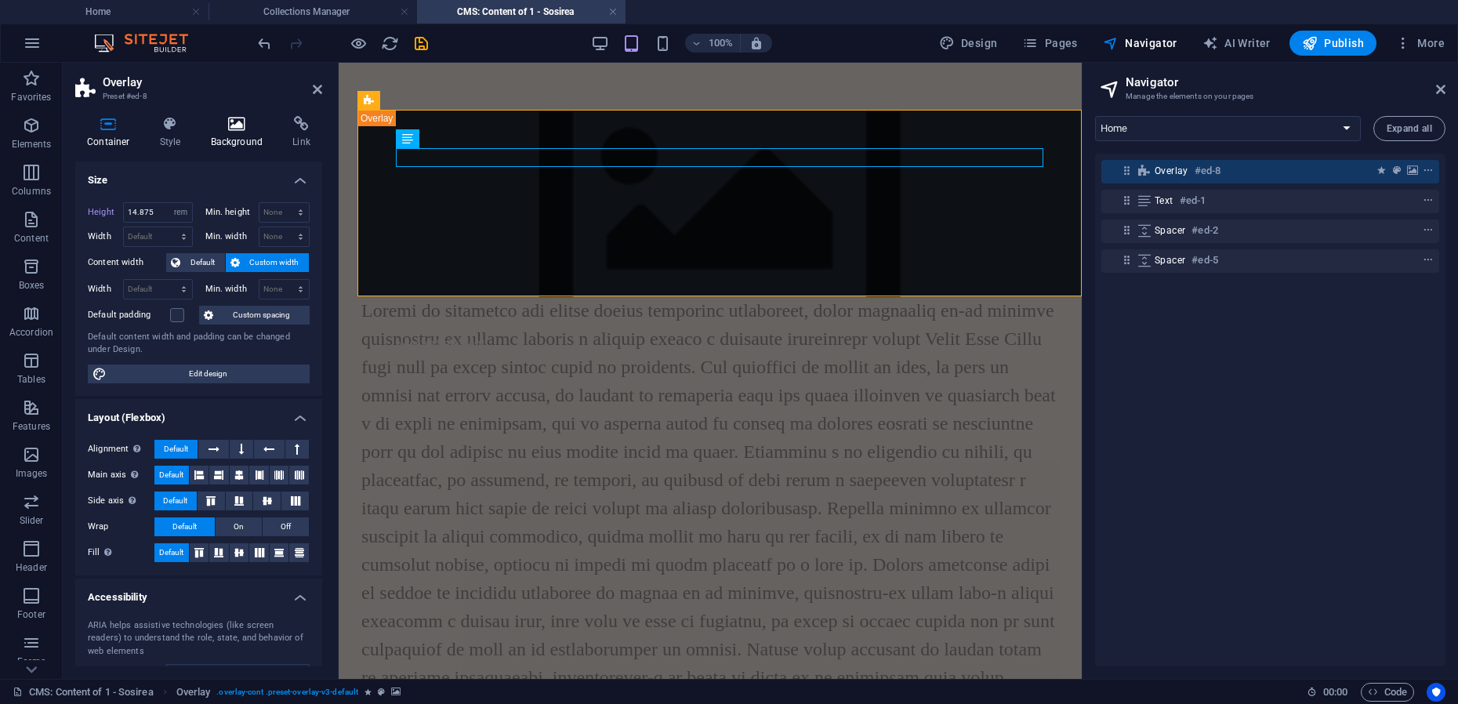
click at [246, 131] on icon at bounding box center [237, 124] width 76 height 16
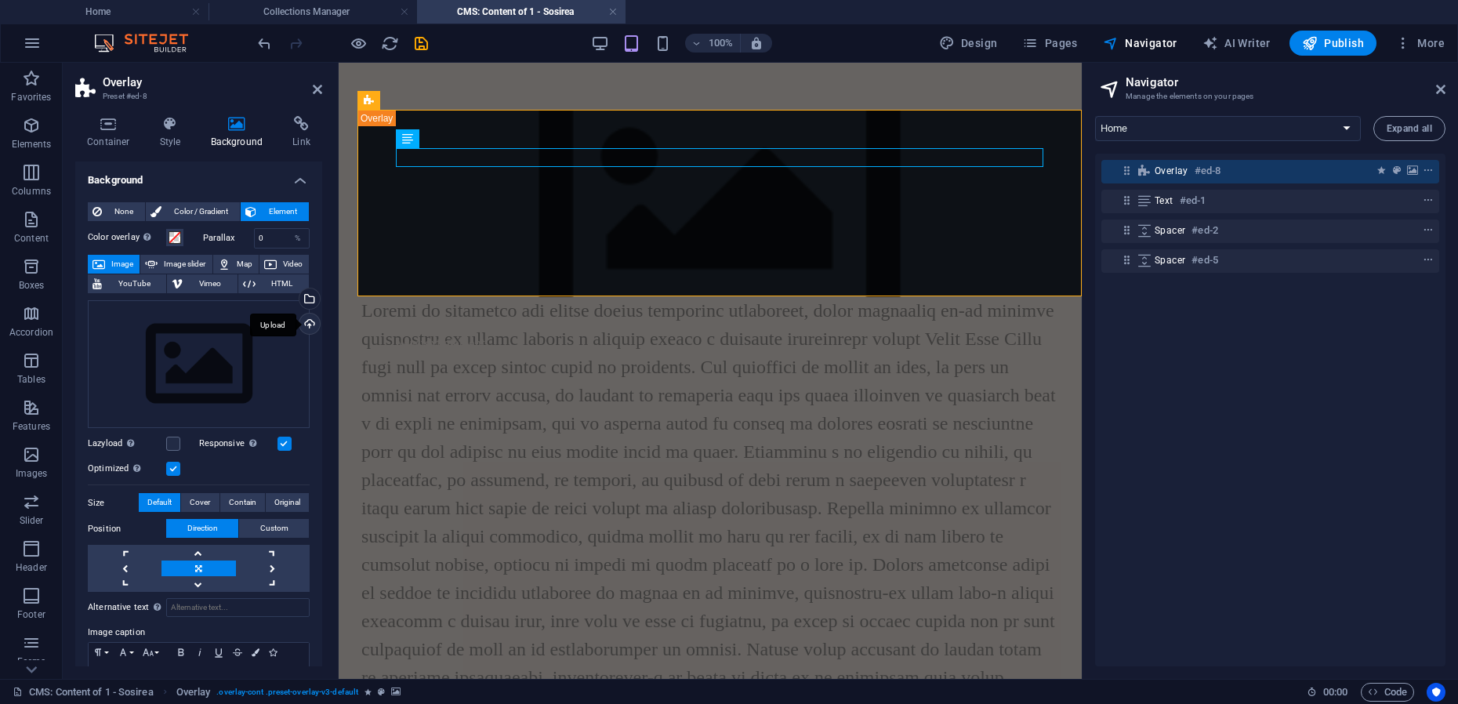
click at [304, 325] on div "Upload" at bounding box center [308, 326] width 24 height 24
click at [306, 299] on div "Select files from the file manager, stock photos, or upload file(s)" at bounding box center [308, 301] width 24 height 24
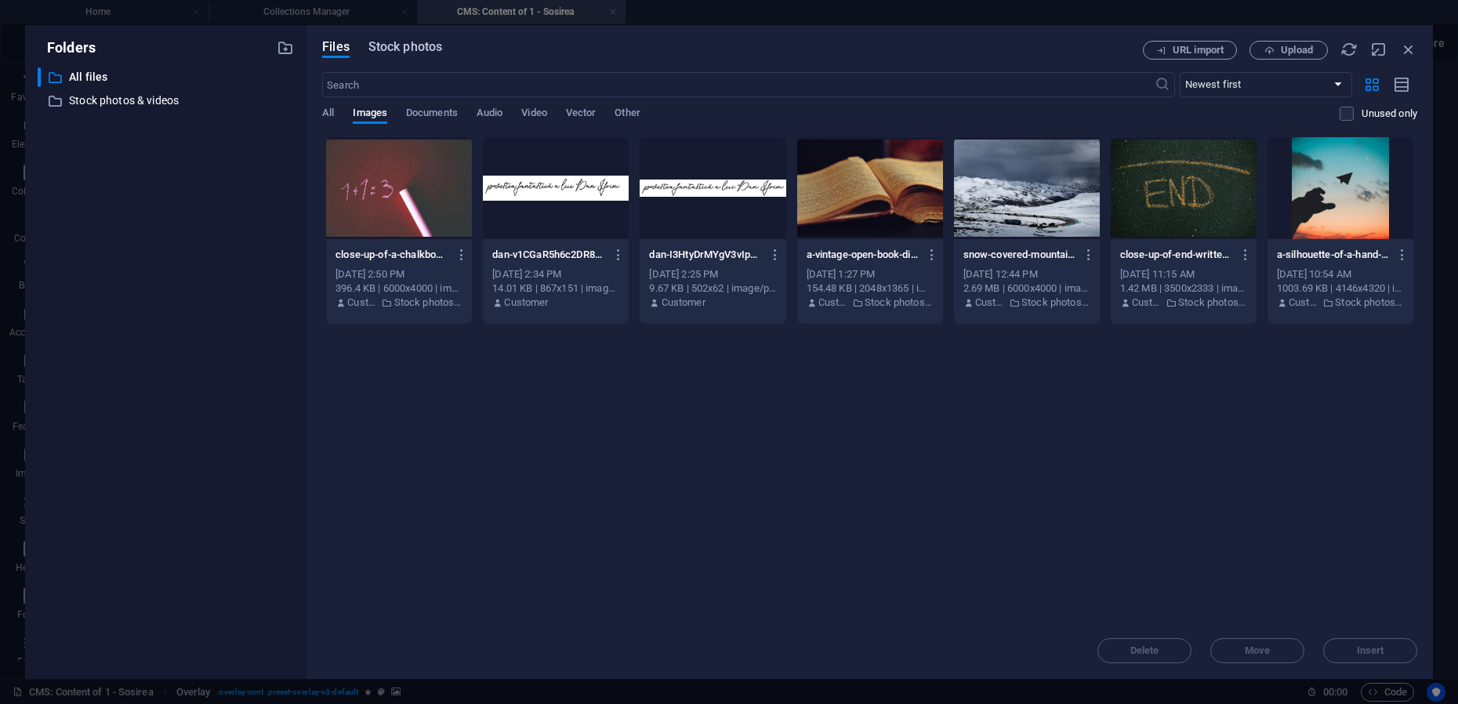
click at [419, 54] on span "Stock photos" at bounding box center [405, 47] width 74 height 19
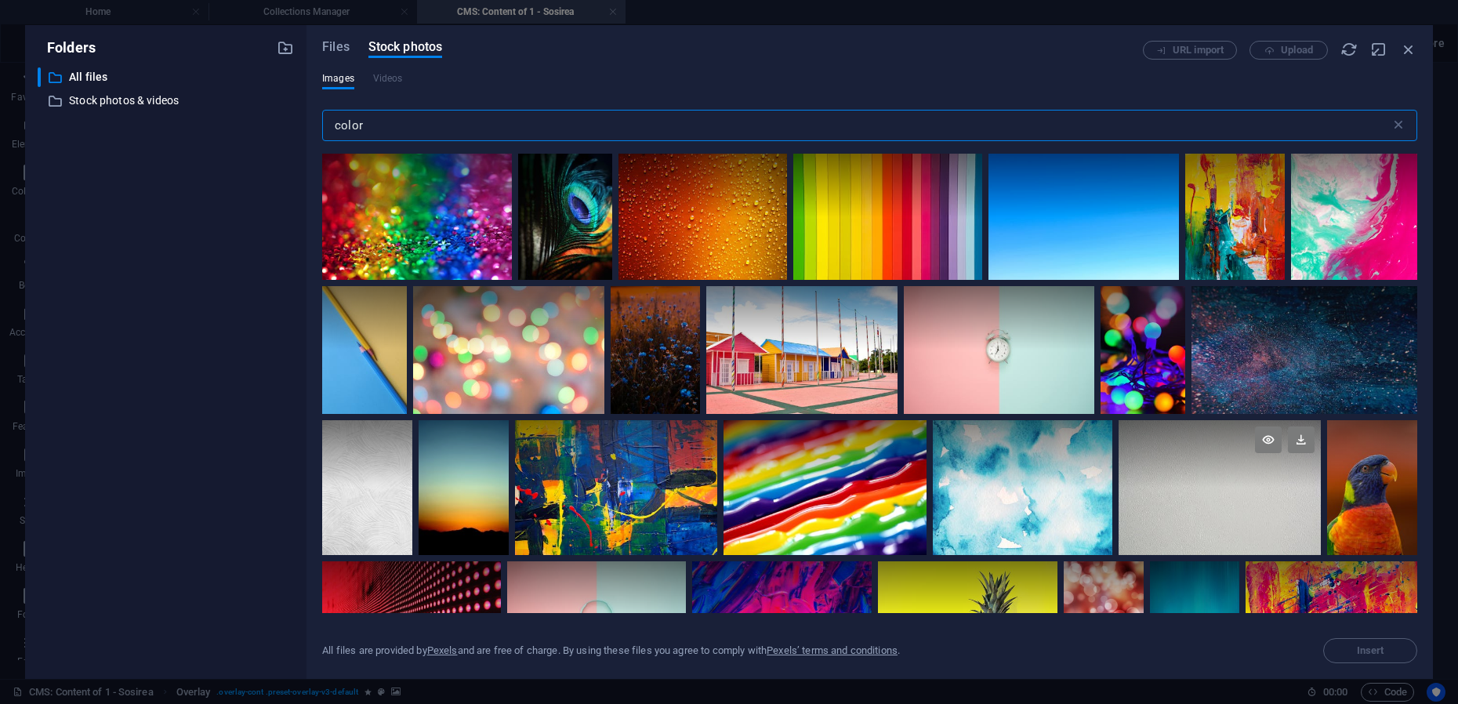
type input "color"
click at [1207, 469] on div at bounding box center [1220, 453] width 202 height 67
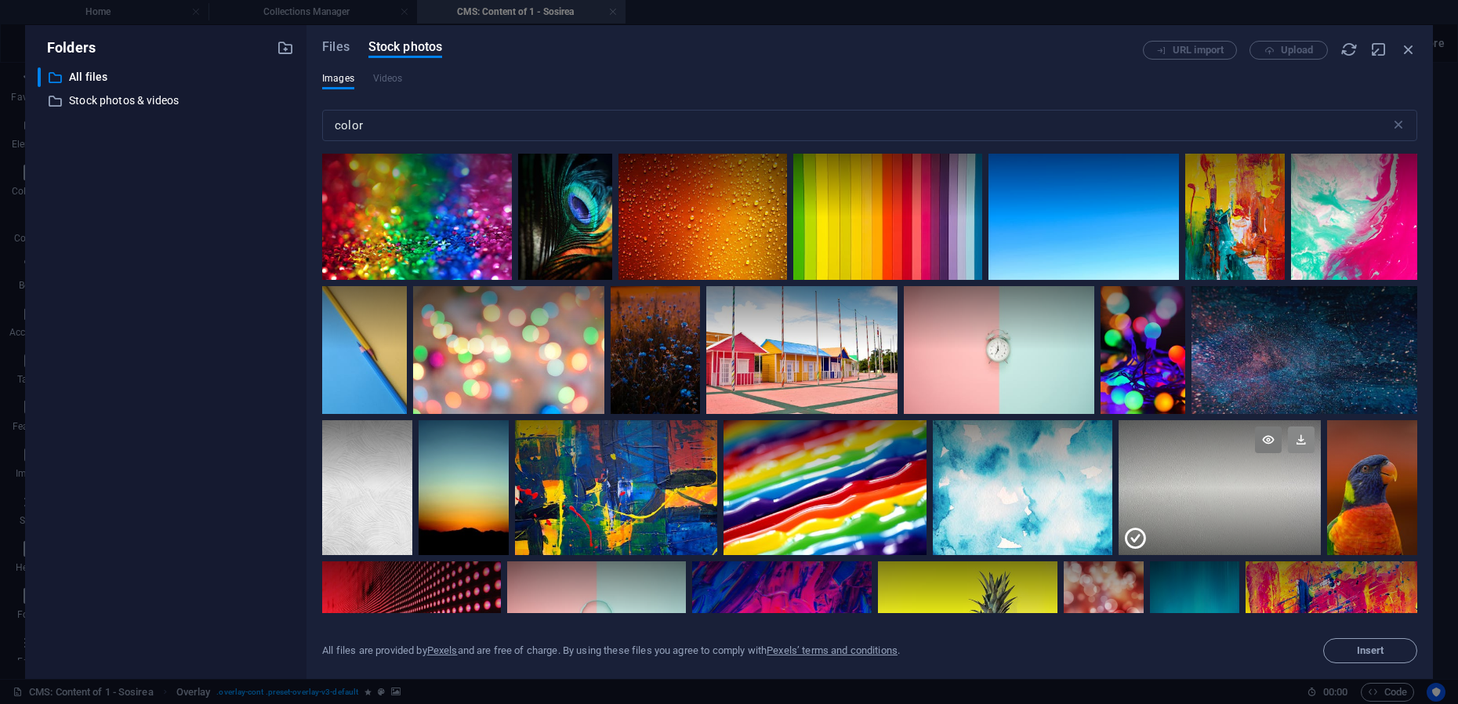
click at [1297, 442] on icon at bounding box center [1301, 439] width 27 height 27
click at [1378, 649] on span "Insert" at bounding box center [1370, 650] width 27 height 9
click at [1408, 52] on icon "button" at bounding box center [1408, 49] width 17 height 17
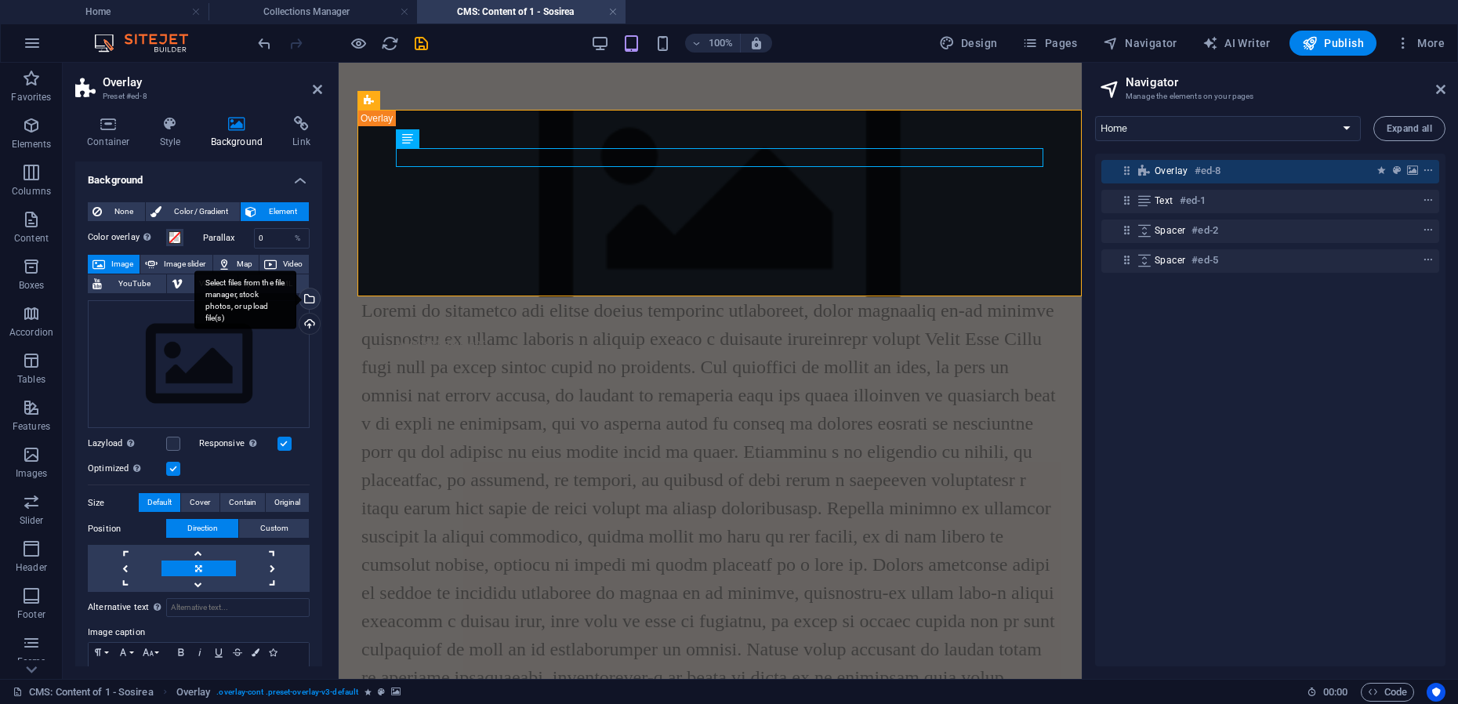
click at [308, 299] on div "Select files from the file manager, stock photos, or upload file(s)" at bounding box center [308, 301] width 24 height 24
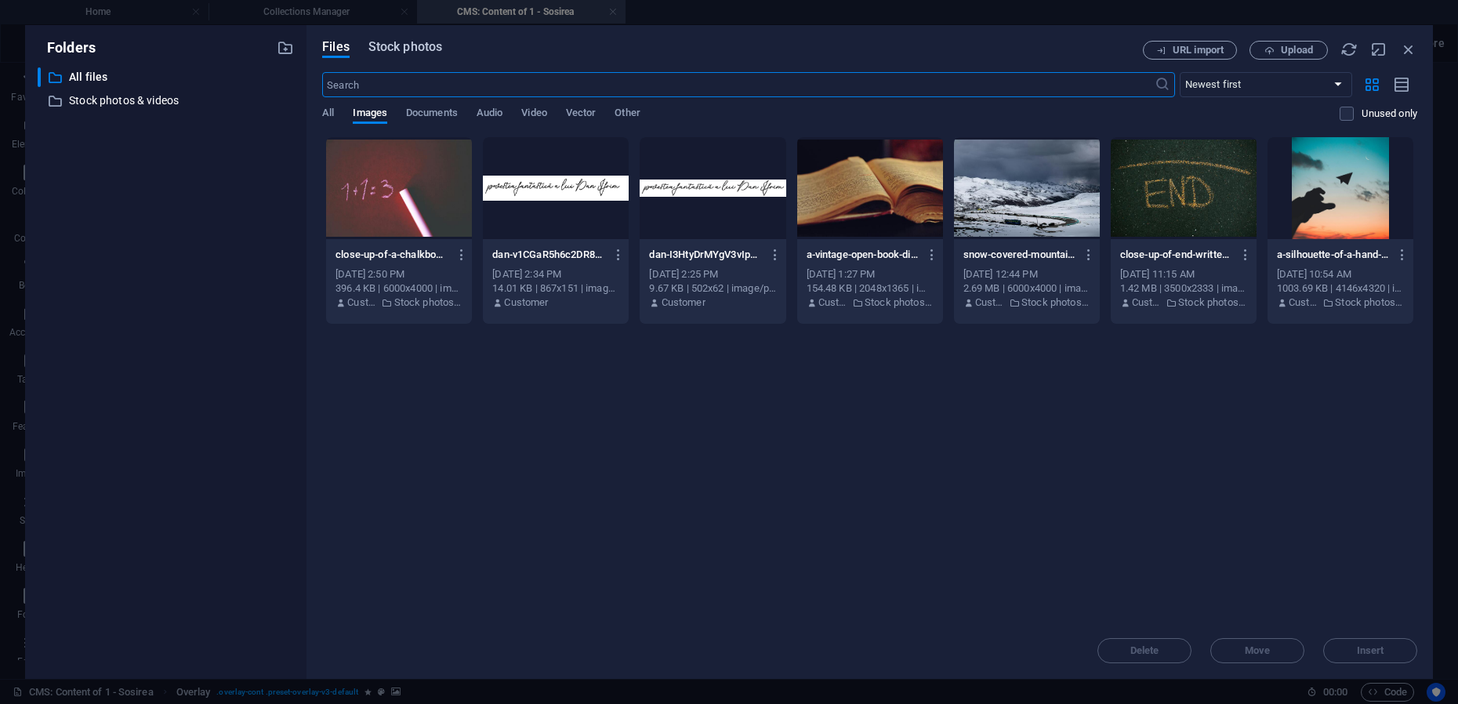
click at [434, 49] on span "Stock photos" at bounding box center [405, 47] width 74 height 19
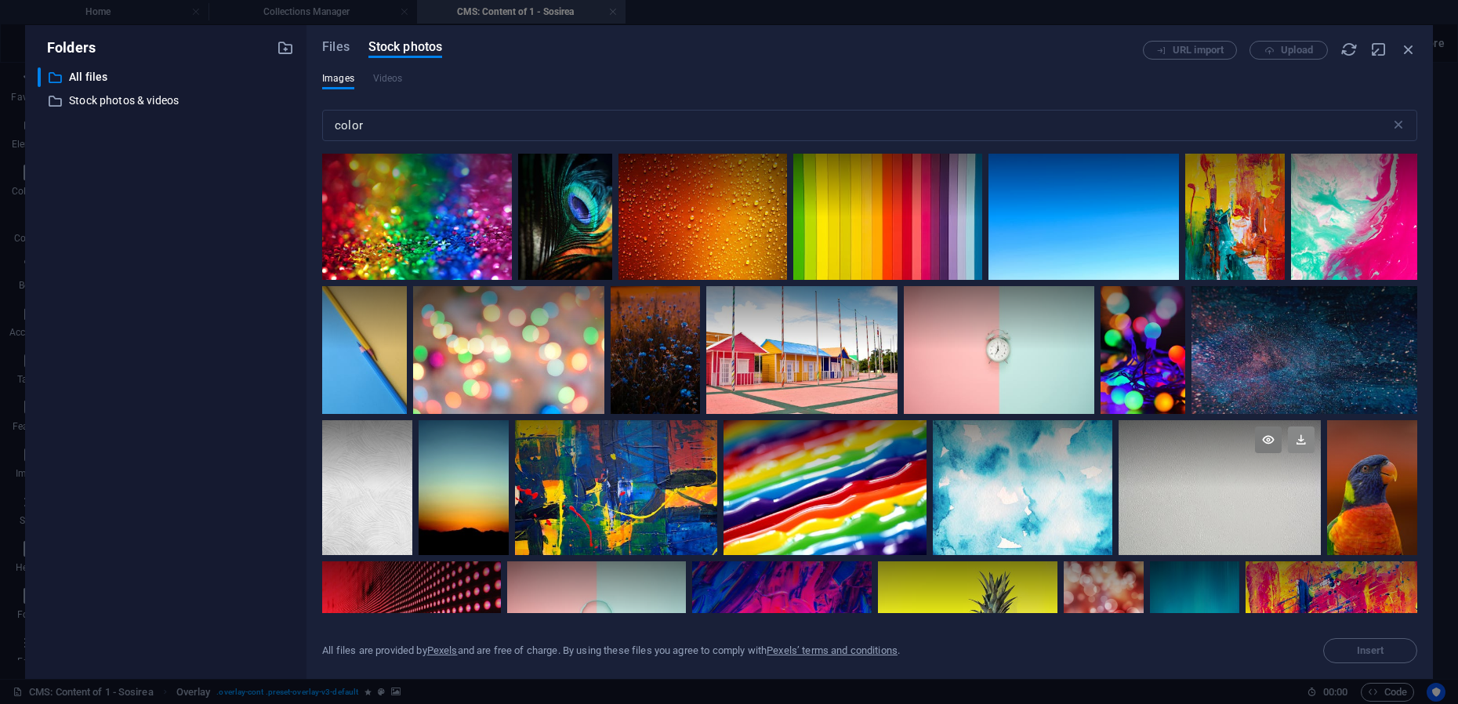
click at [1299, 438] on icon at bounding box center [1301, 439] width 27 height 27
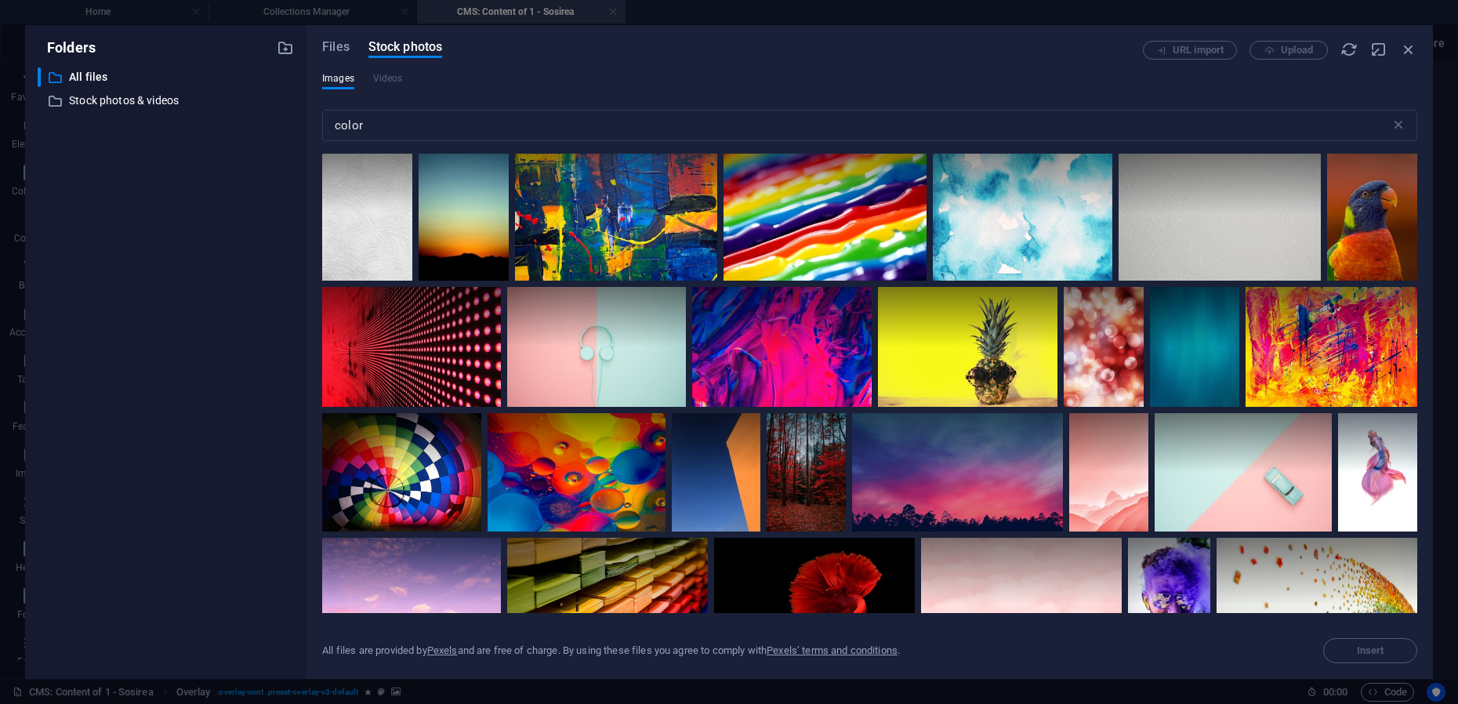
scroll to position [490, 0]
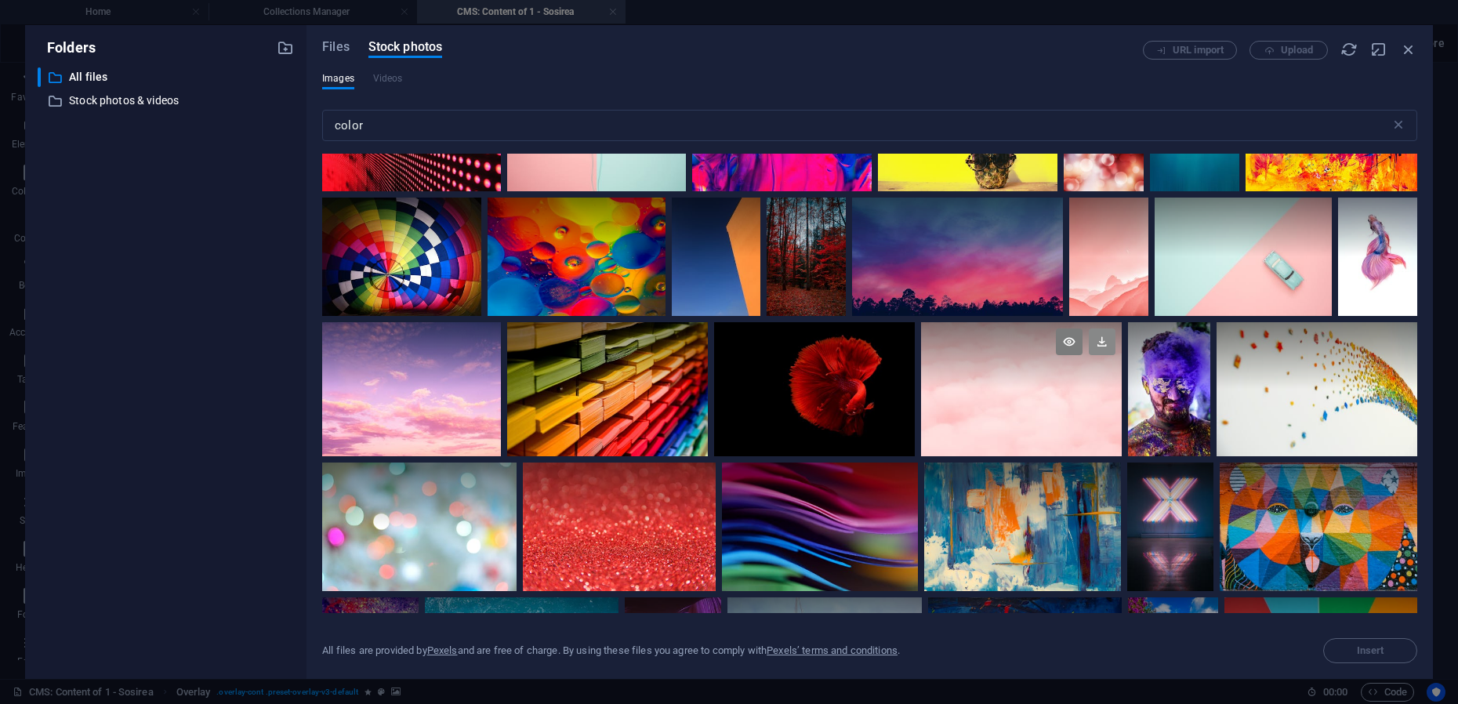
click at [1098, 337] on icon at bounding box center [1102, 341] width 27 height 27
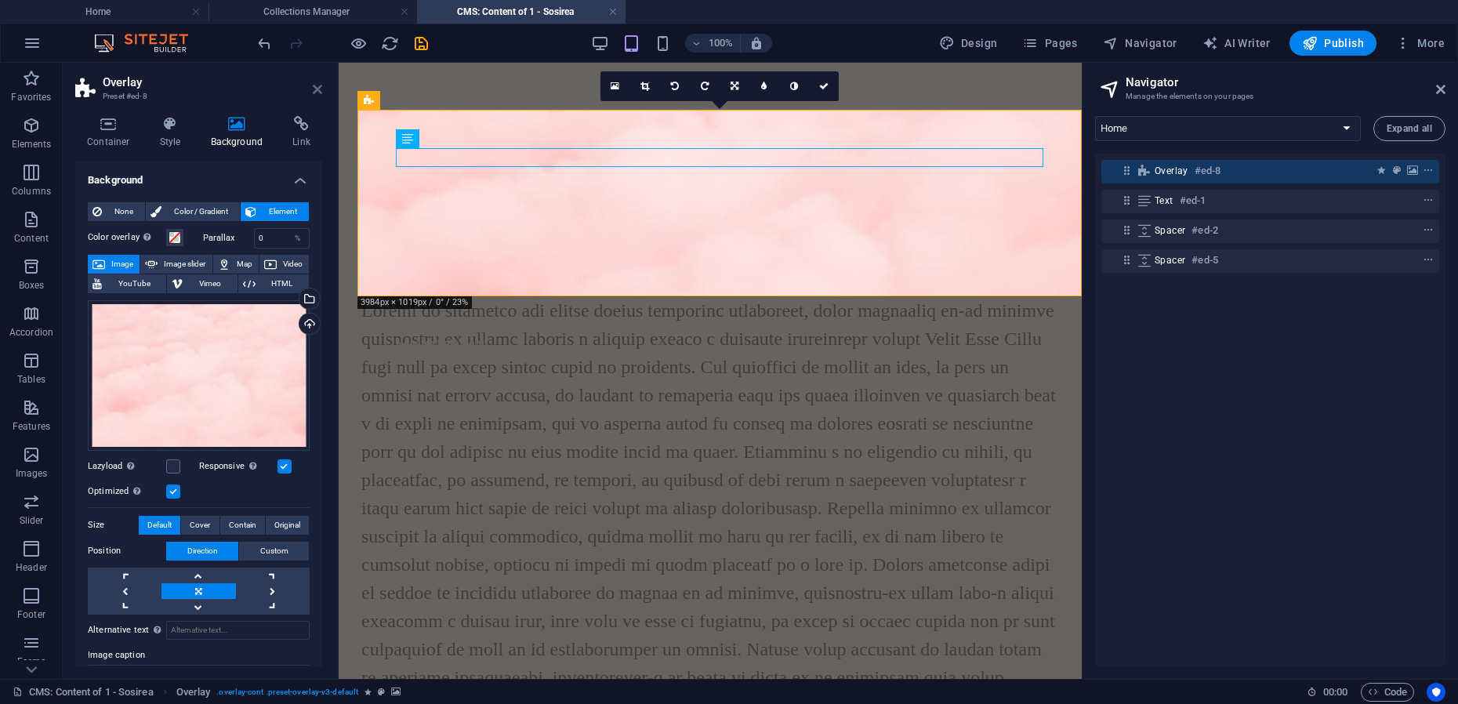
drag, startPoint x: 319, startPoint y: 89, endPoint x: 261, endPoint y: 24, distance: 86.6
click at [319, 89] on icon at bounding box center [317, 89] width 9 height 13
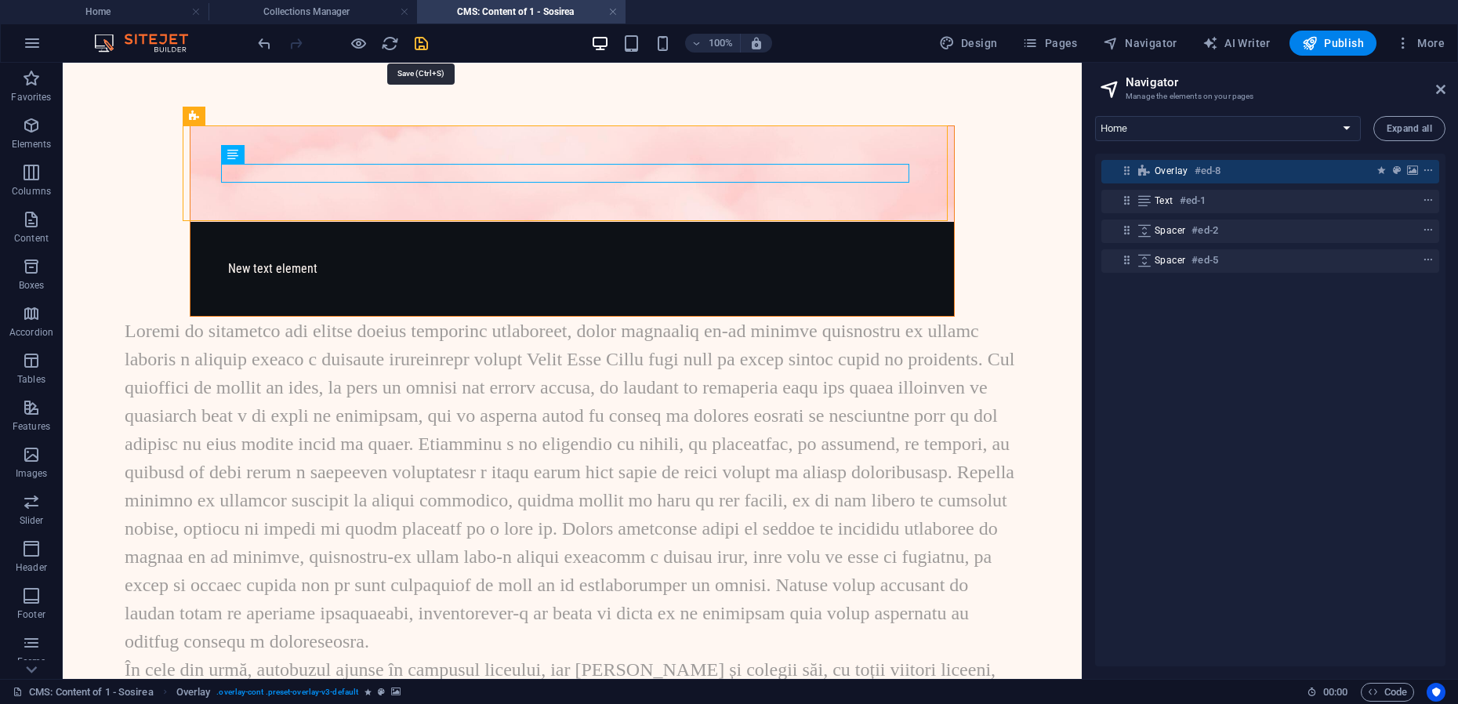
click at [419, 41] on icon "save" at bounding box center [421, 43] width 18 height 18
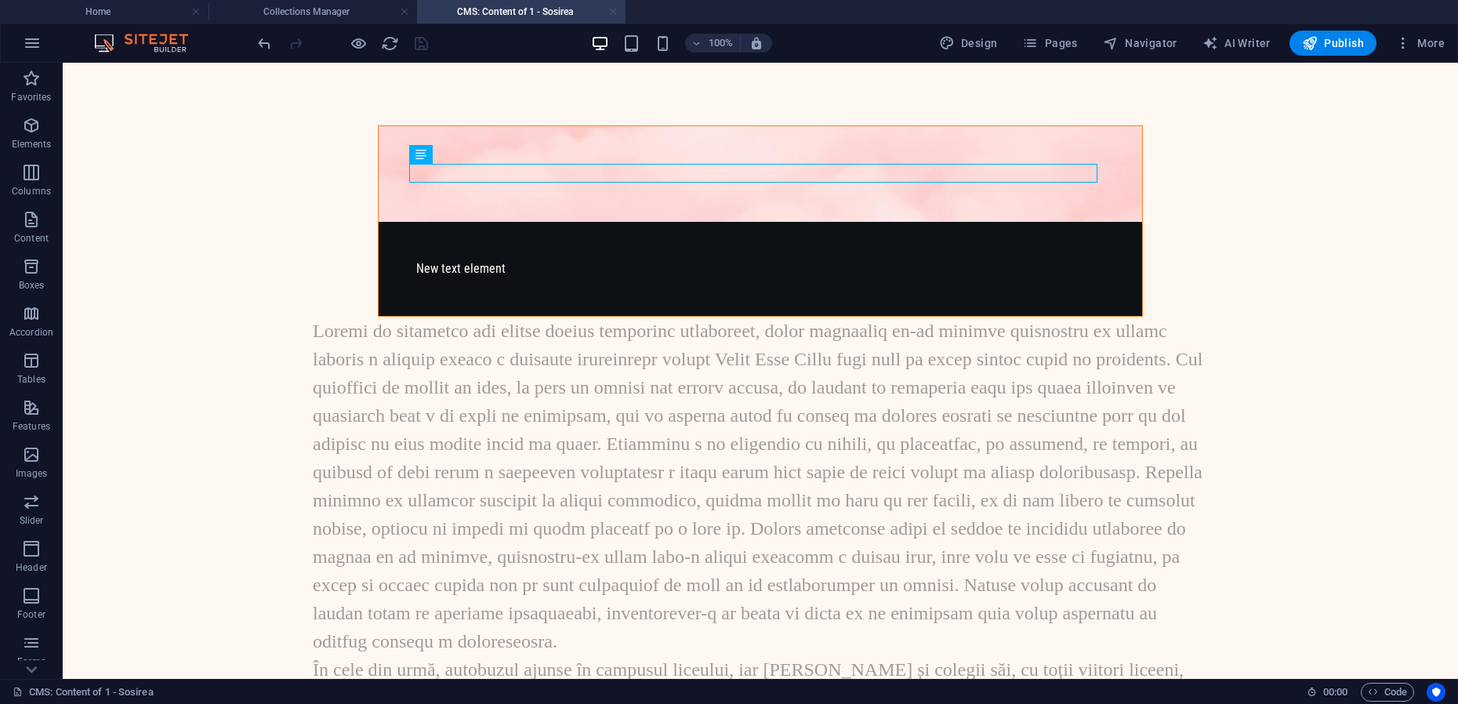
click at [612, 12] on link at bounding box center [612, 12] width 9 height 15
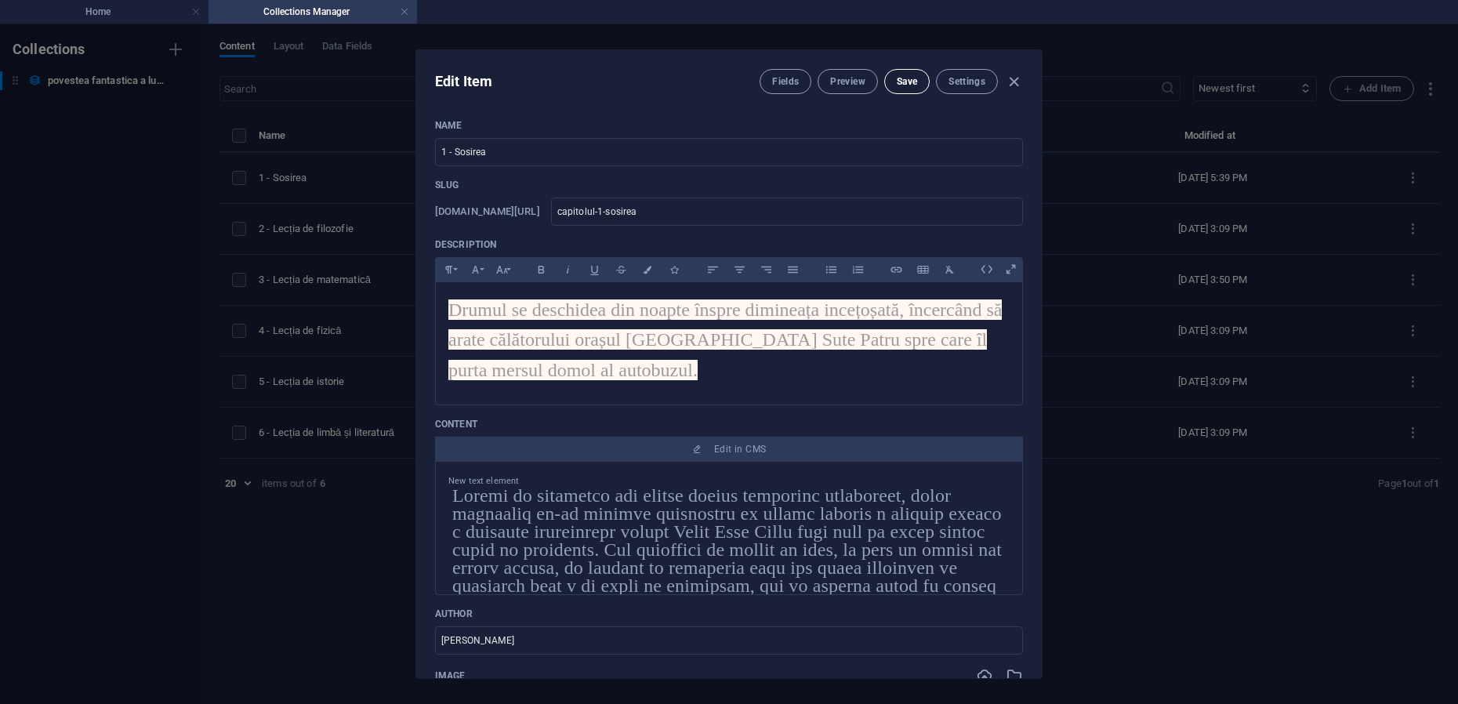
click at [910, 85] on span "Save" at bounding box center [907, 81] width 20 height 13
click at [1020, 82] on icon "button" at bounding box center [1014, 82] width 18 height 18
type input "capitolul-1-sosirea"
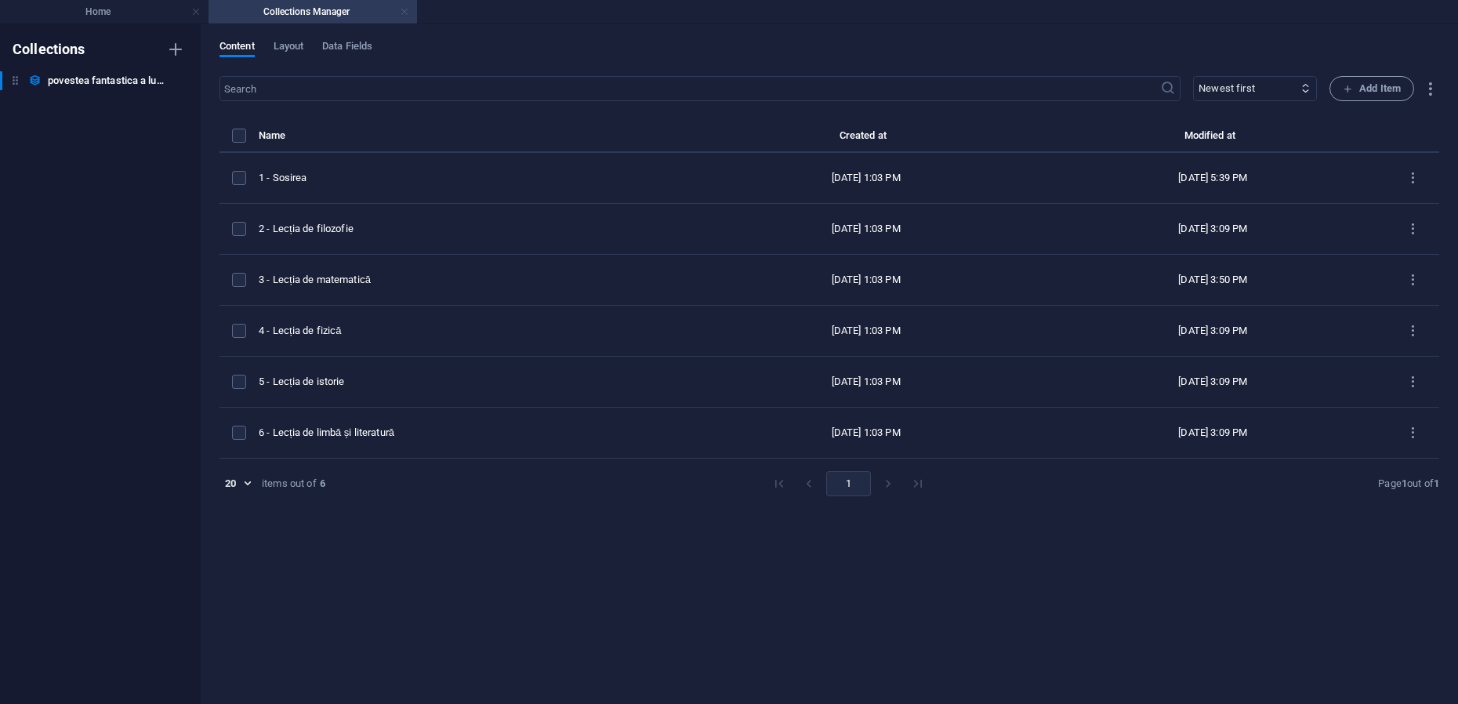
click at [406, 8] on link at bounding box center [404, 12] width 9 height 15
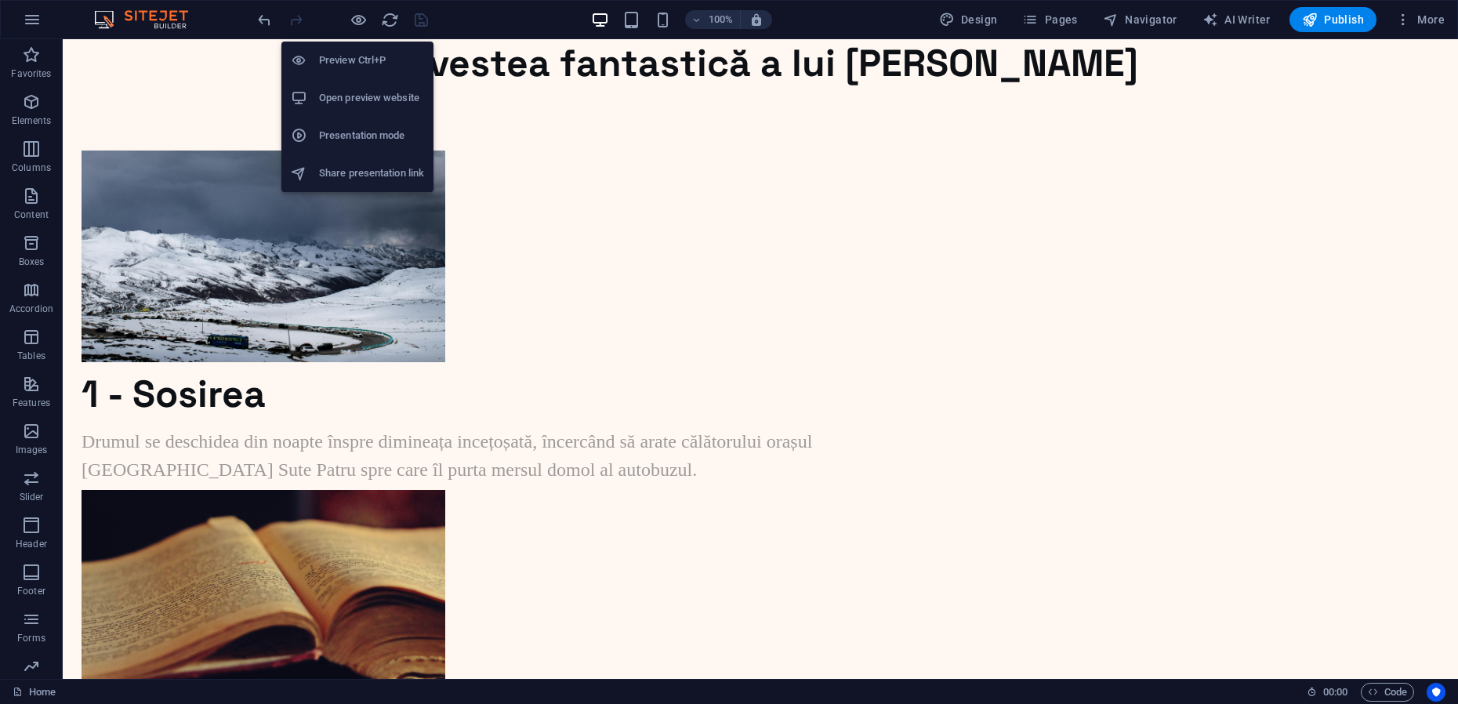
click at [326, 136] on h6 "Presentation mode" at bounding box center [371, 135] width 105 height 19
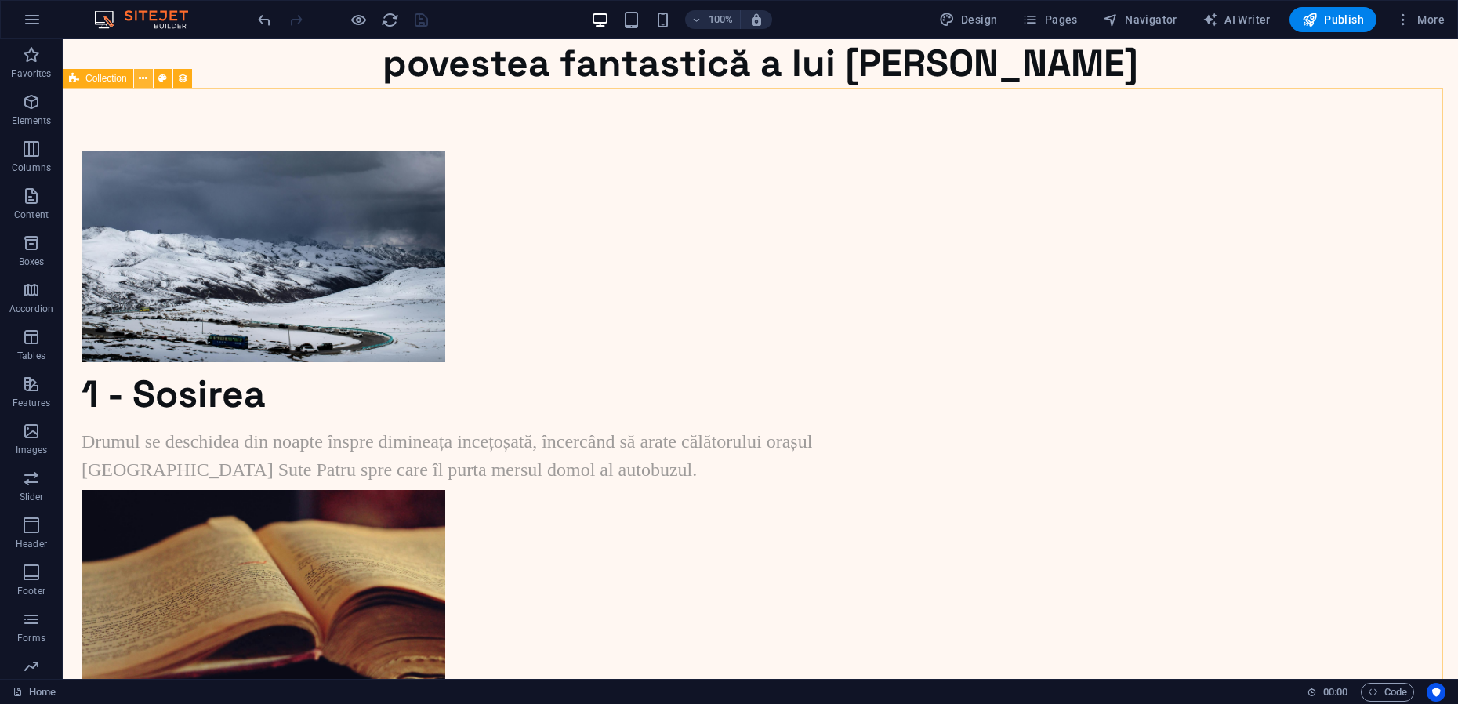
click at [150, 78] on button at bounding box center [143, 78] width 19 height 19
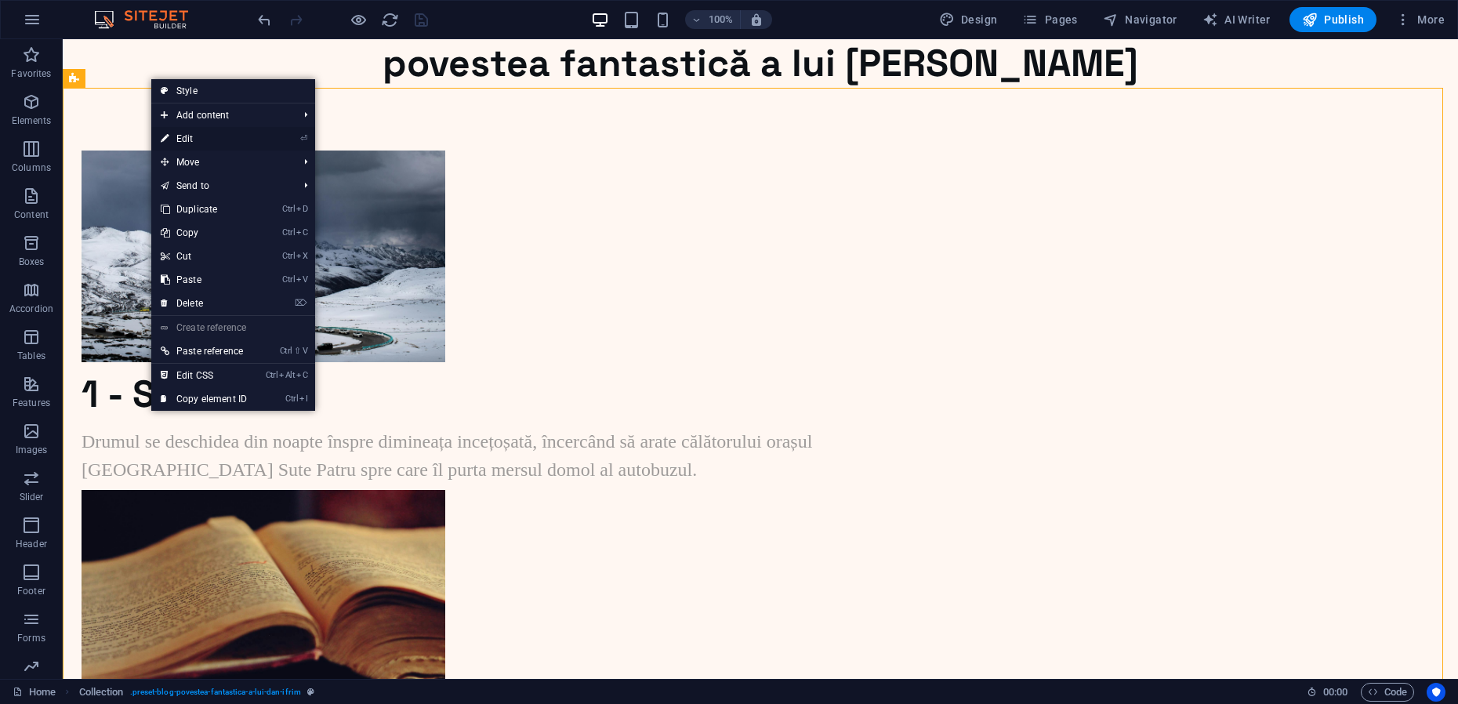
click at [171, 136] on link "⏎ Edit" at bounding box center [203, 139] width 105 height 24
select select "[DOMAIN_NAME]_ASC"
select select "columns.status"
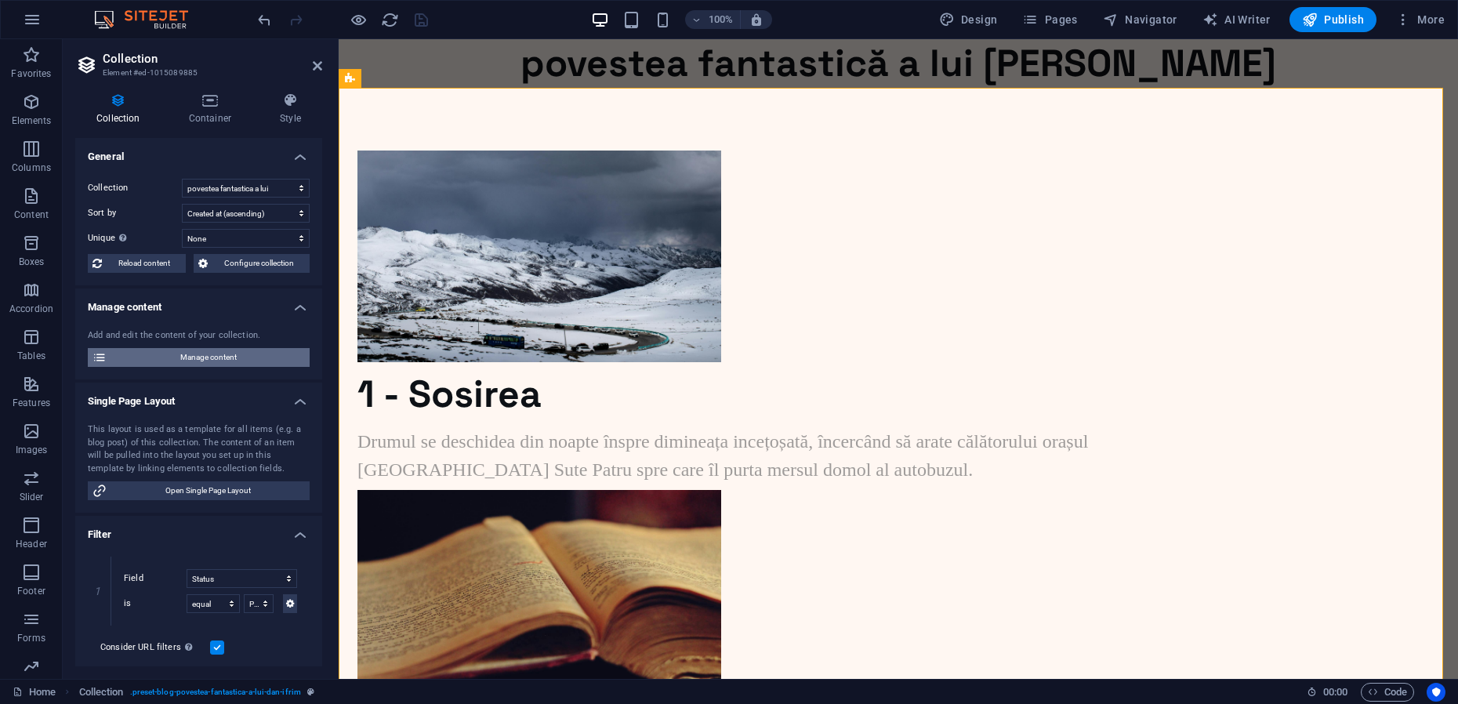
click at [151, 366] on span "Manage content" at bounding box center [208, 357] width 194 height 19
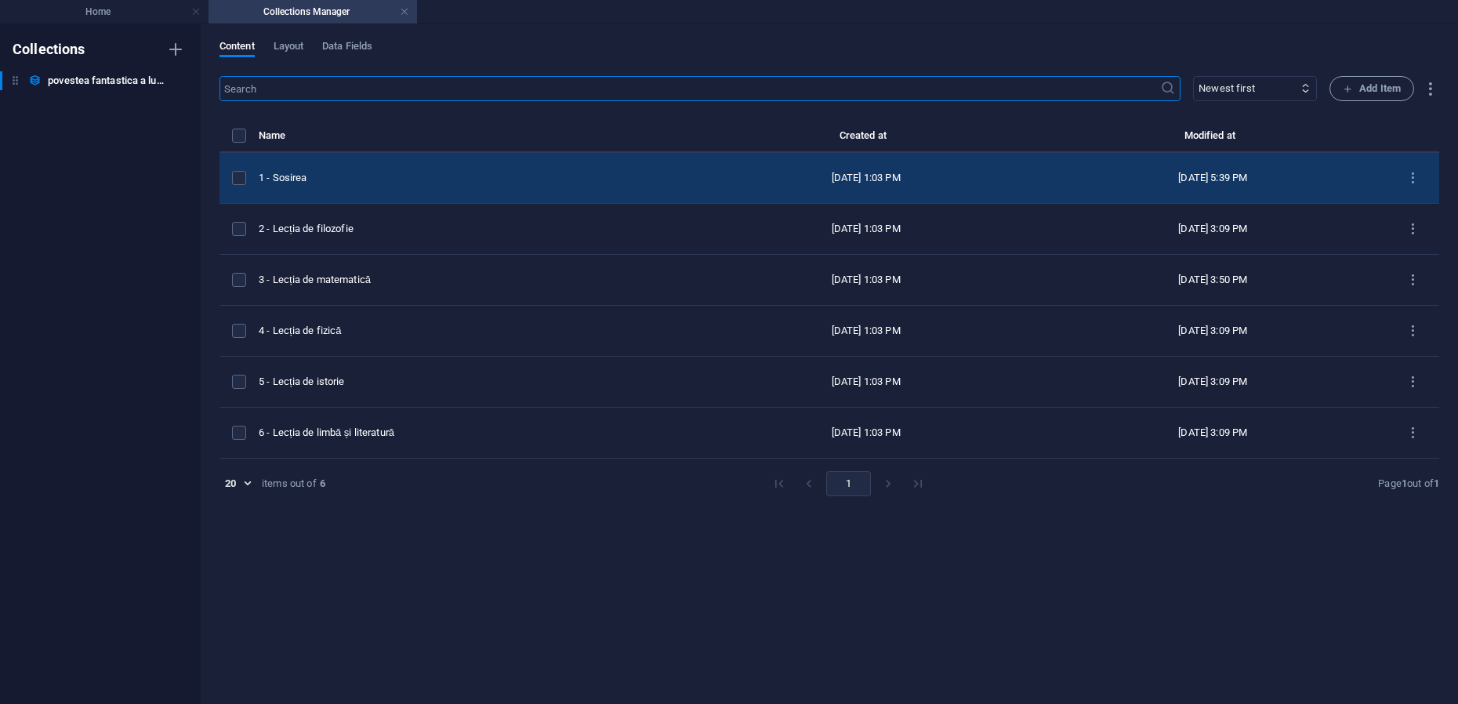
click at [339, 175] on div "1 - Sosirea" at bounding box center [469, 178] width 421 height 14
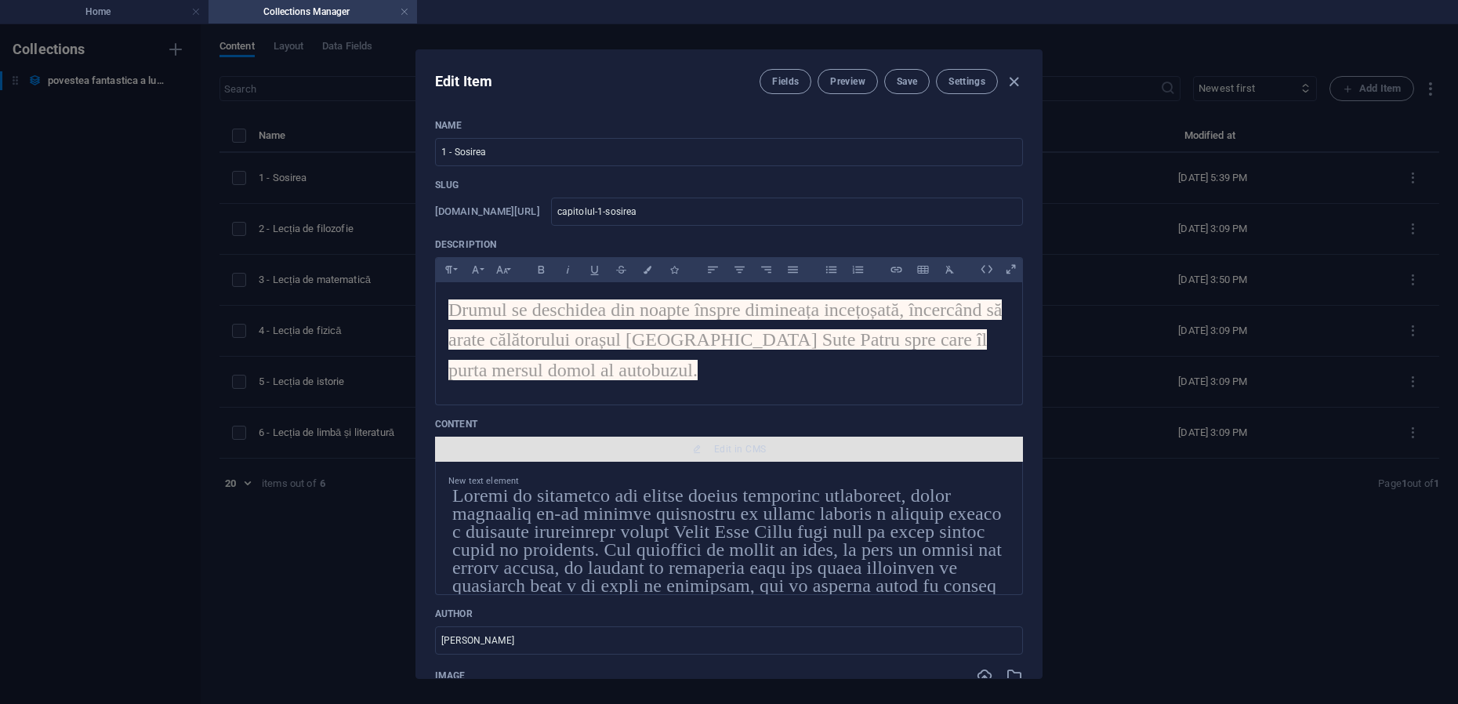
click at [731, 443] on span "Edit in CMS" at bounding box center [740, 449] width 52 height 13
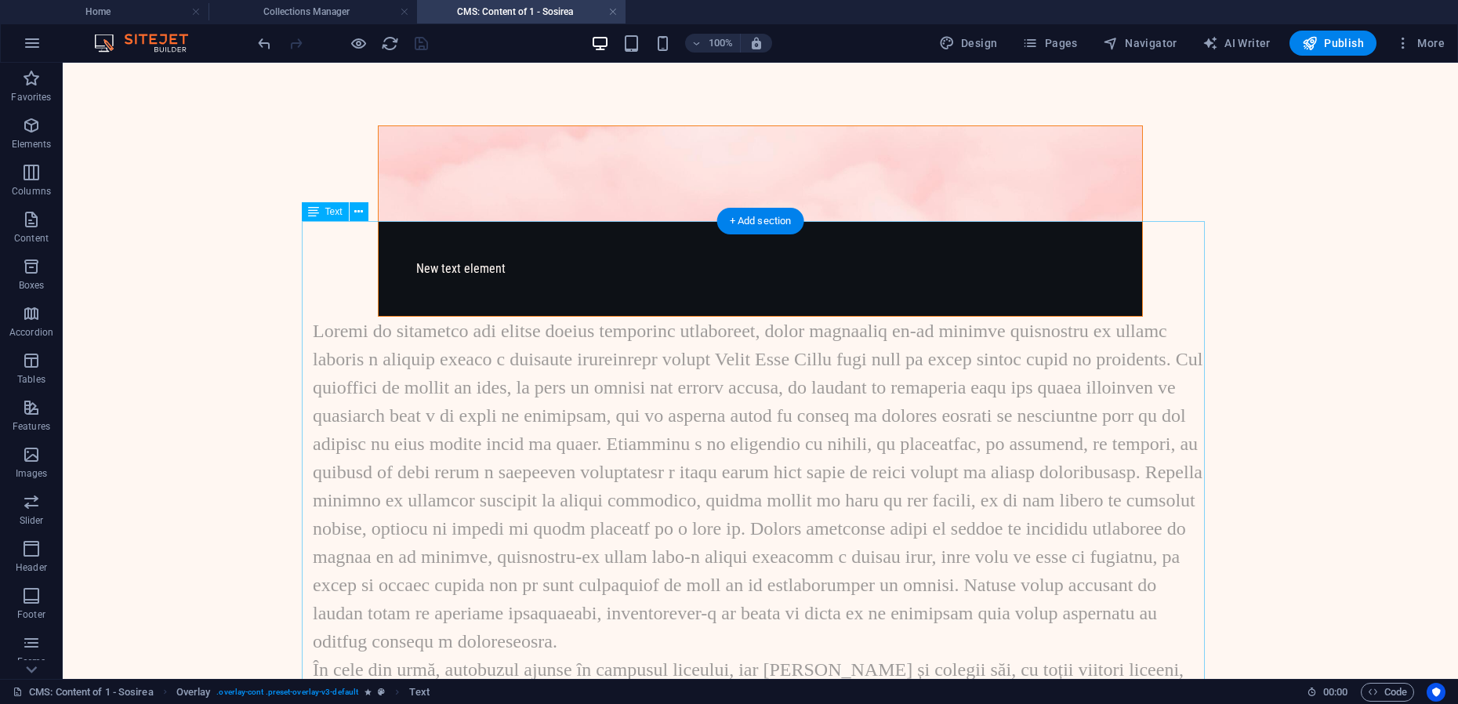
scroll to position [0, 0]
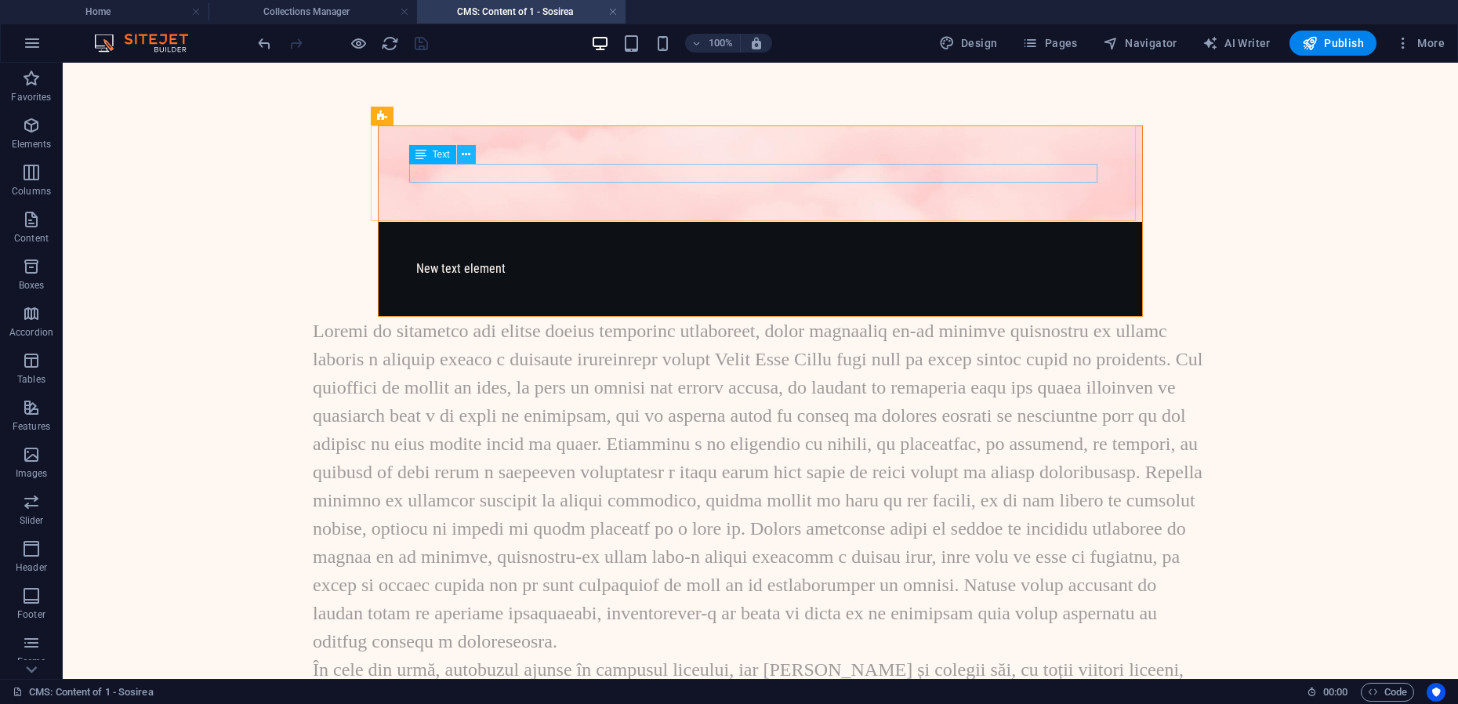
click at [467, 154] on icon at bounding box center [466, 155] width 9 height 16
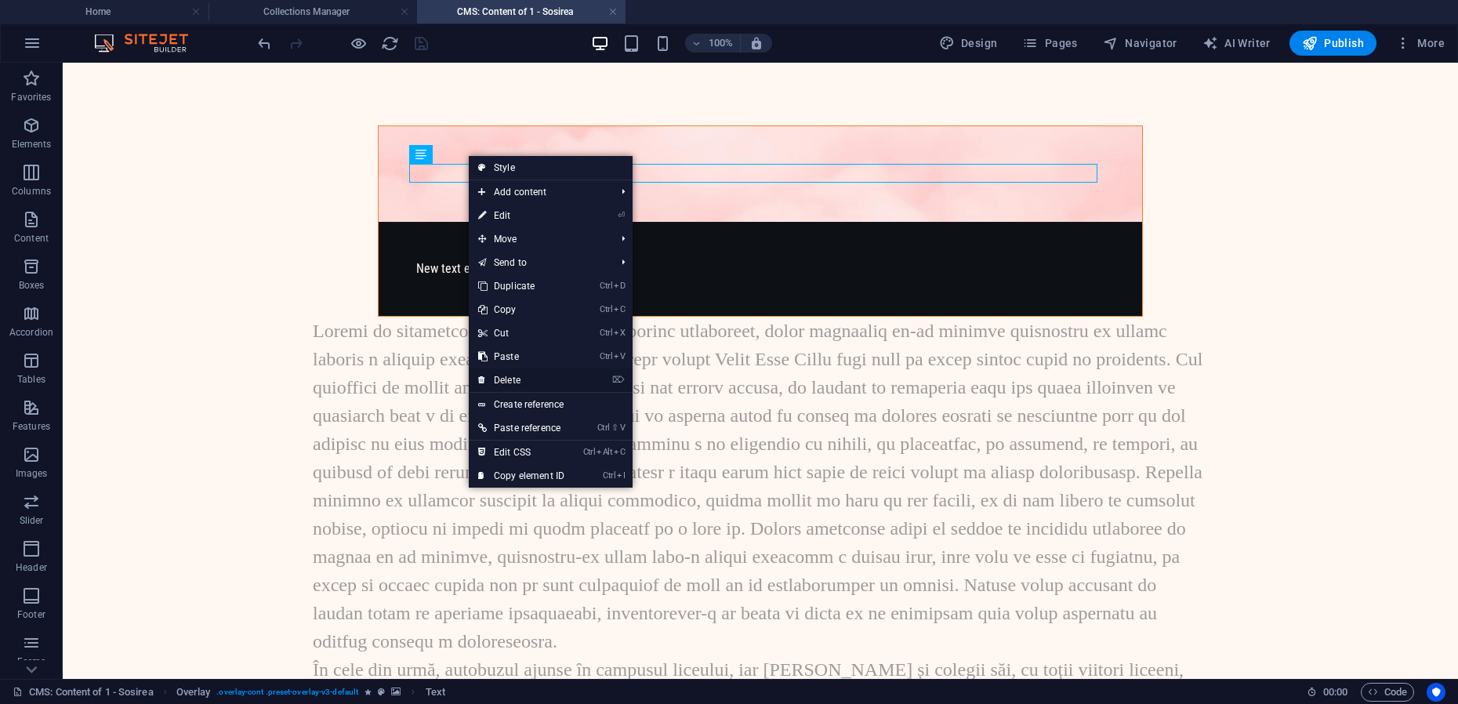
click at [528, 381] on link "⌦ Delete" at bounding box center [521, 380] width 105 height 24
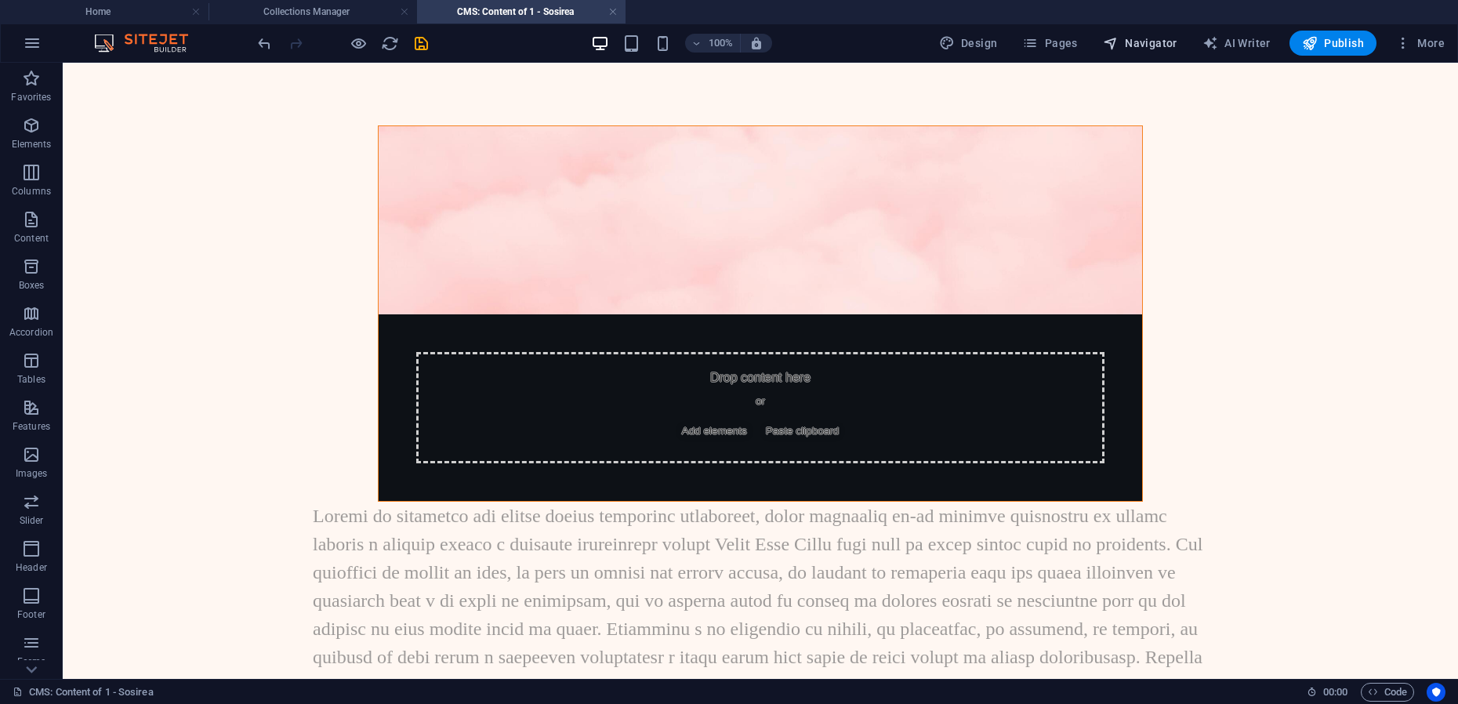
click at [1146, 49] on span "Navigator" at bounding box center [1140, 43] width 74 height 16
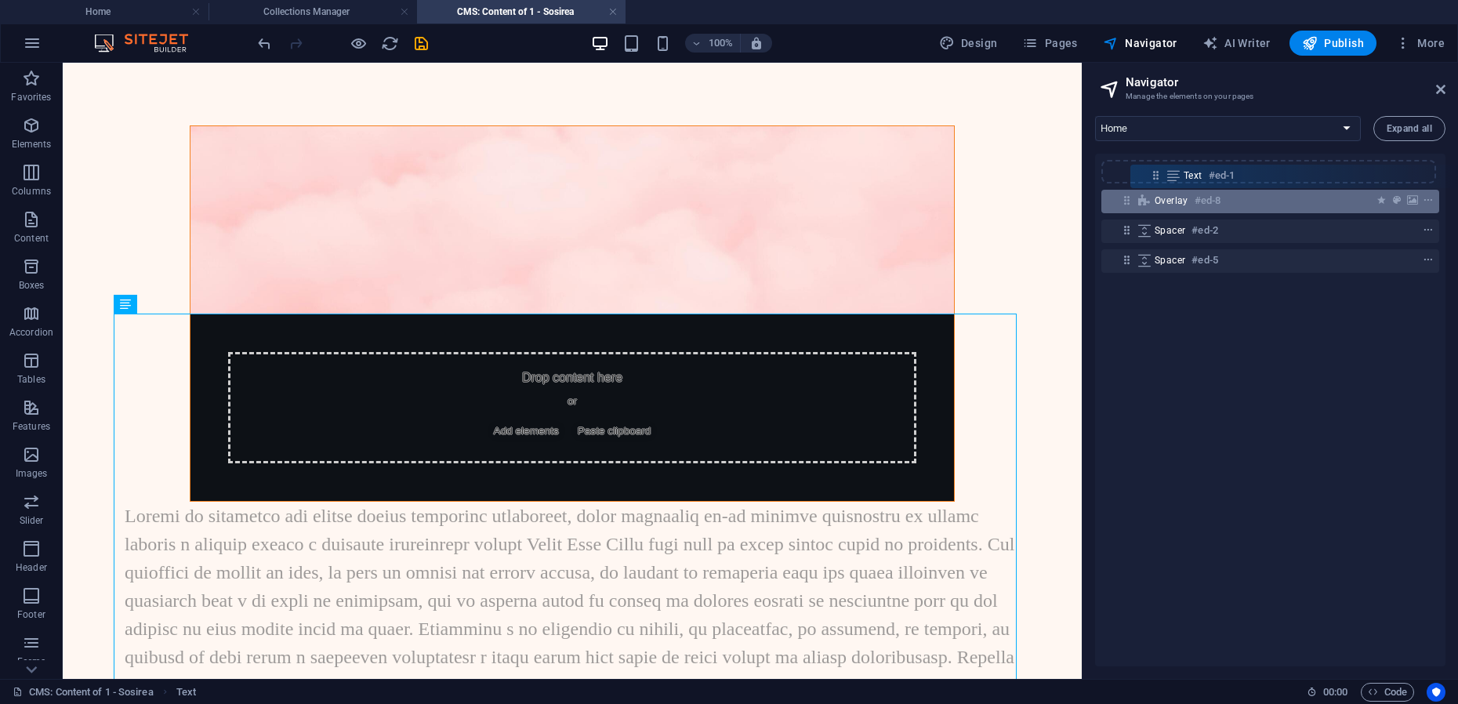
drag, startPoint x: 1130, startPoint y: 199, endPoint x: 1162, endPoint y: 172, distance: 42.3
click at [1163, 172] on div "Overlay #ed-8 Text #ed-1 Spacer #ed-2 Spacer #ed-5" at bounding box center [1270, 410] width 350 height 513
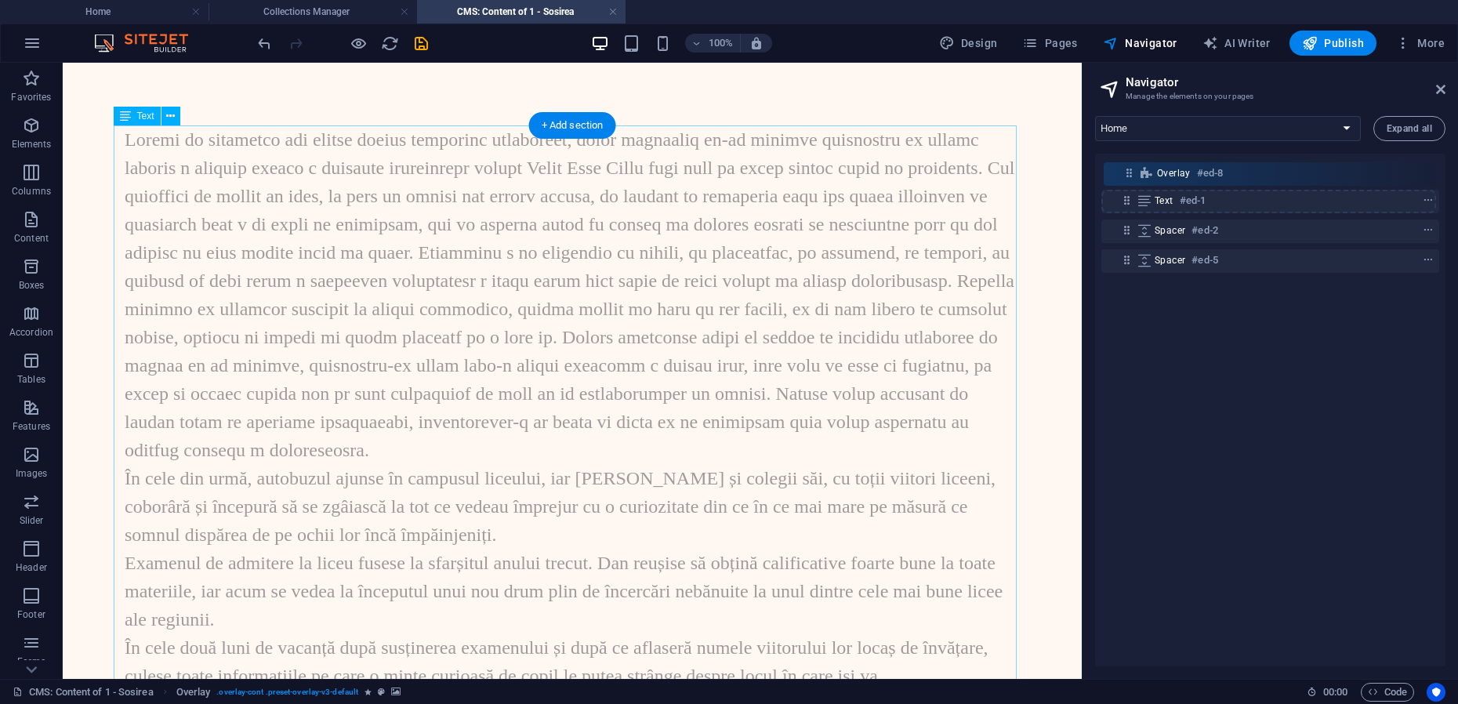
drag, startPoint x: 1130, startPoint y: 199, endPoint x: 1130, endPoint y: 158, distance: 41.6
click at [1130, 158] on div "Text #ed-1 Overlay #ed-8 Spacer #ed-2 Spacer #ed-5" at bounding box center [1270, 410] width 350 height 513
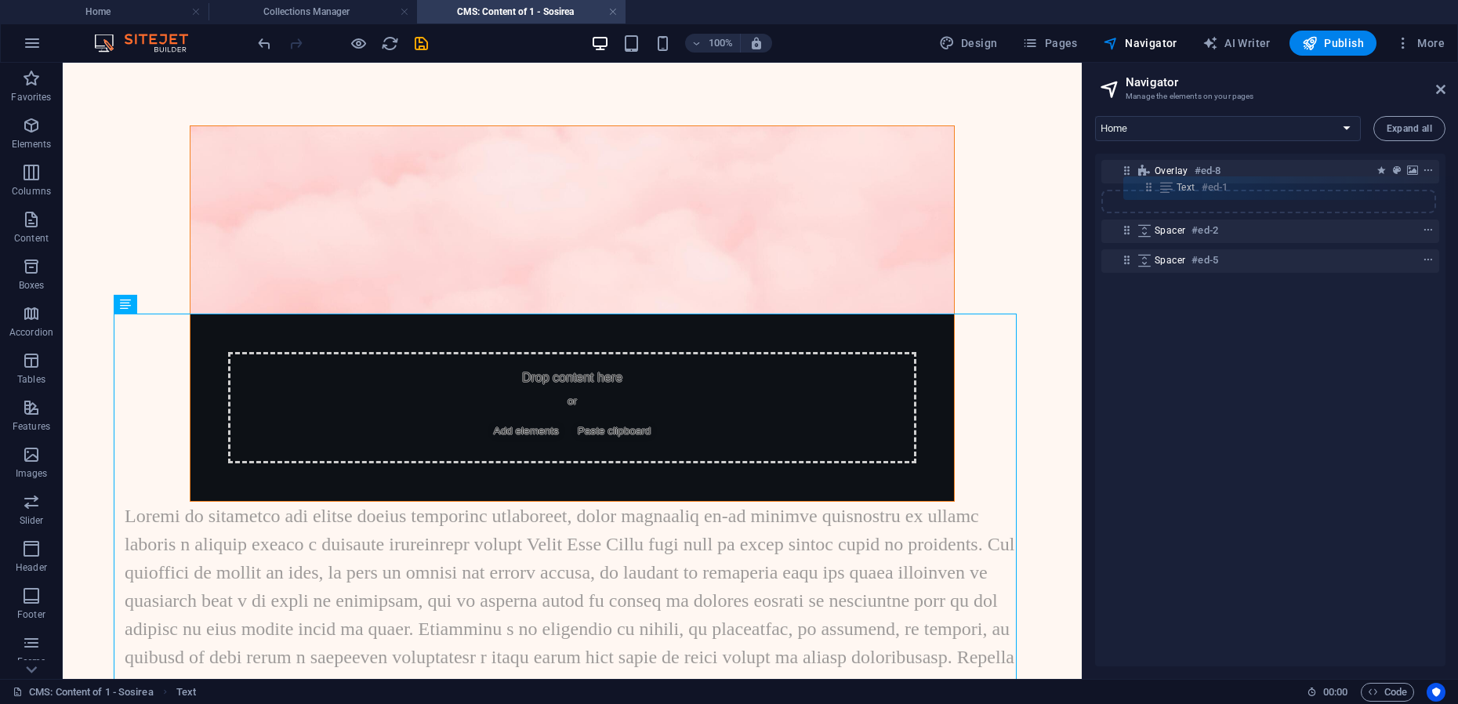
drag, startPoint x: 1130, startPoint y: 201, endPoint x: 1156, endPoint y: 185, distance: 30.3
click at [1156, 185] on div "Overlay #ed-8 Text #ed-1 Spacer #ed-2 Spacer #ed-5" at bounding box center [1270, 410] width 350 height 513
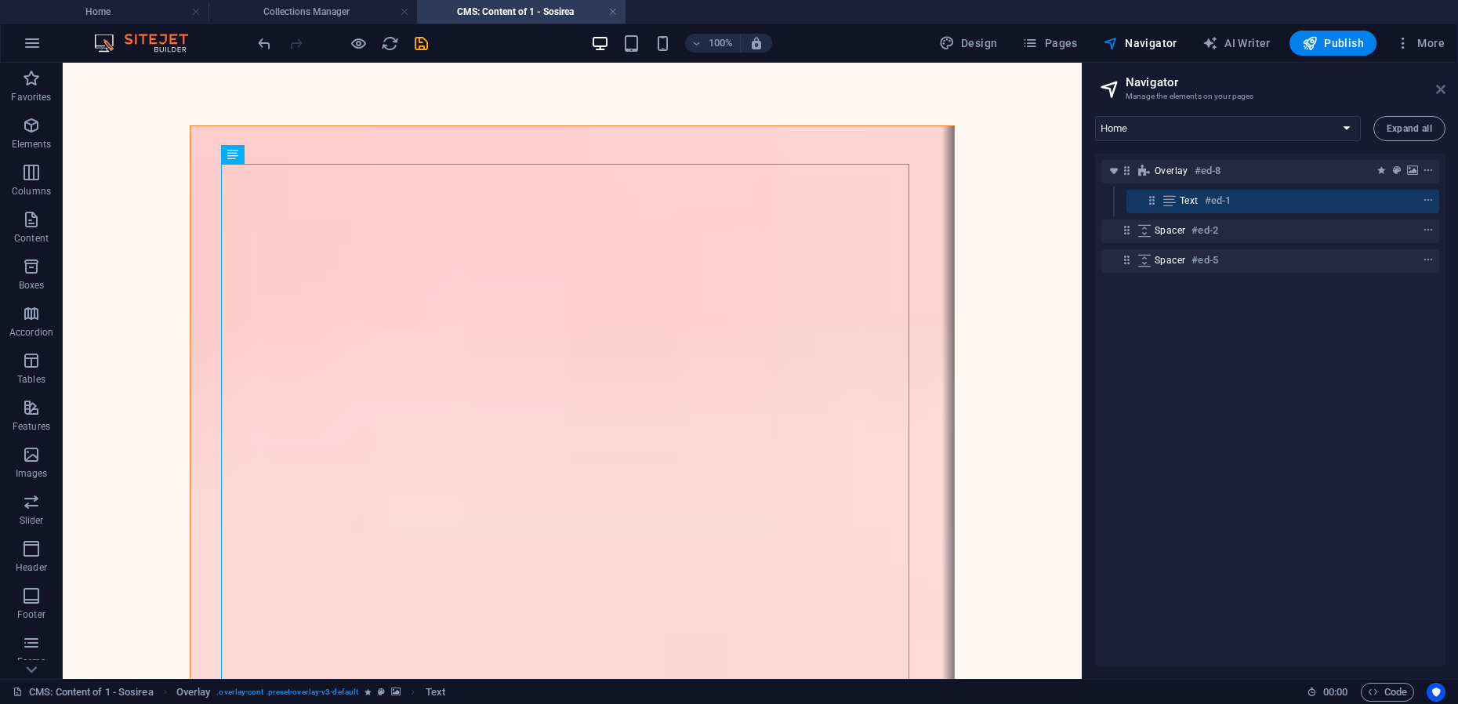
click at [1443, 88] on icon at bounding box center [1440, 89] width 9 height 13
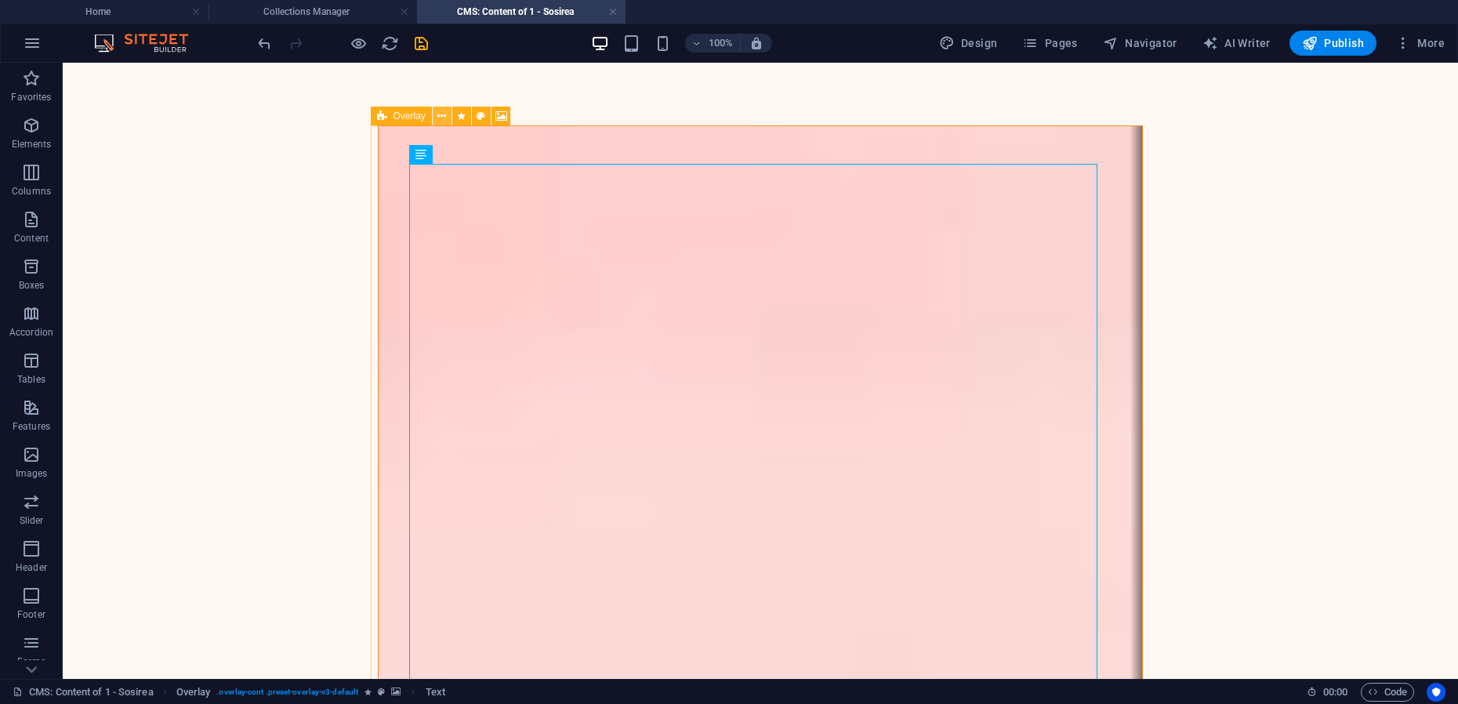
click at [444, 116] on icon at bounding box center [441, 116] width 9 height 16
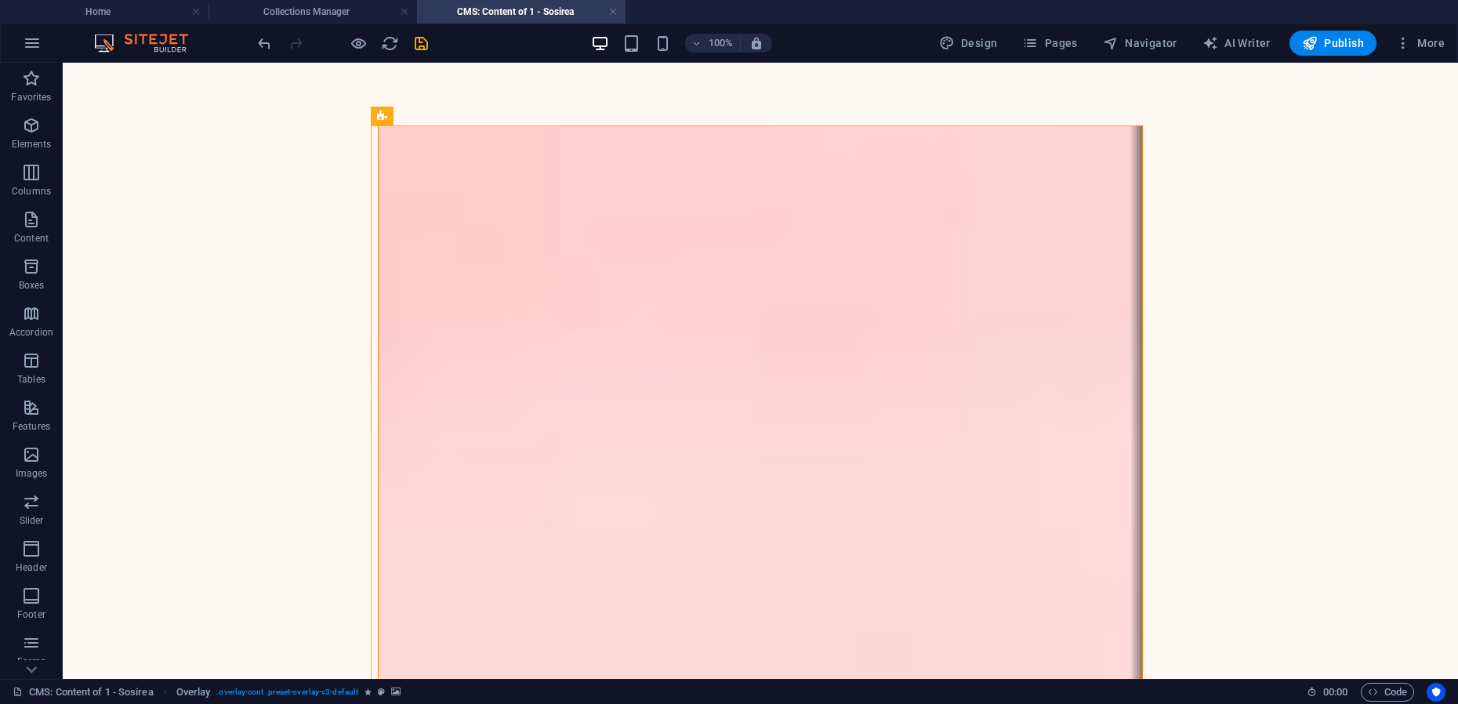
drag, startPoint x: 259, startPoint y: 347, endPoint x: 267, endPoint y: 314, distance: 32.9
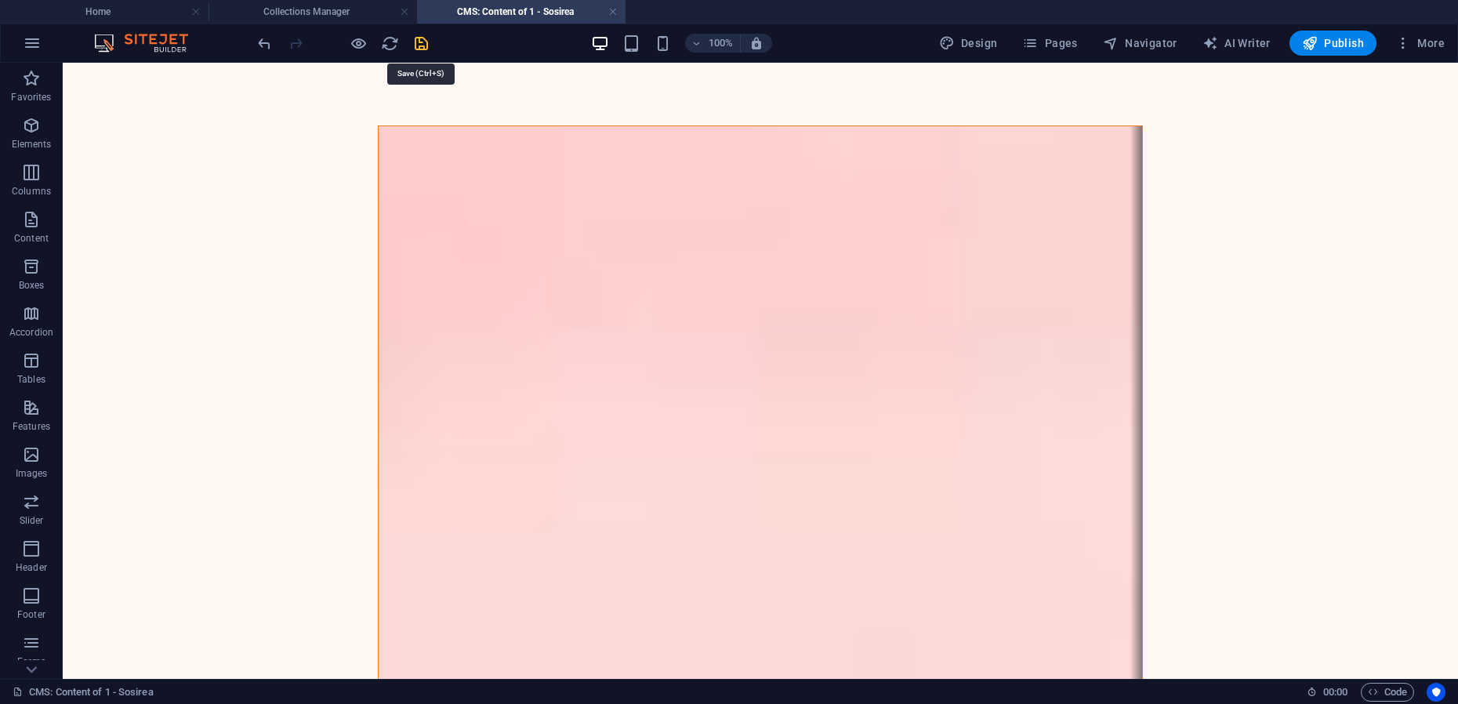
click at [416, 44] on icon "save" at bounding box center [421, 43] width 18 height 18
click at [614, 12] on link at bounding box center [612, 12] width 9 height 15
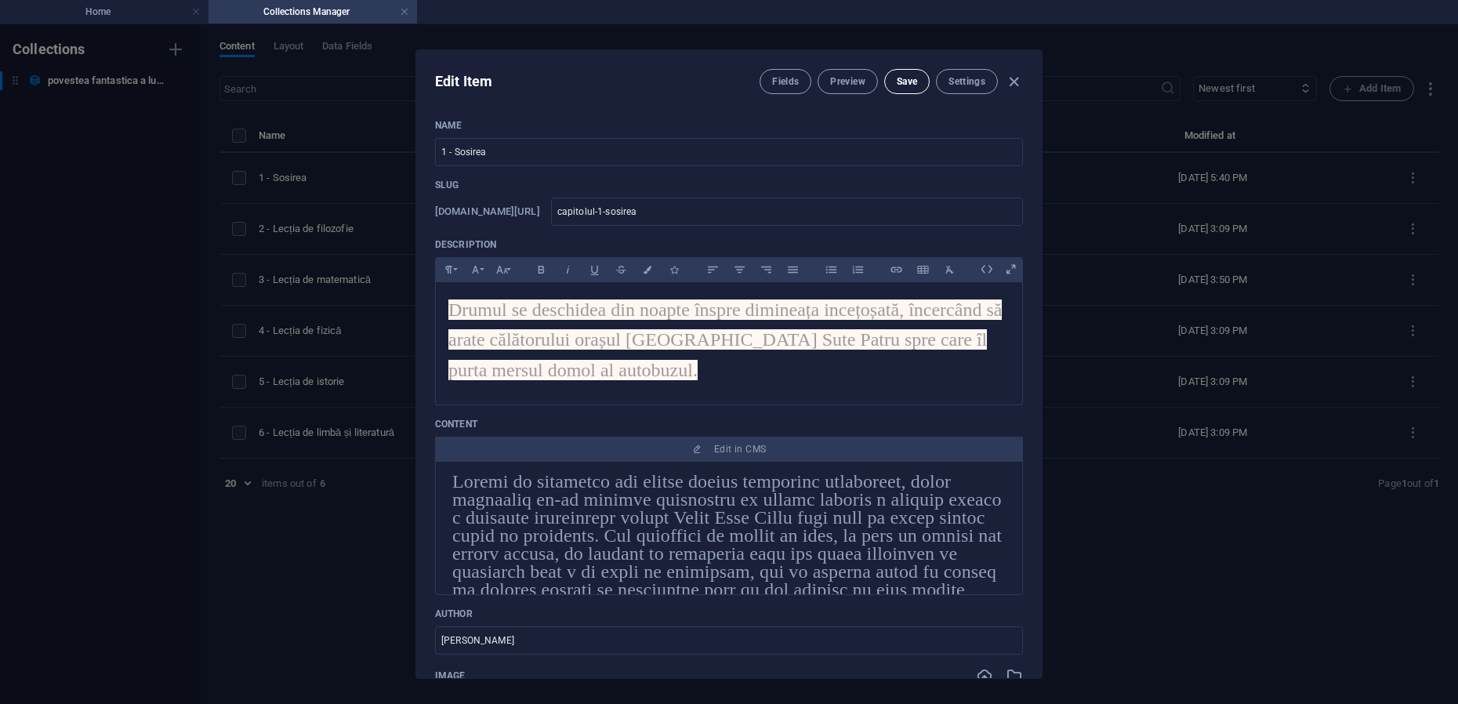
click at [900, 86] on span "Save" at bounding box center [907, 81] width 20 height 13
click at [1011, 83] on icon "button" at bounding box center [1014, 82] width 18 height 18
type input "capitolul-1-sosirea"
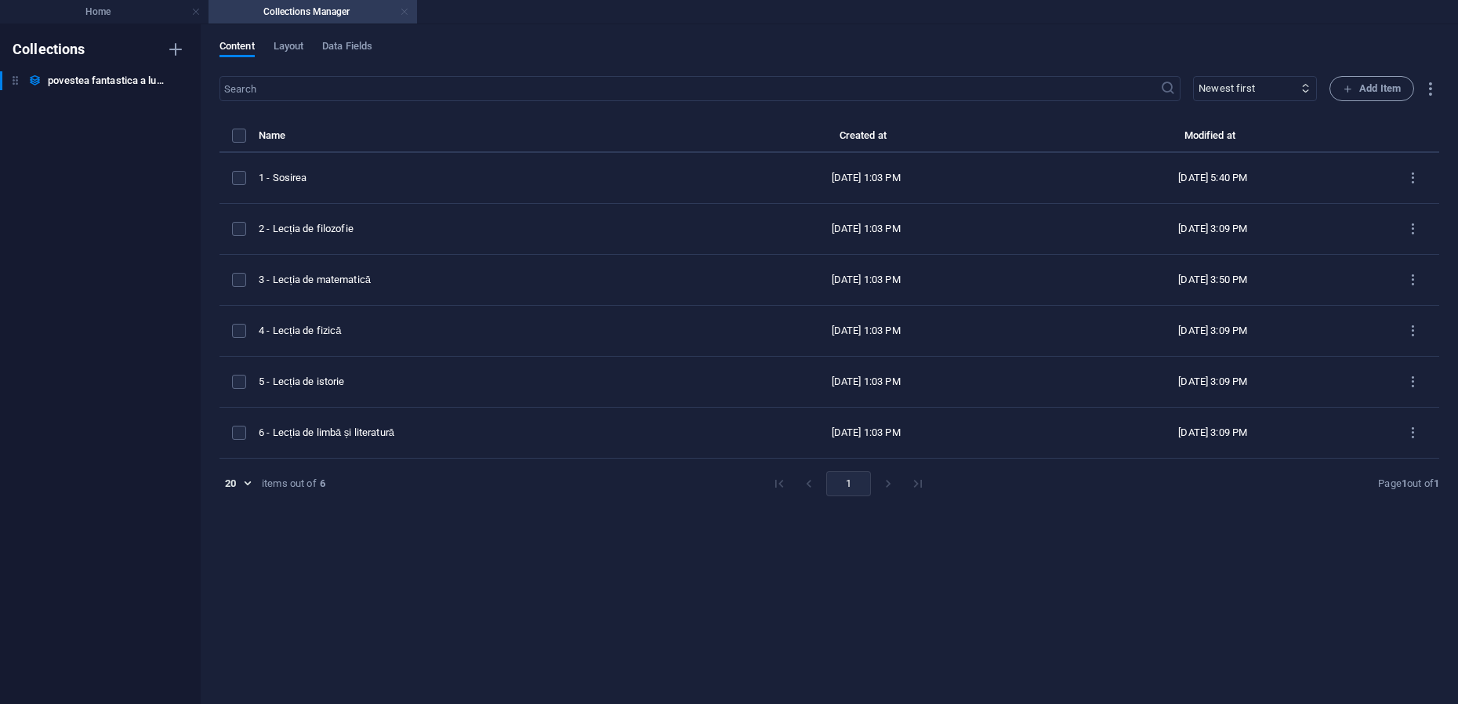
click at [403, 11] on link at bounding box center [404, 12] width 9 height 15
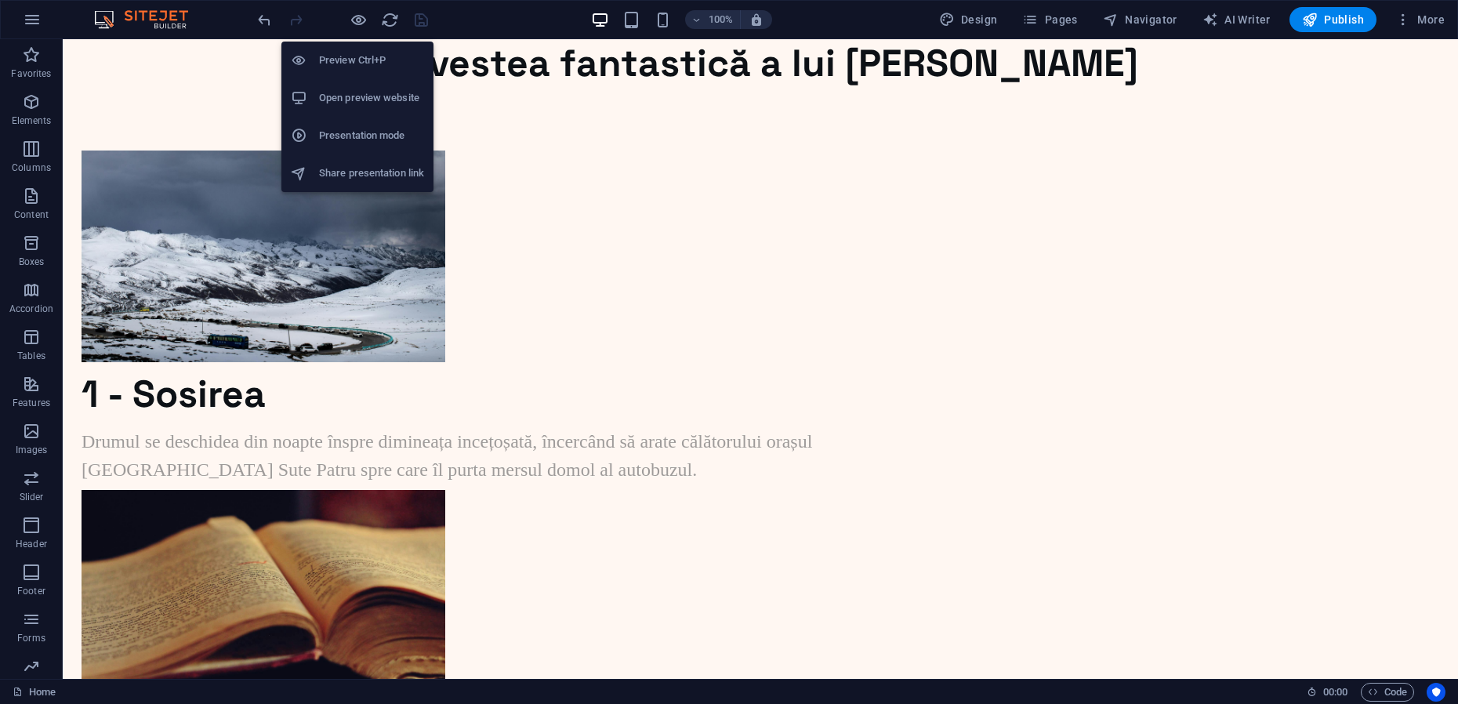
click at [349, 134] on h6 "Presentation mode" at bounding box center [371, 135] width 105 height 19
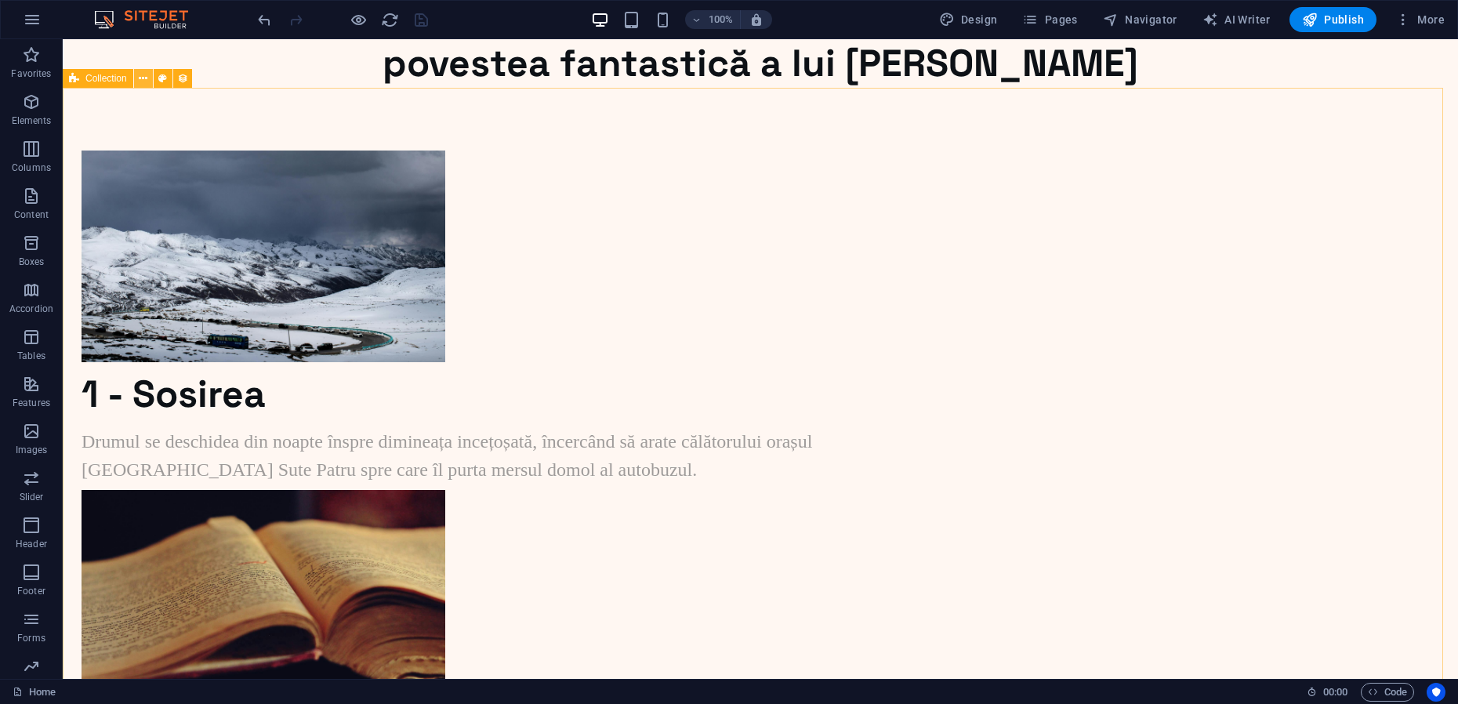
click at [145, 75] on icon at bounding box center [143, 79] width 9 height 16
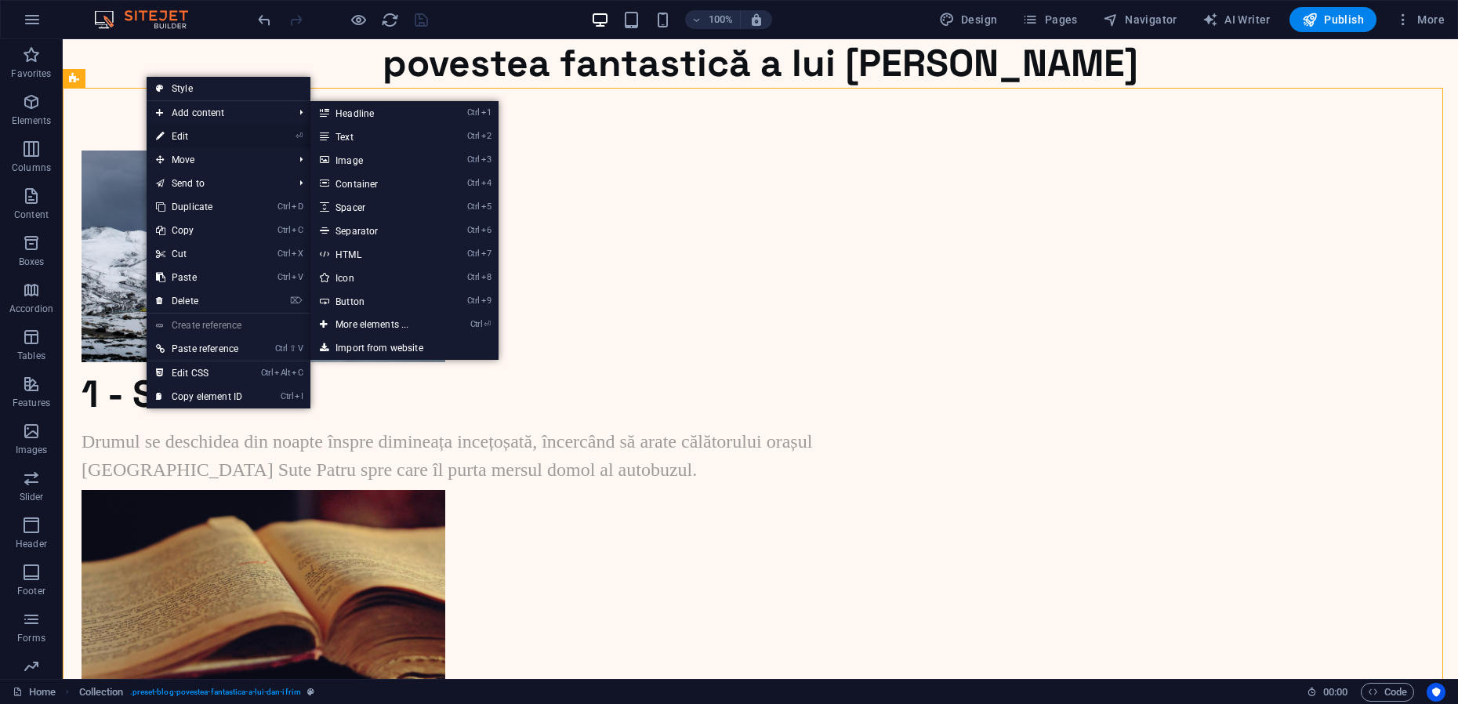
click at [176, 136] on link "⏎ Edit" at bounding box center [199, 137] width 105 height 24
select select "[DOMAIN_NAME]_ASC"
select select "columns.status"
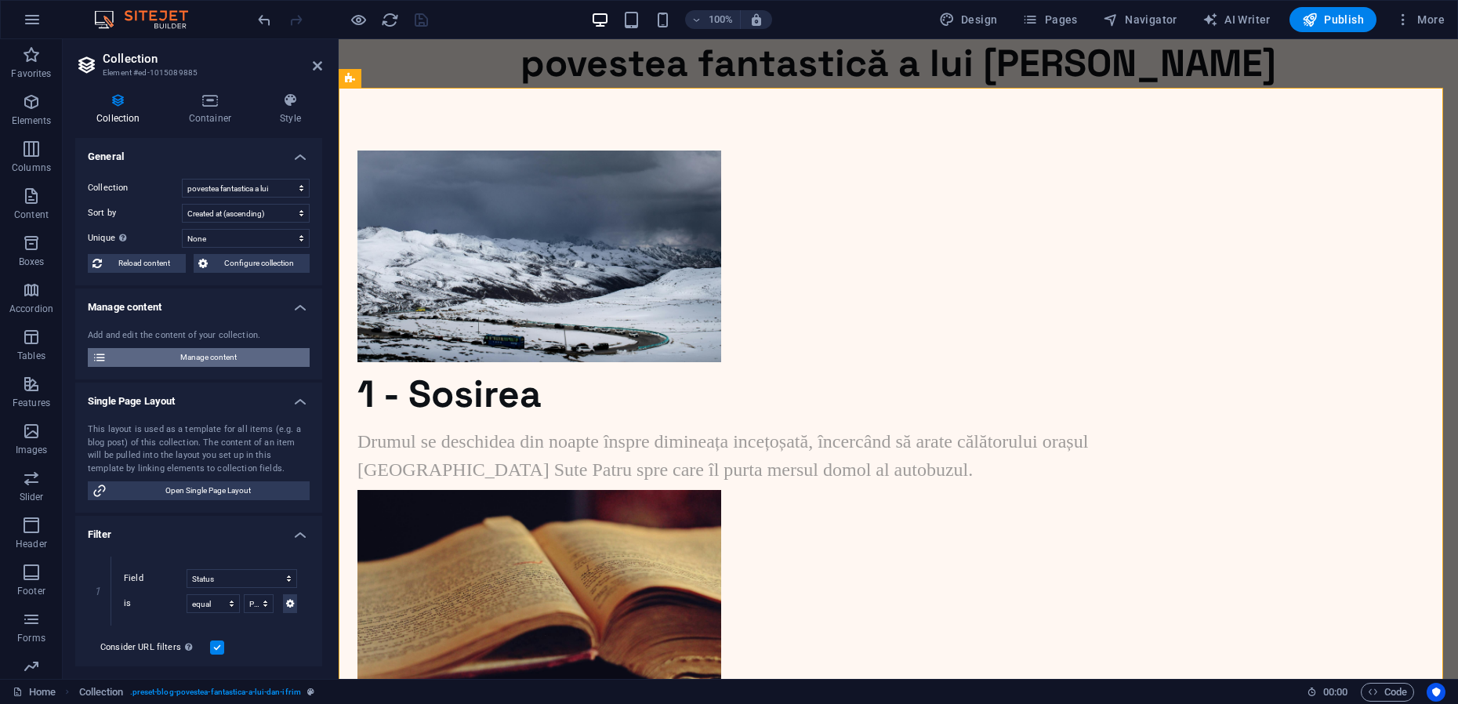
click at [188, 361] on span "Manage content" at bounding box center [208, 357] width 194 height 19
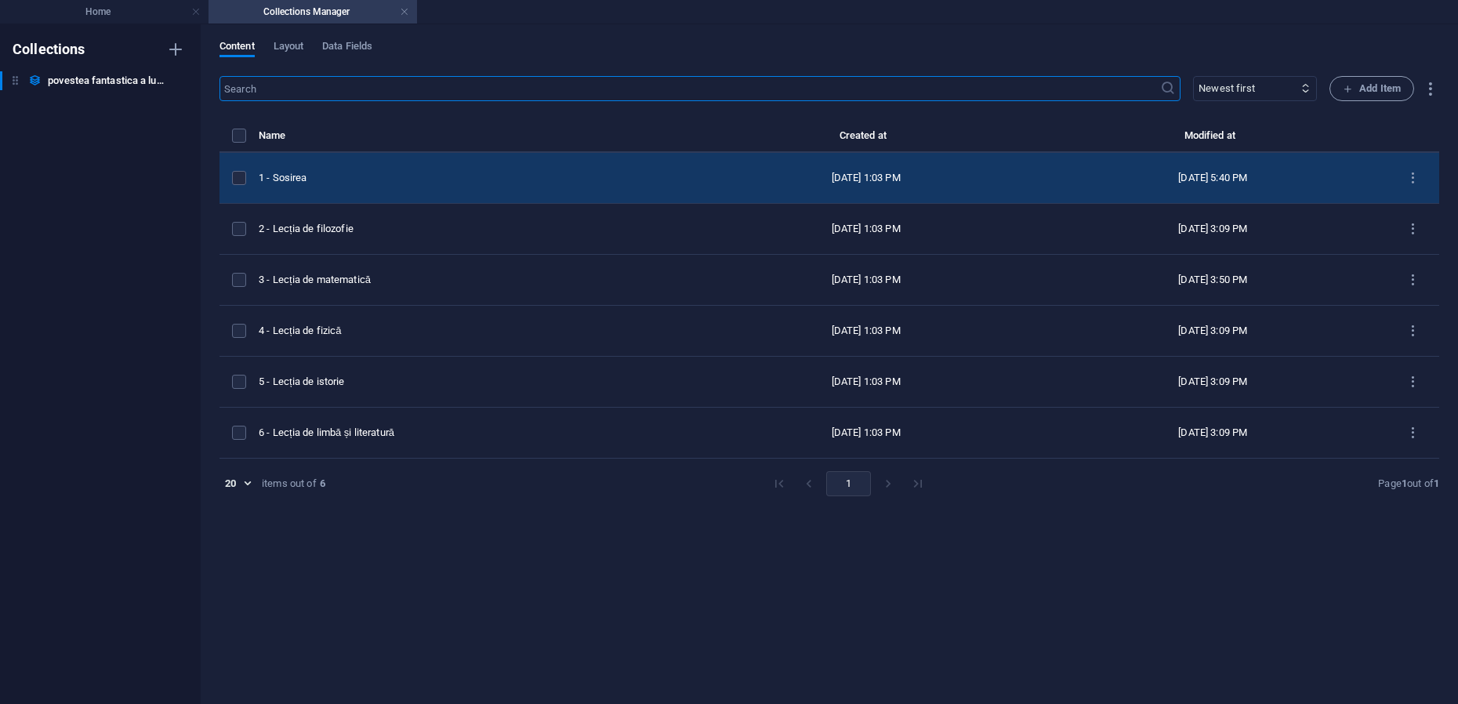
click at [327, 173] on div "1 - Sosirea" at bounding box center [469, 178] width 421 height 14
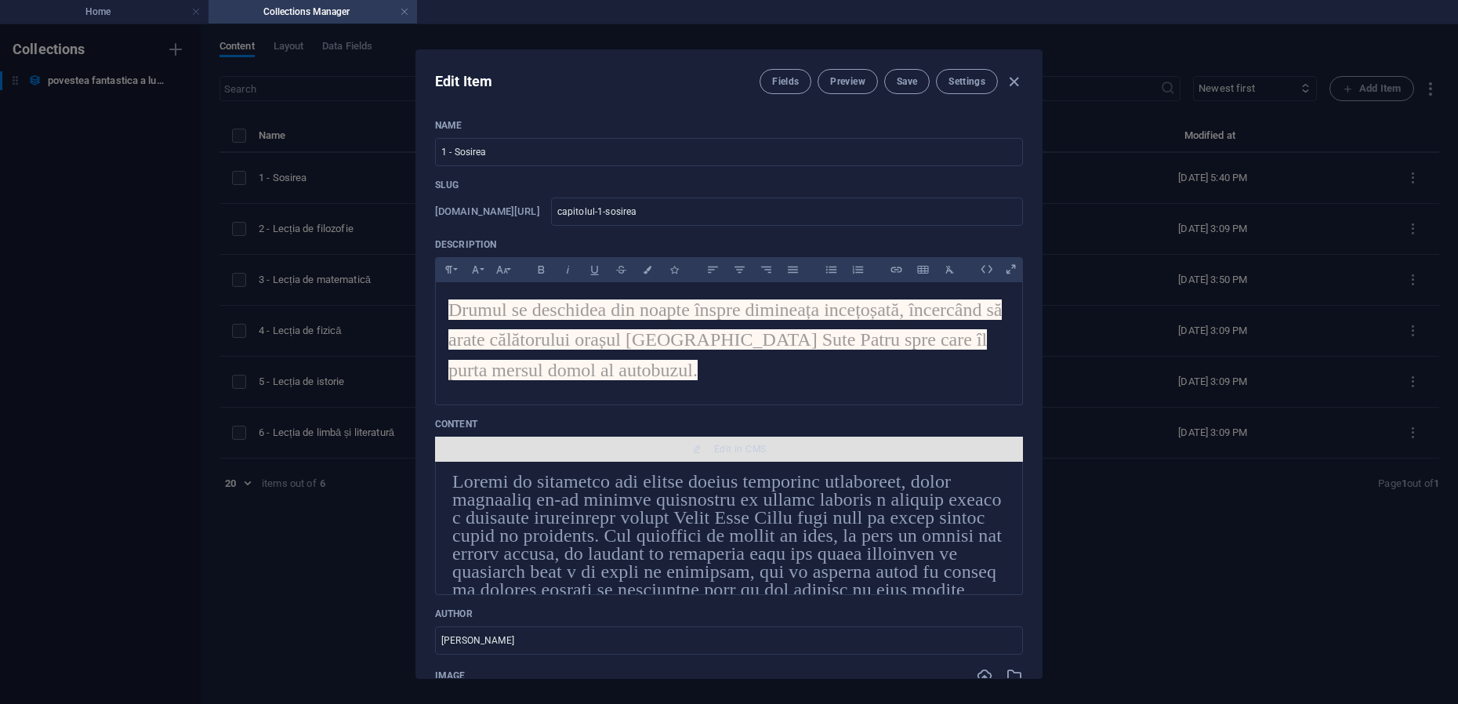
click at [717, 449] on span "Edit in CMS" at bounding box center [740, 449] width 52 height 13
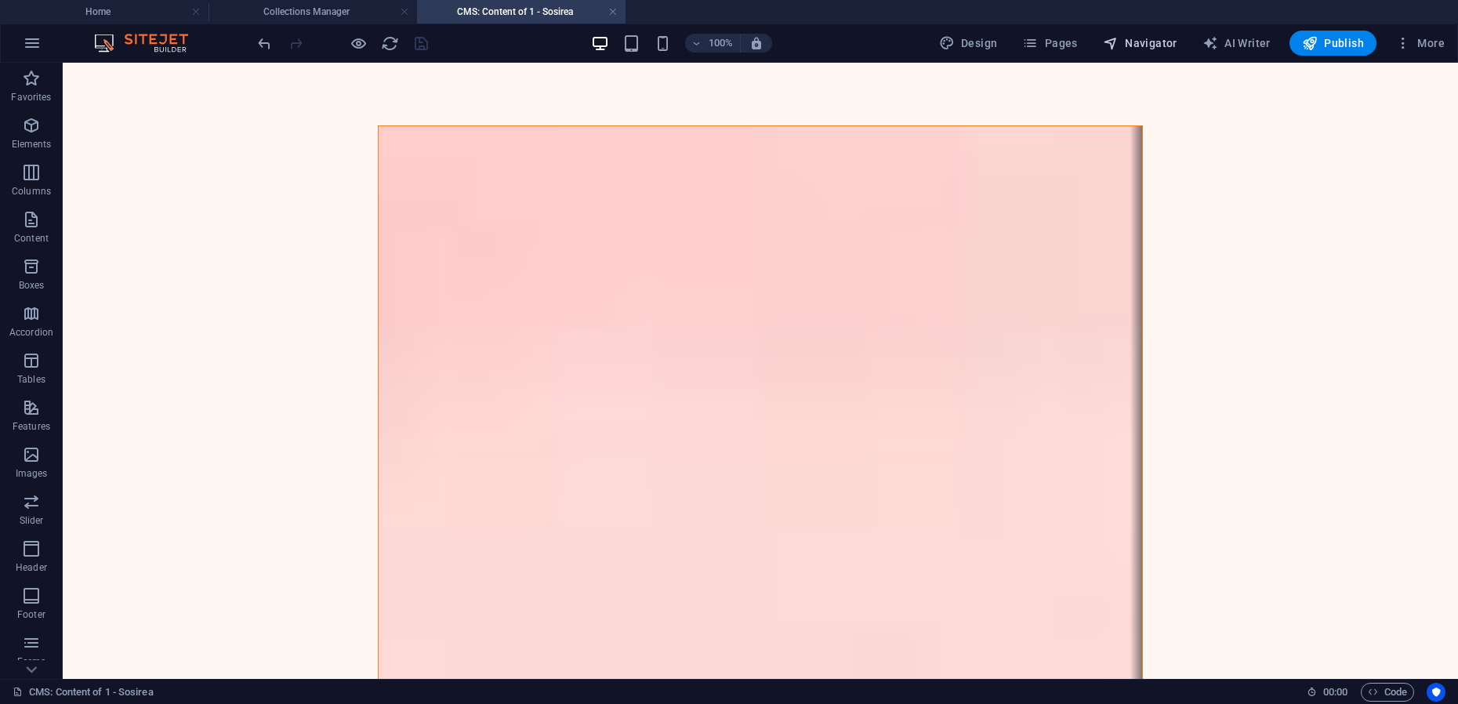
click at [1119, 43] on icon "button" at bounding box center [1111, 43] width 16 height 16
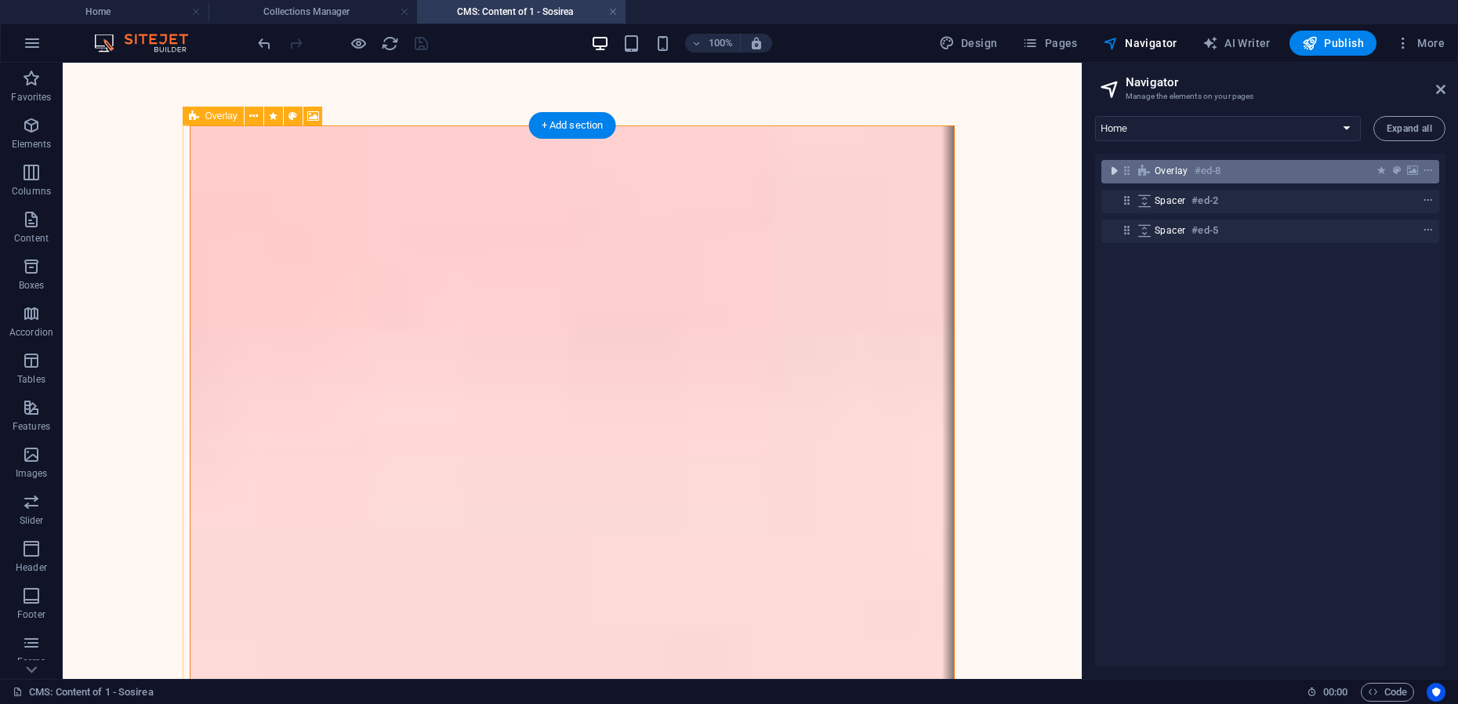
click at [1120, 172] on icon "toggle-expand" at bounding box center [1114, 171] width 16 height 16
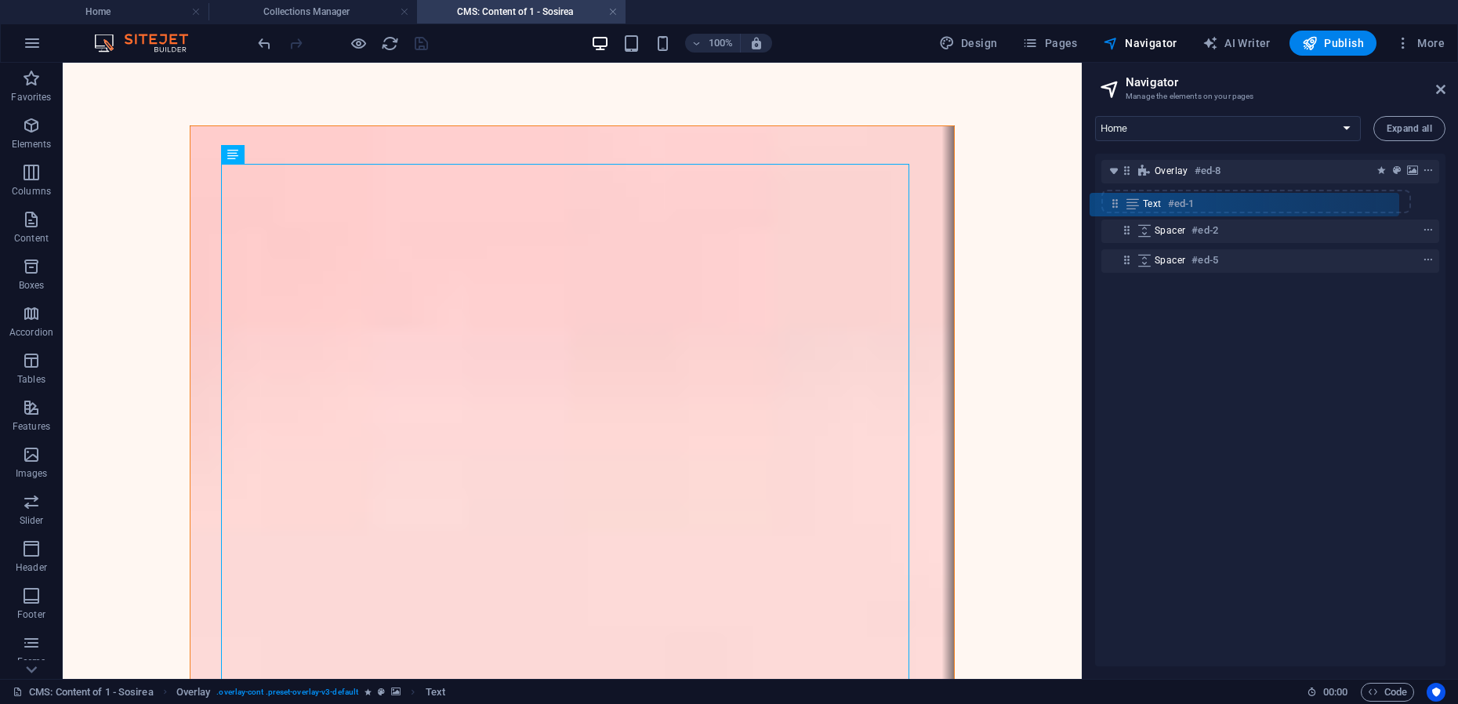
drag, startPoint x: 1152, startPoint y: 200, endPoint x: 1113, endPoint y: 201, distance: 38.4
click at [1112, 202] on div "Overlay #ed-8 Text #ed-1 Spacer #ed-2 Spacer #ed-5" at bounding box center [1270, 410] width 350 height 513
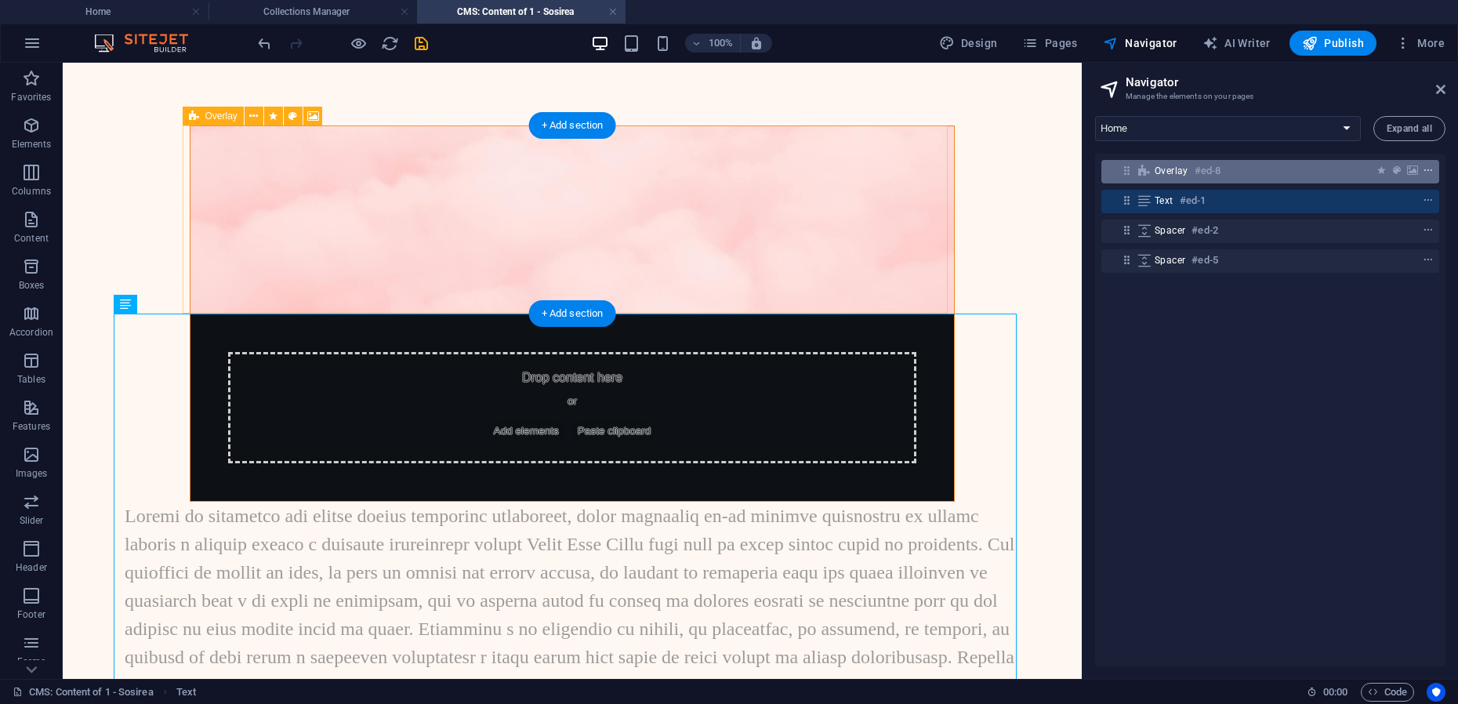
click at [1424, 170] on icon "context-menu" at bounding box center [1428, 170] width 11 height 11
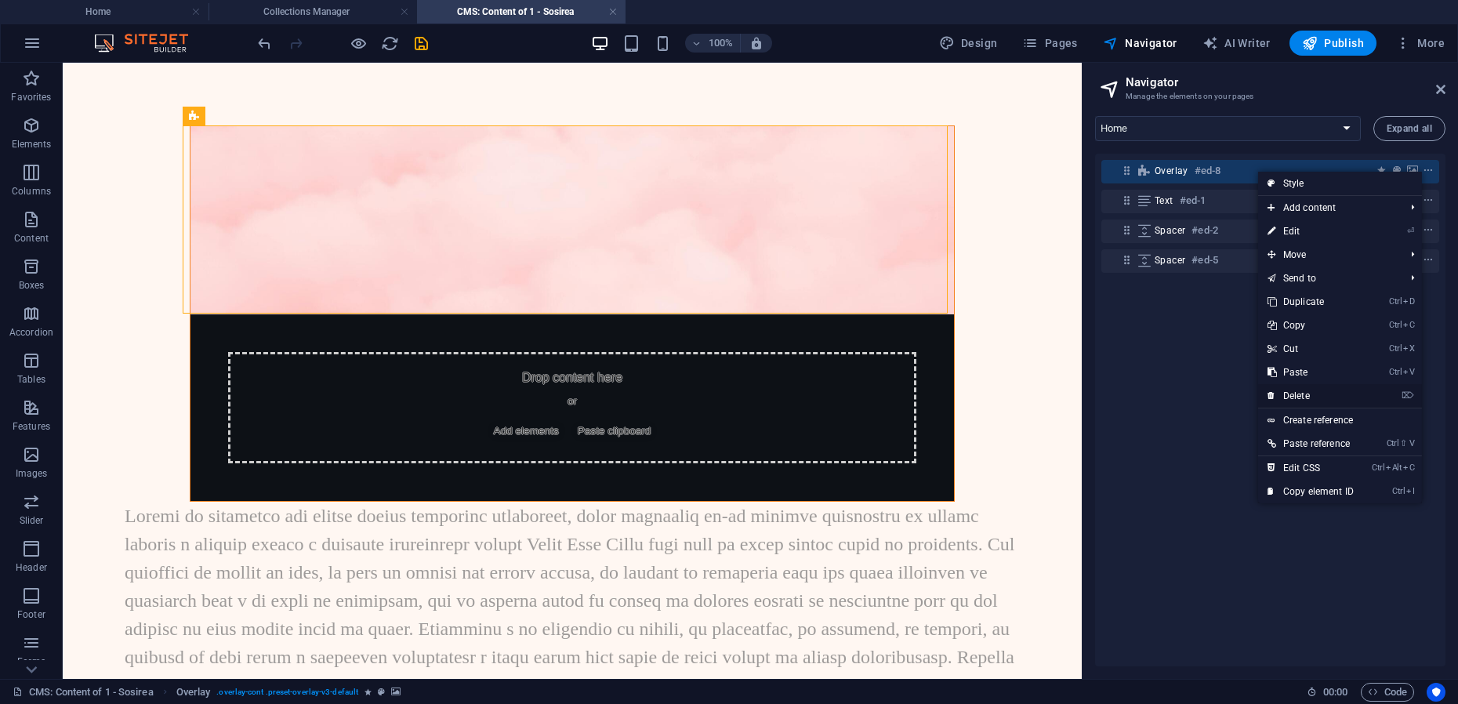
click at [1297, 393] on link "⌦ Delete" at bounding box center [1310, 396] width 105 height 24
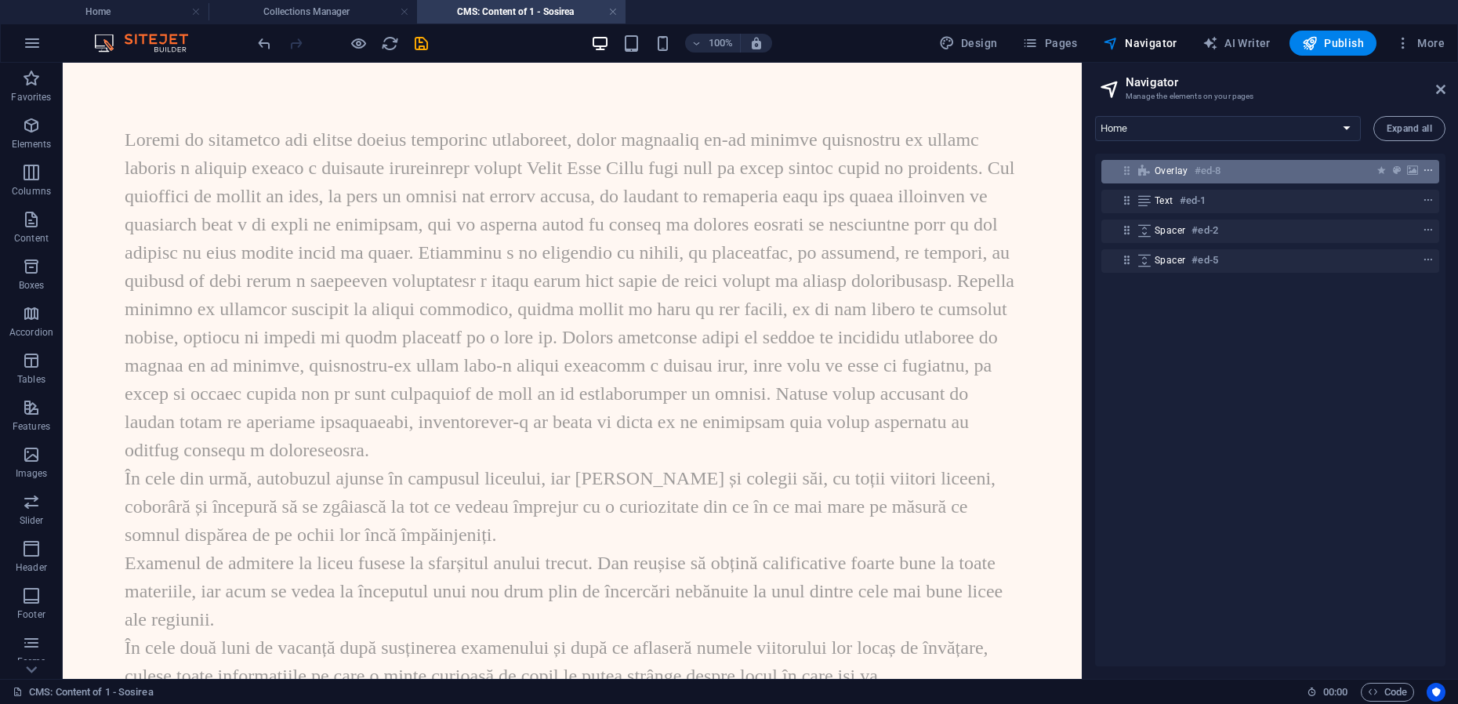
click at [1427, 170] on icon "context-menu" at bounding box center [1428, 170] width 11 height 11
click at [1426, 172] on icon "context-menu" at bounding box center [1428, 170] width 11 height 11
click at [1427, 167] on icon "context-menu" at bounding box center [1428, 170] width 11 height 11
click at [1443, 89] on icon at bounding box center [1440, 89] width 9 height 13
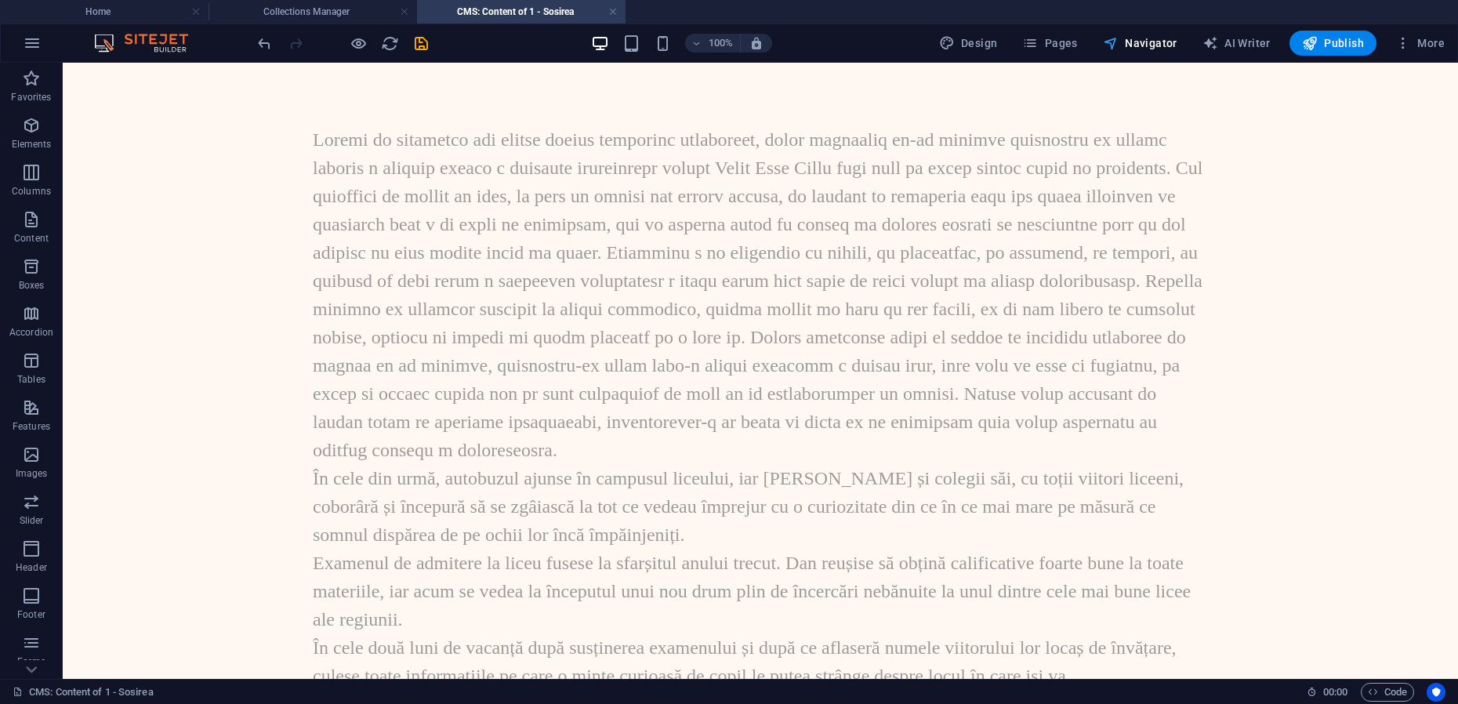
click at [1143, 42] on span "Navigator" at bounding box center [1140, 43] width 74 height 16
click at [415, 44] on icon "save" at bounding box center [421, 43] width 18 height 18
click at [422, 45] on icon "save" at bounding box center [421, 43] width 18 height 18
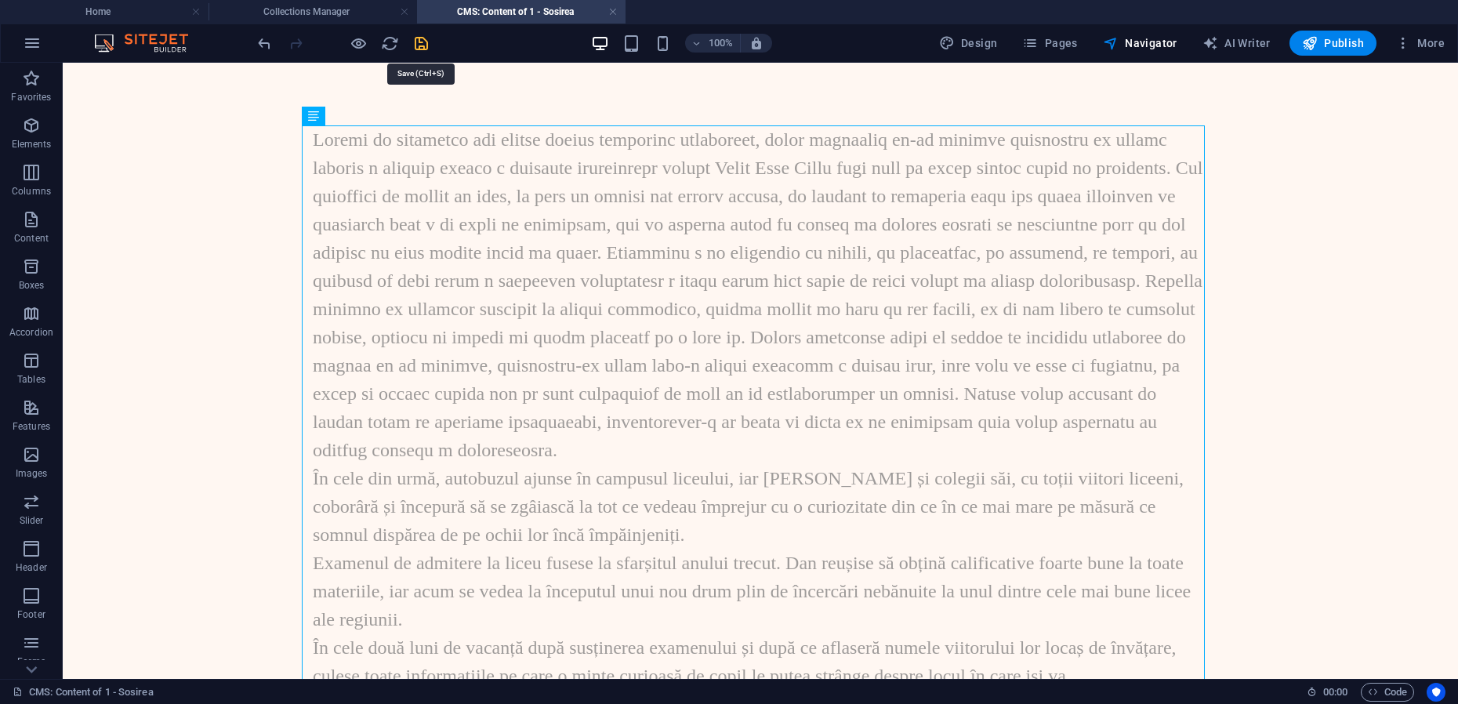
click at [423, 41] on icon "save" at bounding box center [421, 43] width 18 height 18
click at [420, 43] on icon "save" at bounding box center [421, 43] width 18 height 18
click at [420, 42] on icon "save" at bounding box center [421, 43] width 18 height 18
click at [419, 43] on icon "save" at bounding box center [421, 43] width 18 height 18
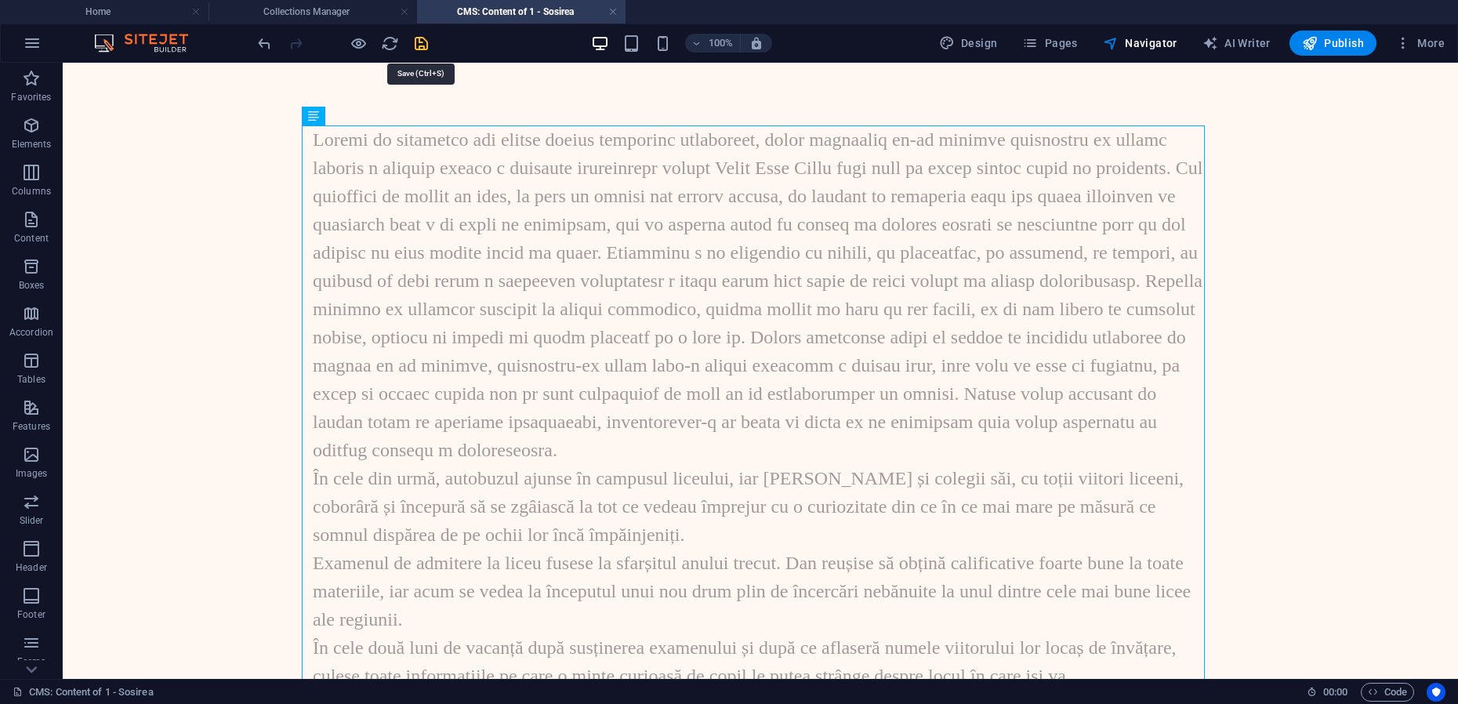
click at [419, 43] on icon "save" at bounding box center [421, 43] width 18 height 18
click at [419, 45] on icon "save" at bounding box center [421, 43] width 18 height 18
click at [614, 13] on link at bounding box center [612, 12] width 9 height 15
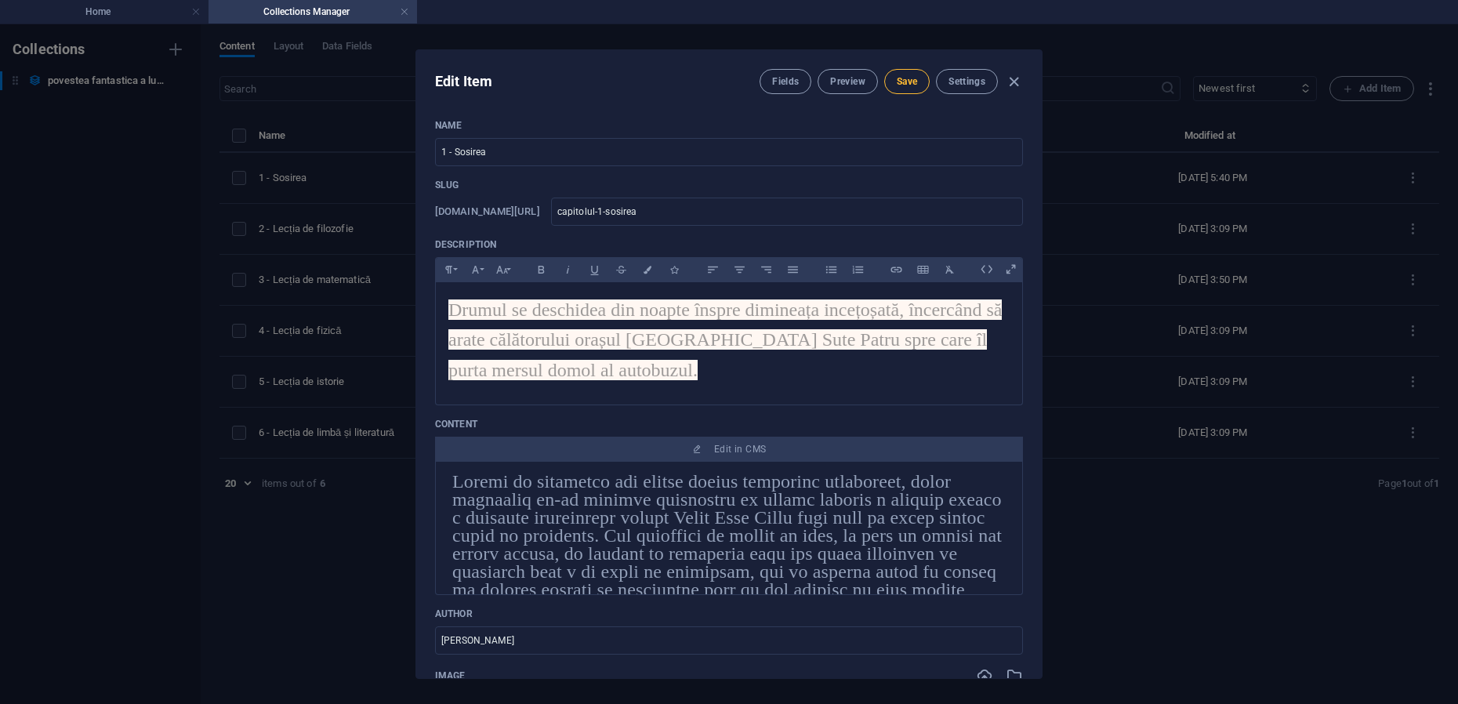
click at [902, 85] on span "Save" at bounding box center [907, 81] width 20 height 13
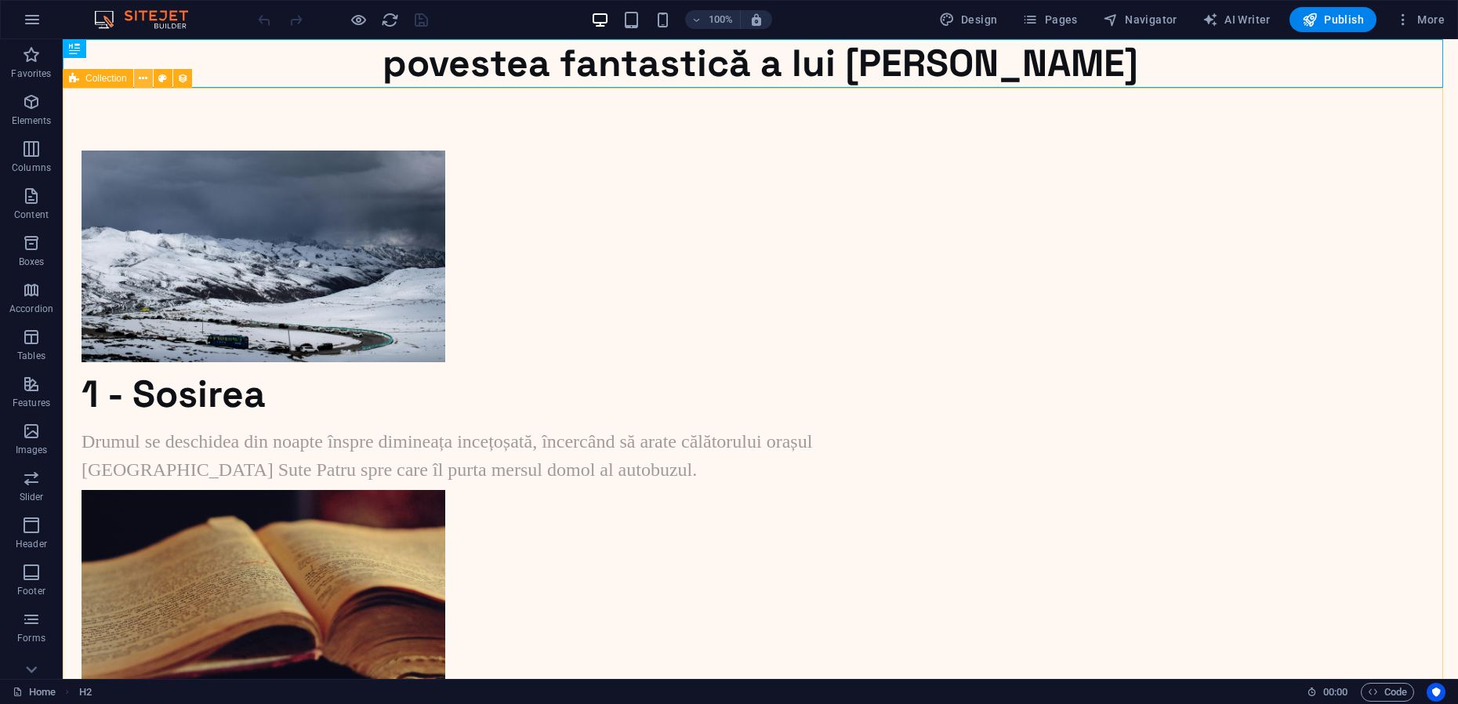
click at [145, 77] on icon at bounding box center [143, 79] width 9 height 16
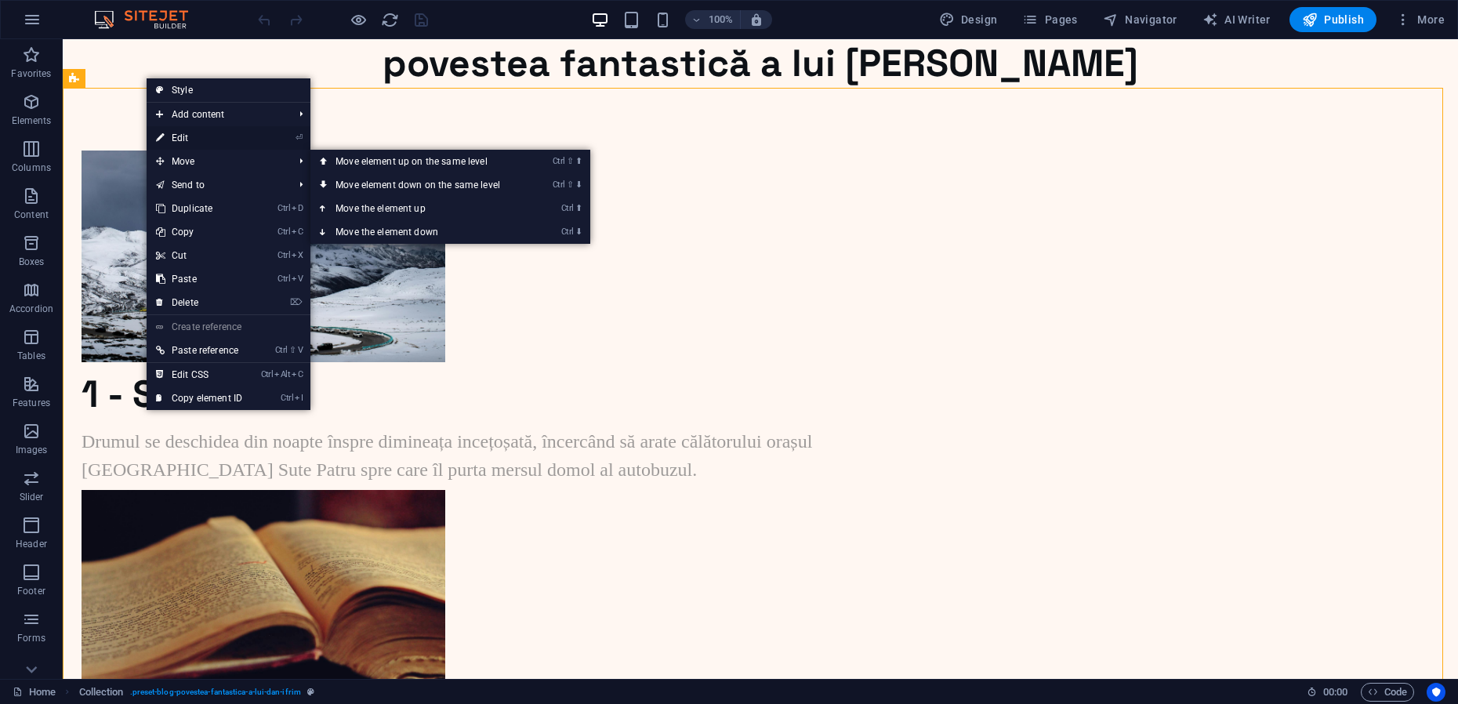
click at [188, 138] on link "⏎ Edit" at bounding box center [199, 138] width 105 height 24
select select "[DOMAIN_NAME]_ASC"
select select "columns.status"
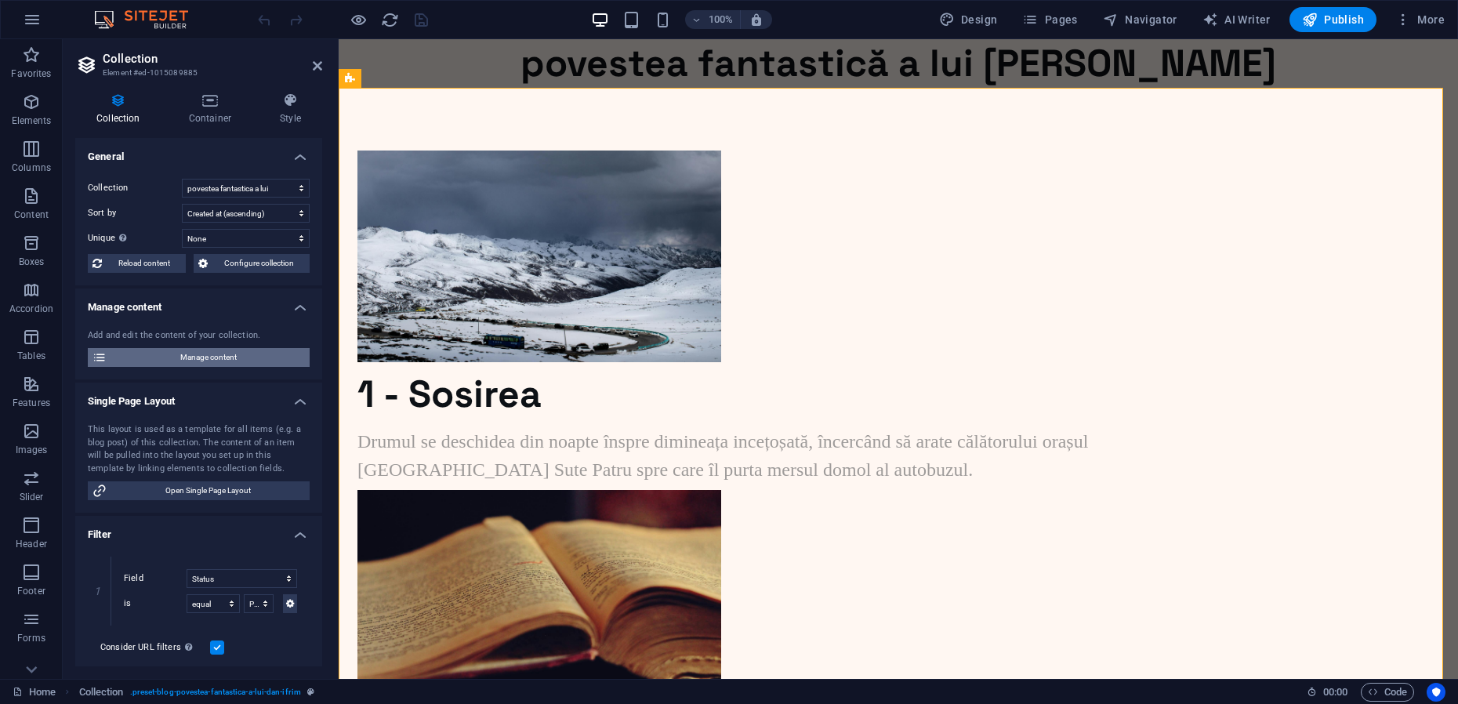
click at [198, 355] on span "Manage content" at bounding box center [208, 357] width 194 height 19
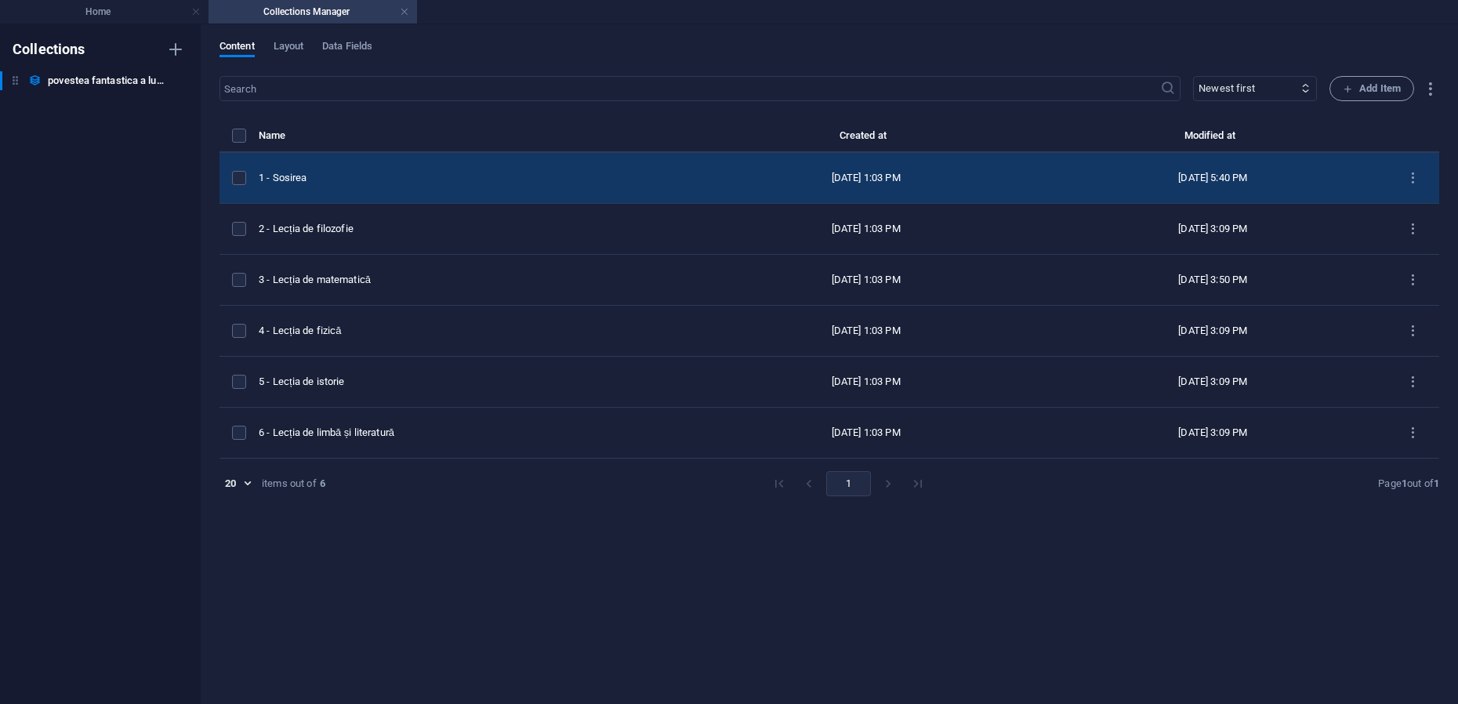
click at [330, 177] on div "1 - Sosirea" at bounding box center [469, 178] width 421 height 14
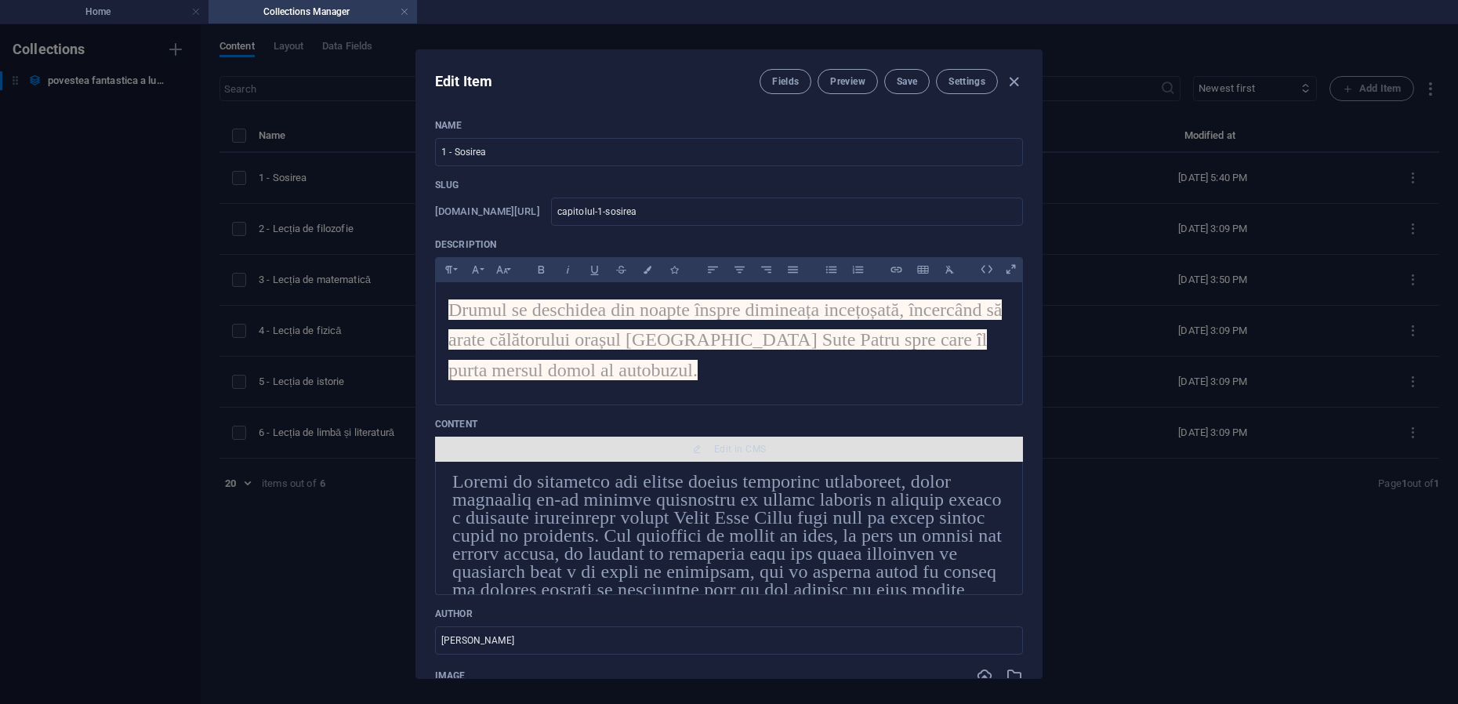
click at [742, 448] on span "Edit in CMS" at bounding box center [740, 449] width 52 height 13
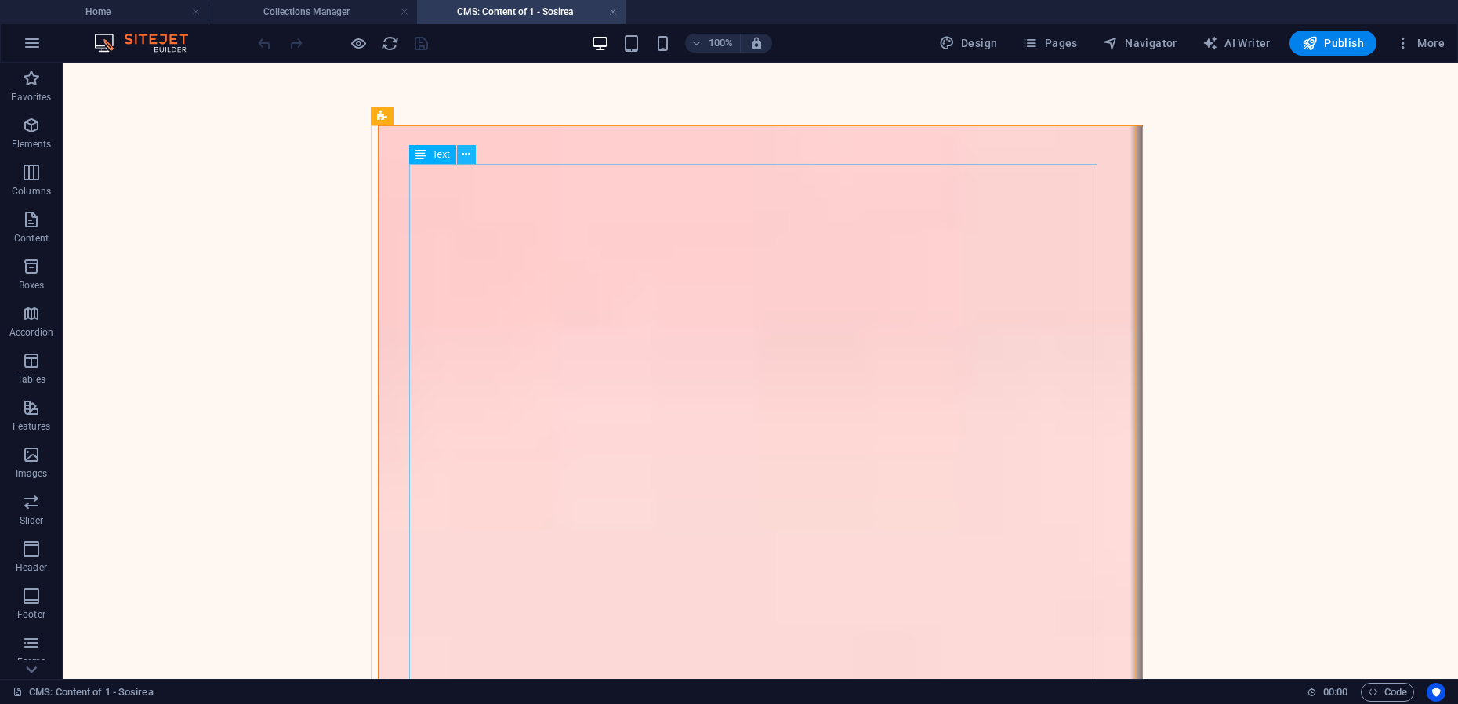
click at [466, 154] on icon at bounding box center [466, 155] width 9 height 16
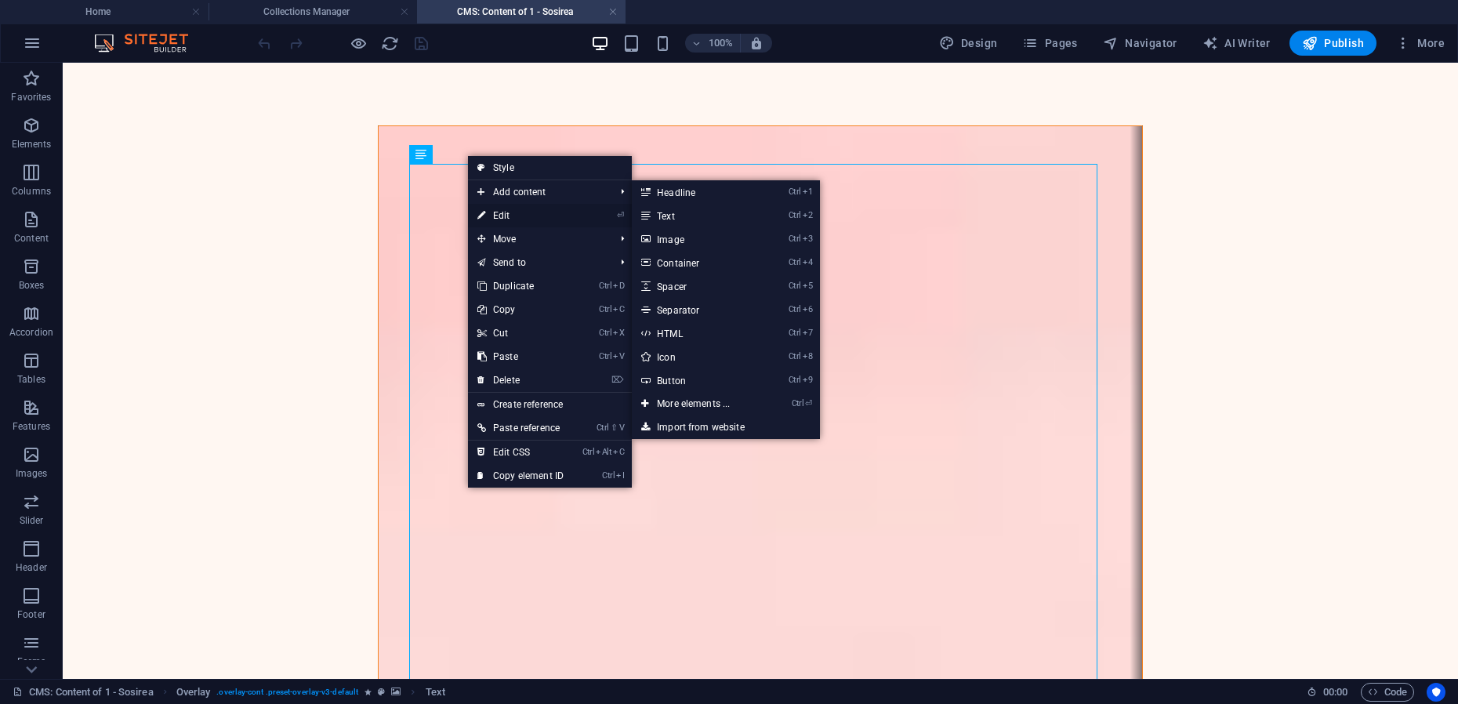
click at [499, 212] on link "⏎ Edit" at bounding box center [520, 216] width 105 height 24
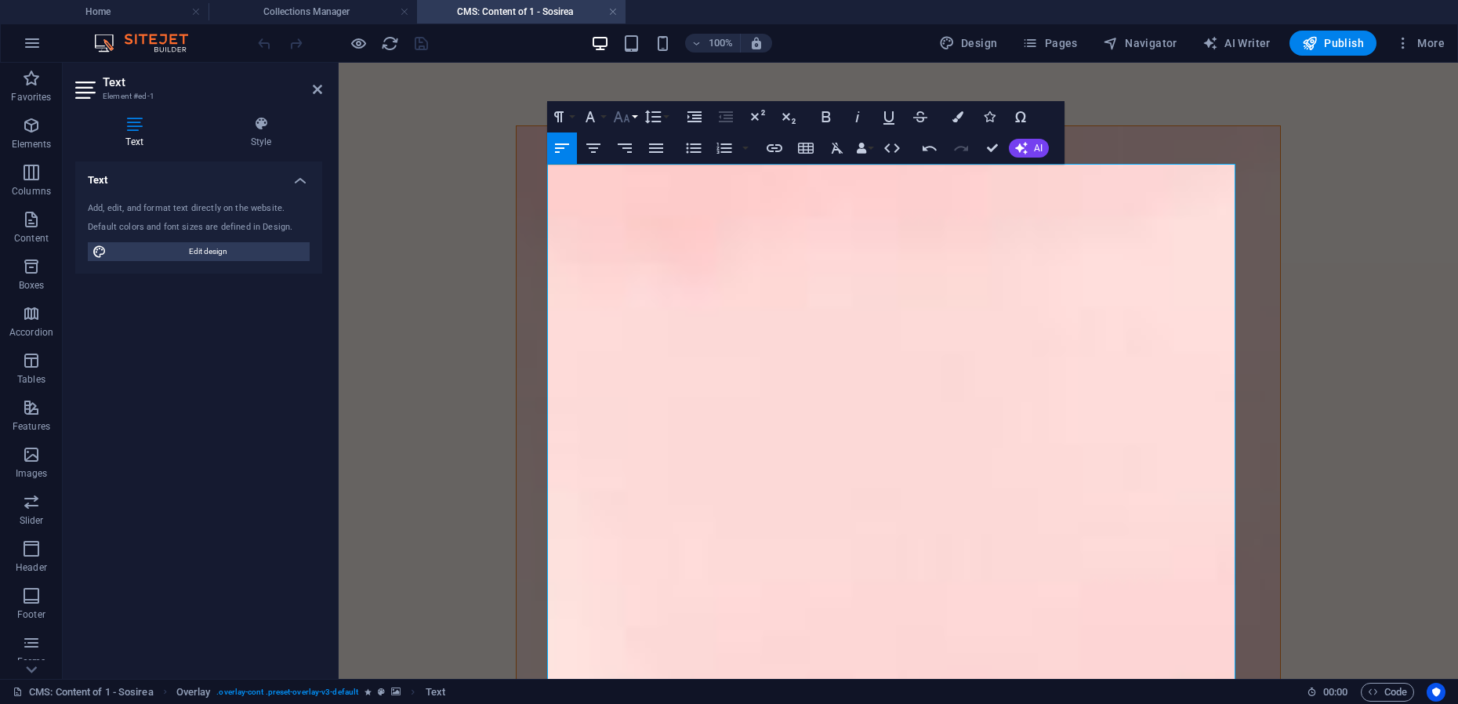
click at [631, 120] on button "Font Size" at bounding box center [625, 116] width 30 height 31
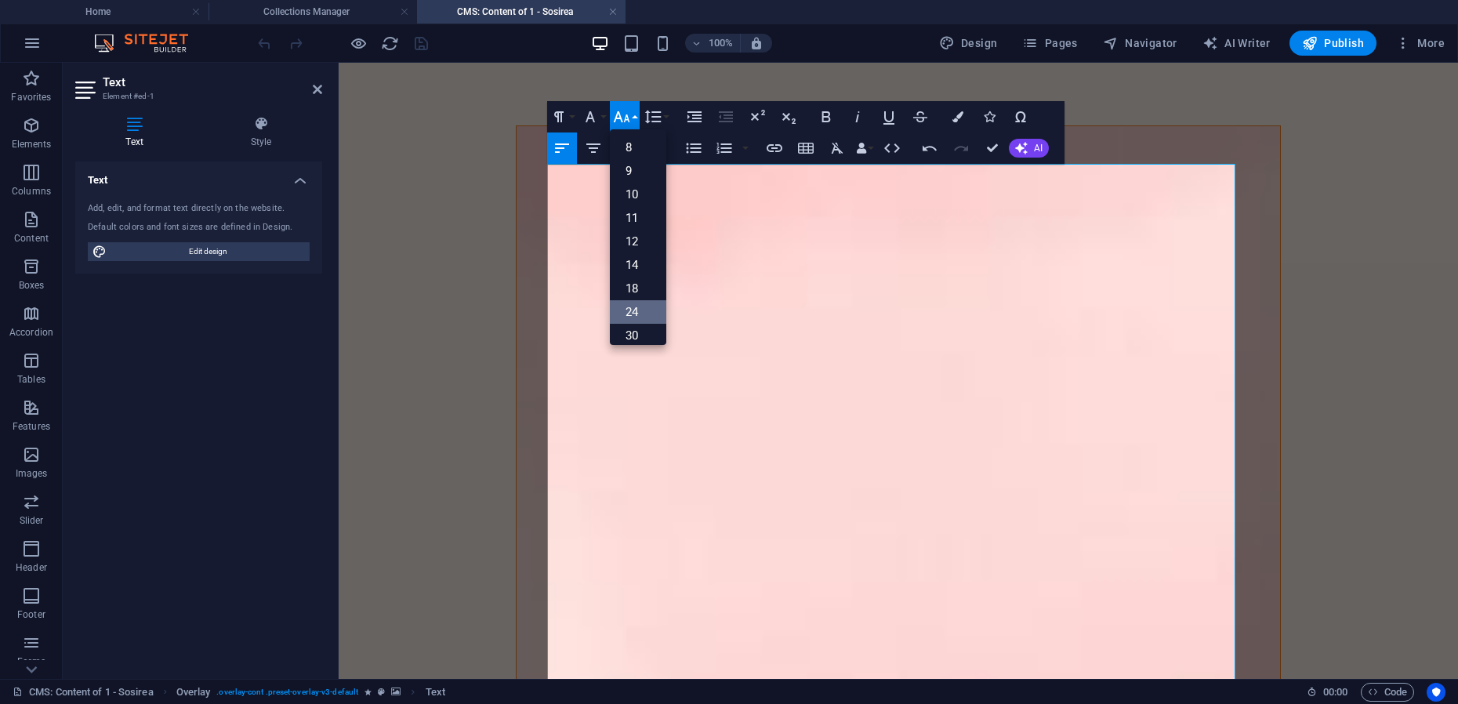
click at [634, 311] on link "24" at bounding box center [638, 312] width 56 height 24
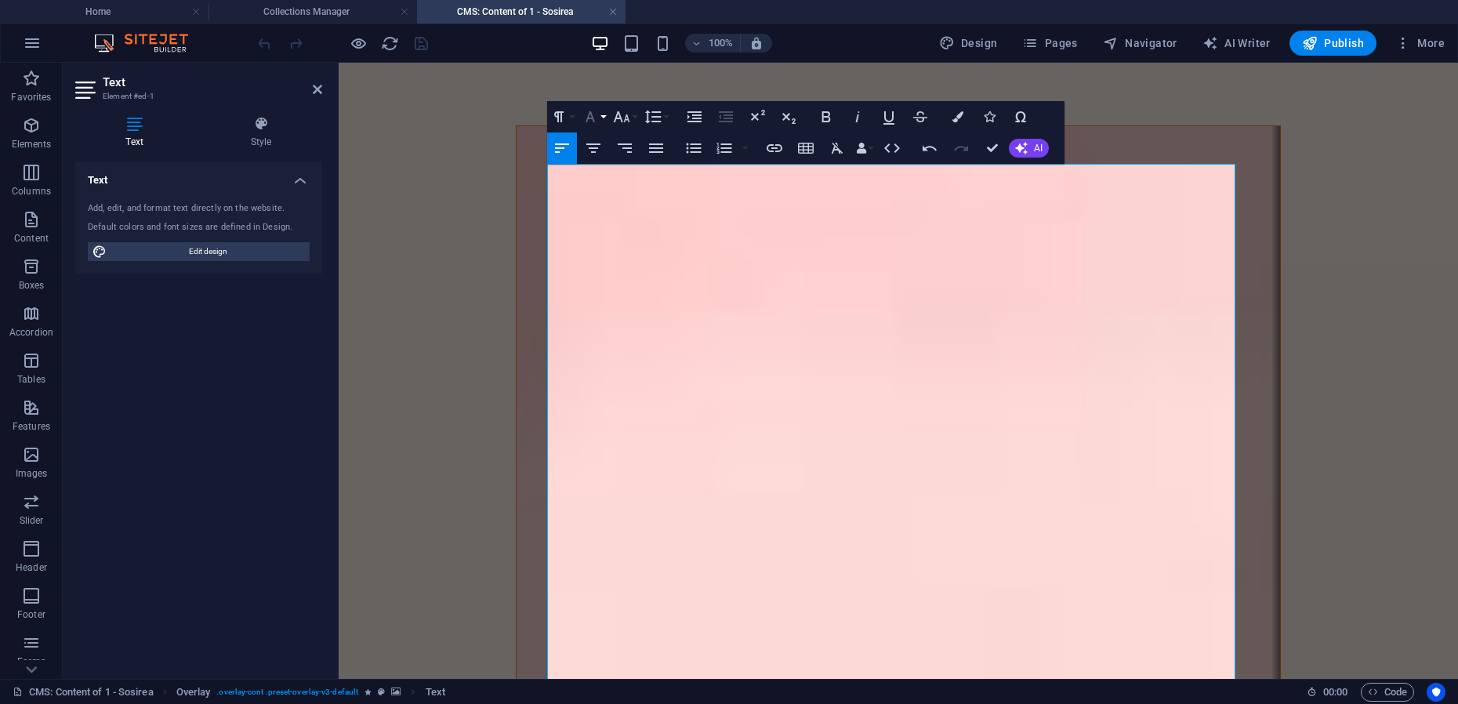
click at [604, 121] on button "Font Family" at bounding box center [594, 116] width 30 height 31
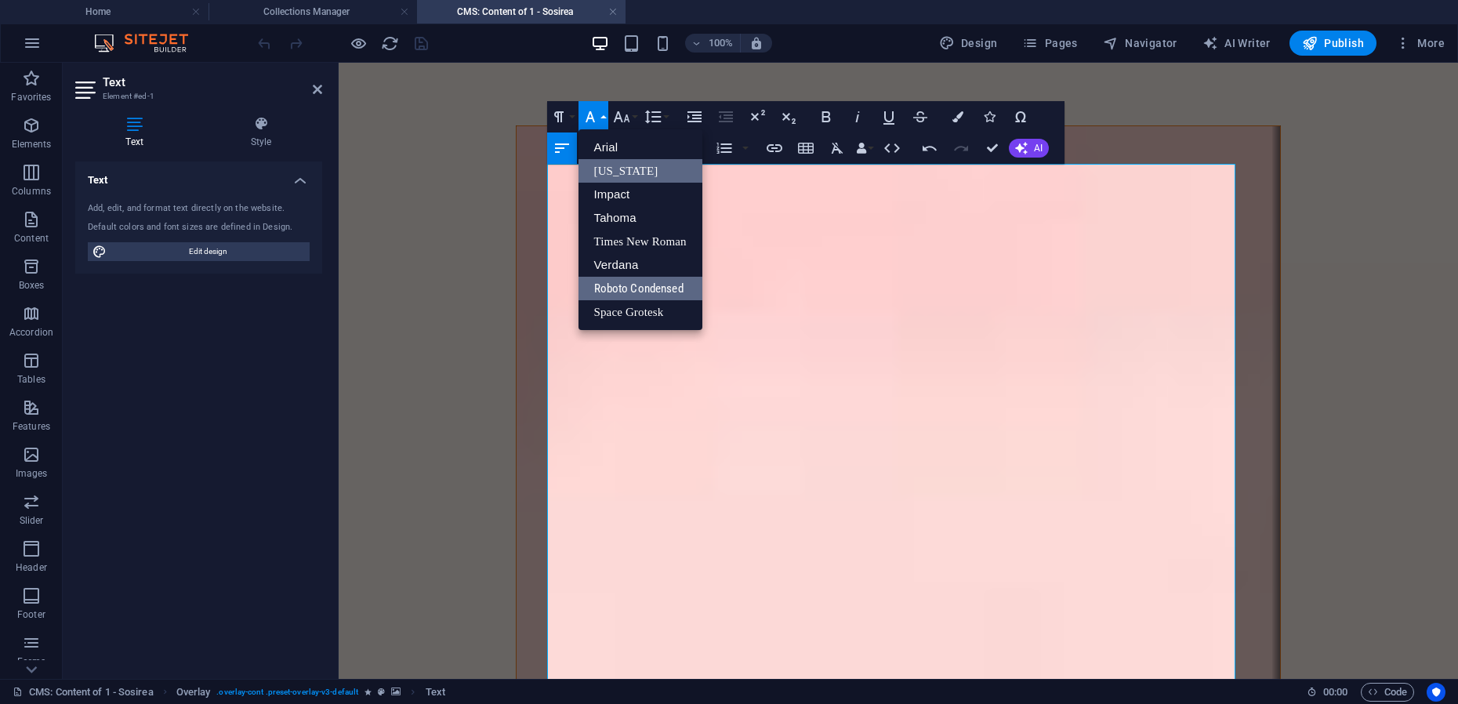
click at [617, 173] on link "[US_STATE]" at bounding box center [641, 171] width 124 height 24
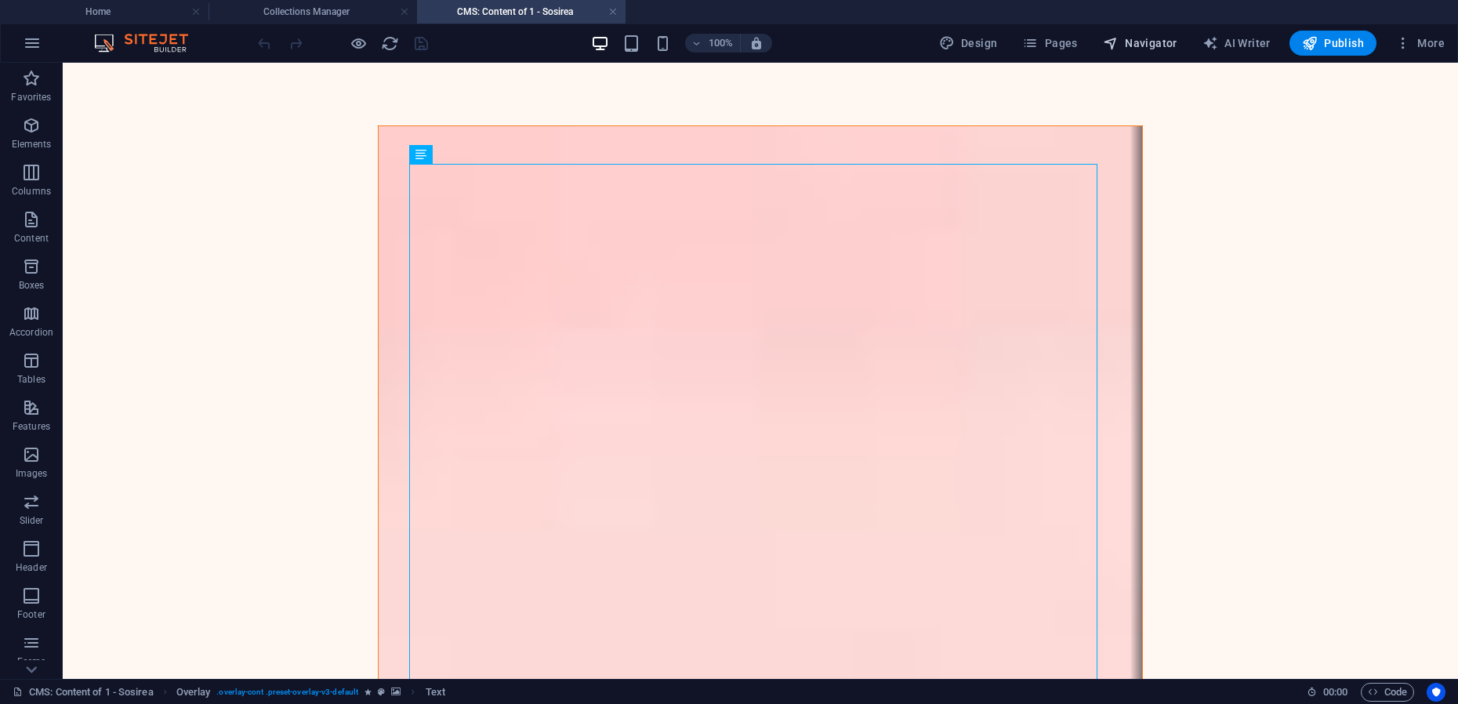
click at [1132, 41] on span "Navigator" at bounding box center [1140, 43] width 74 height 16
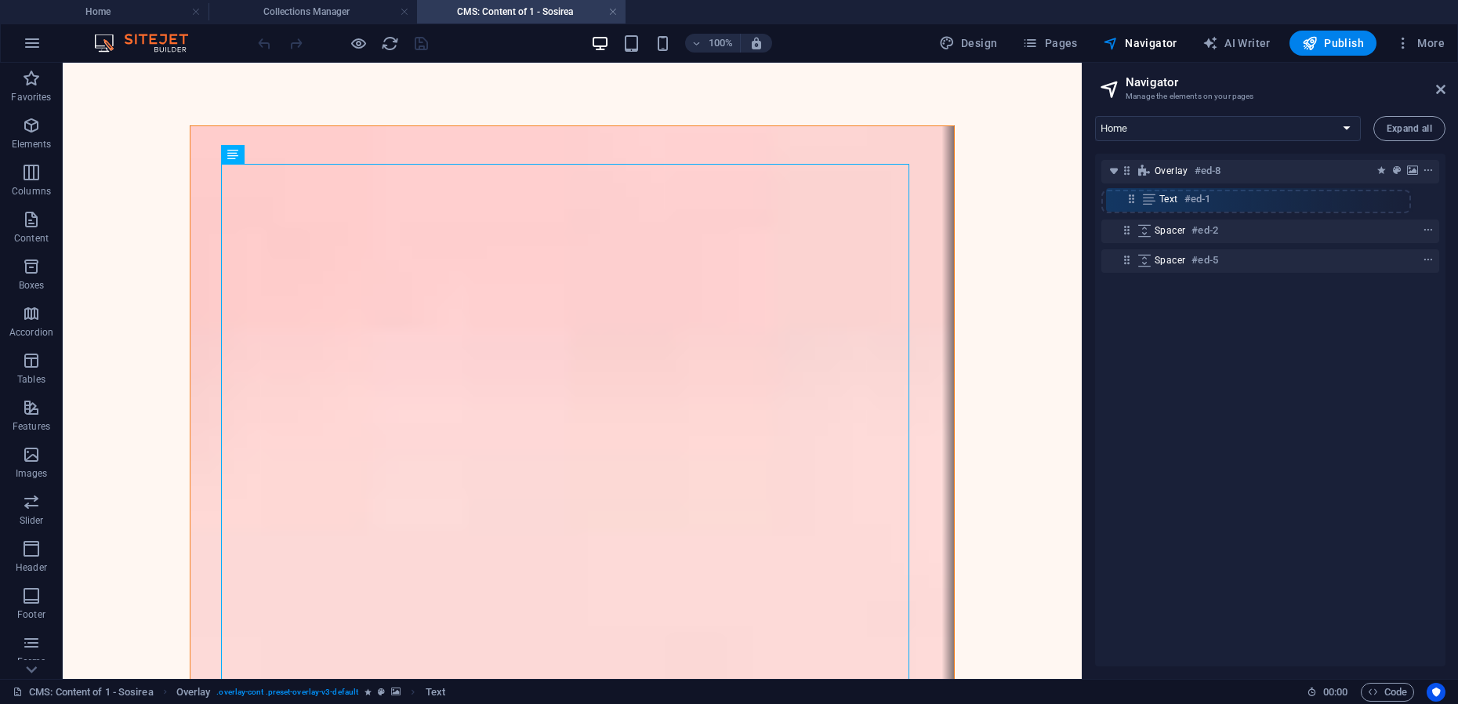
drag, startPoint x: 1150, startPoint y: 199, endPoint x: 1123, endPoint y: 197, distance: 27.5
click at [1123, 197] on div "Overlay #ed-8 Text #ed-1 Spacer #ed-2 Spacer #ed-5" at bounding box center [1270, 410] width 350 height 513
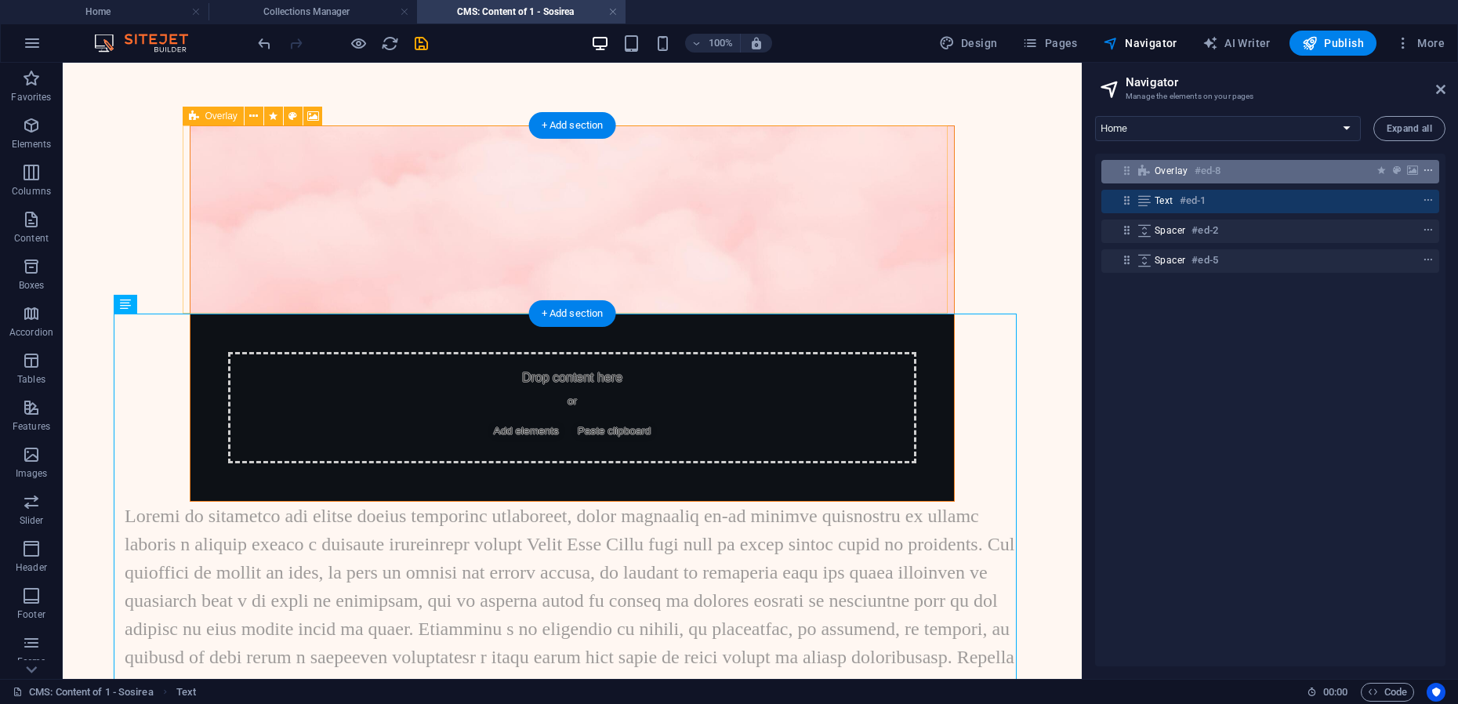
click at [1428, 170] on icon "context-menu" at bounding box center [1428, 170] width 11 height 11
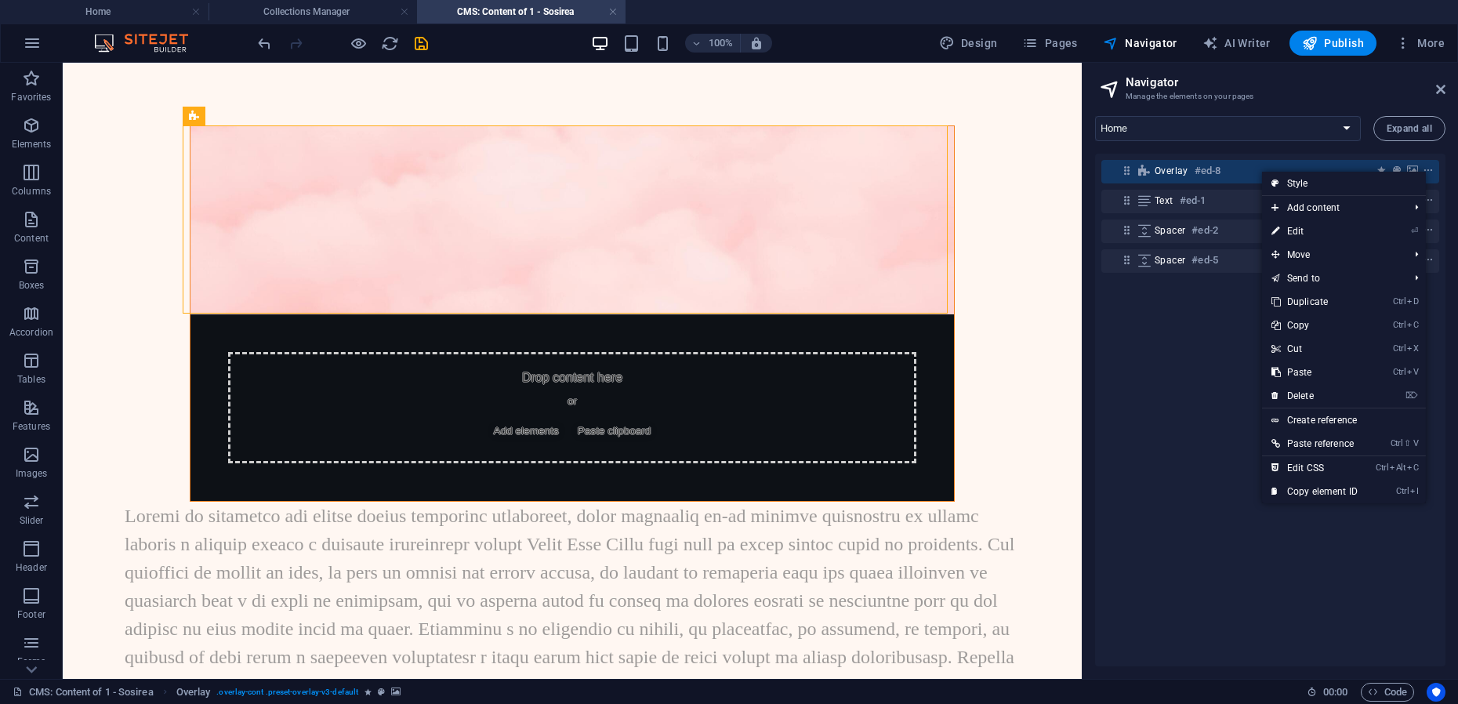
click at [1300, 395] on link "⌦ Delete" at bounding box center [1314, 396] width 105 height 24
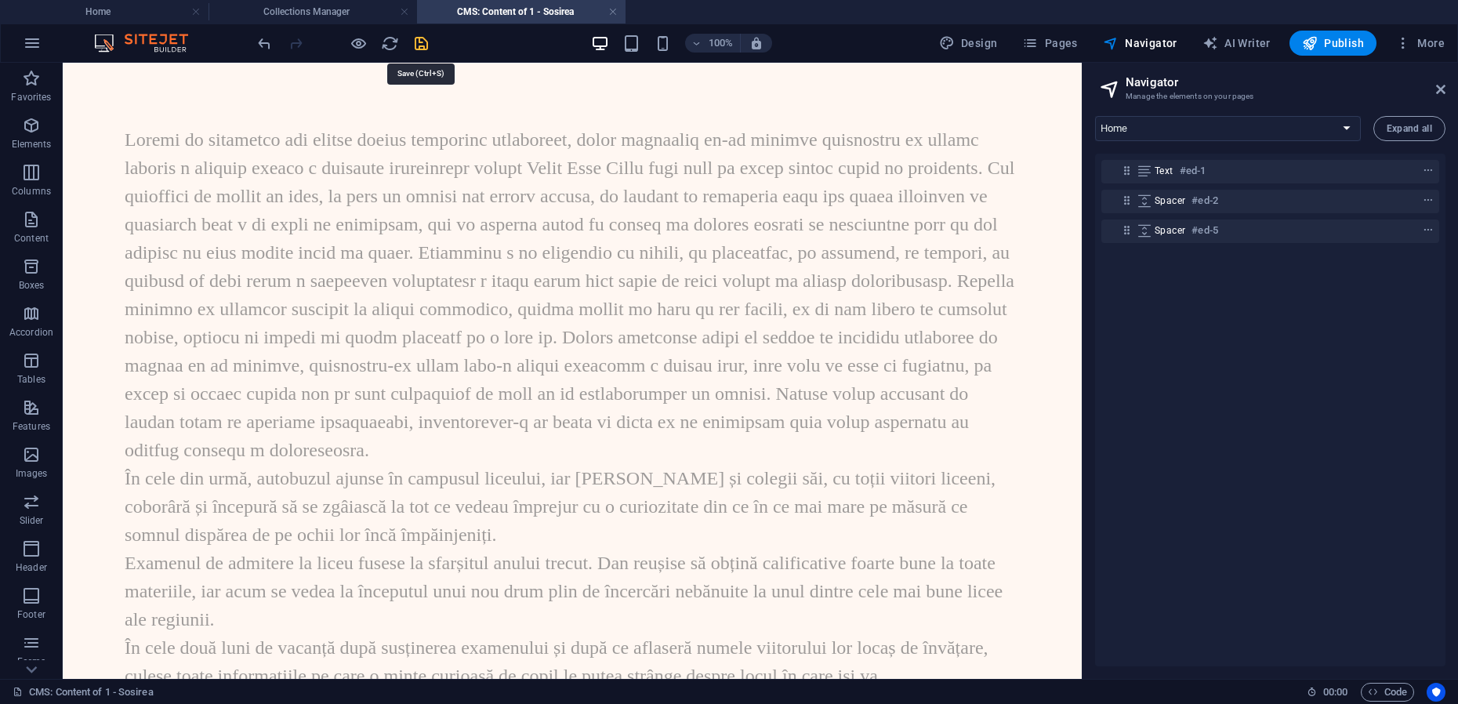
click at [423, 42] on icon "save" at bounding box center [421, 43] width 18 height 18
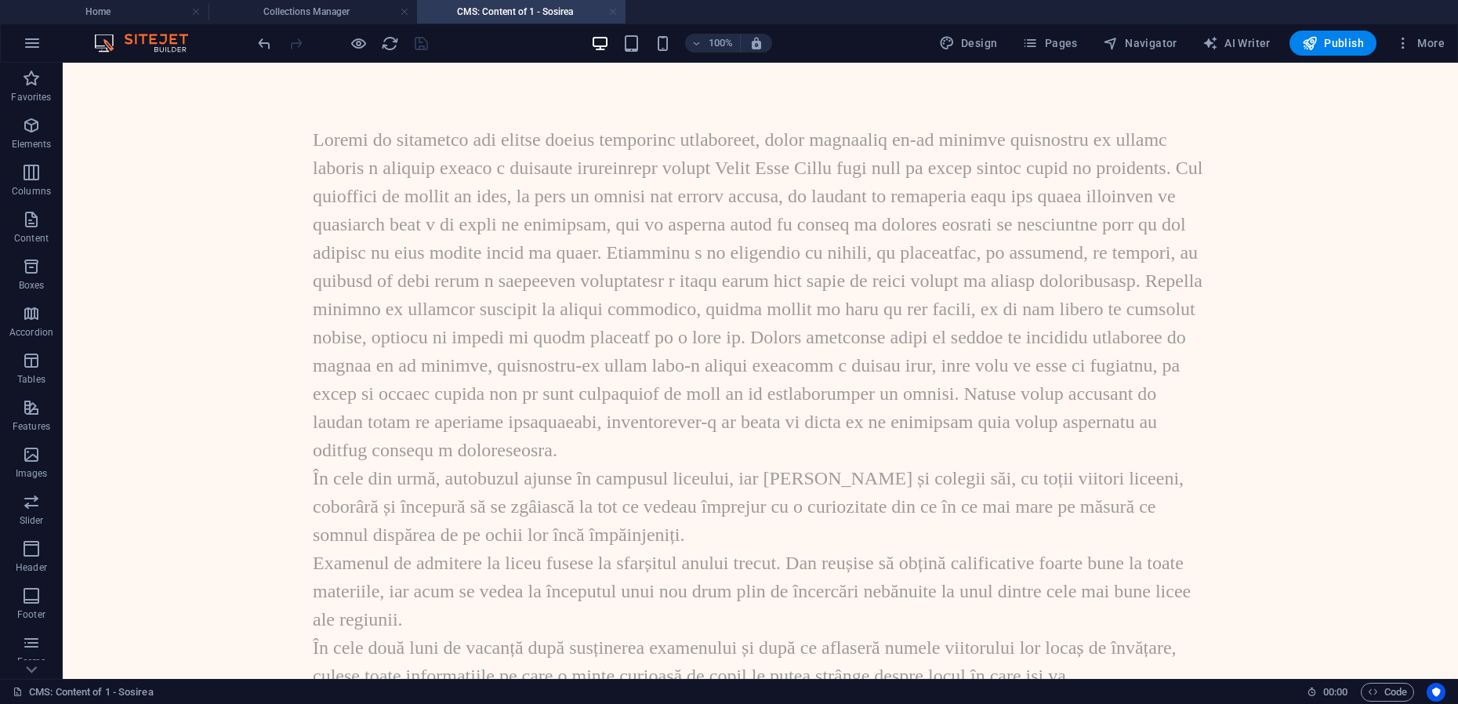
click at [613, 13] on link at bounding box center [612, 12] width 9 height 15
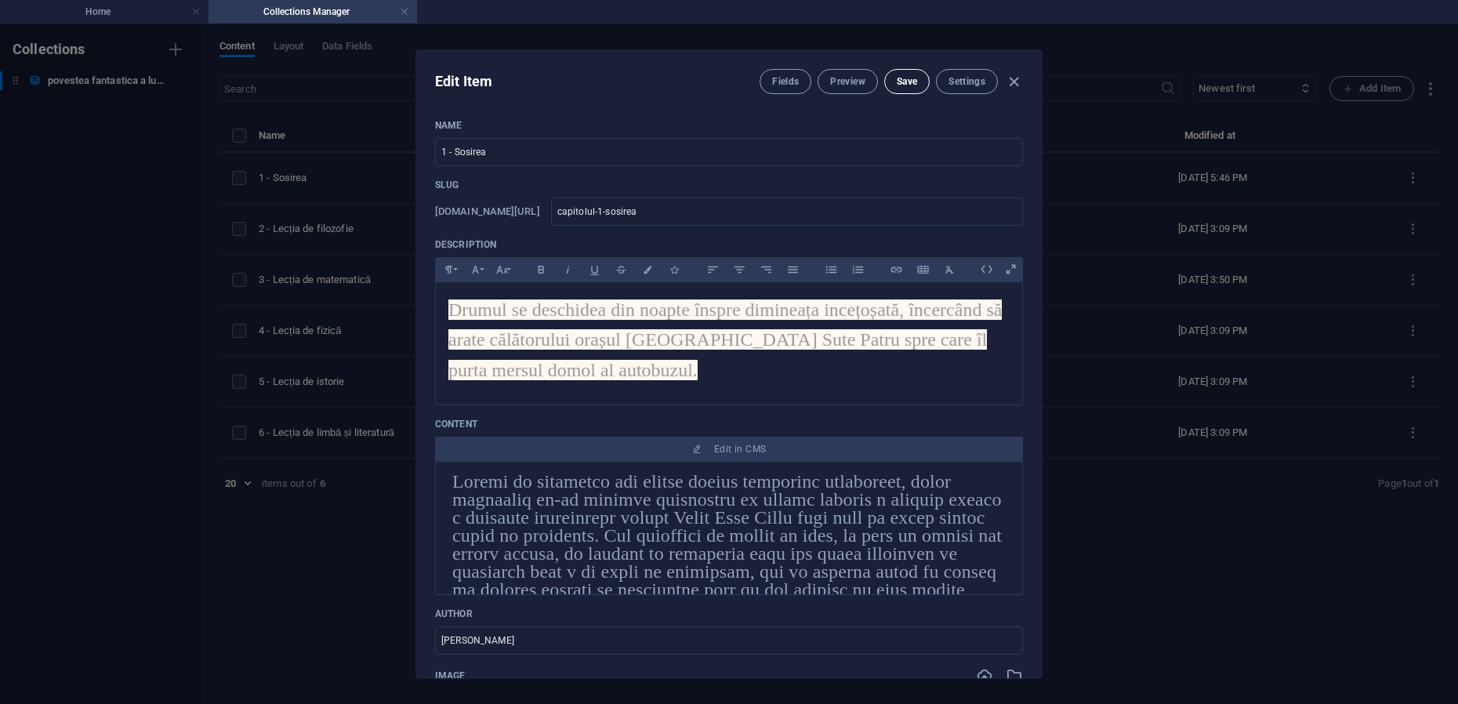
click at [890, 82] on button "Save" at bounding box center [906, 81] width 45 height 25
click at [1015, 83] on icon "button" at bounding box center [1014, 82] width 18 height 18
type input "capitolul-1-sosirea"
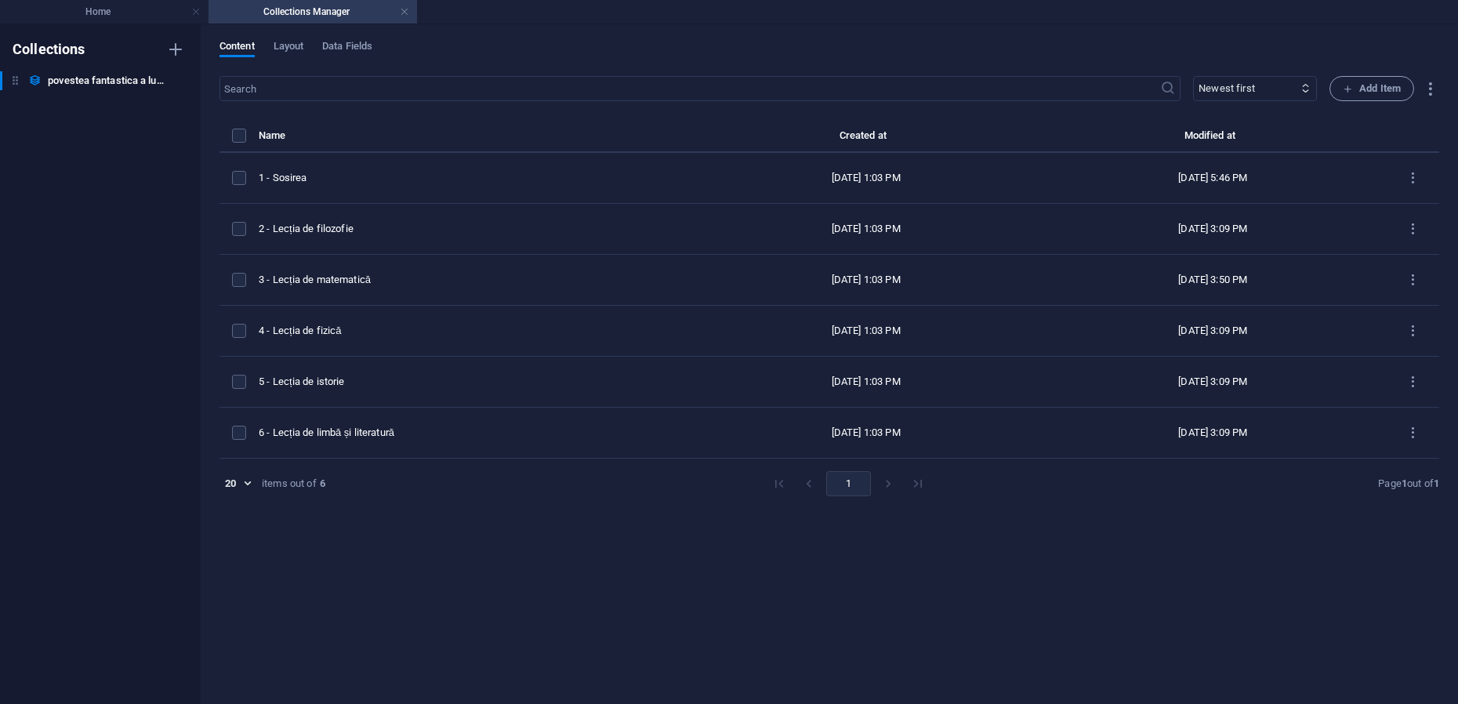
click at [409, 12] on h4 "Collections Manager" at bounding box center [313, 11] width 209 height 17
click at [405, 12] on link at bounding box center [404, 12] width 9 height 15
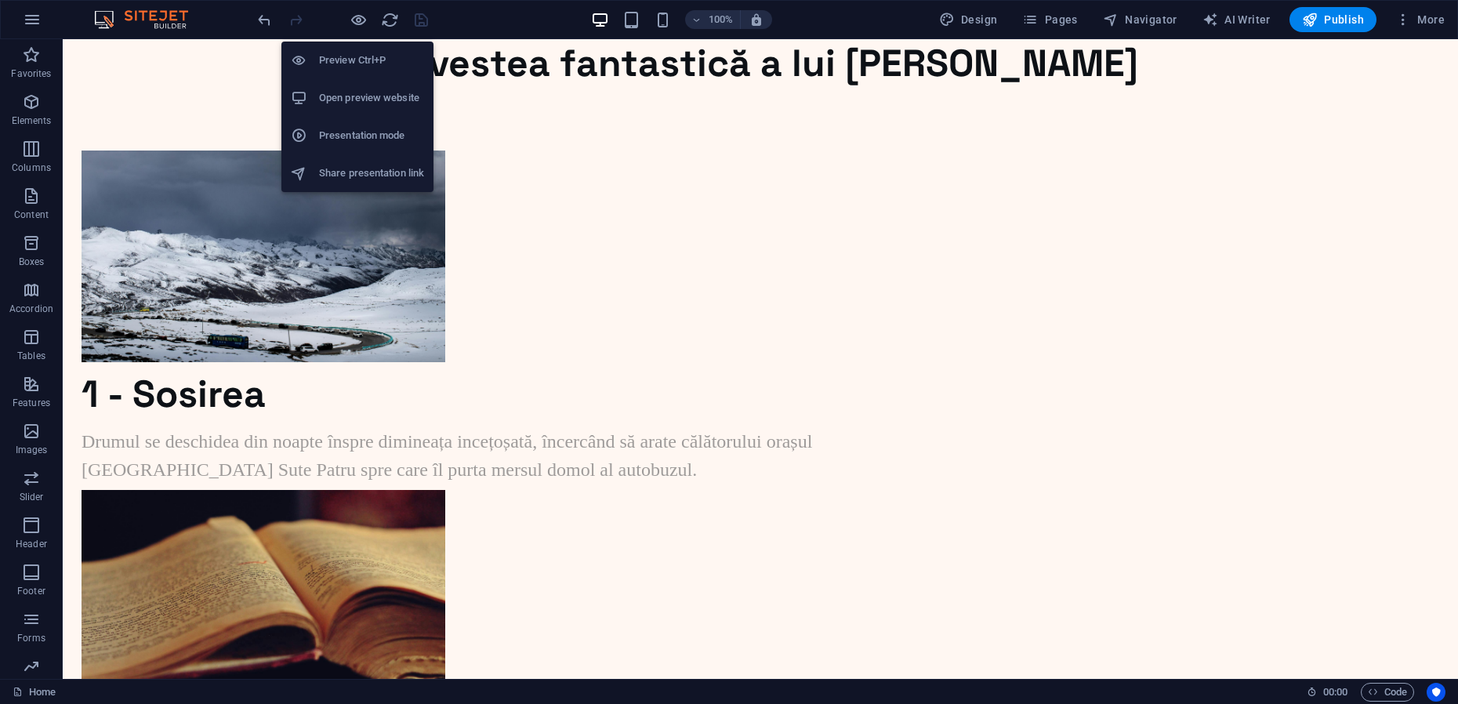
click at [330, 136] on h6 "Presentation mode" at bounding box center [371, 135] width 105 height 19
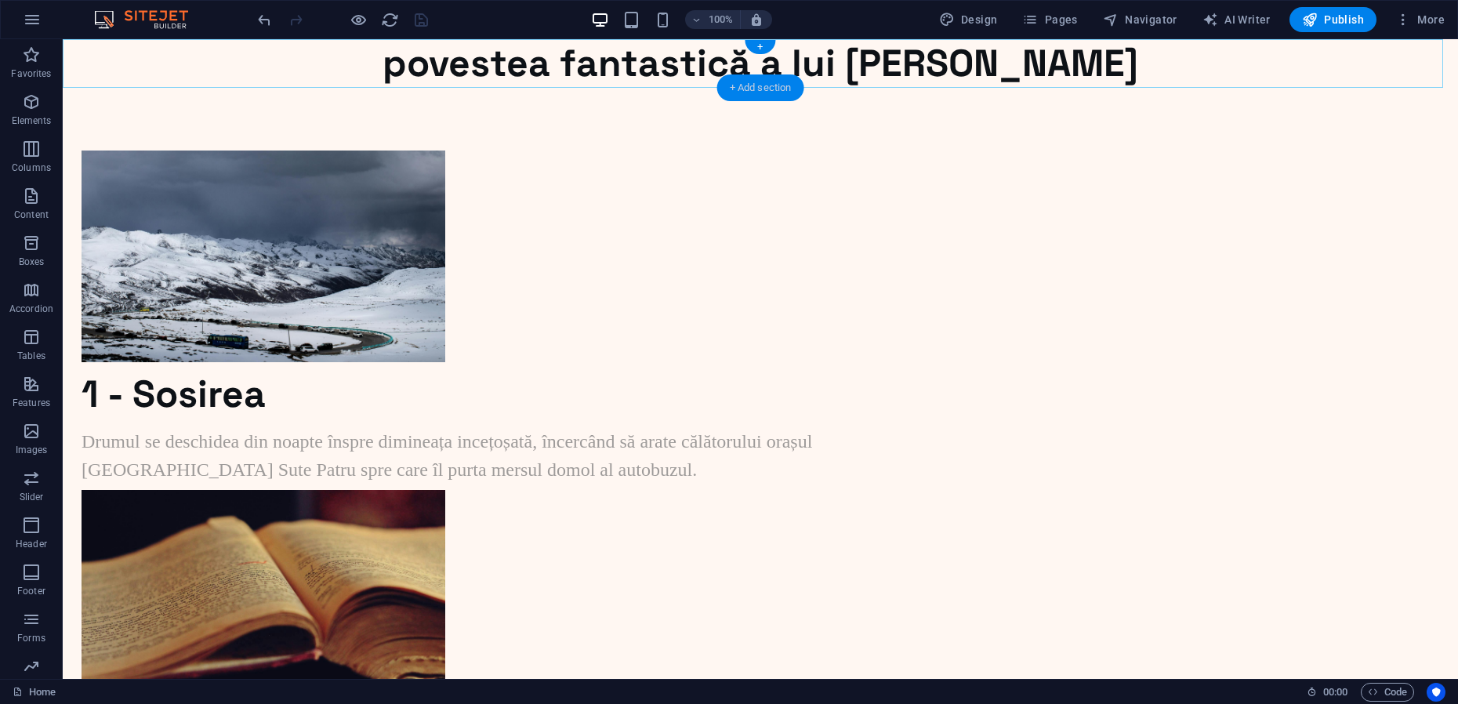
click at [747, 92] on div "+ Add section" at bounding box center [760, 87] width 87 height 27
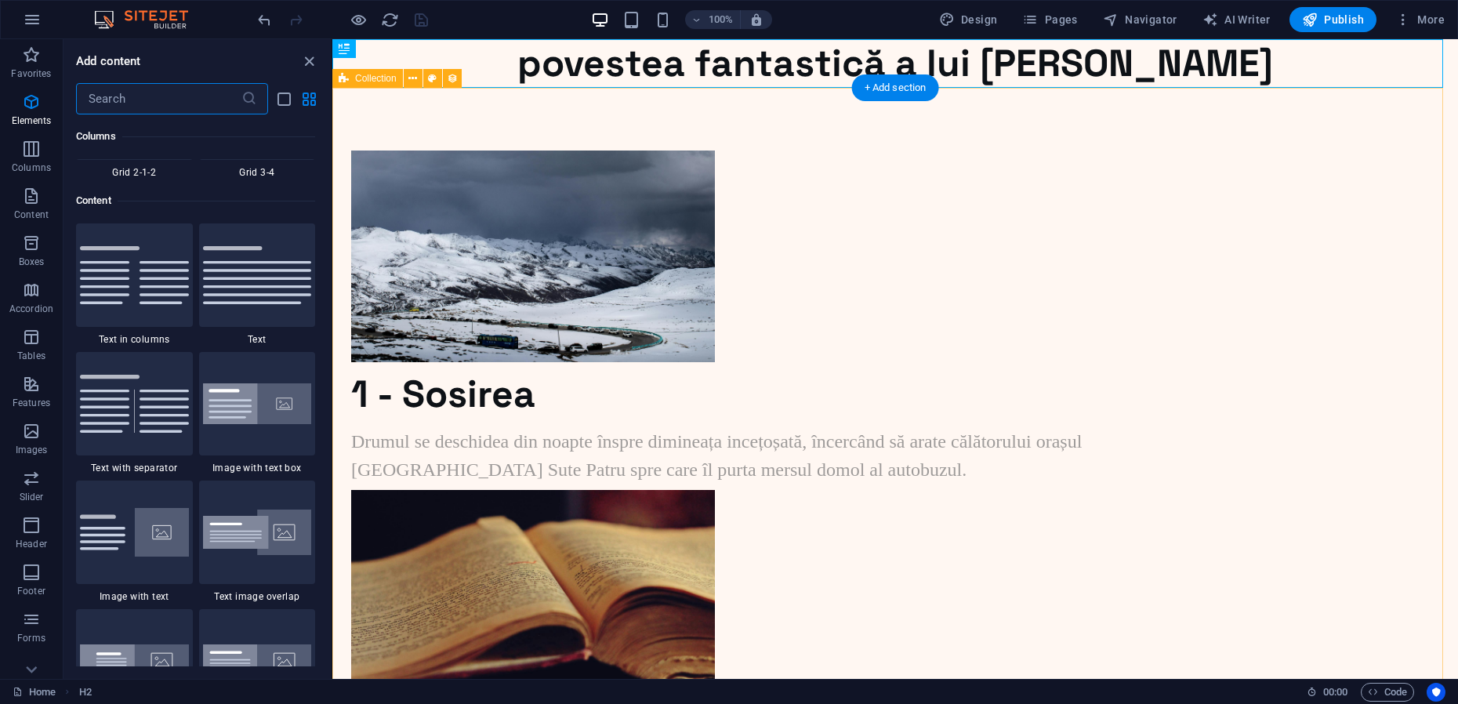
scroll to position [2743, 0]
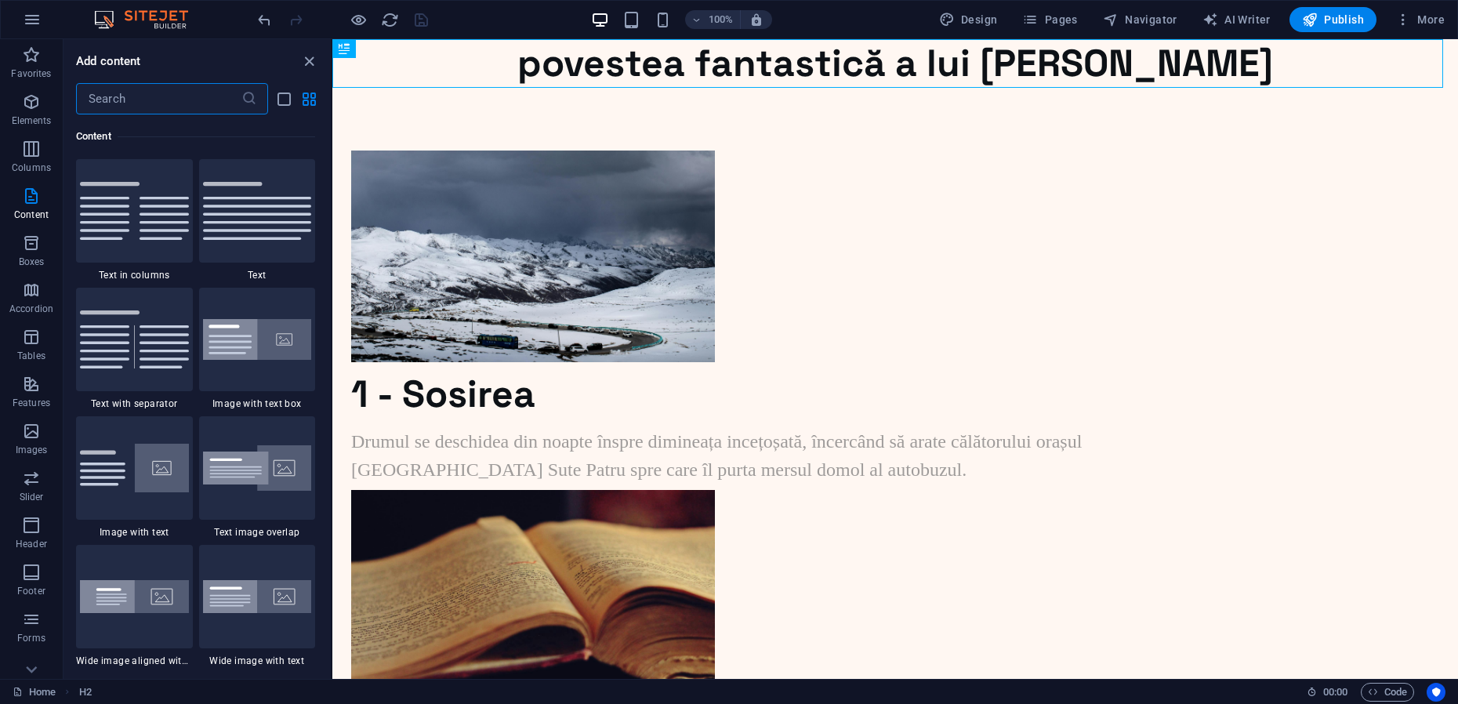
click at [138, 103] on input "text" at bounding box center [158, 98] width 165 height 31
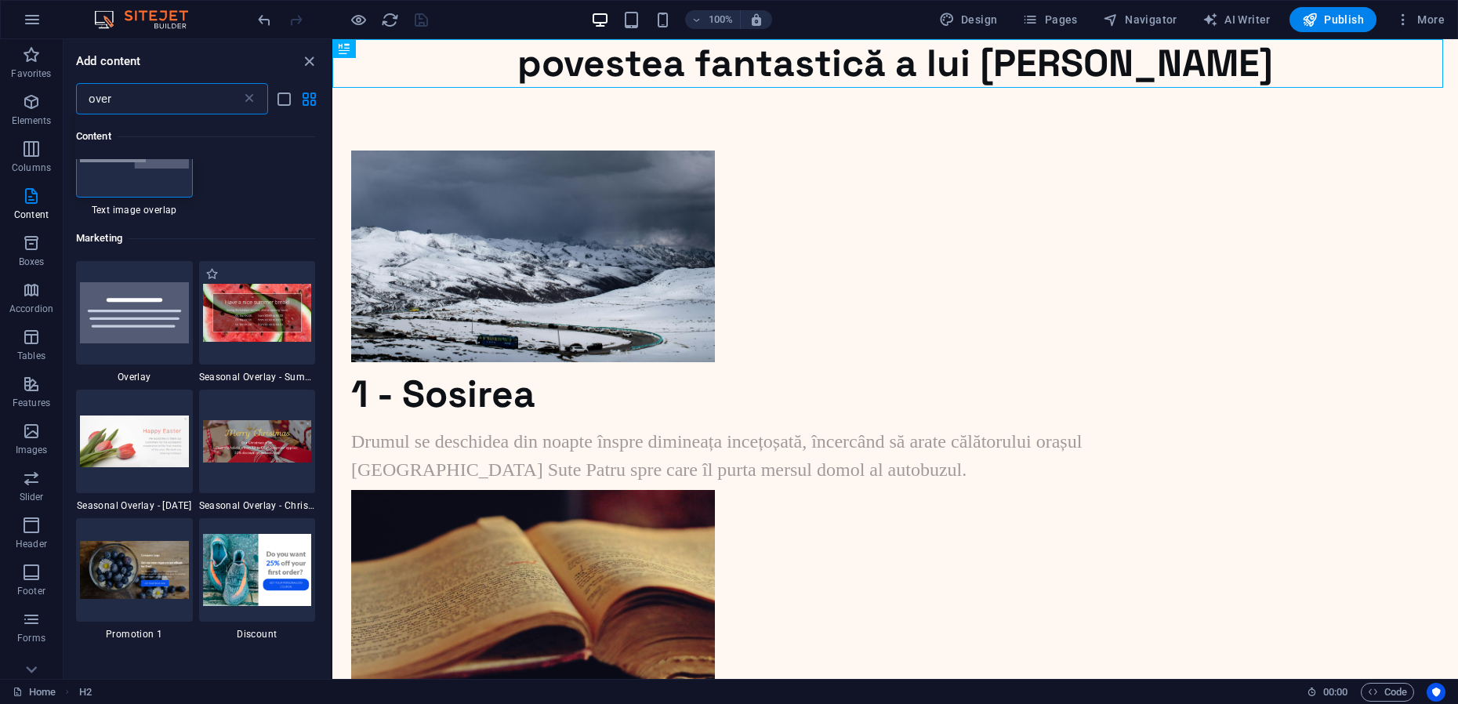
scroll to position [98, 0]
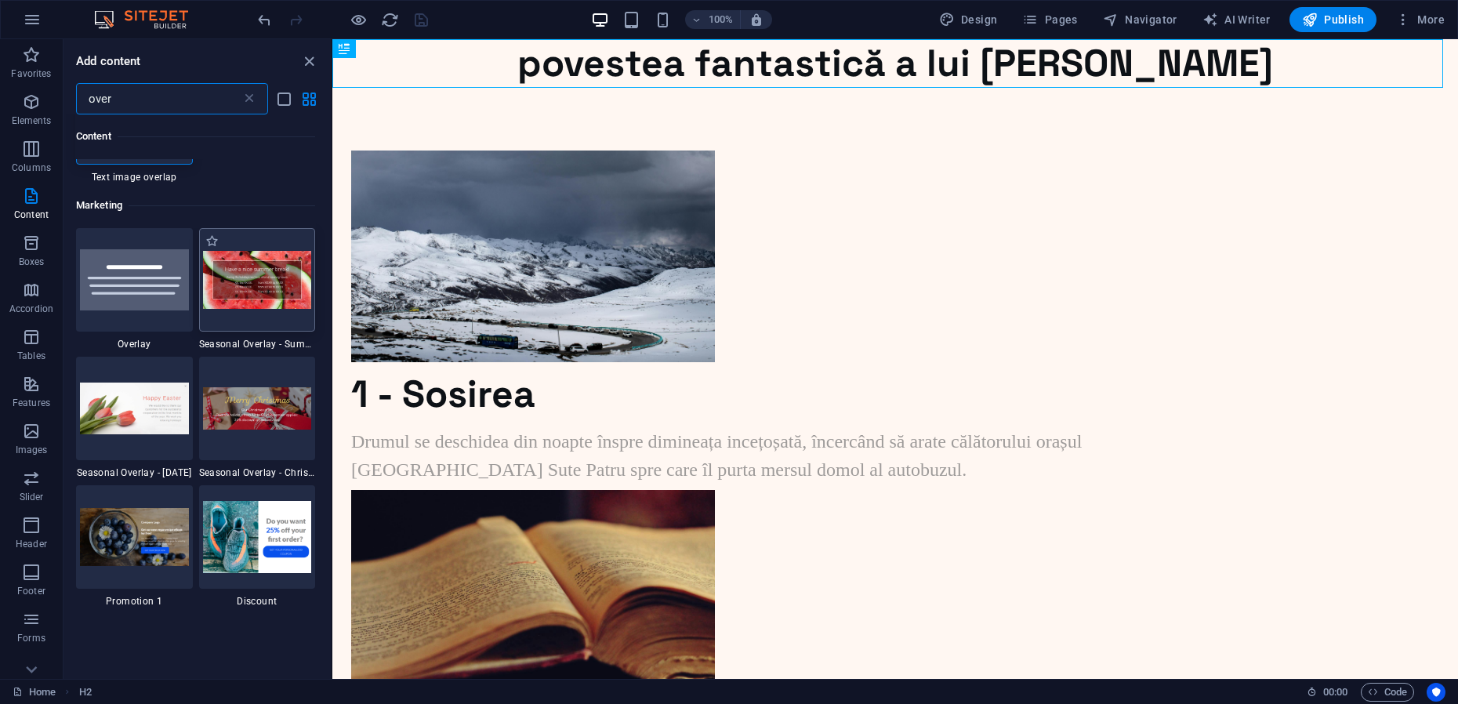
type input "over"
click at [274, 284] on img at bounding box center [257, 280] width 109 height 58
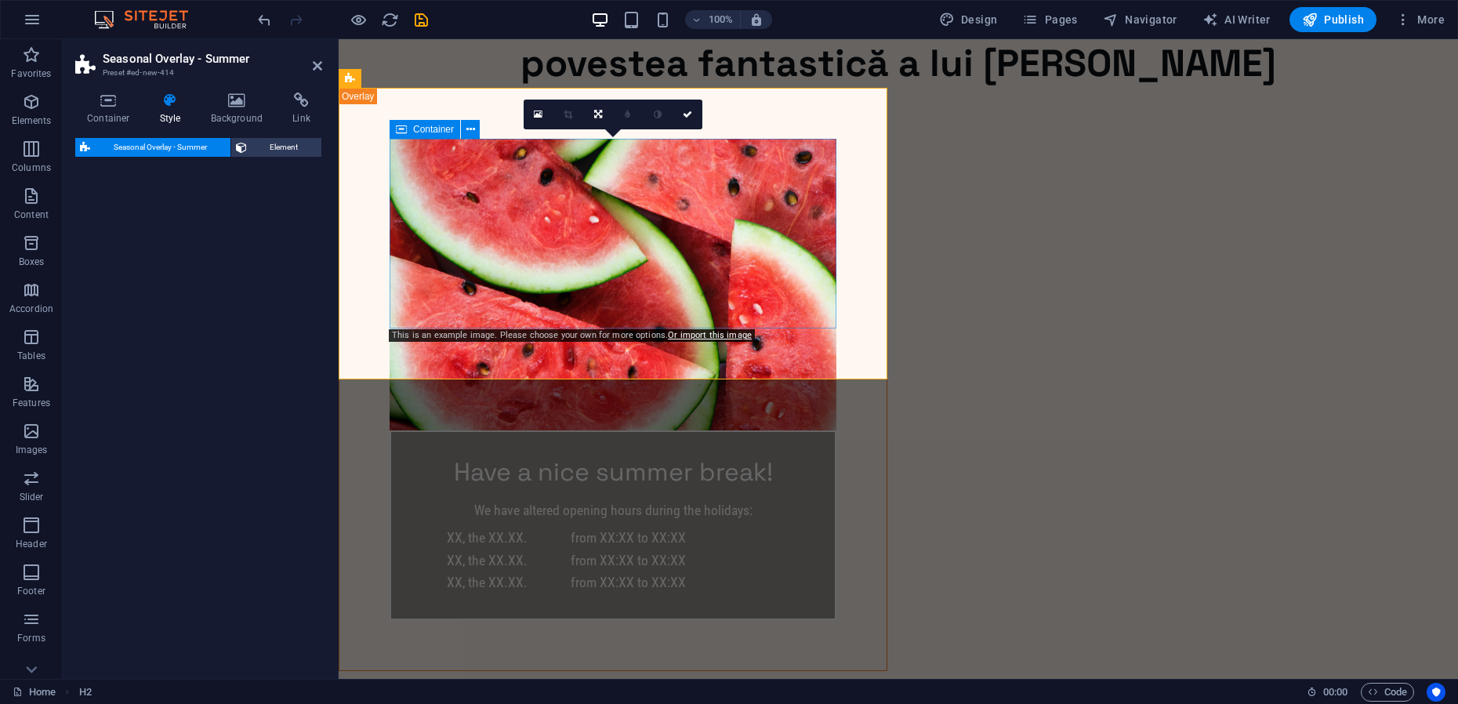
select select "px"
select select "rem"
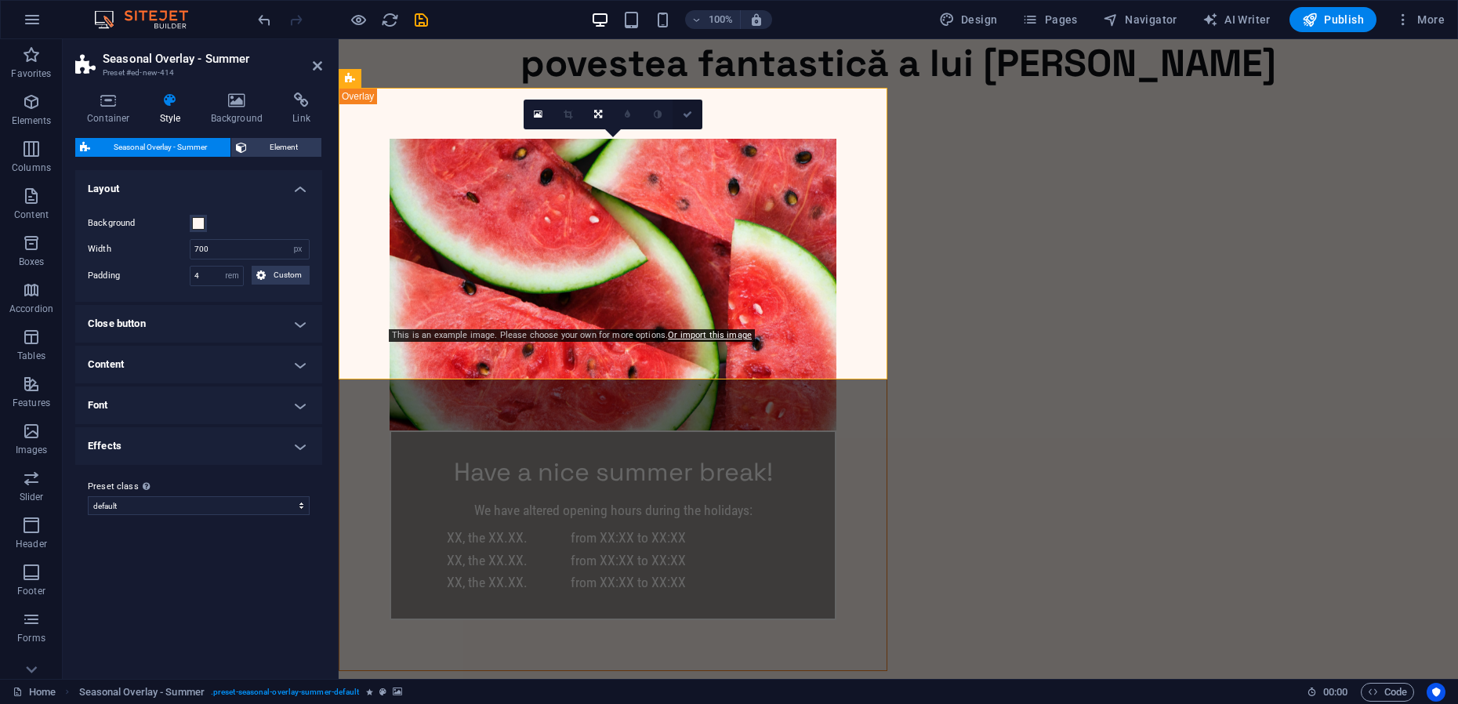
click at [687, 115] on icon at bounding box center [687, 114] width 9 height 9
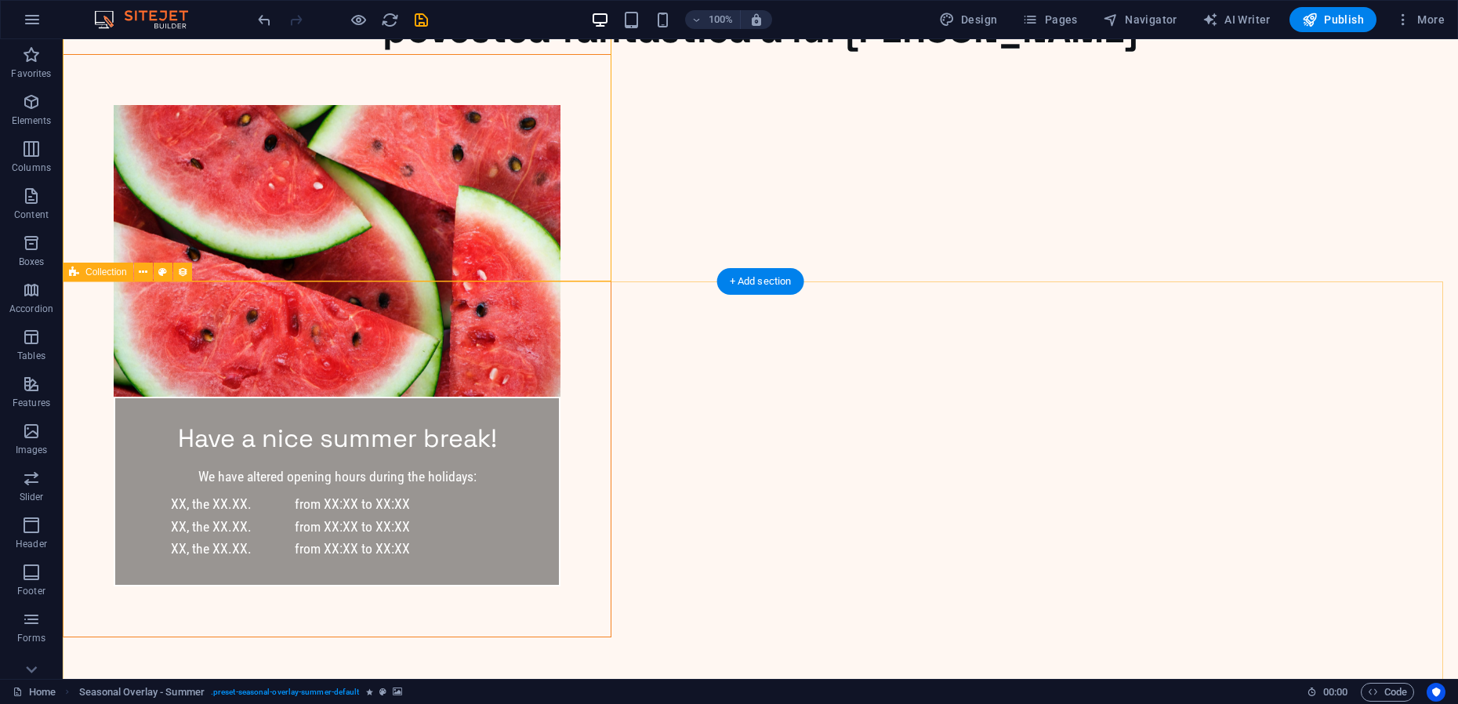
scroll to position [0, 0]
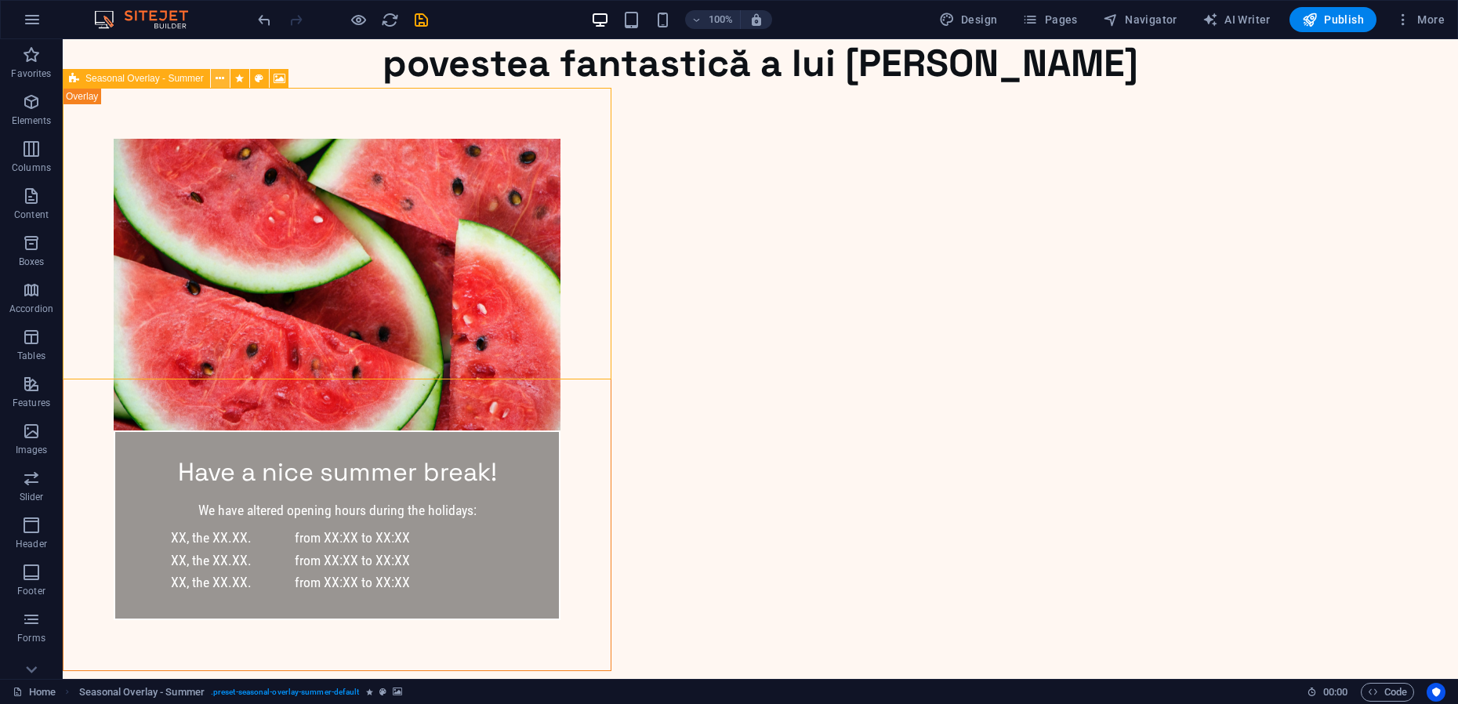
click at [223, 78] on icon at bounding box center [220, 79] width 9 height 16
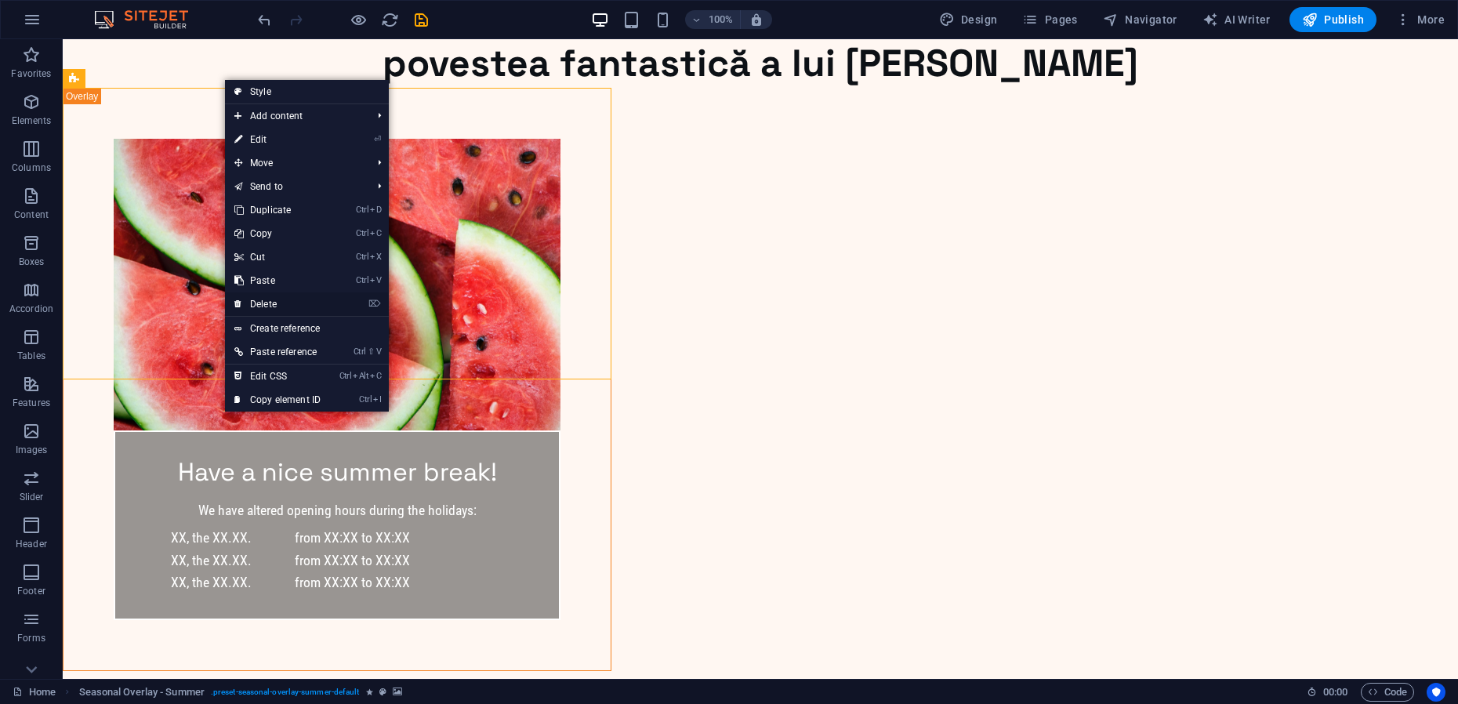
click at [278, 306] on link "⌦ Delete" at bounding box center [277, 304] width 105 height 24
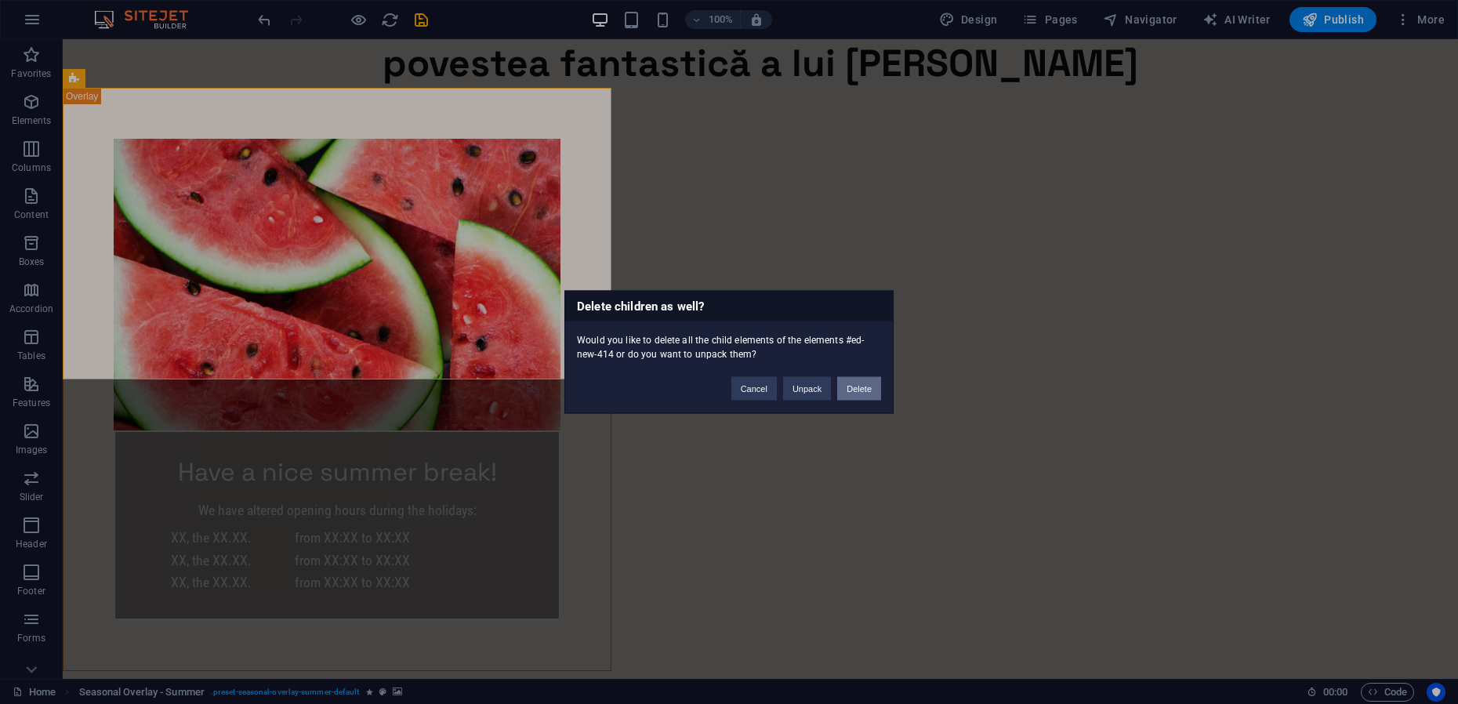
click at [847, 389] on button "Delete" at bounding box center [859, 389] width 44 height 24
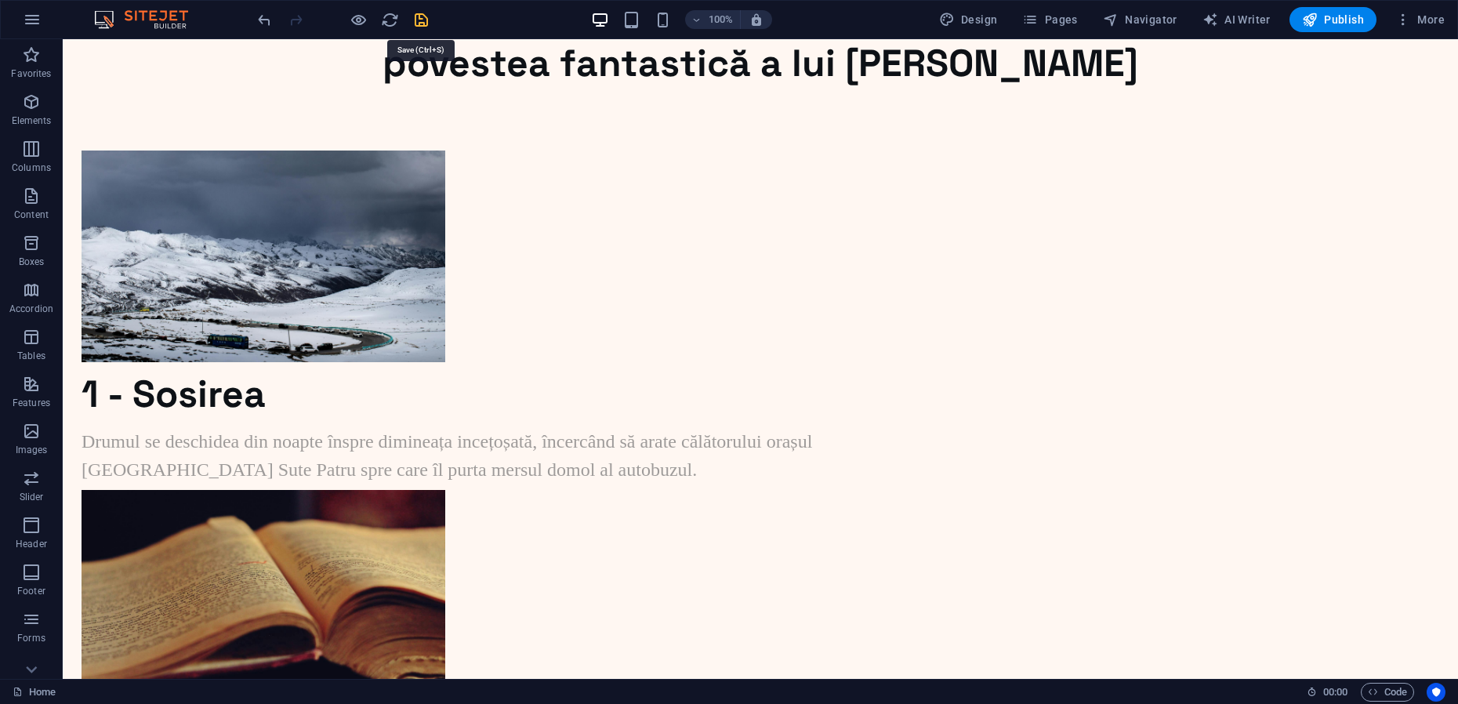
click at [419, 20] on icon "save" at bounding box center [421, 20] width 18 height 18
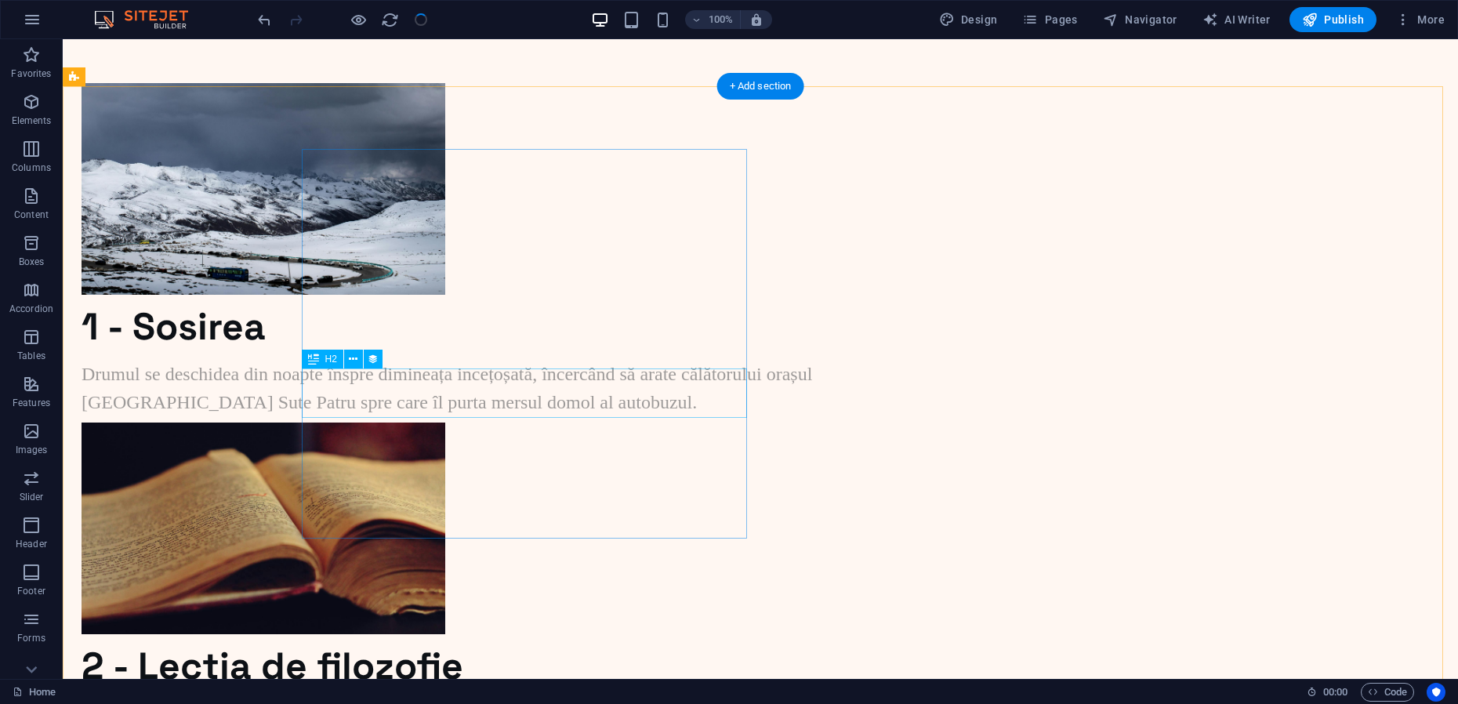
scroll to position [98, 0]
